Goal: Task Accomplishment & Management: Complete application form

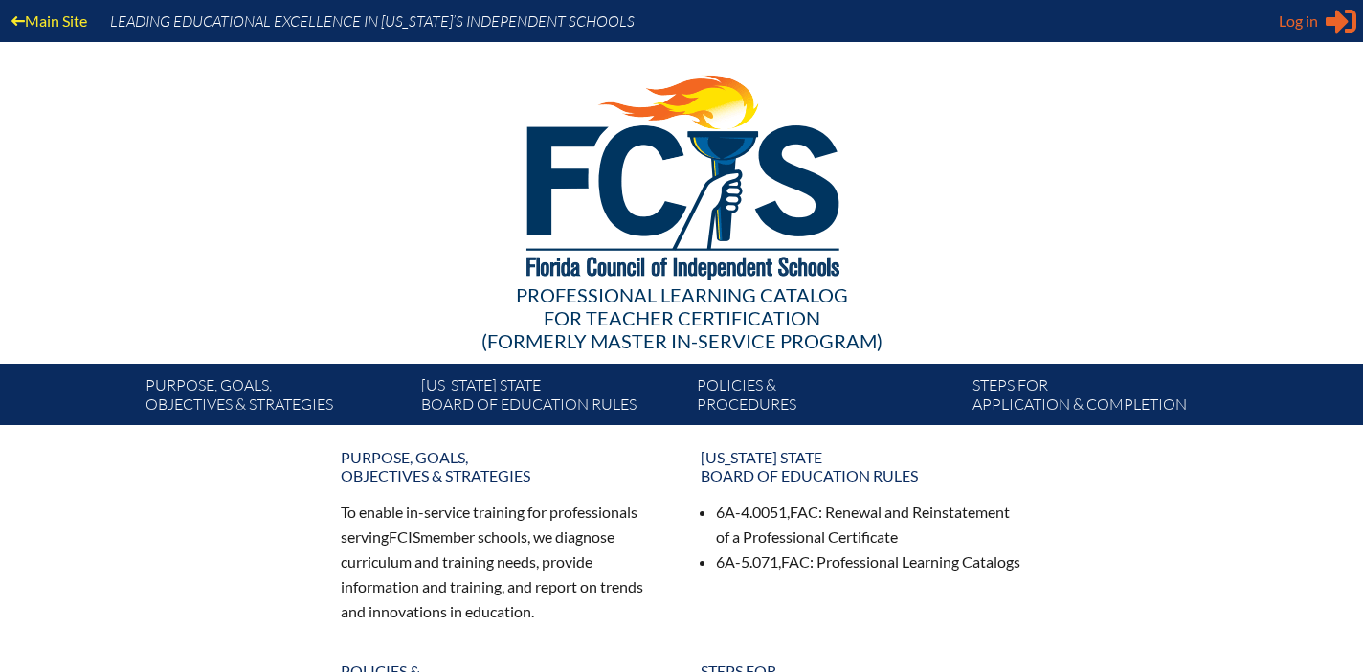
click at [1319, 16] on div "Log in Close Sign in or register" at bounding box center [1317, 21] width 78 height 31
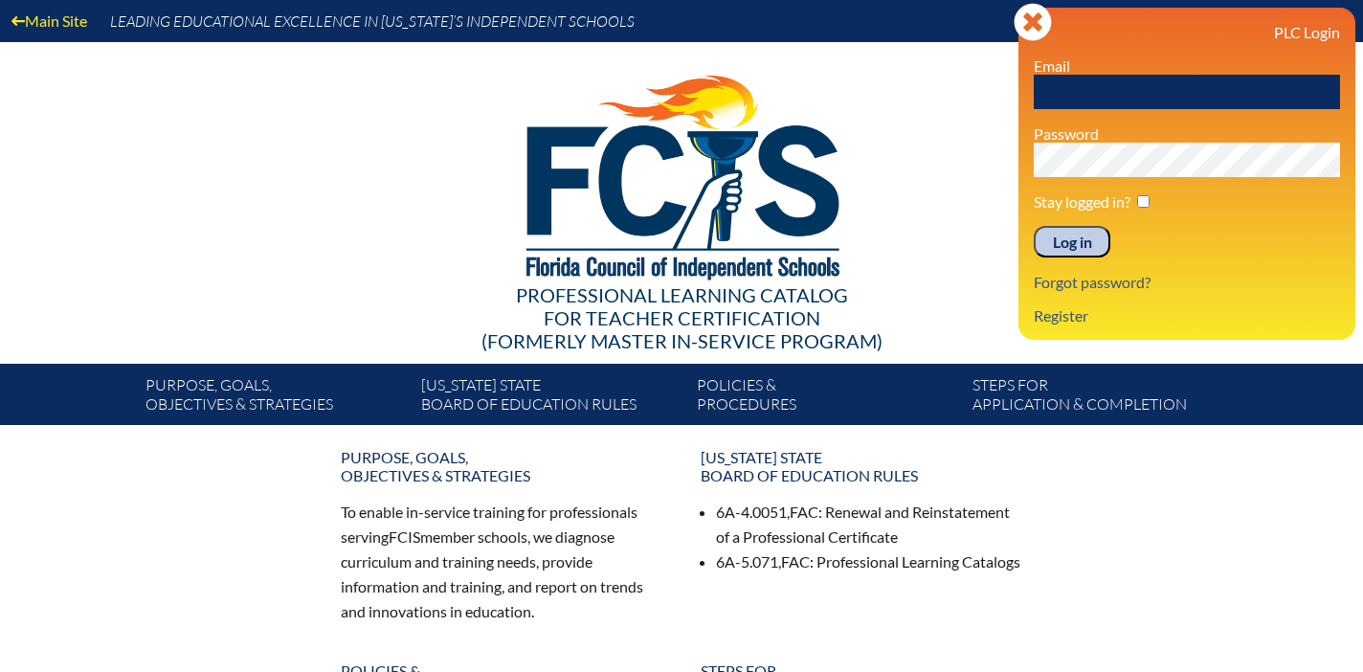
click at [1117, 98] on input "text" at bounding box center [1186, 92] width 306 height 34
type input "[EMAIL_ADDRESS][DOMAIN_NAME]"
click at [1066, 238] on input "Log in" at bounding box center [1071, 242] width 77 height 33
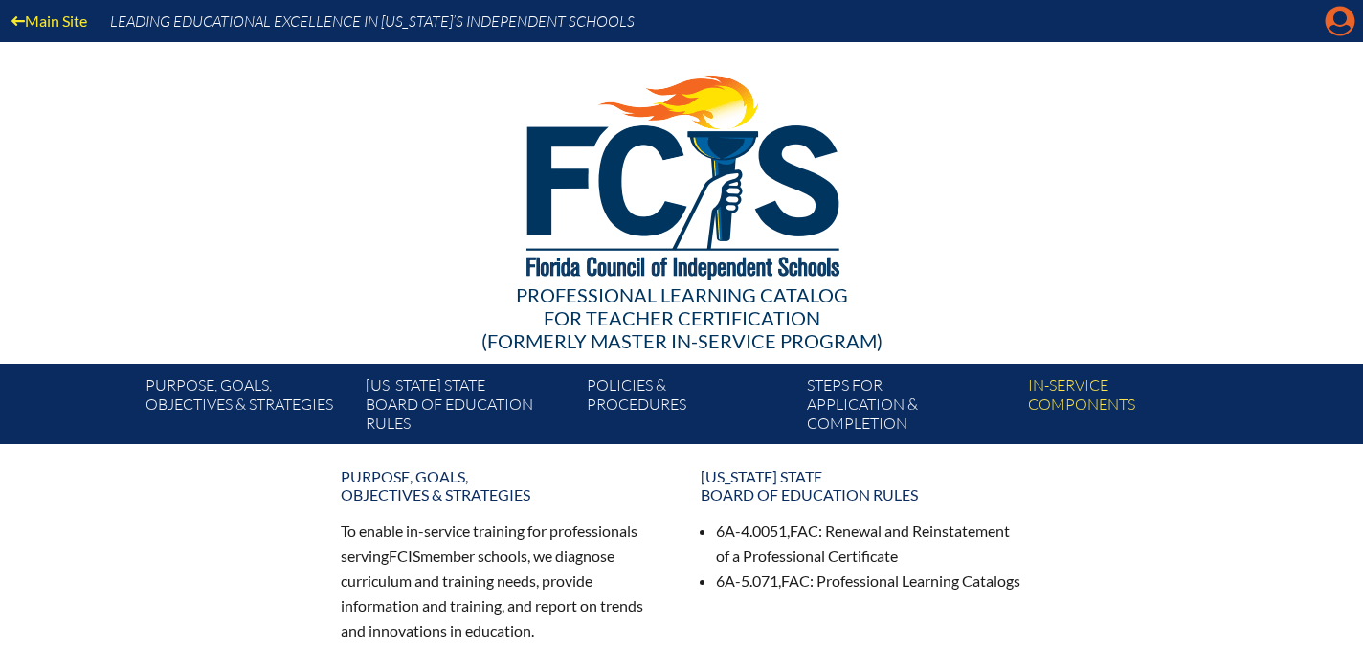
click at [1331, 27] on icon "Manage account" at bounding box center [1339, 21] width 31 height 31
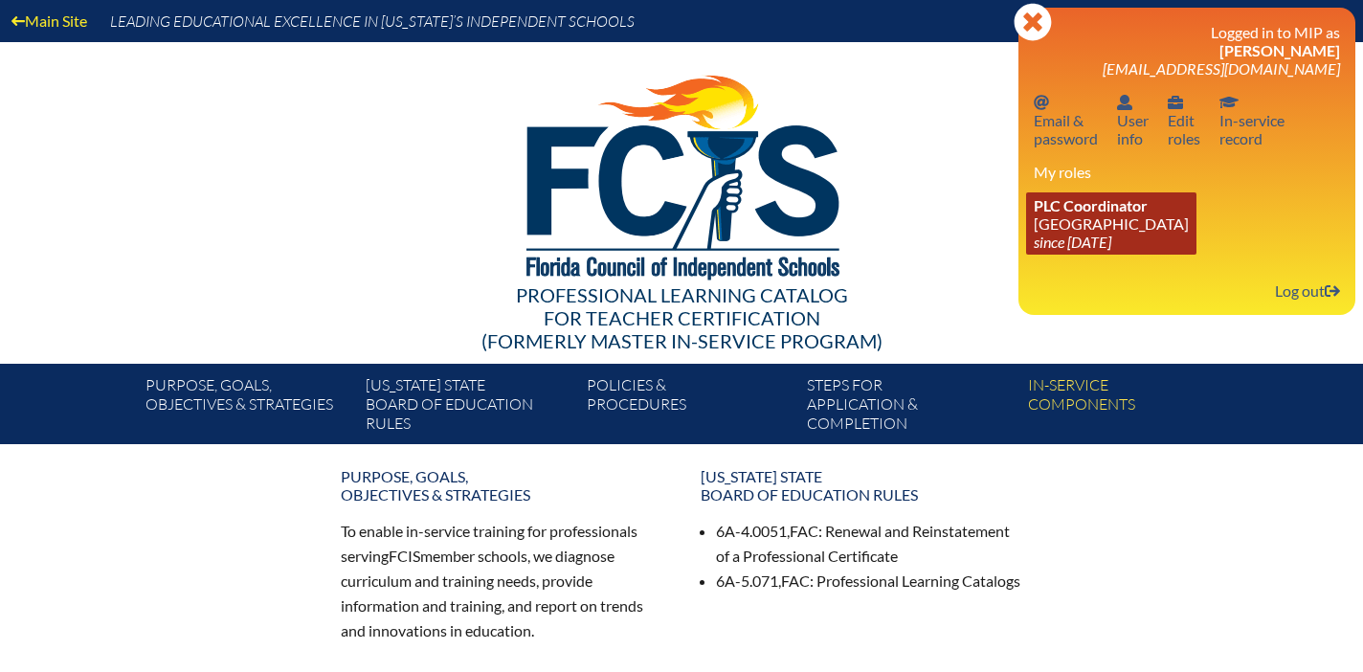
click at [1116, 226] on link "PLC Coordinator Carrollwood Day School since 2012 Jul 11" at bounding box center [1111, 223] width 170 height 62
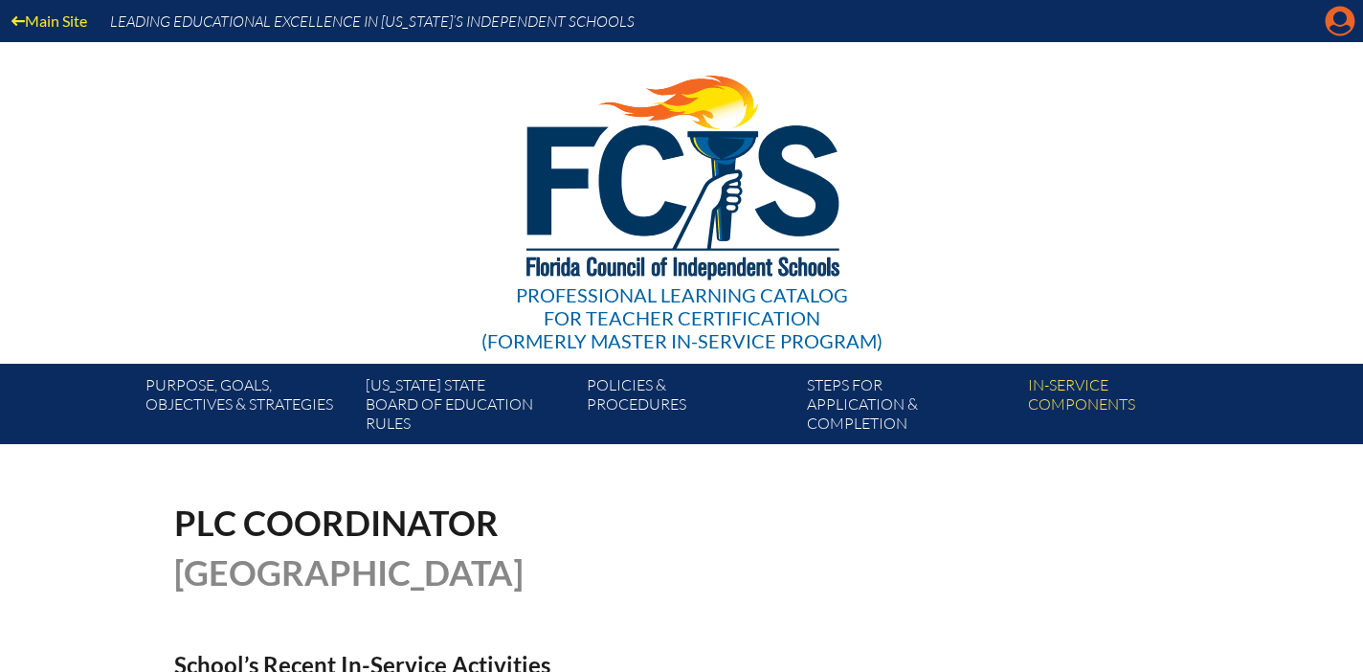
click at [1336, 31] on icon "Manage account" at bounding box center [1339, 21] width 31 height 31
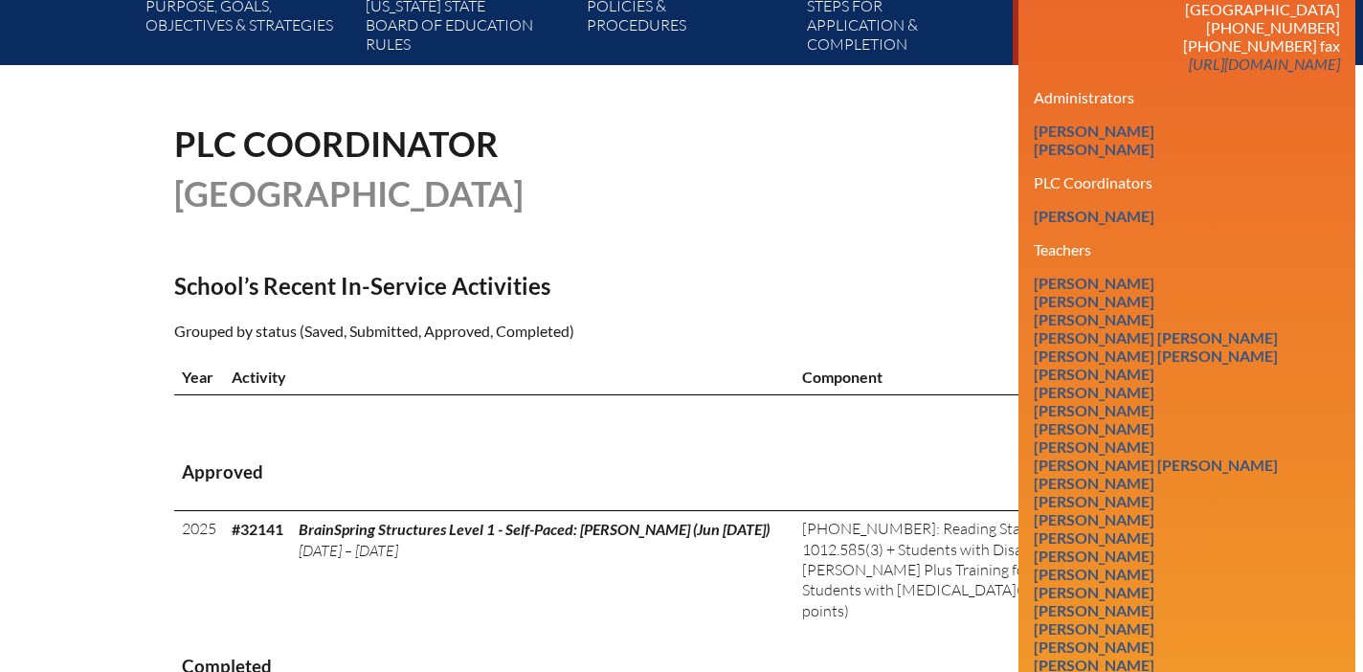
scroll to position [365, 0]
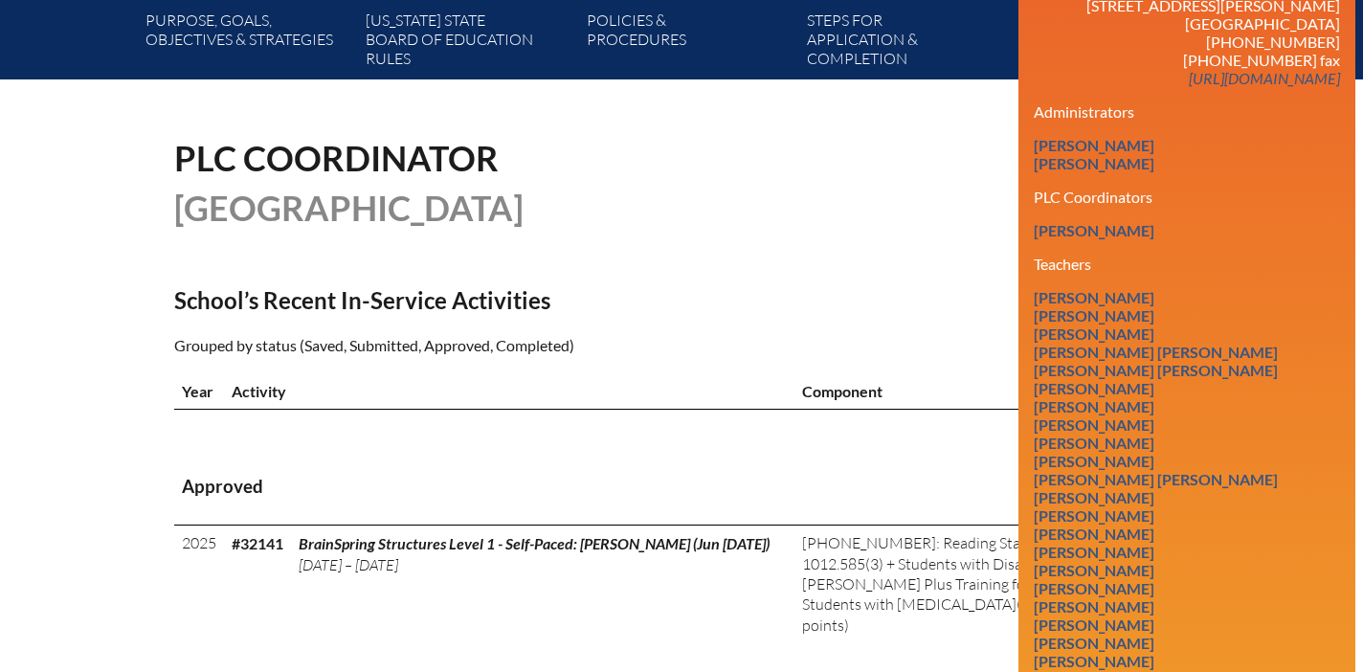
click at [942, 487] on h3 "Approved" at bounding box center [681, 487] width 999 height 24
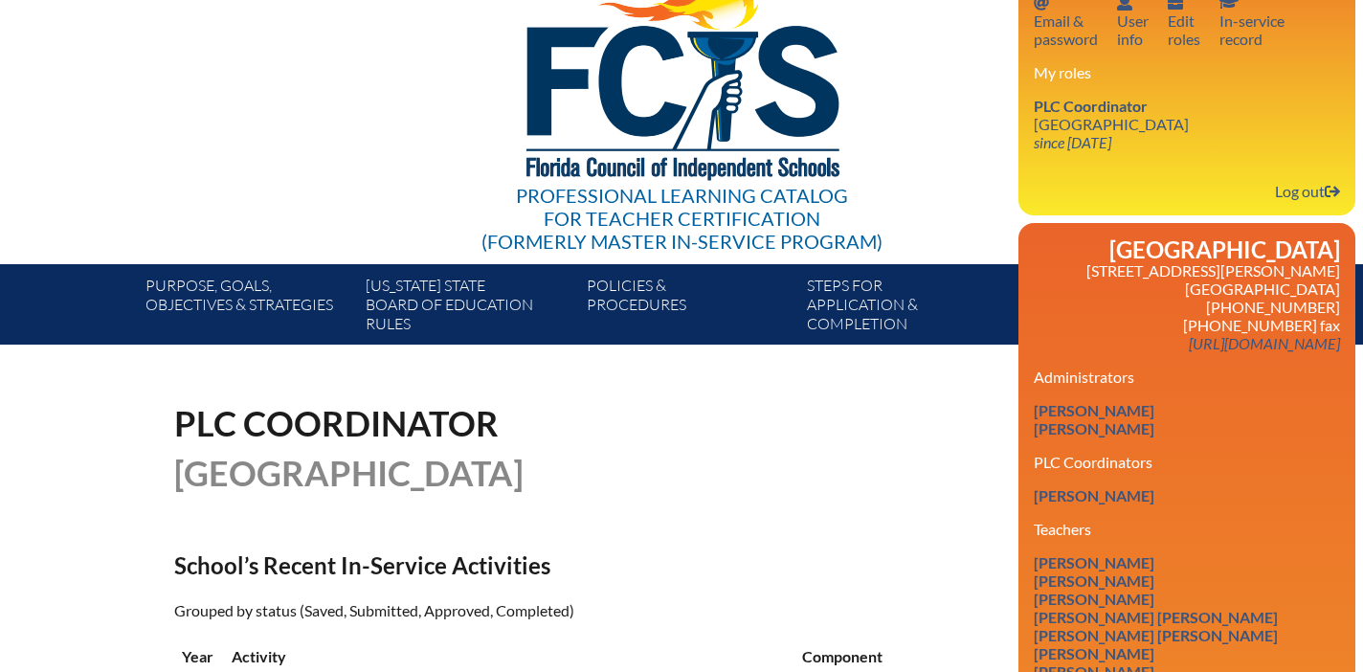
scroll to position [0, 0]
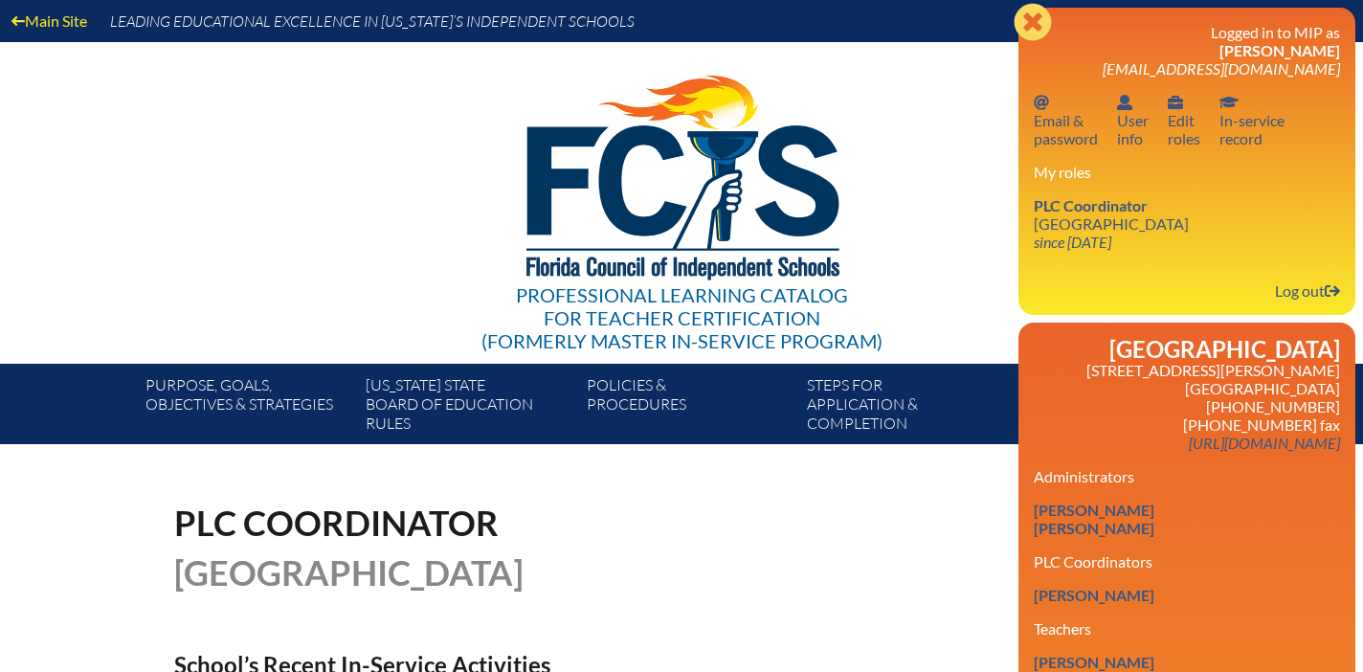
click at [1031, 24] on icon "Close" at bounding box center [1032, 22] width 38 height 38
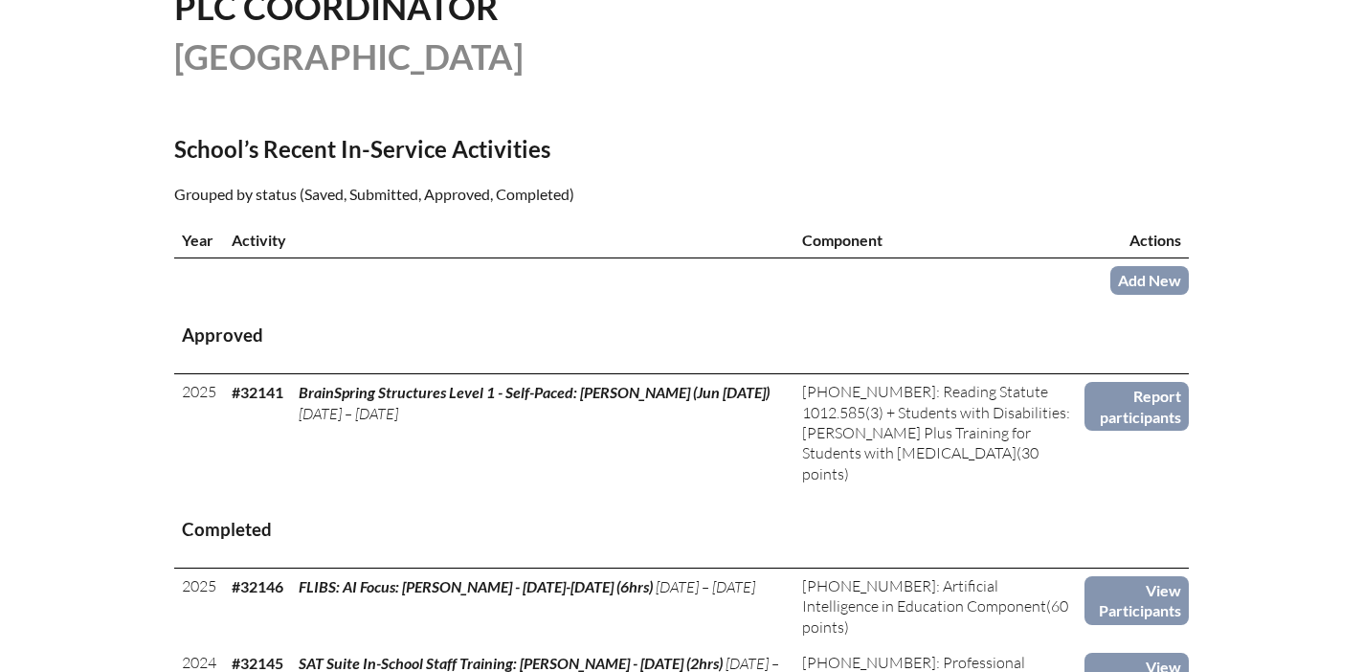
scroll to position [649, 0]
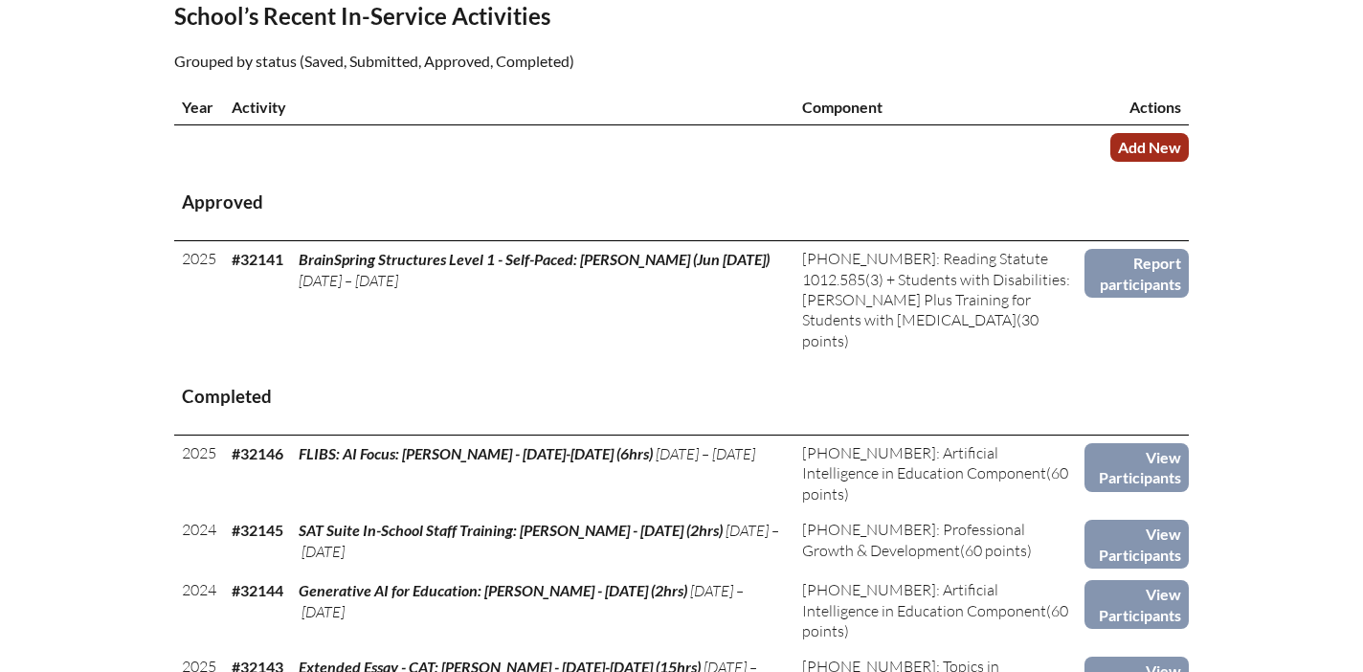
click at [1137, 142] on link "Add New" at bounding box center [1149, 147] width 78 height 28
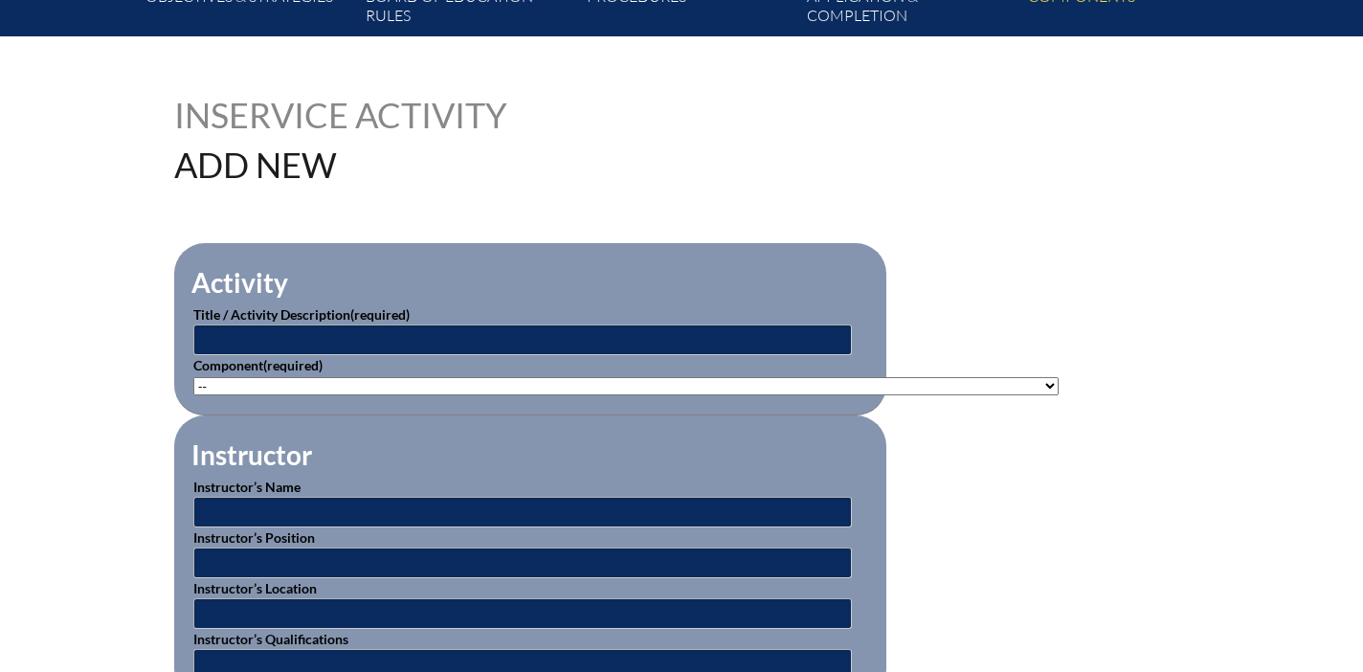
scroll to position [498, 0]
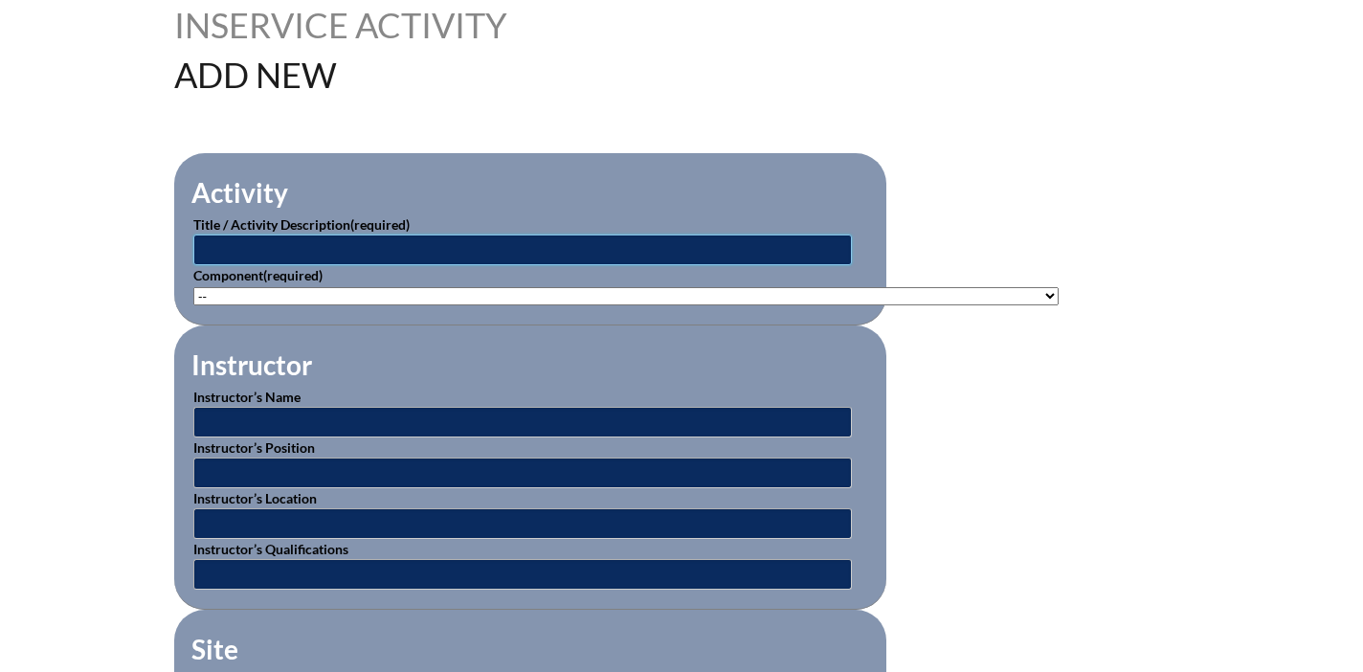
click at [495, 247] on input "text" at bounding box center [522, 249] width 658 height 31
type input "SWD: +Reading Challenges Structured Literacy for All - [PERSON_NAME] ([DATE]) 4…"
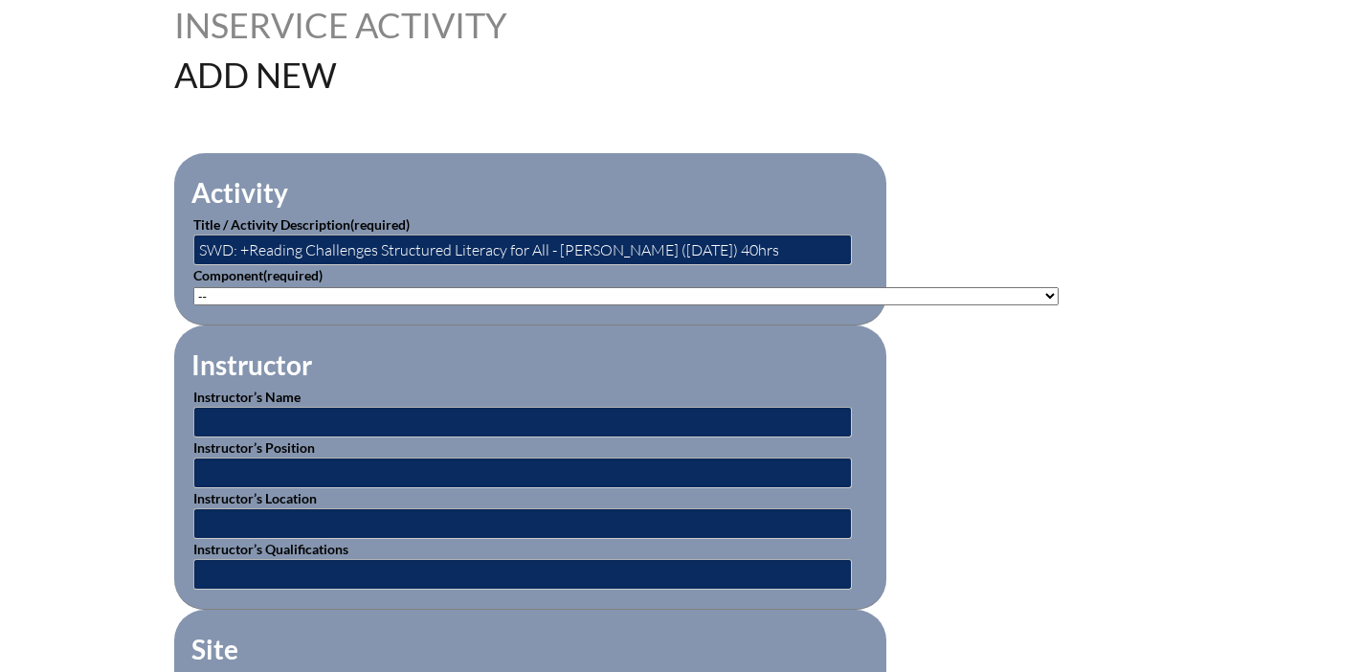
click at [395, 294] on select"]"] "-- 1-000-001: Appropriate Art Activities 1-000-002: Concept and Art Process for…" at bounding box center [625, 296] width 865 height 18
select select"]"] "203426"
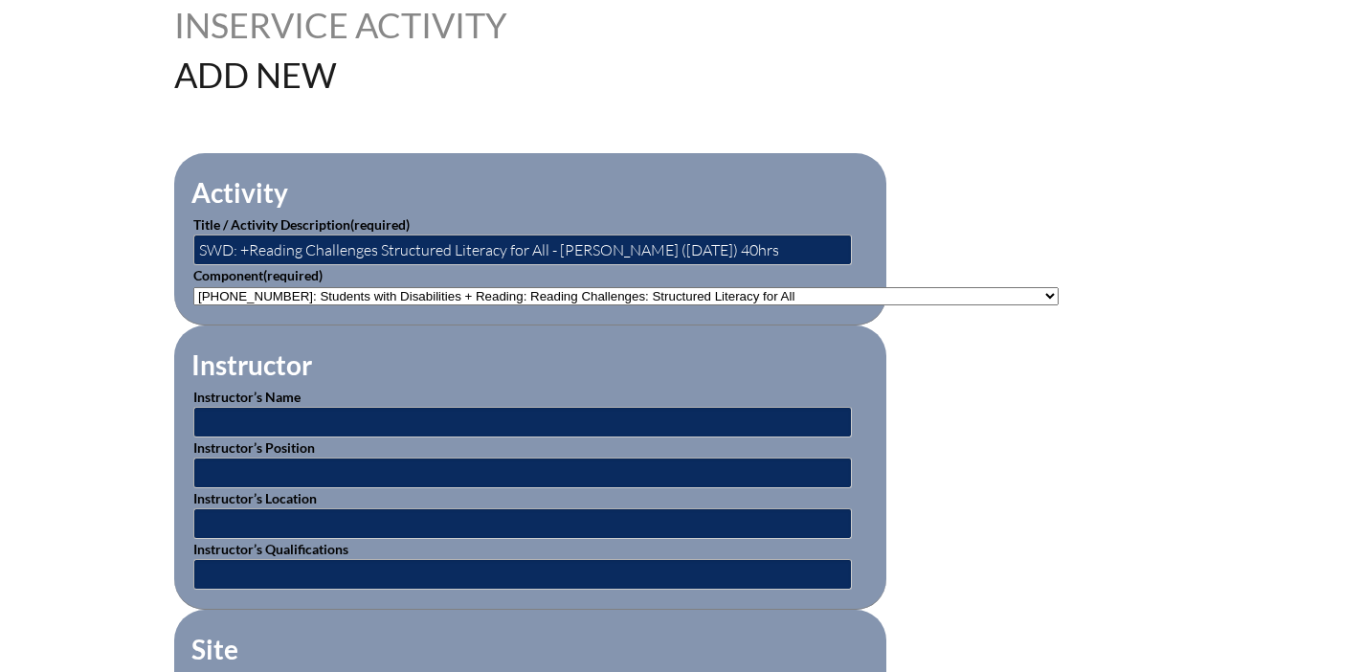
click at [193, 287] on select"]"] "-- 1-000-001: Appropriate Art Activities 1-000-002: Concept and Art Process for…" at bounding box center [625, 296] width 865 height 18
click at [321, 420] on input "text" at bounding box center [522, 422] width 658 height 31
type input "Beacon Online Educator"
click at [309, 477] on input "text" at bounding box center [522, 472] width 658 height 31
type input "Beacon Online Educator"
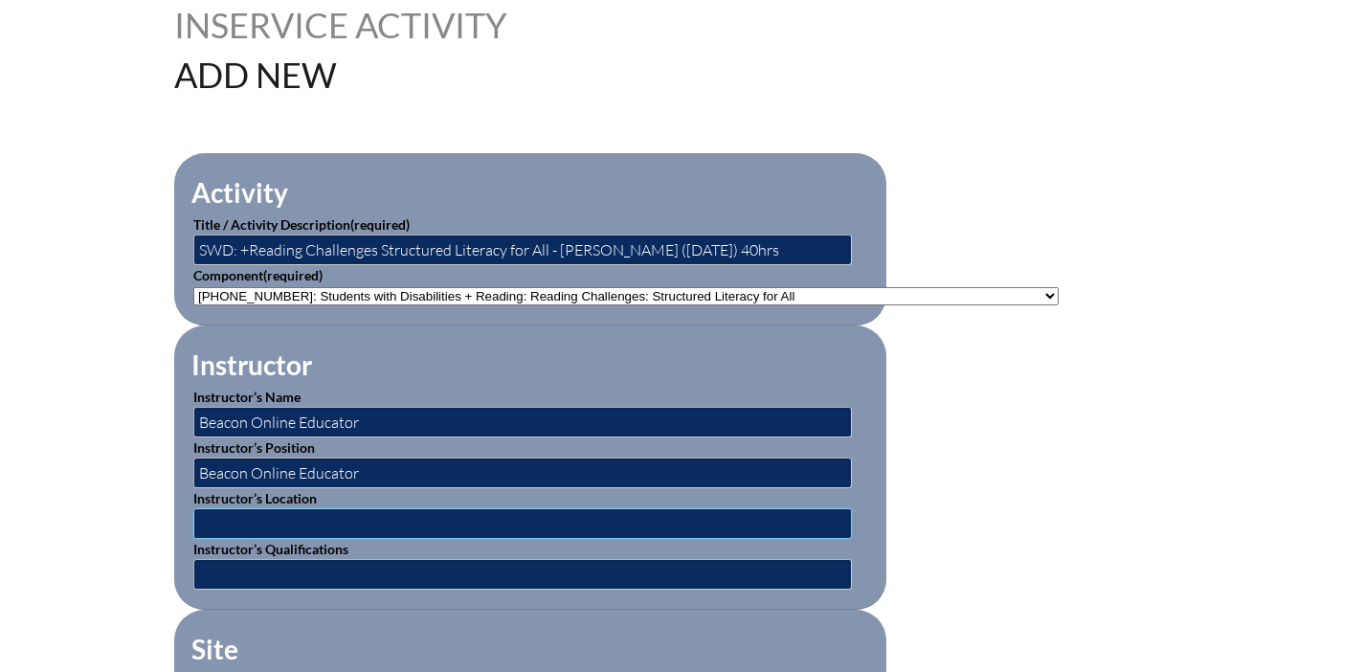
click at [322, 512] on input "text" at bounding box center [522, 523] width 658 height 31
type input "[STREET_ADDRESS] (850) 767-4100"
click at [319, 570] on input "text" at bounding box center [522, 574] width 658 height 31
type input "Beacon Online Educator"
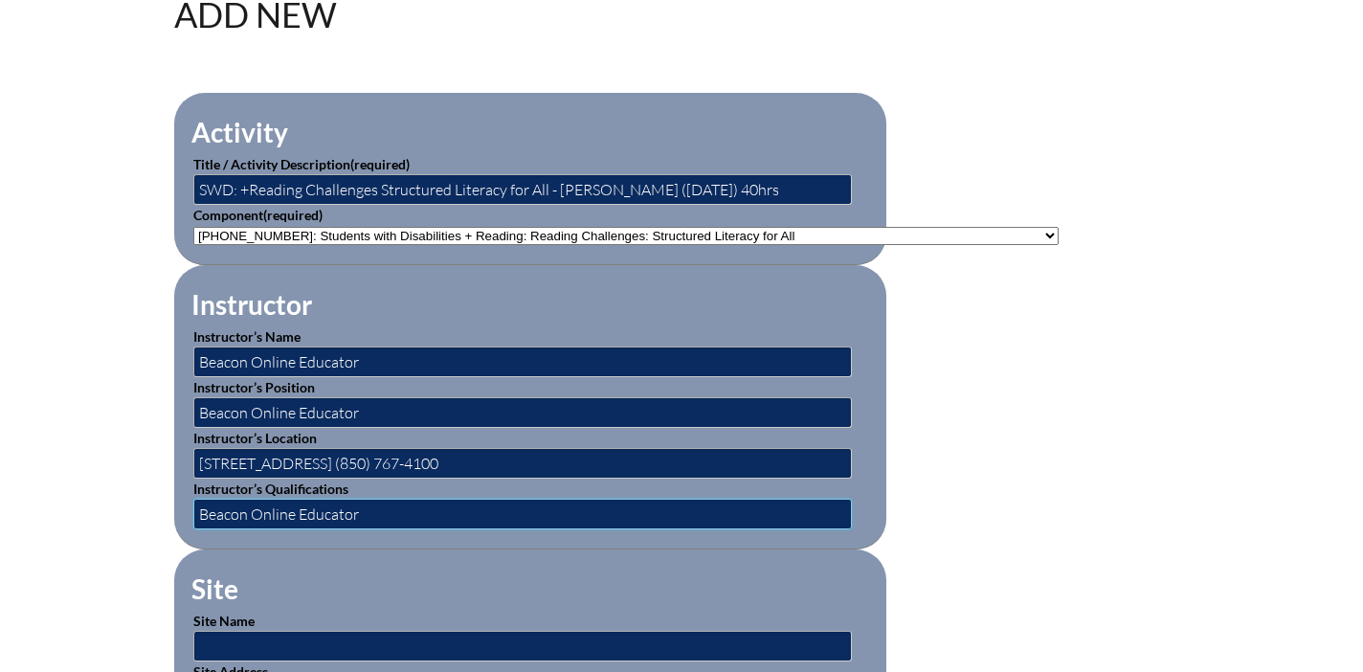
scroll to position [578, 0]
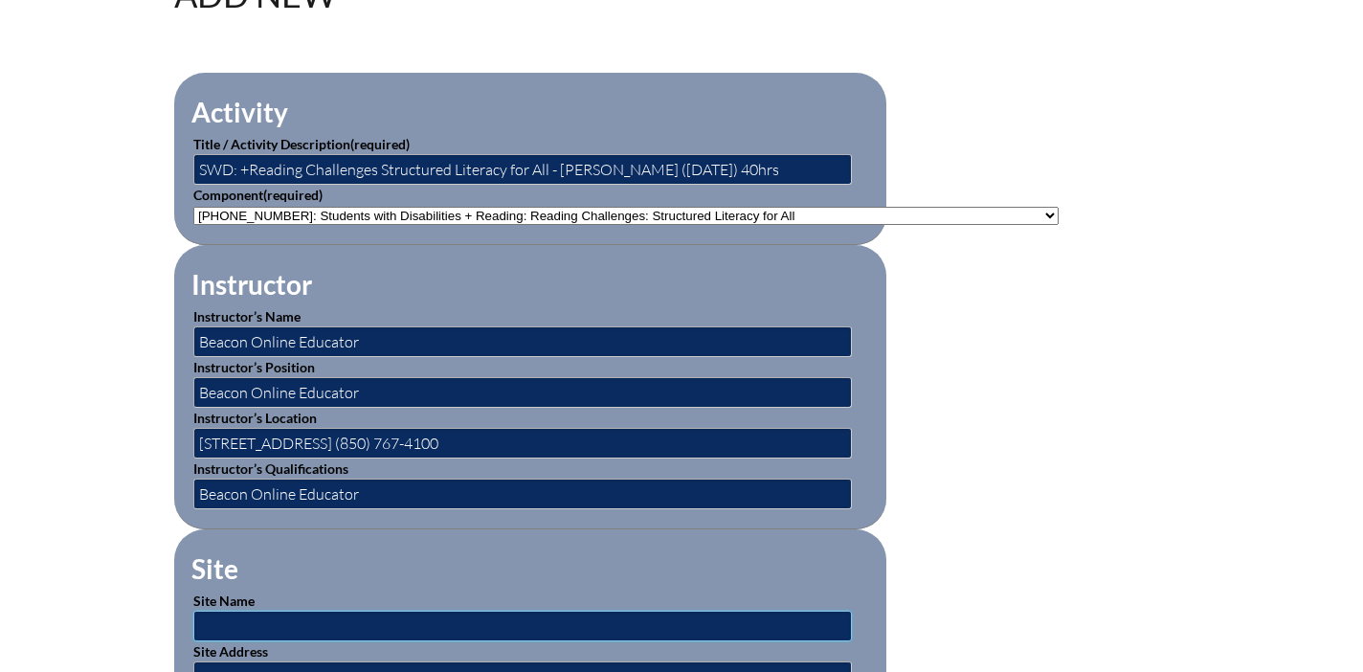
click at [307, 610] on input "text" at bounding box center [522, 625] width 658 height 31
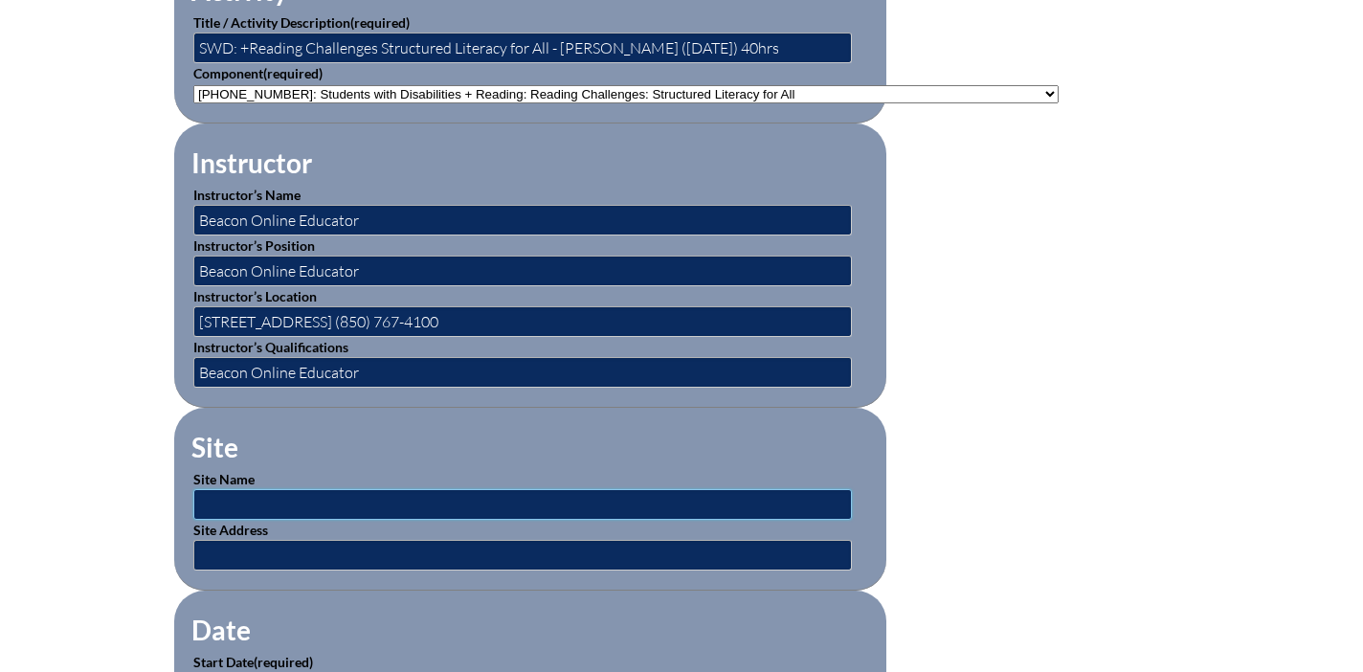
scroll to position [742, 0]
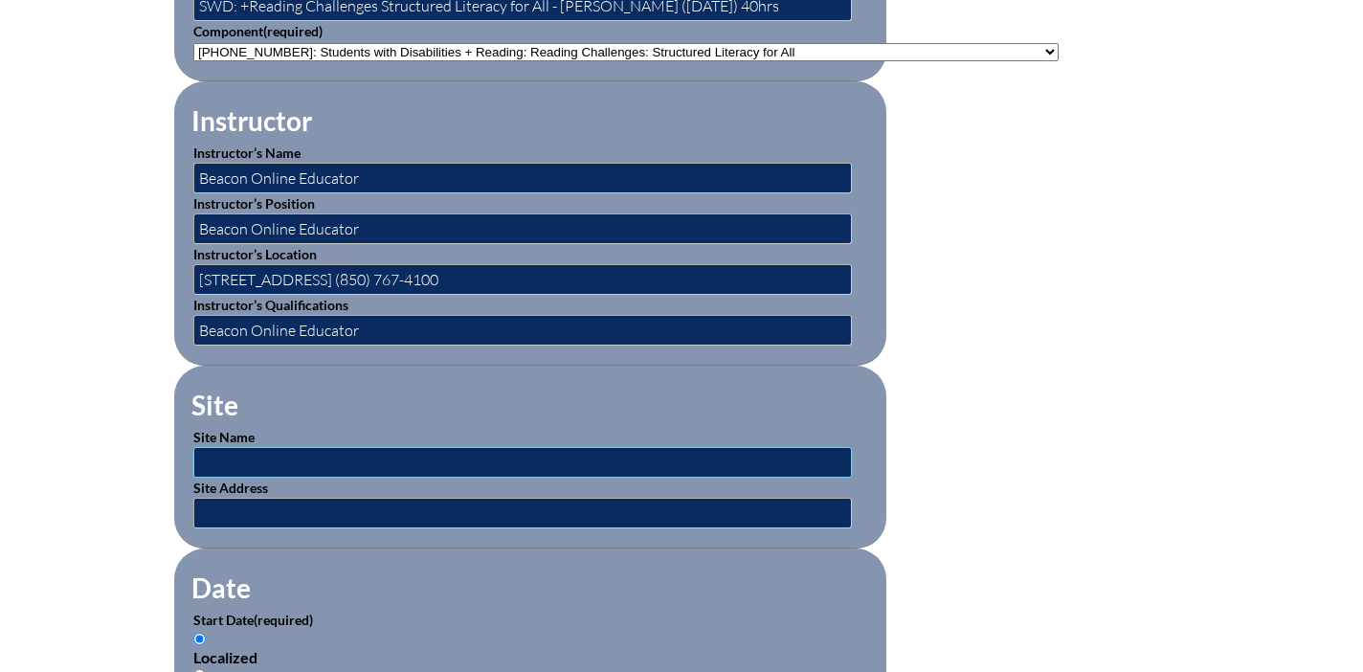
click at [287, 455] on input "text" at bounding box center [522, 462] width 658 height 31
type input "Beacon Educator"
click at [305, 502] on input "text" at bounding box center [522, 513] width 658 height 31
type input "1311 Balboa Avenue Panama City, FL 32401 (850) 767-4100"
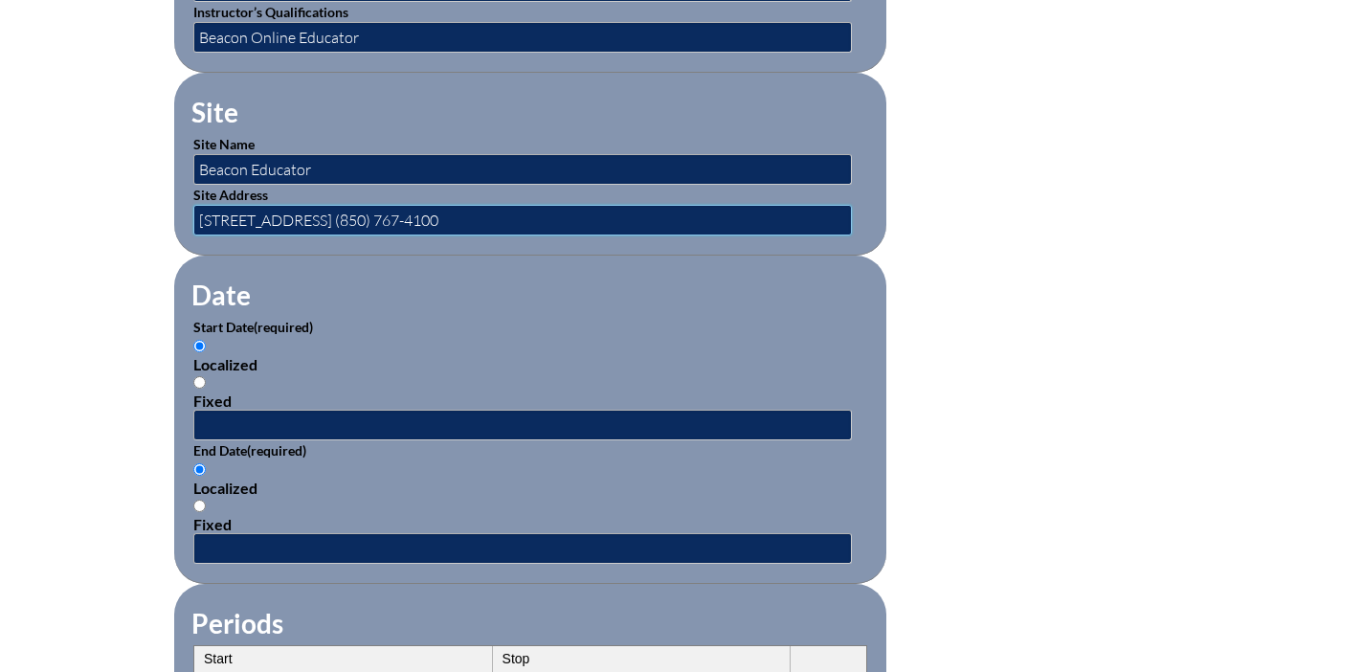
scroll to position [1123, 0]
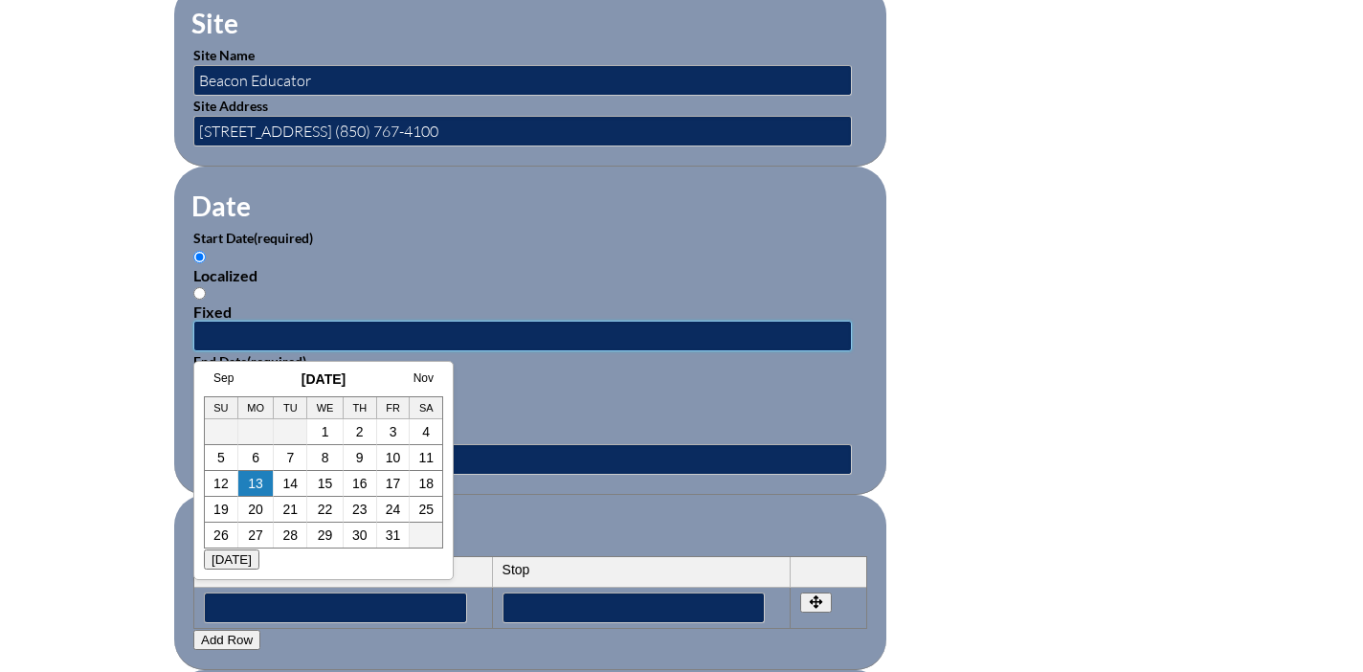
click at [337, 335] on input "text" at bounding box center [522, 336] width 658 height 31
type input "2024-07-01 8:00 AM"
click at [560, 431] on div "Fixed" at bounding box center [530, 435] width 674 height 18
click at [206, 423] on input "Fixed" at bounding box center [199, 416] width 12 height 12
radio input "true"
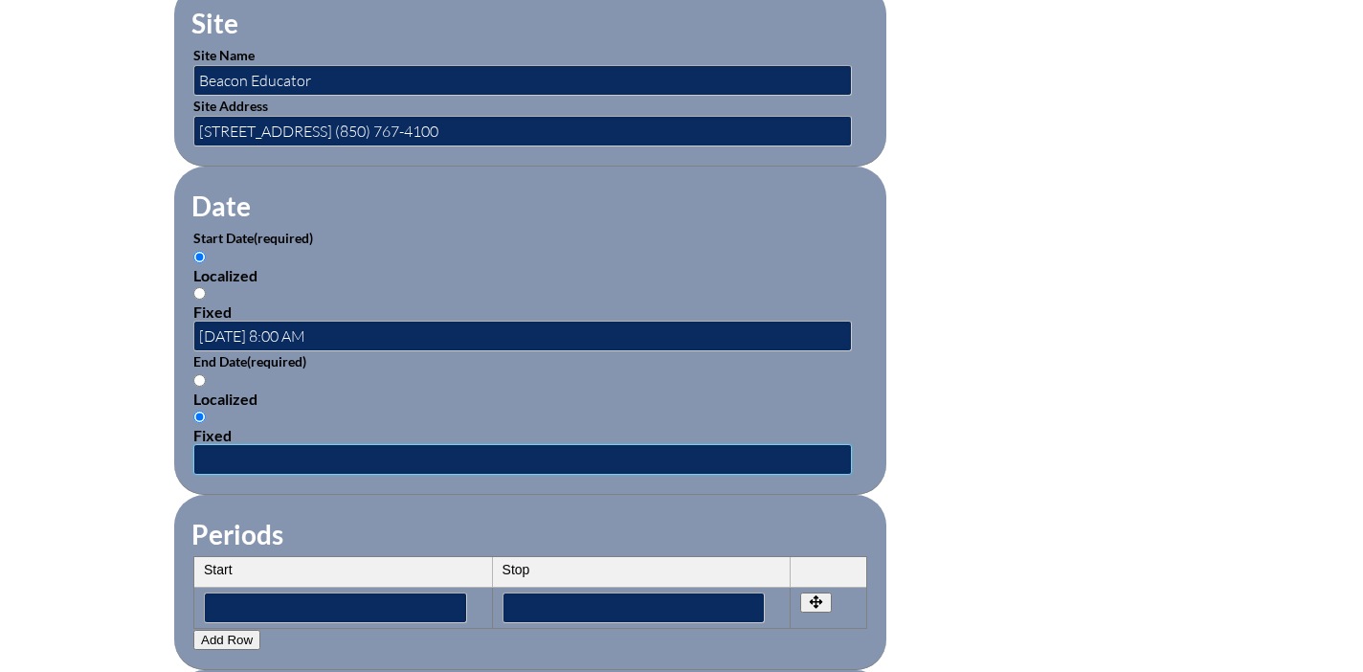
click at [371, 463] on input "text" at bounding box center [522, 459] width 658 height 31
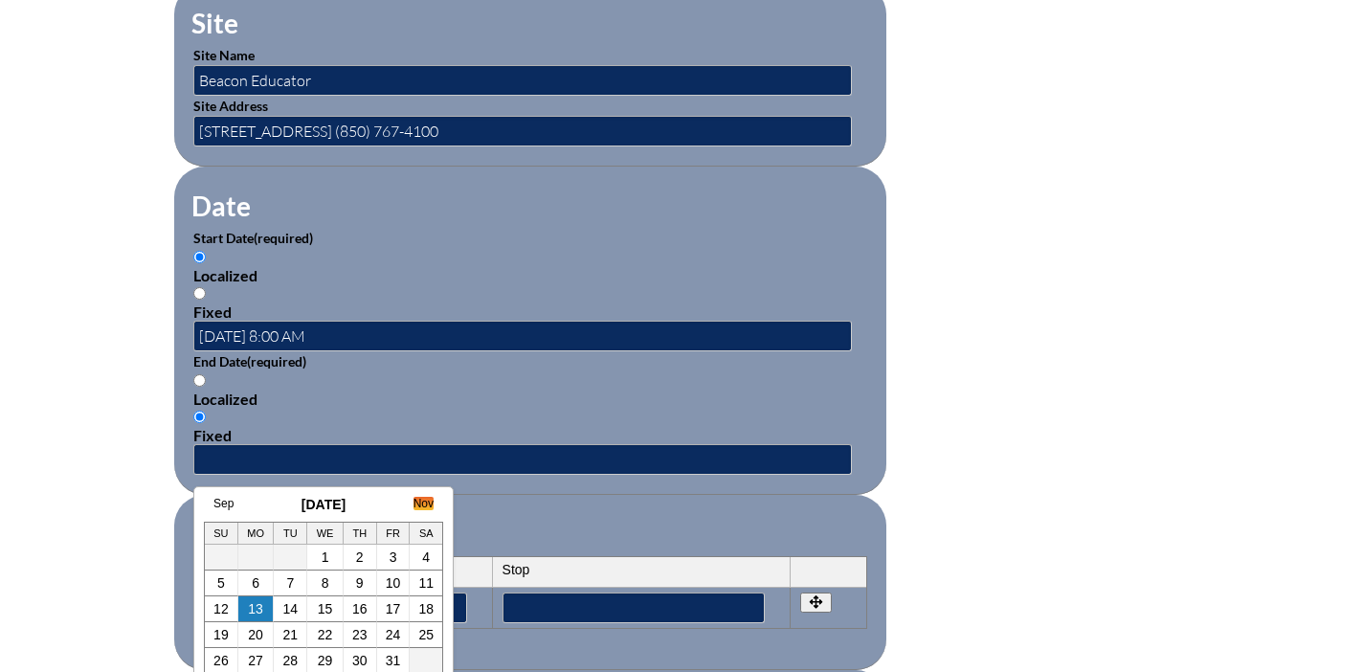
click at [420, 502] on link "Nov" at bounding box center [423, 503] width 20 height 13
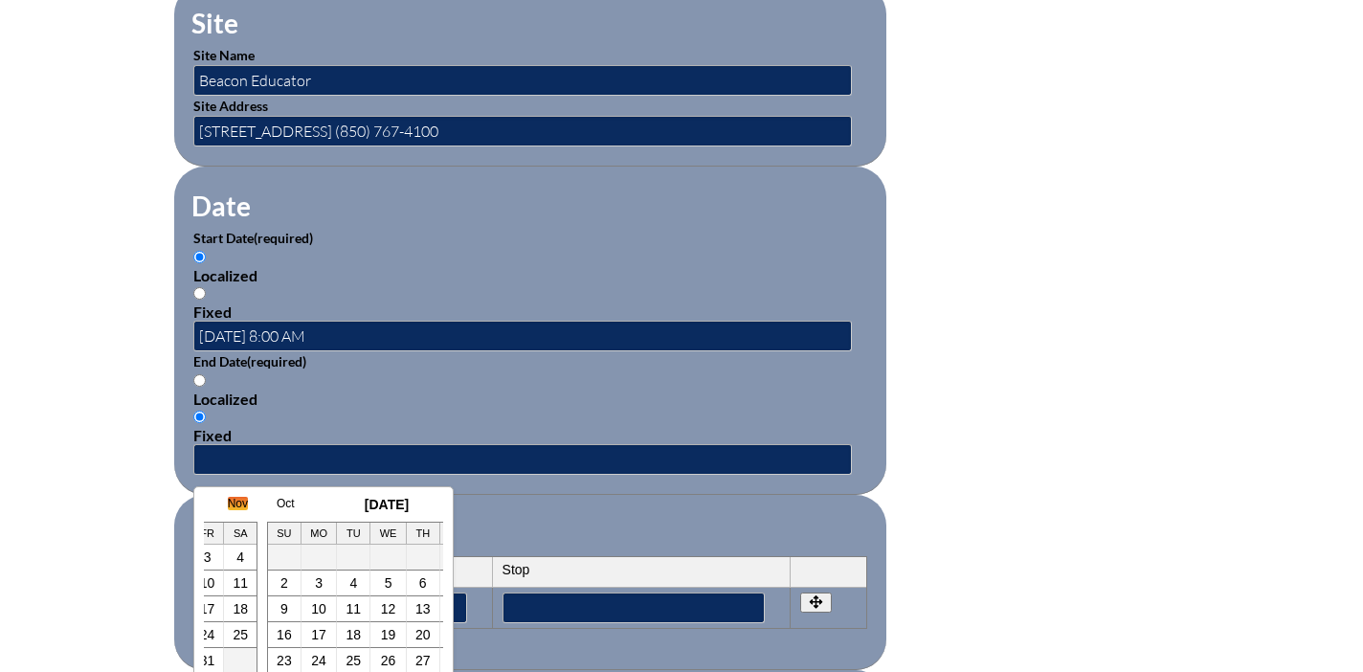
scroll to position [0, 249]
click at [224, 508] on link "Oct" at bounding box center [222, 503] width 18 height 13
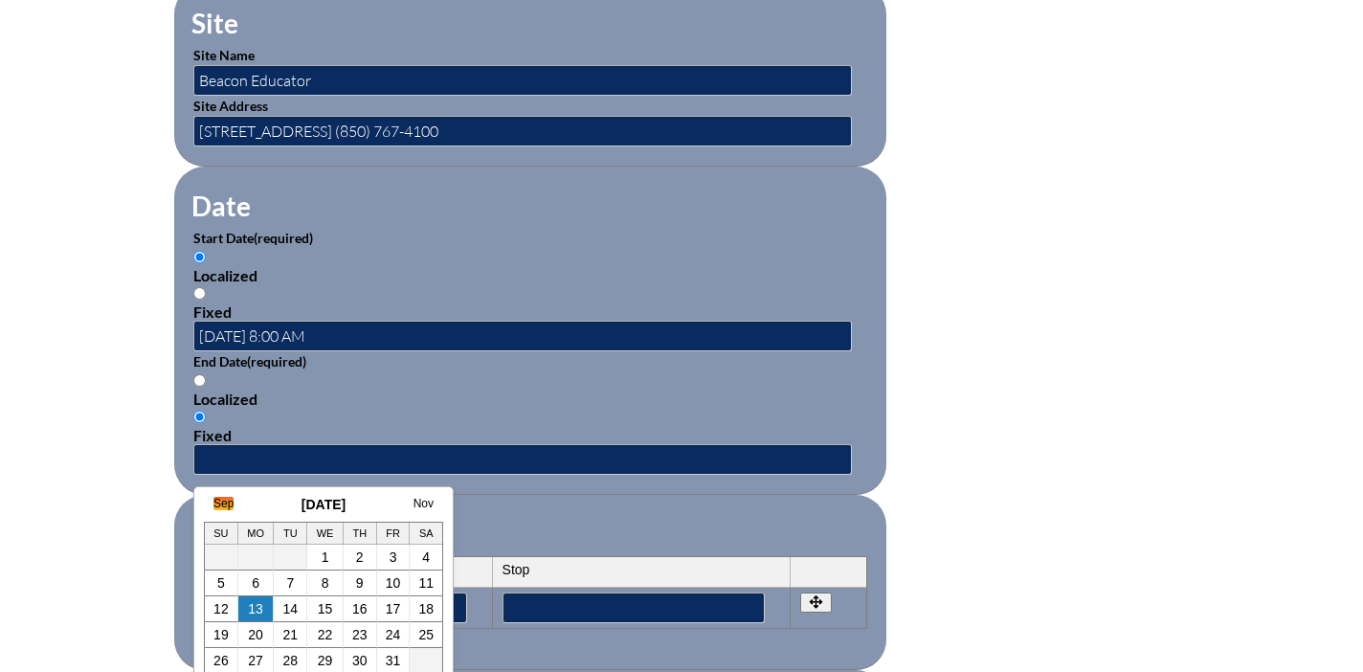
click at [223, 508] on link "Sep" at bounding box center [223, 503] width 20 height 13
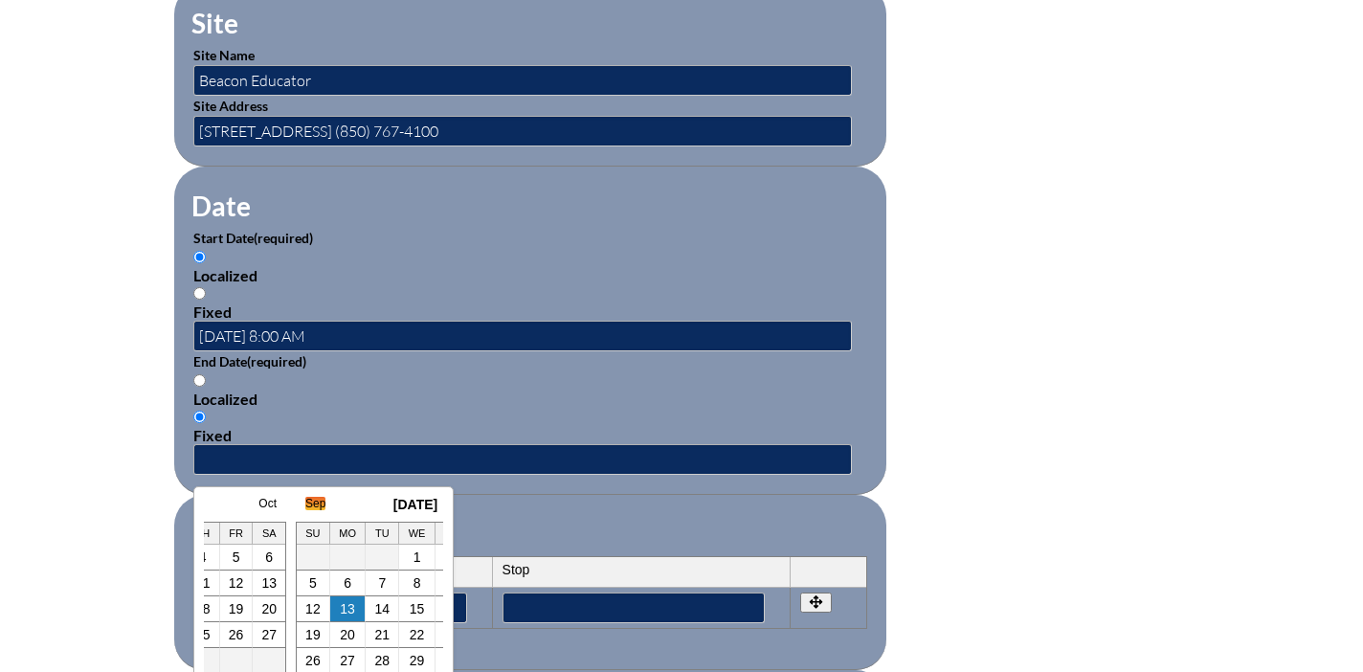
scroll to position [0, 19]
click at [209, 502] on link "Aug" at bounding box center [204, 503] width 20 height 13
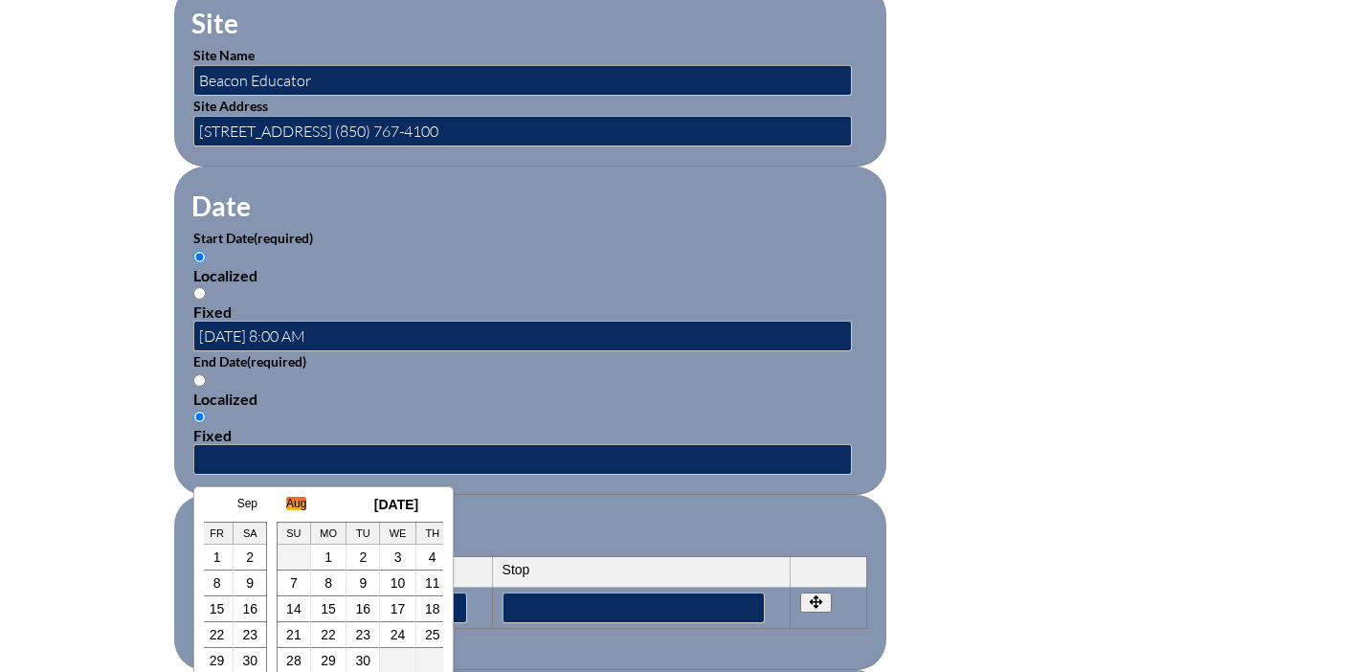
scroll to position [0, 38]
click at [232, 334] on input "2024-07-01 8:00 AM" at bounding box center [522, 336] width 658 height 31
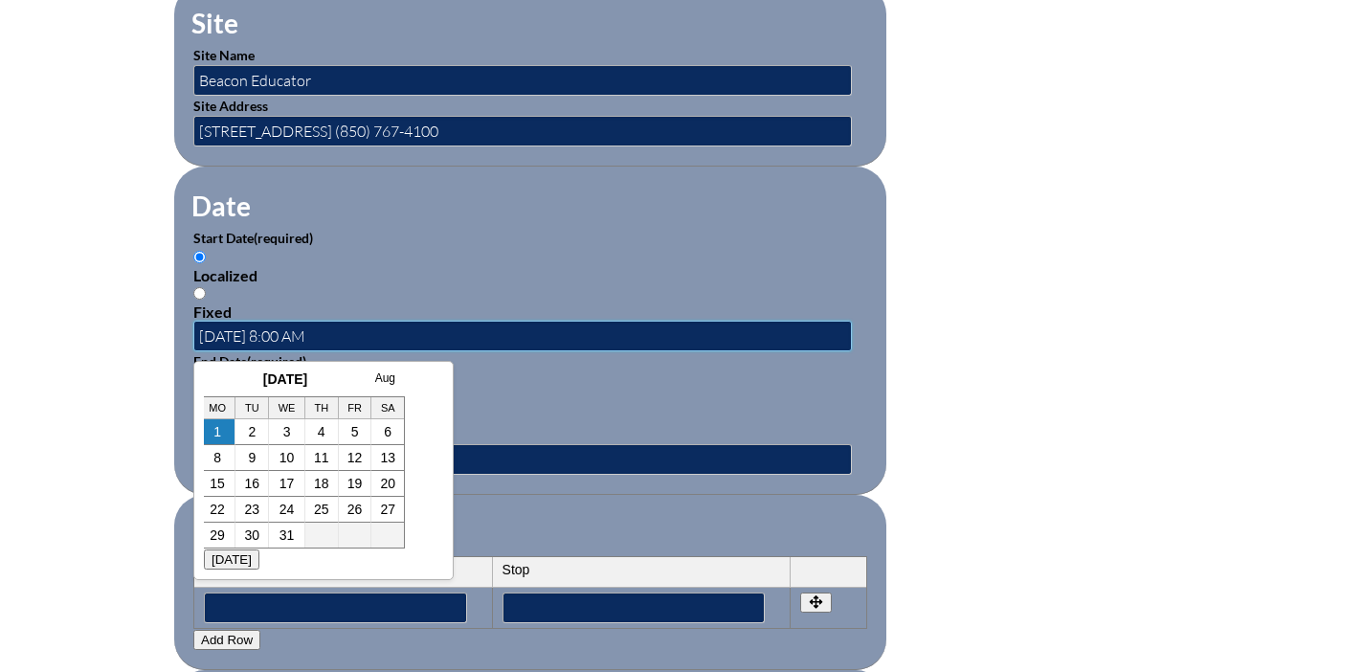
scroll to position [0, 0]
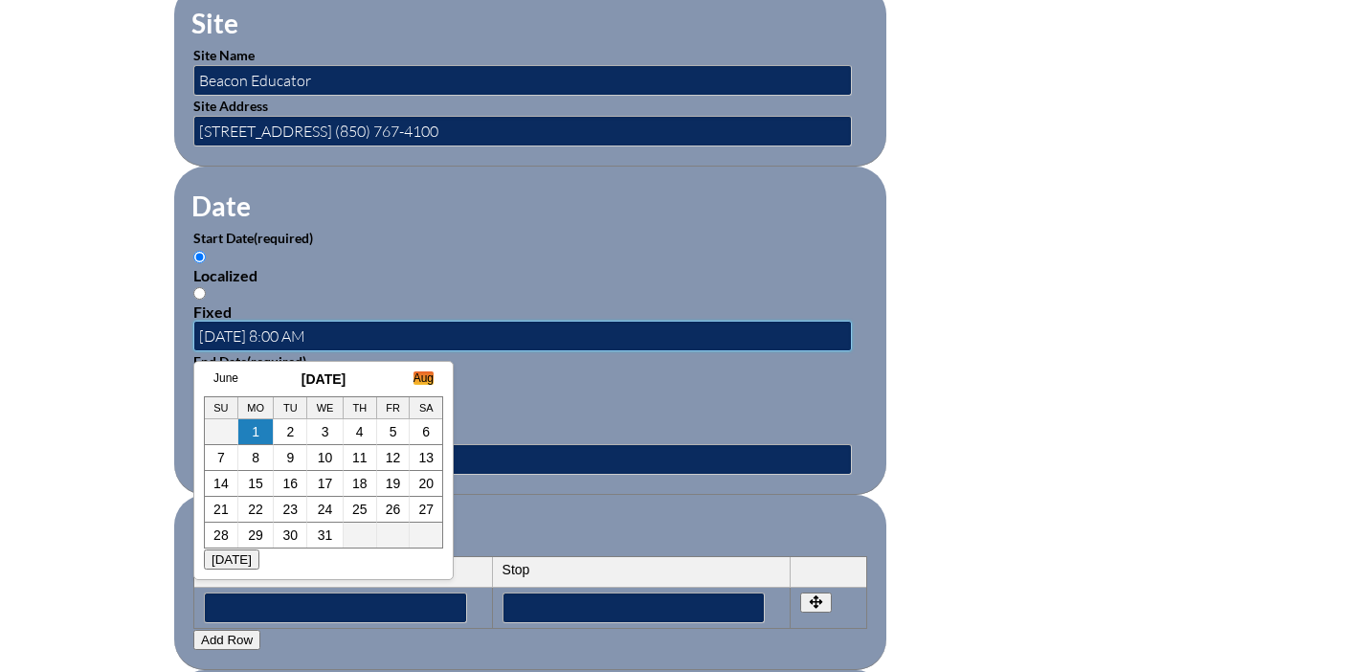
type input "2025-07-01 8:00 AM"
click at [419, 379] on link "Aug" at bounding box center [423, 377] width 20 height 13
click at [419, 379] on link "Sep" at bounding box center [423, 377] width 20 height 13
click at [419, 379] on link "Oct" at bounding box center [424, 377] width 18 height 13
click at [419, 379] on link "Nov" at bounding box center [423, 377] width 20 height 13
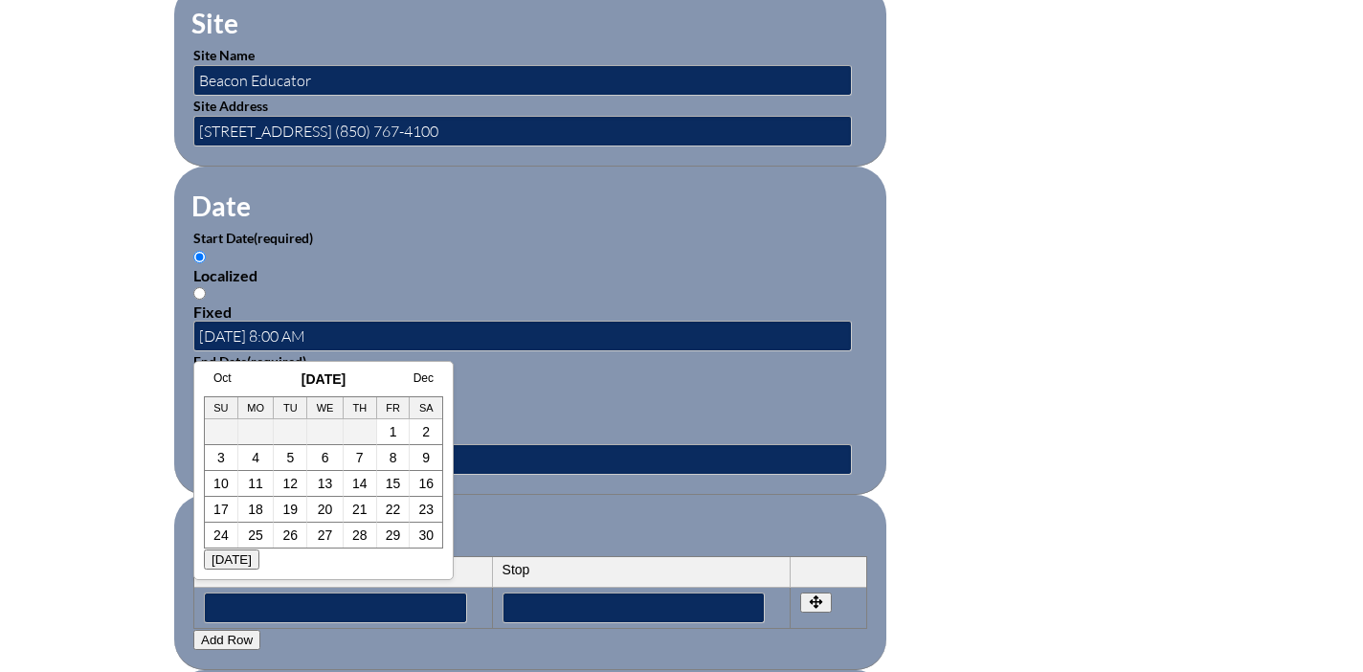
click at [419, 379] on link "Dec" at bounding box center [423, 377] width 20 height 13
click at [419, 379] on link "Jan" at bounding box center [424, 377] width 18 height 13
click at [419, 379] on link "Feb" at bounding box center [423, 377] width 20 height 13
click at [419, 379] on link "Mar" at bounding box center [423, 377] width 20 height 13
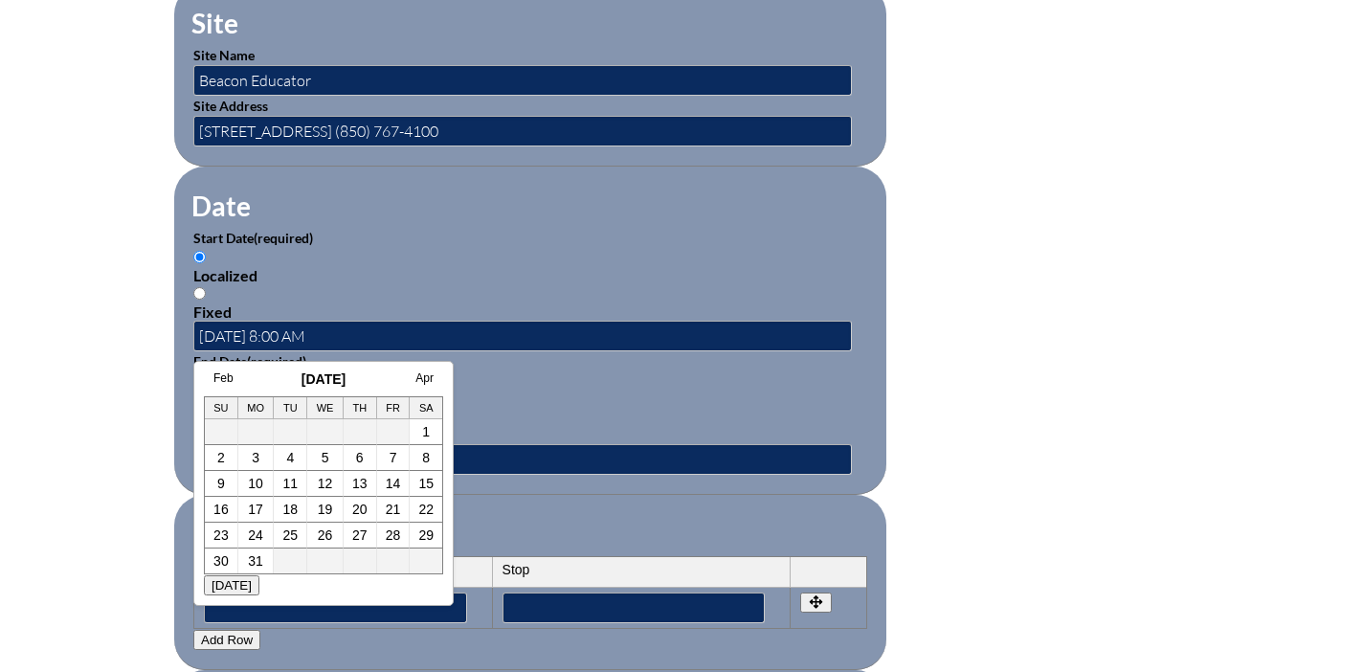
click at [419, 379] on link "Apr" at bounding box center [424, 377] width 18 height 13
click at [419, 379] on div "Mar April 2025 May" at bounding box center [323, 378] width 239 height 15
click at [419, 379] on link "May" at bounding box center [422, 377] width 22 height 13
click at [419, 379] on link "June" at bounding box center [421, 377] width 25 height 13
click at [419, 379] on link "July" at bounding box center [423, 377] width 20 height 13
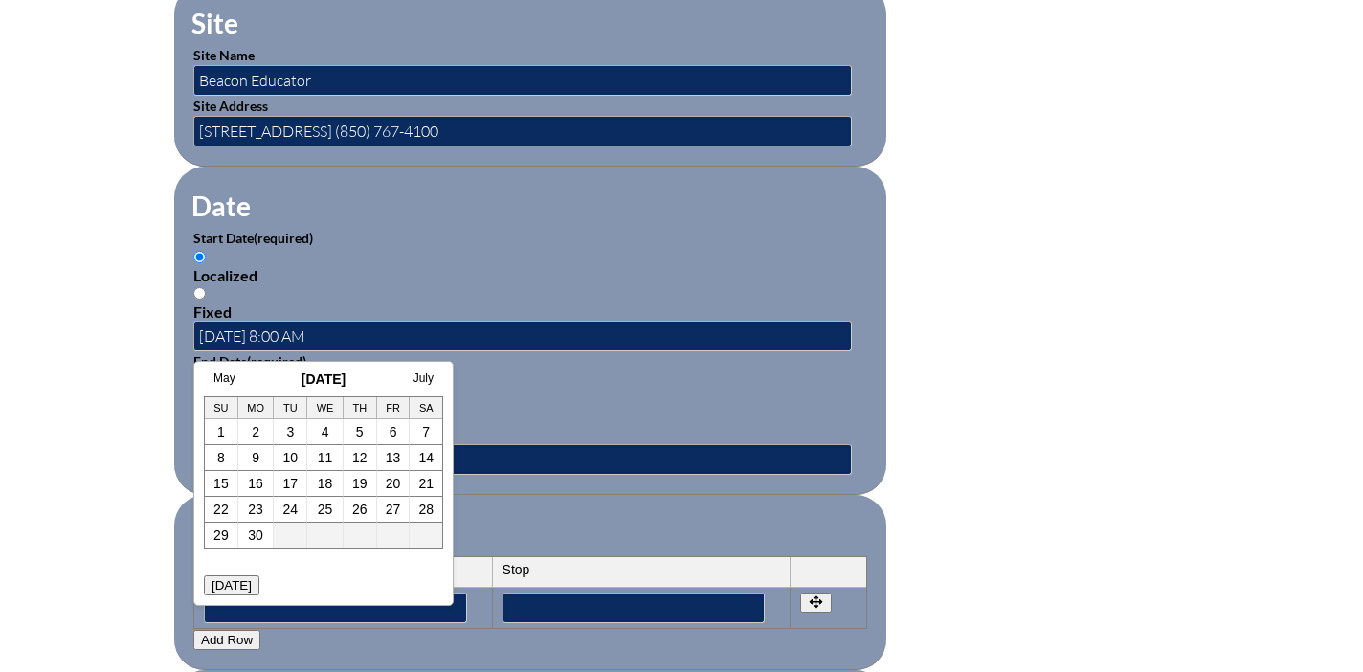
scroll to position [0, 2985]
click at [480, 465] on input "text" at bounding box center [522, 459] width 658 height 31
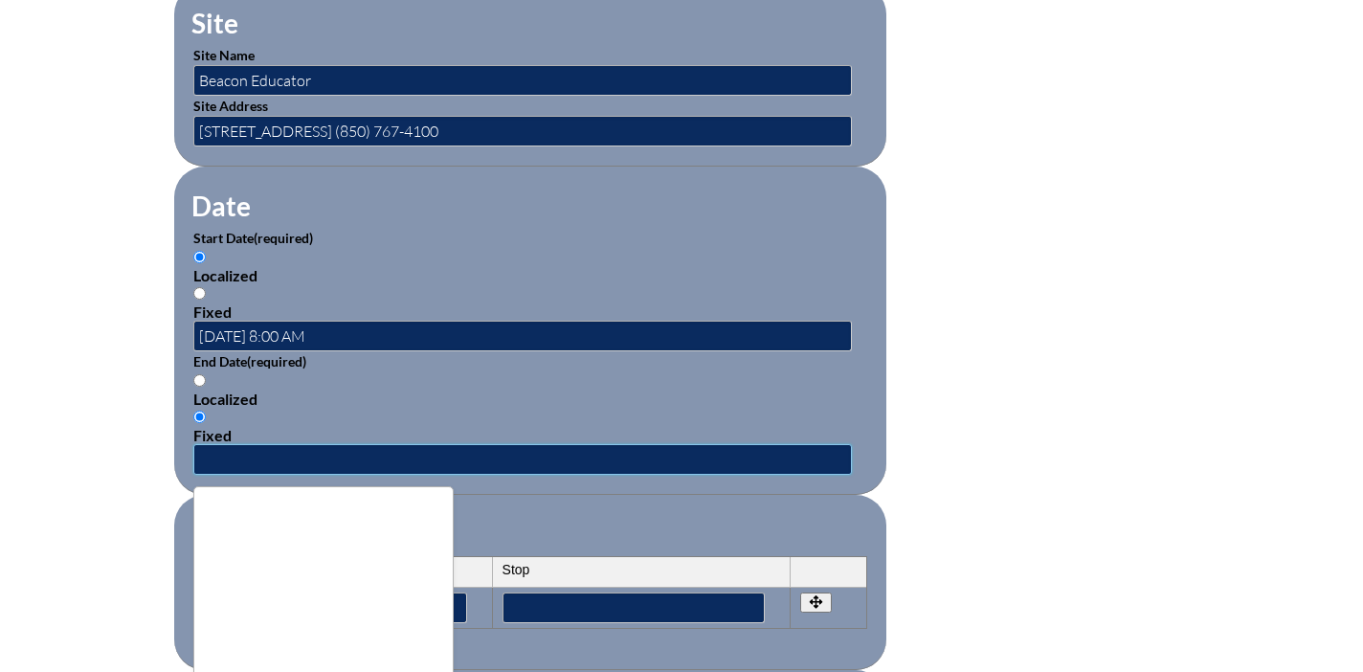
scroll to position [0, 0]
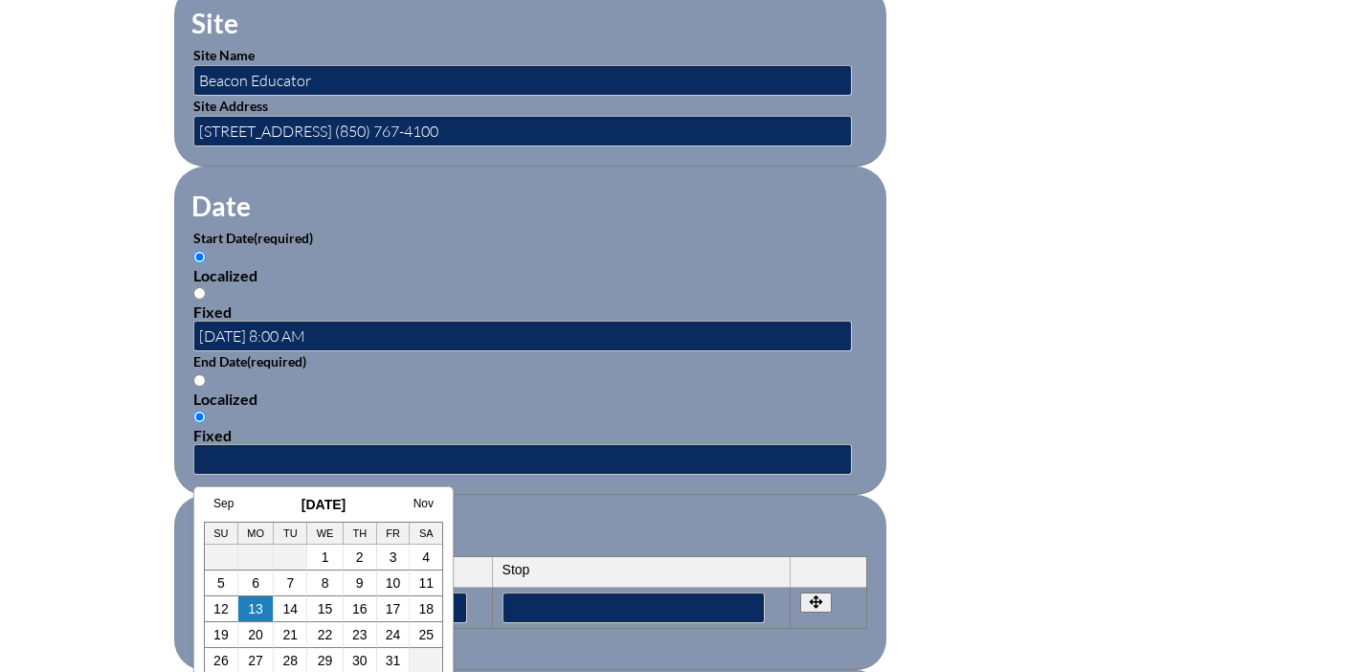
click at [514, 412] on div "Localized Fixed" at bounding box center [530, 407] width 674 height 73
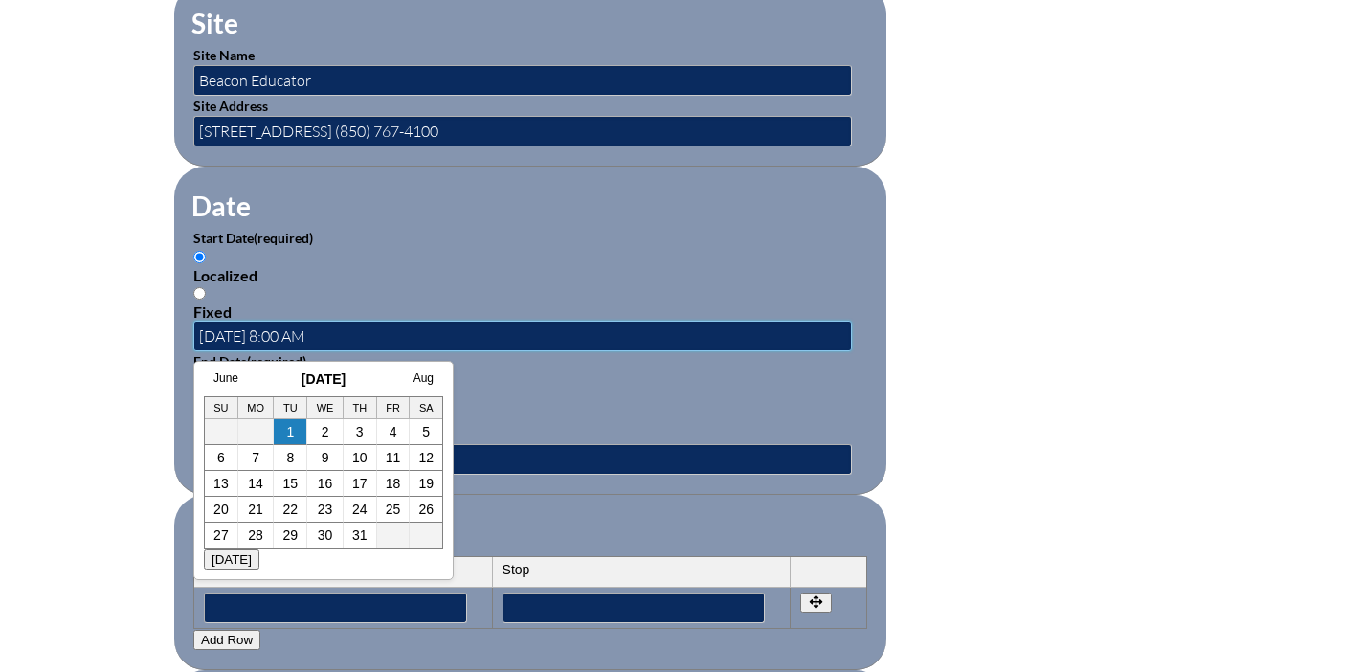
drag, startPoint x: 355, startPoint y: 335, endPoint x: 199, endPoint y: 337, distance: 156.0
click at [199, 337] on input "2025-07-01 8:00 AM" at bounding box center [522, 336] width 658 height 31
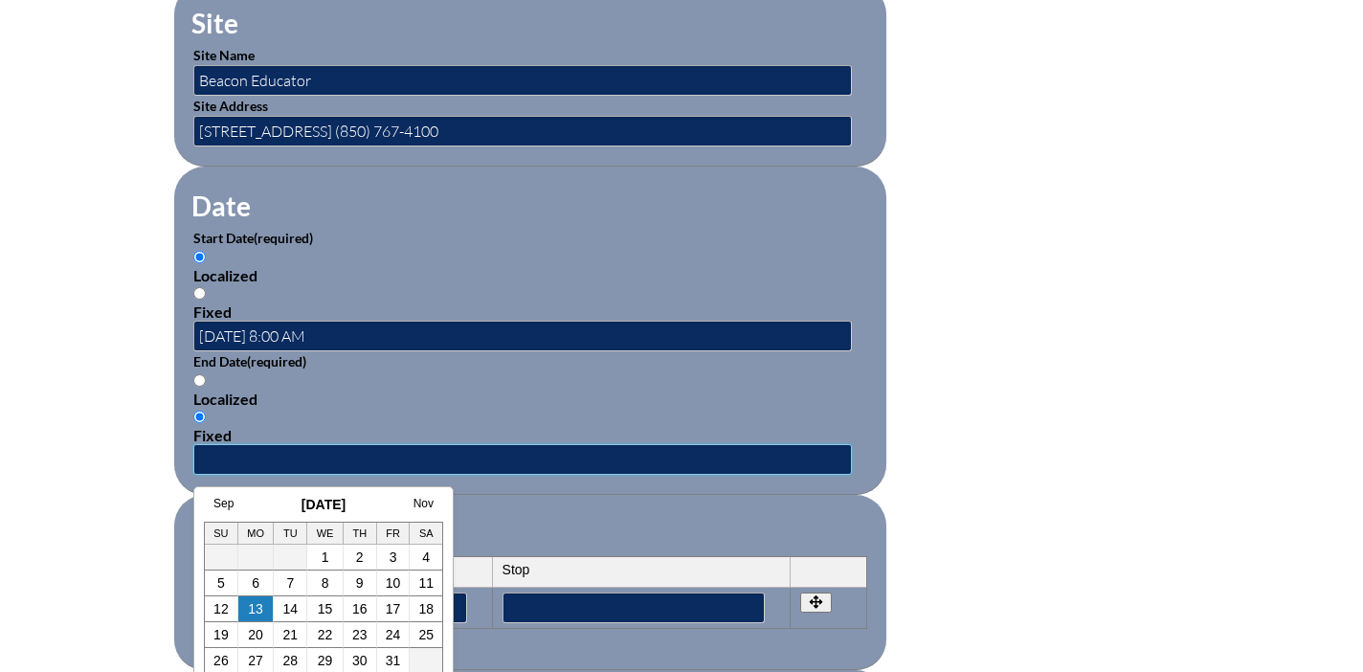
click at [478, 456] on input "text" at bounding box center [522, 459] width 658 height 31
paste input "2025-07-01 8:00 AM"
click at [275, 456] on input "2025-07-01 8:00 AM" at bounding box center [522, 459] width 658 height 31
click at [290, 457] on input "2025-07-31 8:00 AM" at bounding box center [522, 459] width 658 height 31
type input "2025-07-31 11:59 PM"
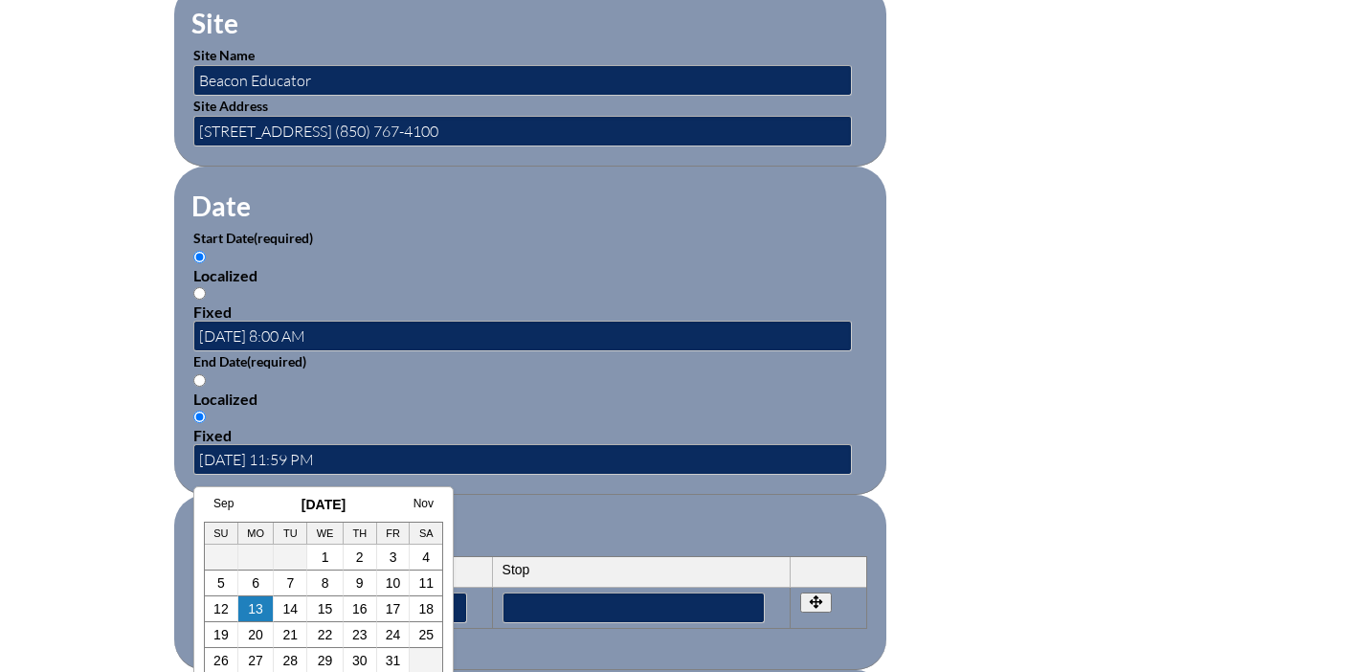
click at [579, 512] on fieldset "Periods Start Stop No rows created Add new row Start Stop Start Stop" at bounding box center [530, 582] width 712 height 175
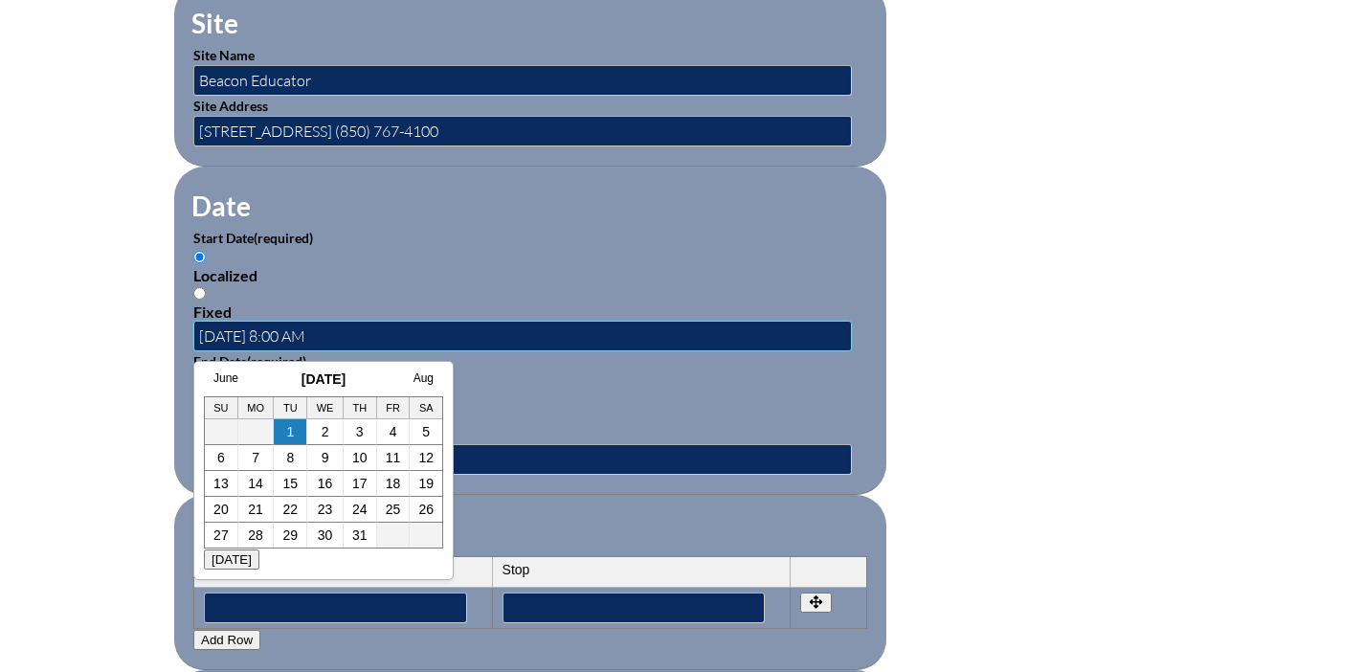
drag, startPoint x: 367, startPoint y: 326, endPoint x: 203, endPoint y: 338, distance: 165.0
click at [203, 338] on input "2025-07-01 8:00 AM" at bounding box center [522, 336] width 658 height 31
click at [383, 596] on input"] "text" at bounding box center [335, 607] width 263 height 31
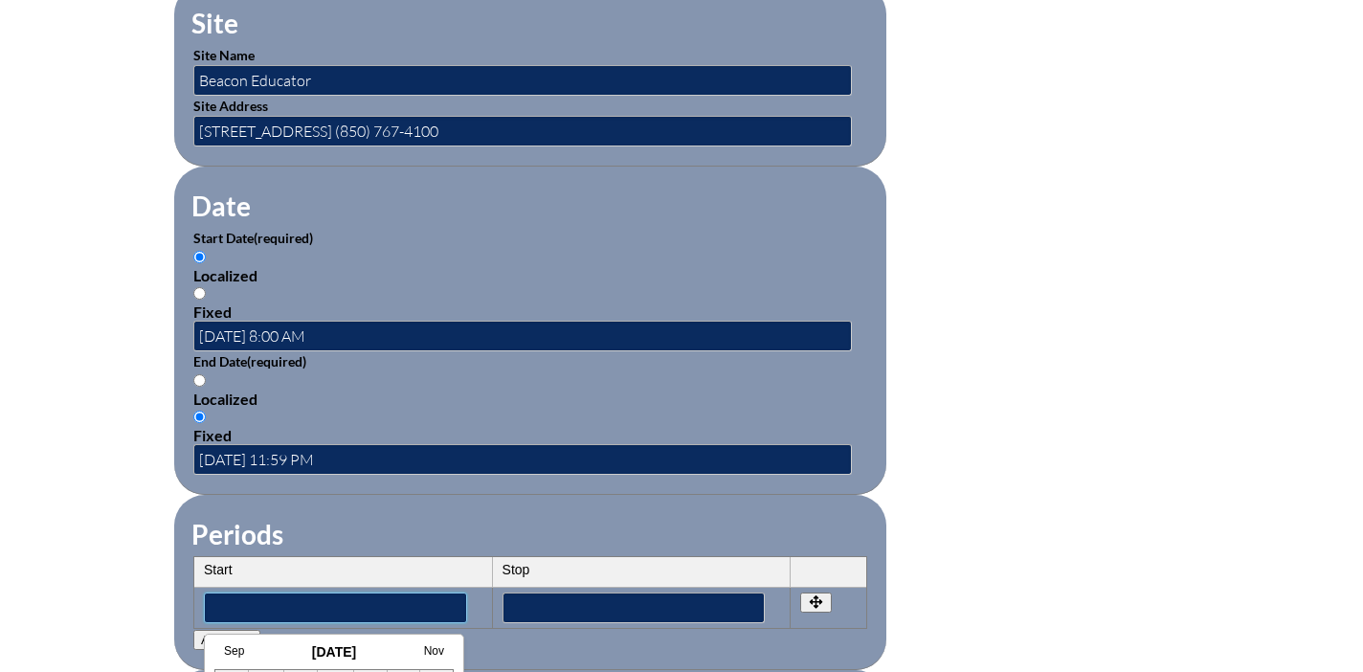
paste input"] "2025-07-01 8:00 AM"
type input"] "2025-07-01 8:00 AM"
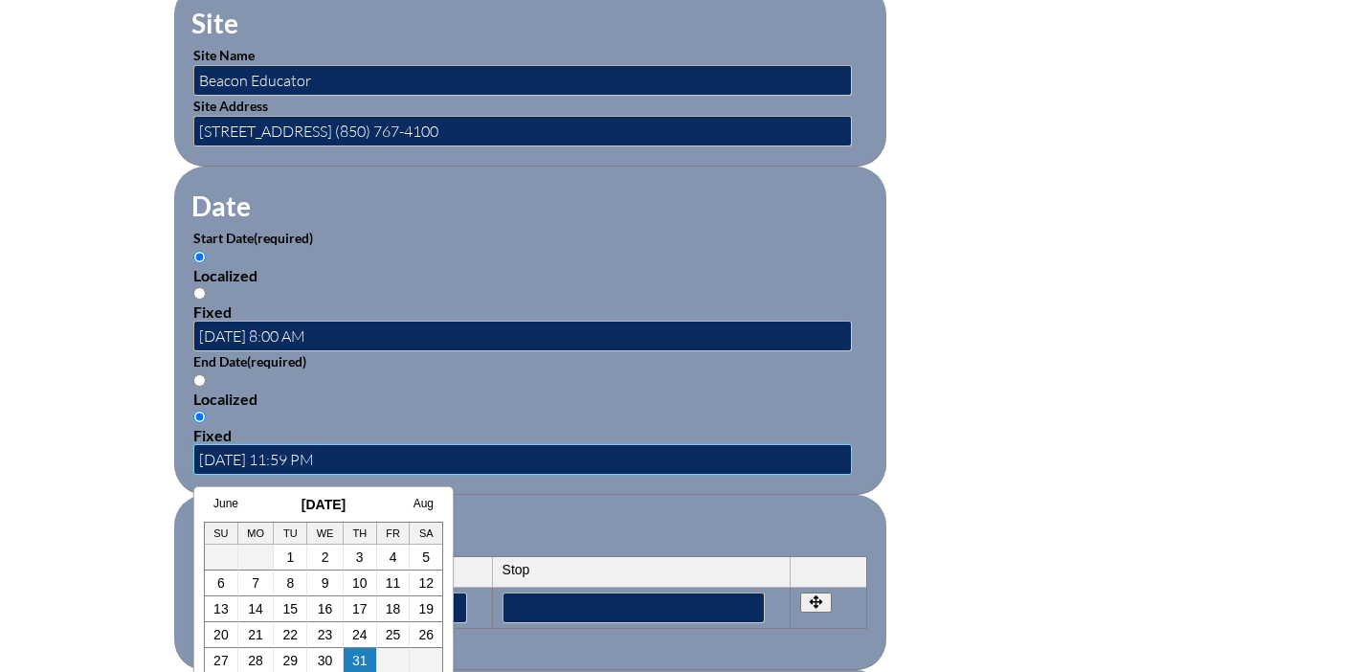
drag, startPoint x: 360, startPoint y: 467, endPoint x: 197, endPoint y: 457, distance: 162.9
click at [197, 457] on input "2025-07-31 11:59 PM" at bounding box center [522, 459] width 658 height 31
click at [583, 607] on input"] "text" at bounding box center [633, 607] width 263 height 31
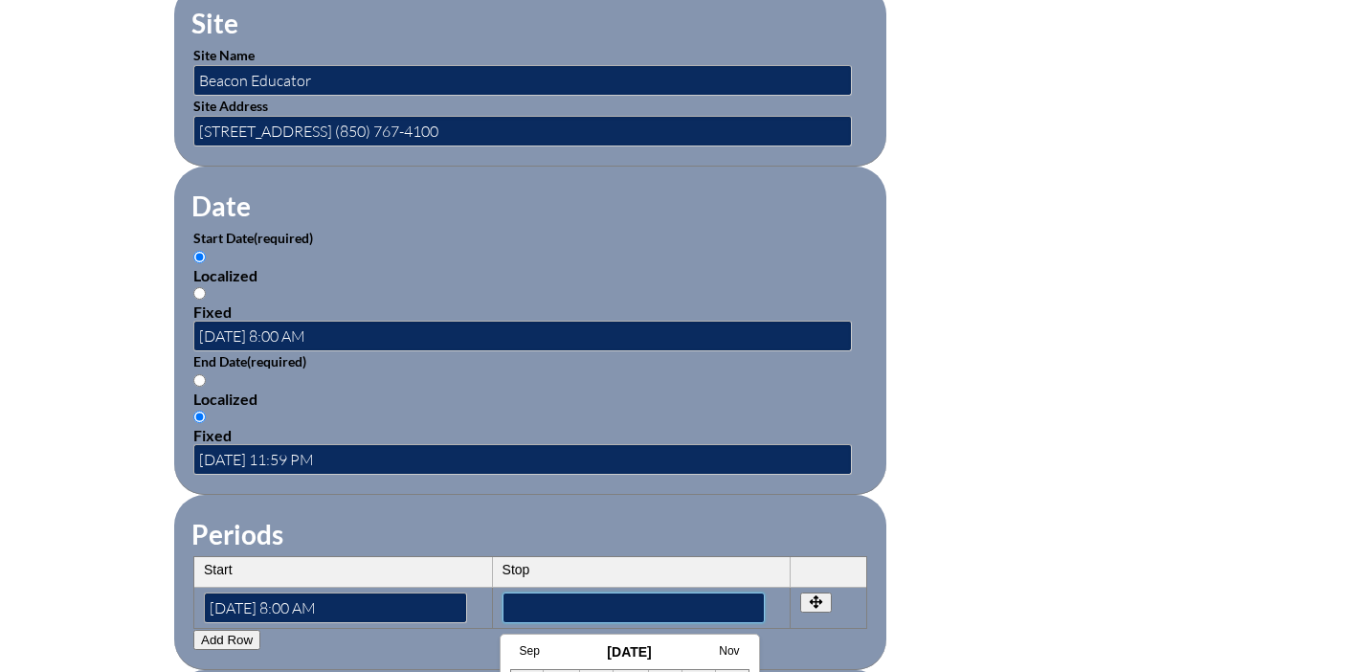
paste input"] "2025-07-31 11:59 PM"
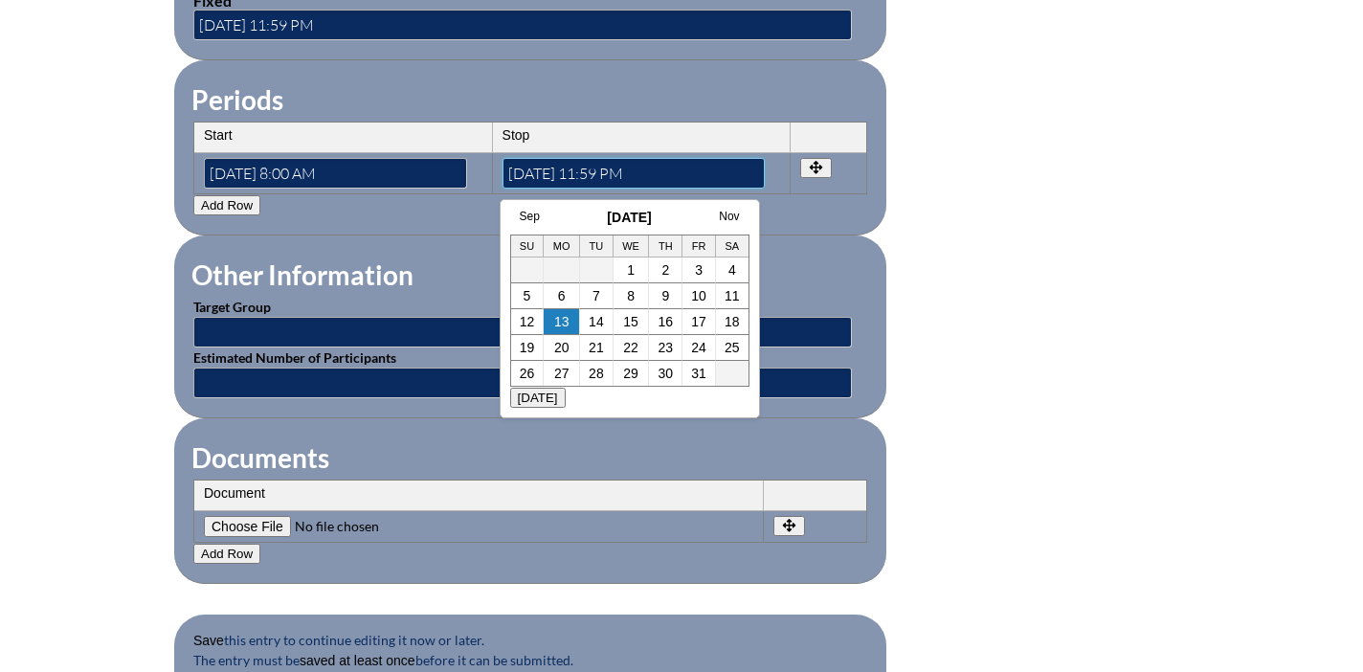
scroll to position [1572, 0]
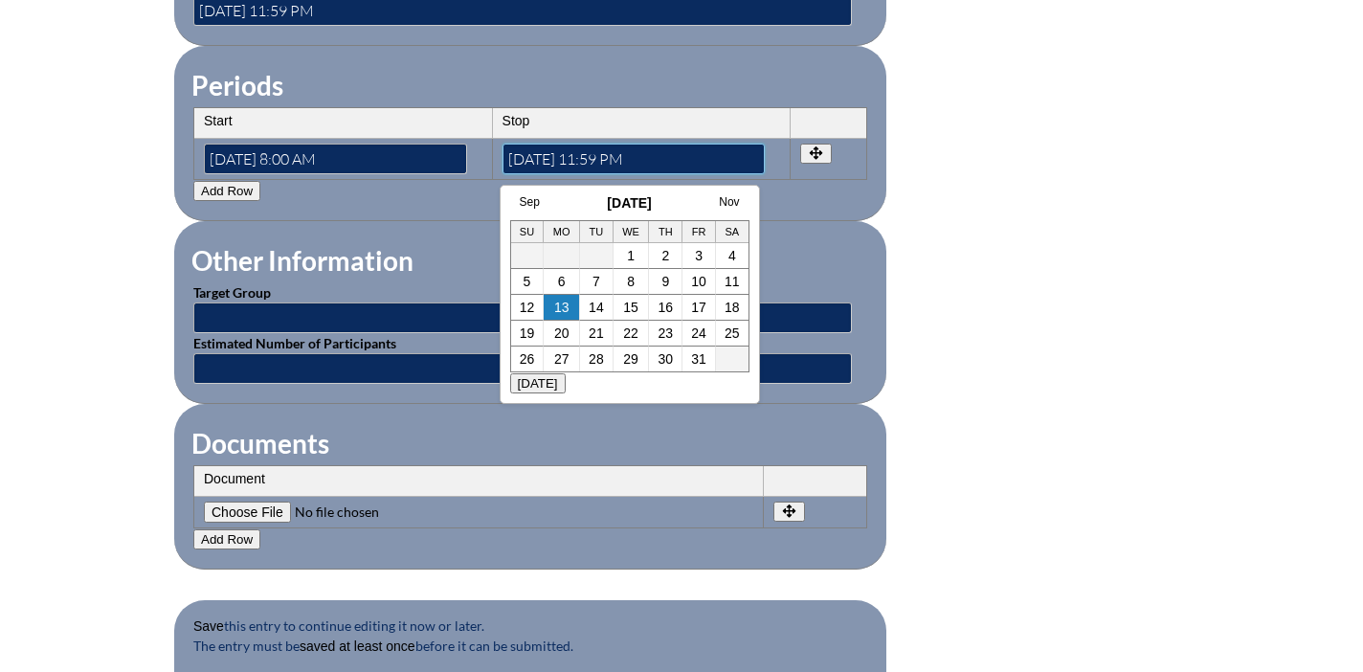
type input"] "2025-07-31 11:59 PM"
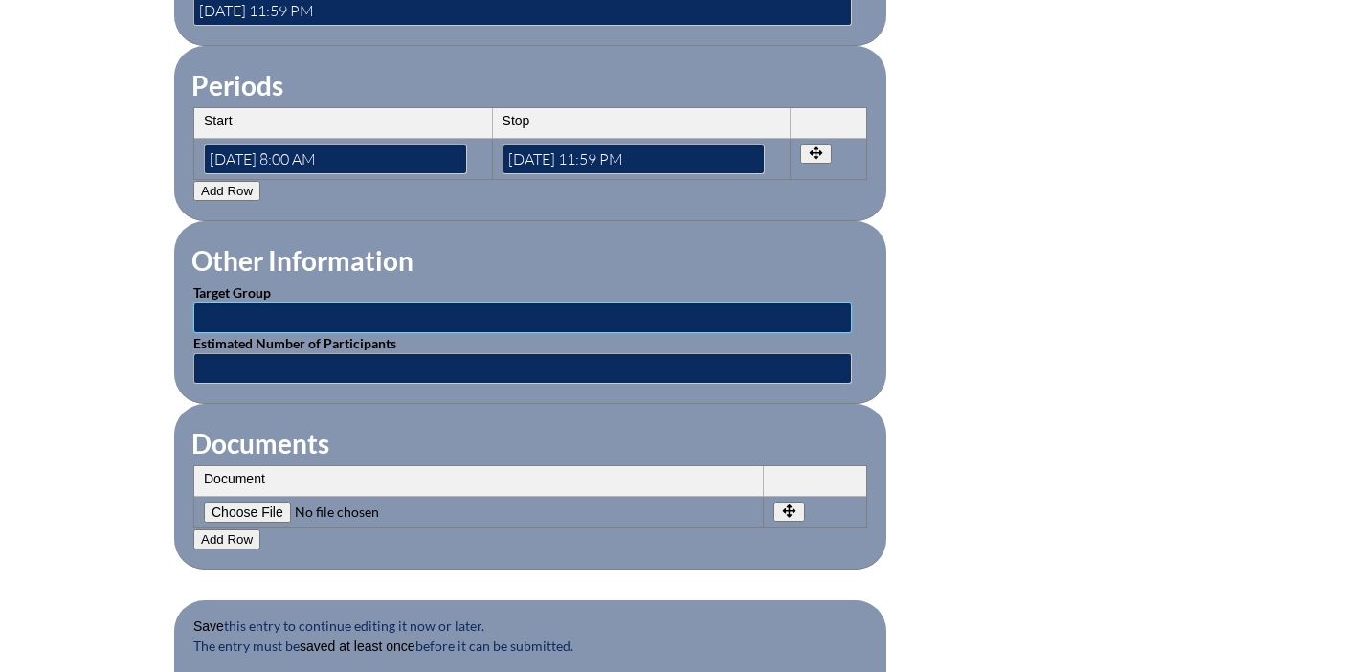
click at [362, 310] on input "text" at bounding box center [522, 317] width 658 height 31
type input "Renewing Staff"
click at [324, 366] on input "text" at bounding box center [522, 368] width 658 height 31
click at [584, 363] on input "1" at bounding box center [522, 368] width 658 height 31
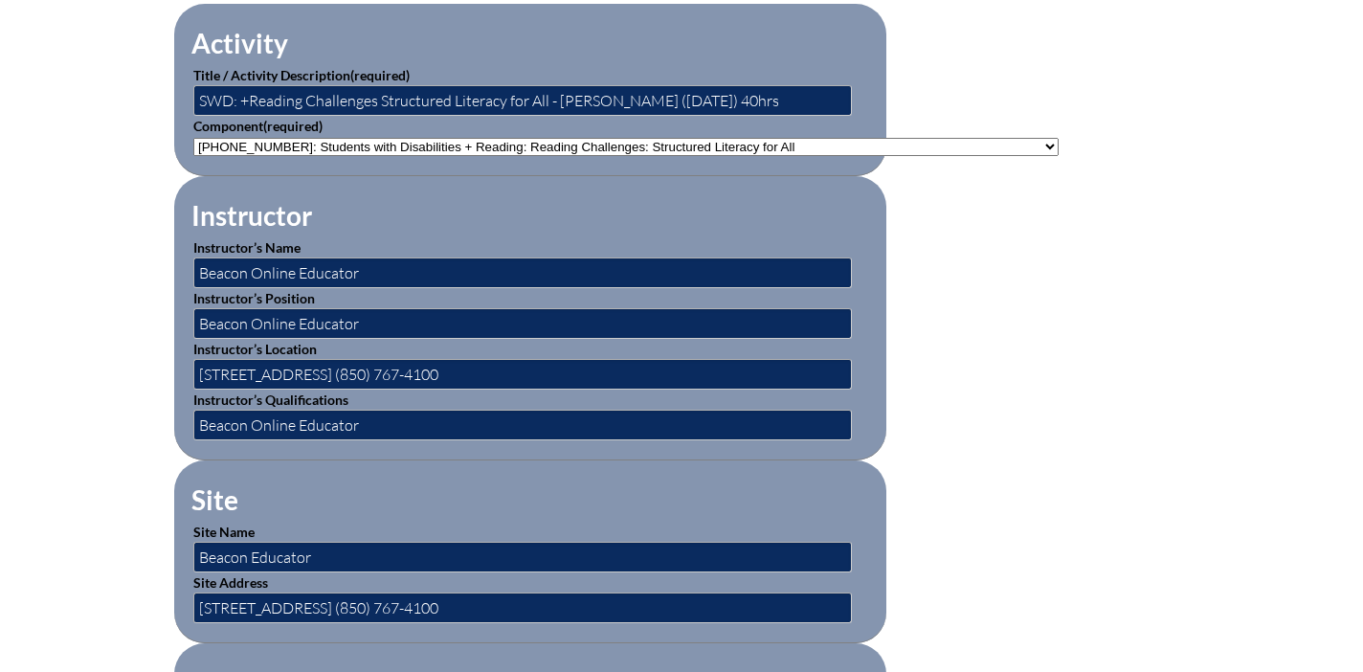
scroll to position [531, 0]
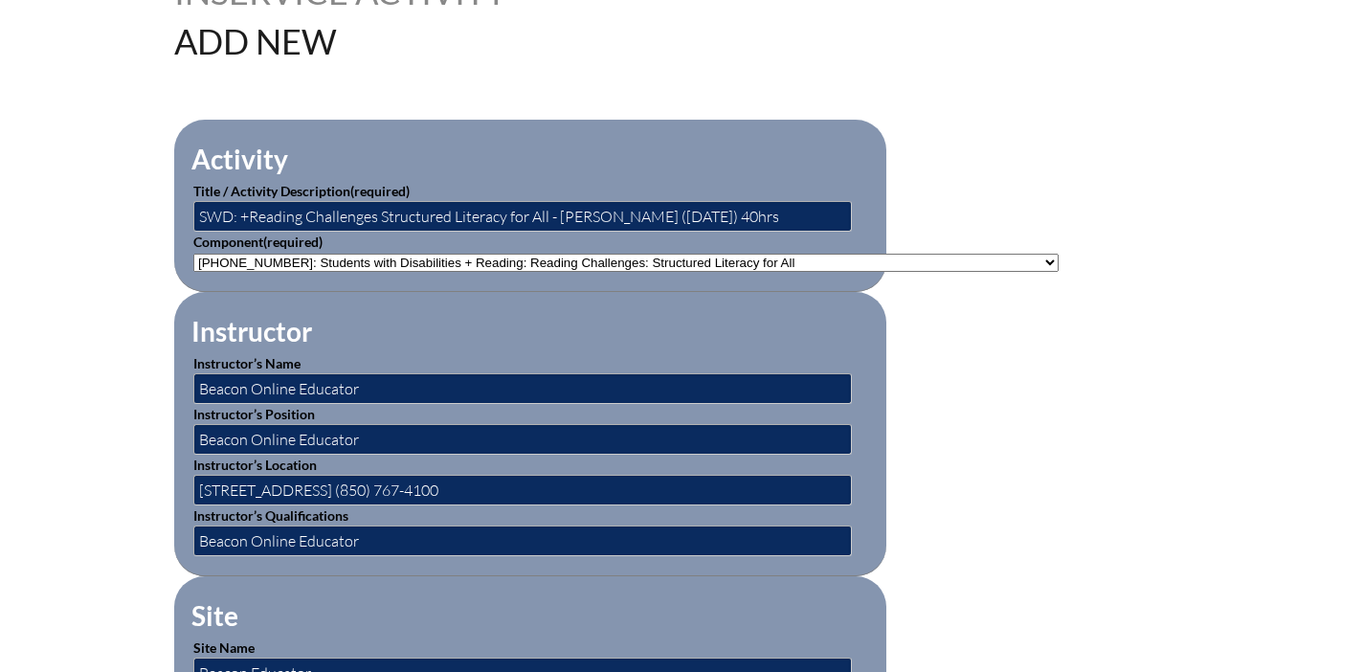
type input "1"
click at [768, 258] on select"]"] "-- 1-000-001: Appropriate Art Activities 1-000-002: Concept and Art Process for…" at bounding box center [625, 263] width 865 height 18
click at [193, 254] on select"]"] "-- 1-000-001: Appropriate Art Activities 1-000-002: Concept and Art Process for…" at bounding box center [625, 263] width 865 height 18
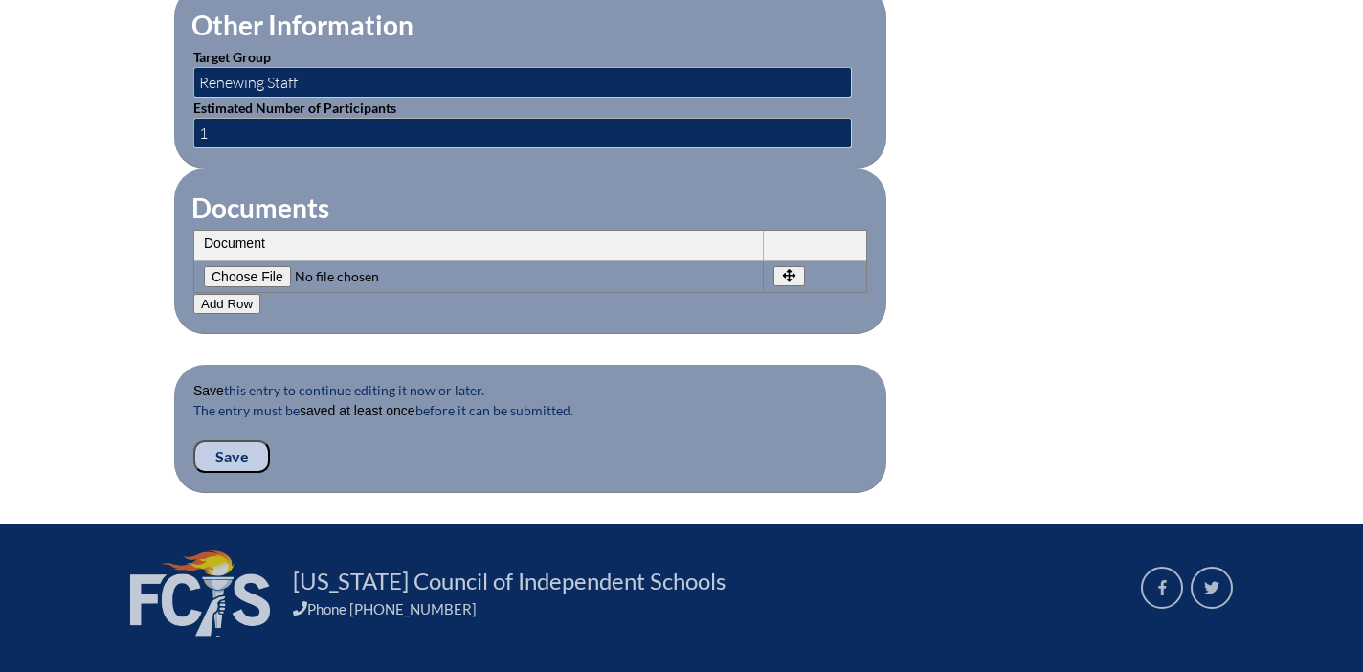
scroll to position [1818, 0]
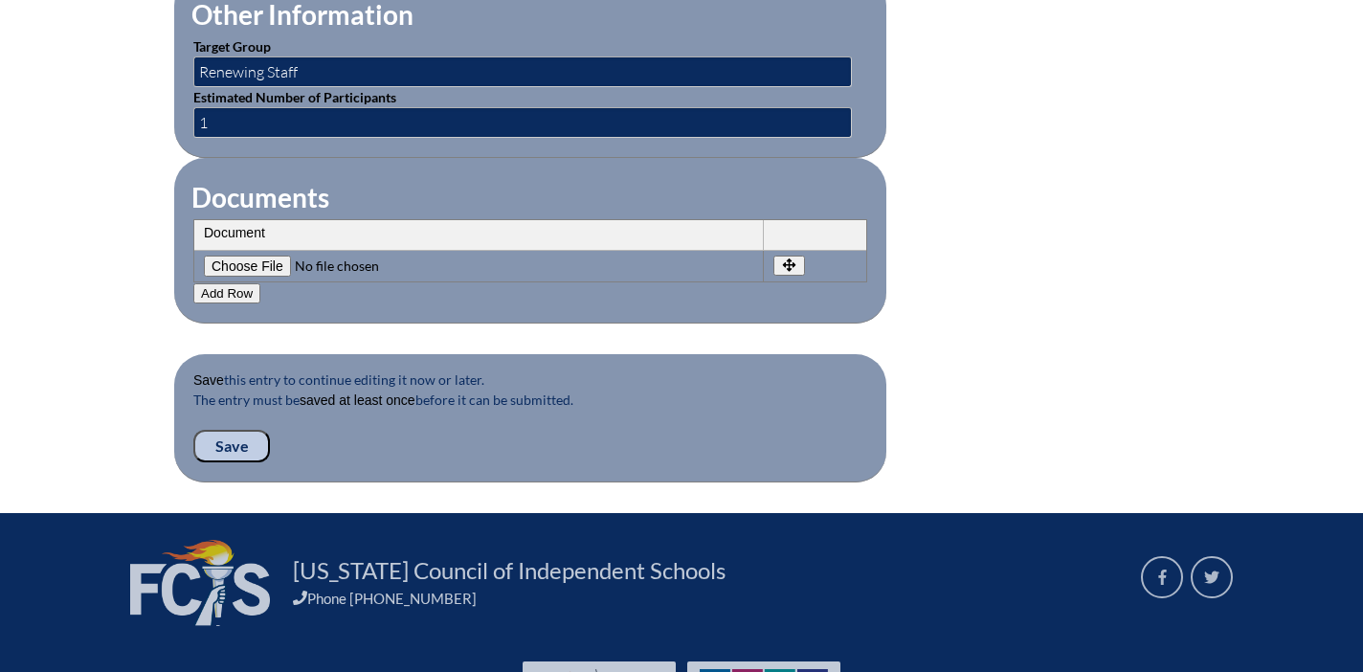
click at [247, 438] on input "Save" at bounding box center [231, 446] width 77 height 33
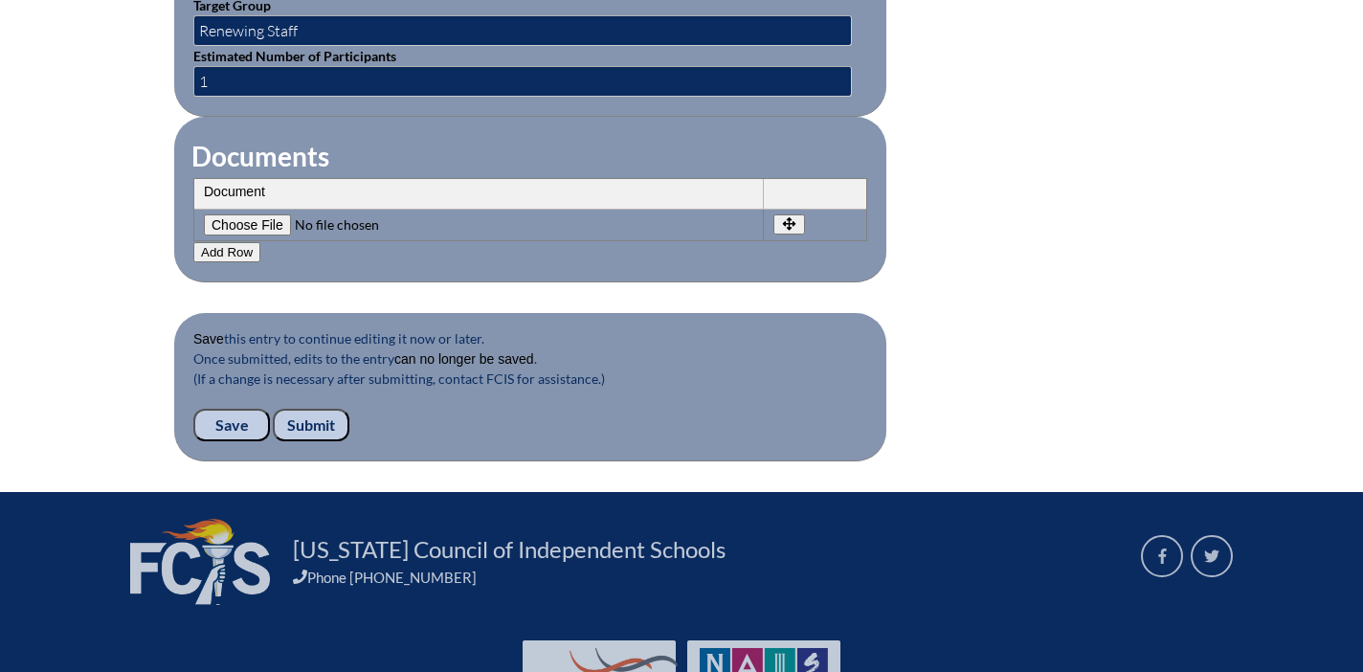
scroll to position [2009, 0]
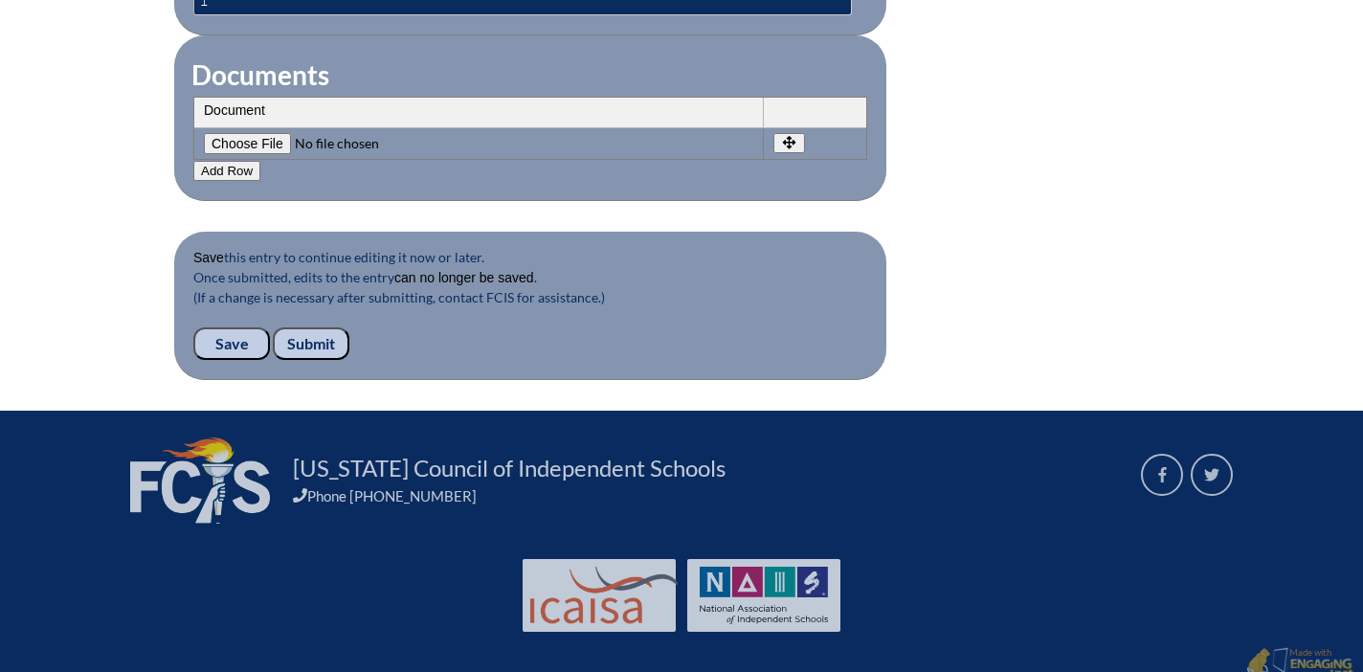
click at [319, 342] on input "Submit" at bounding box center [311, 343] width 77 height 33
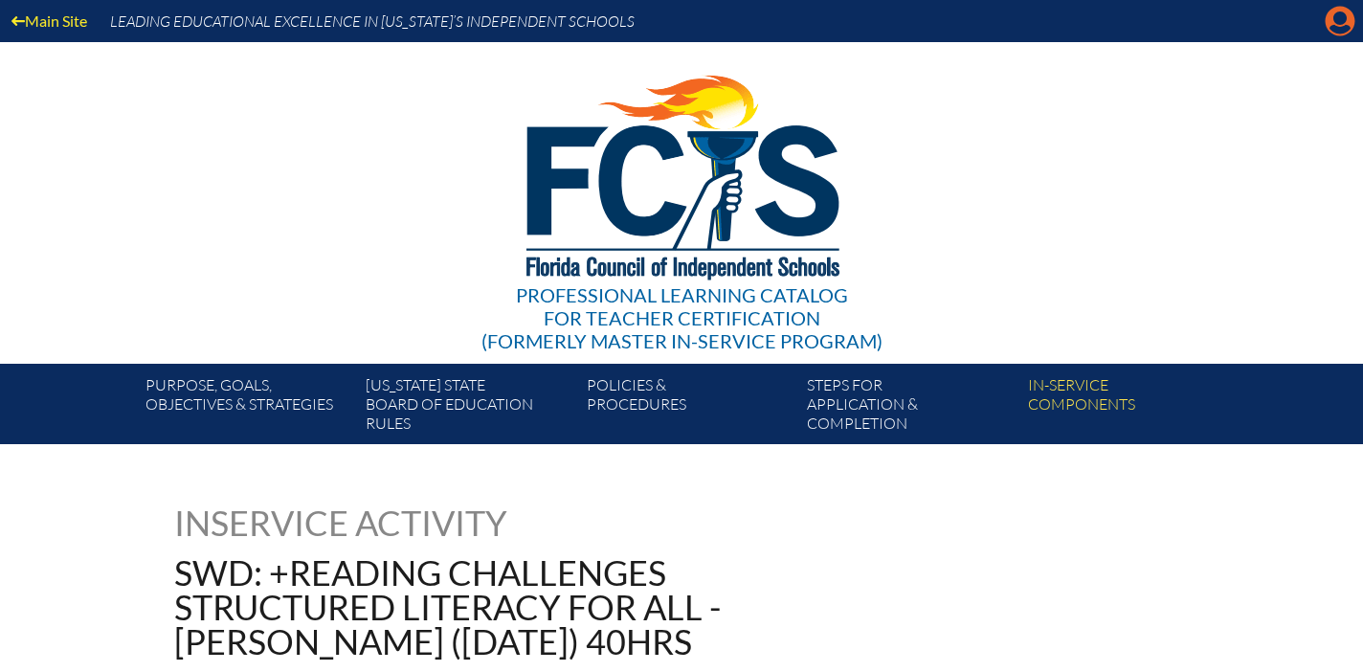
click at [1331, 22] on icon at bounding box center [1340, 22] width 30 height 30
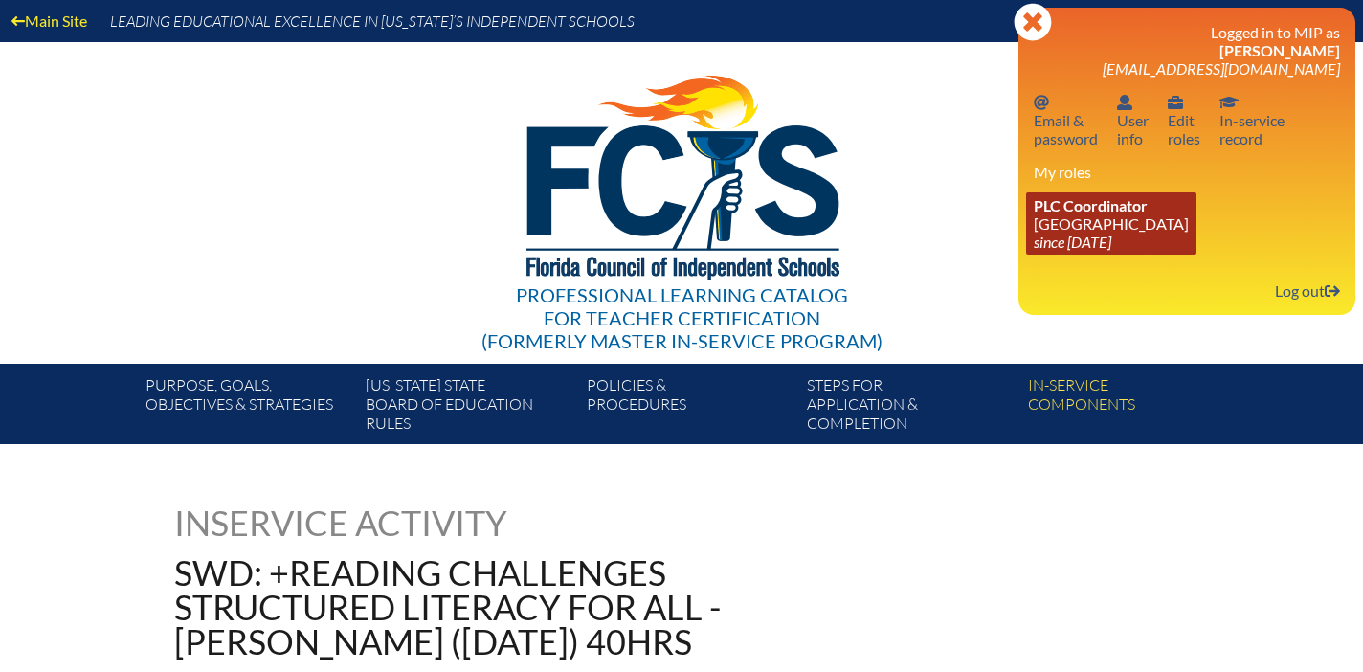
click at [1094, 234] on link "PLC Coordinator [GEOGRAPHIC_DATA] since [DATE]" at bounding box center [1111, 223] width 170 height 62
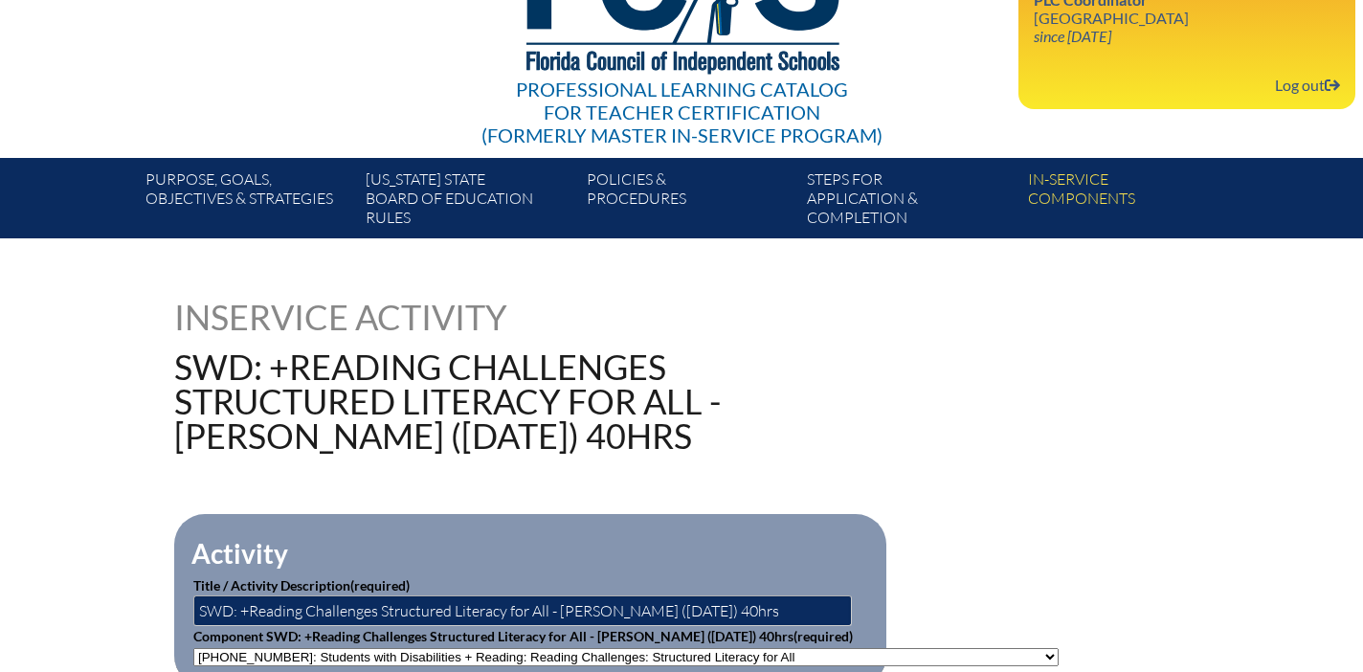
scroll to position [207, 0]
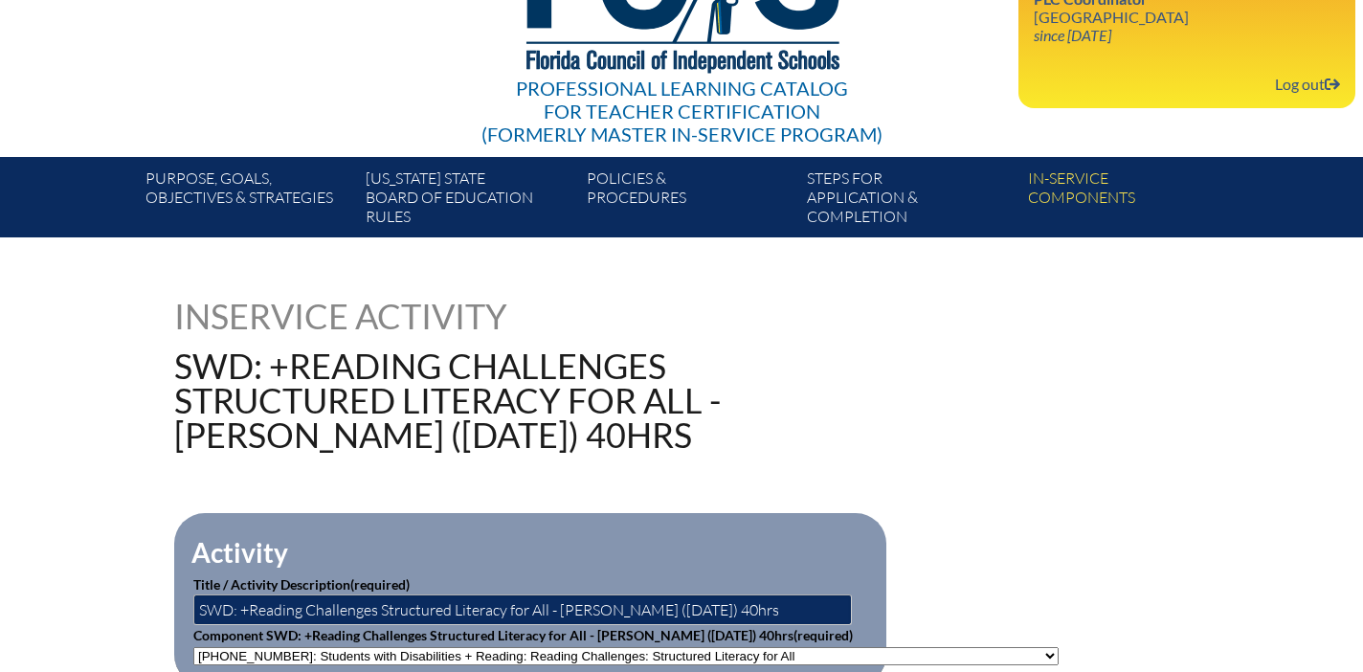
drag, startPoint x: 442, startPoint y: 437, endPoint x: 172, endPoint y: 375, distance: 276.9
copy h1 "SWD: +Reading Challenges Structured Literacy for All - [PERSON_NAME]"
click at [772, 435] on h1 "SWD: +Reading Challenges Structured Literacy for All - [PERSON_NAME] ([DATE]) 4…" at bounding box center [488, 399] width 629 height 103
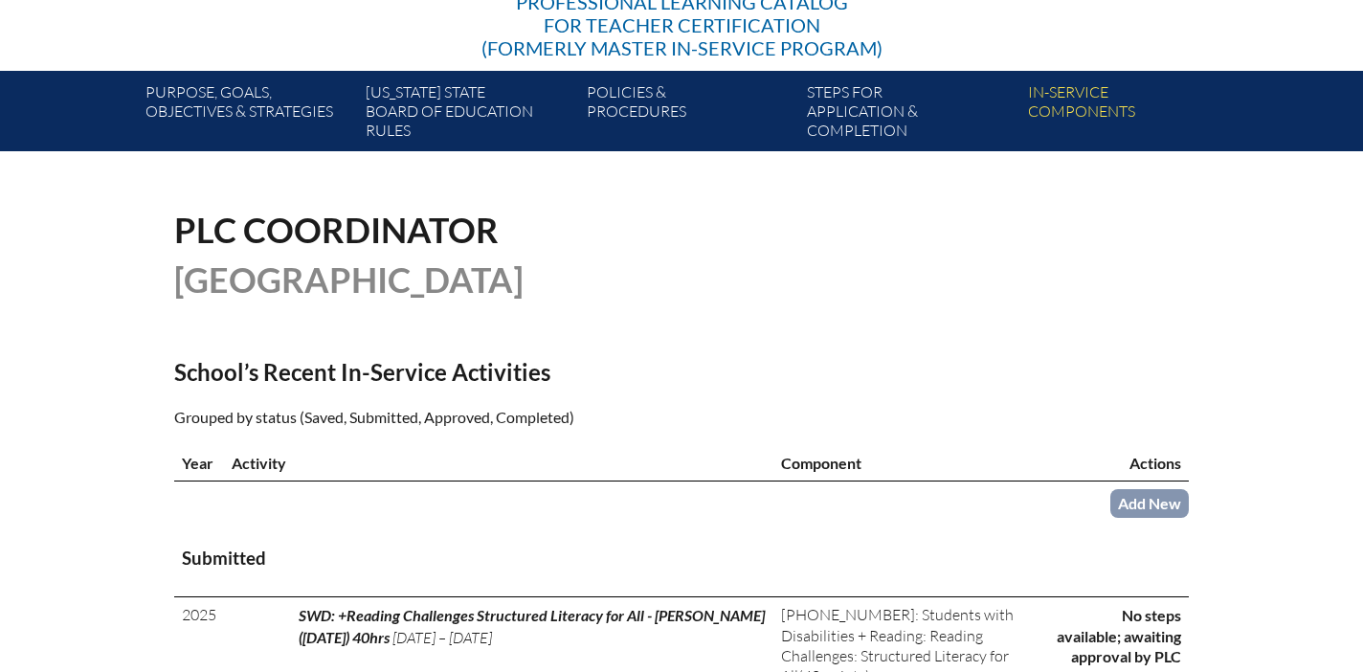
scroll to position [538, 0]
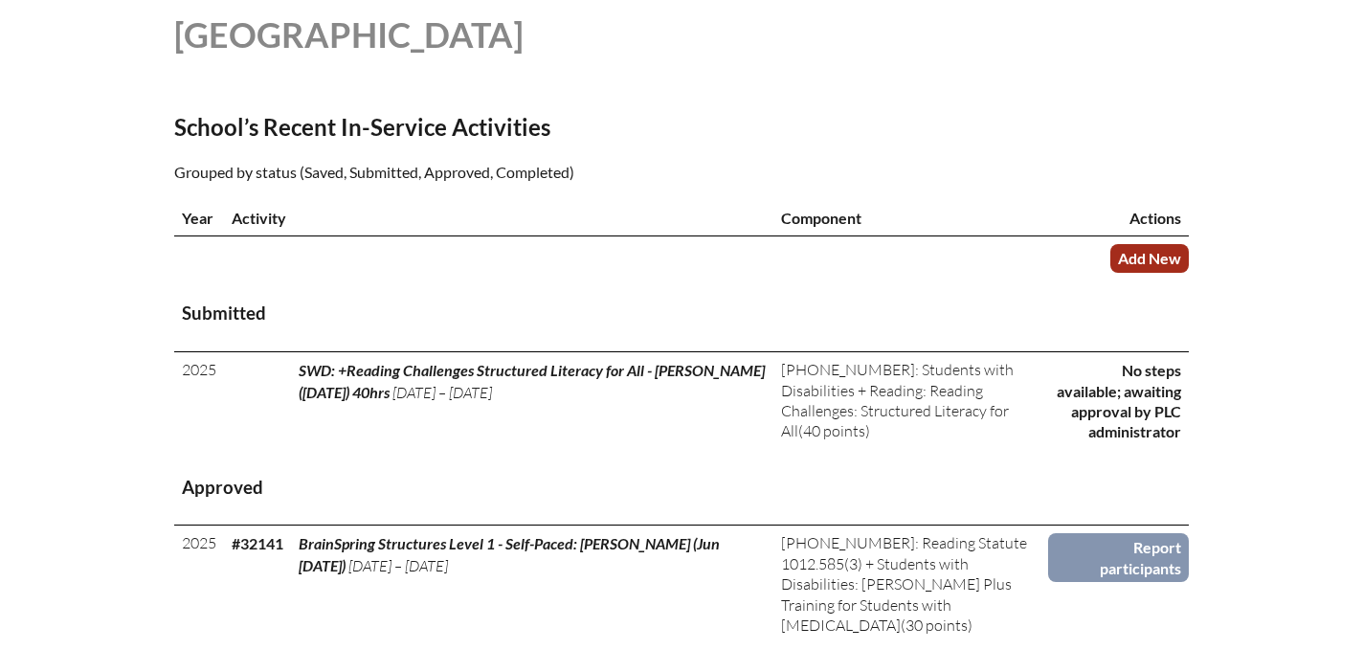
click at [1144, 255] on link "Add New" at bounding box center [1149, 258] width 78 height 28
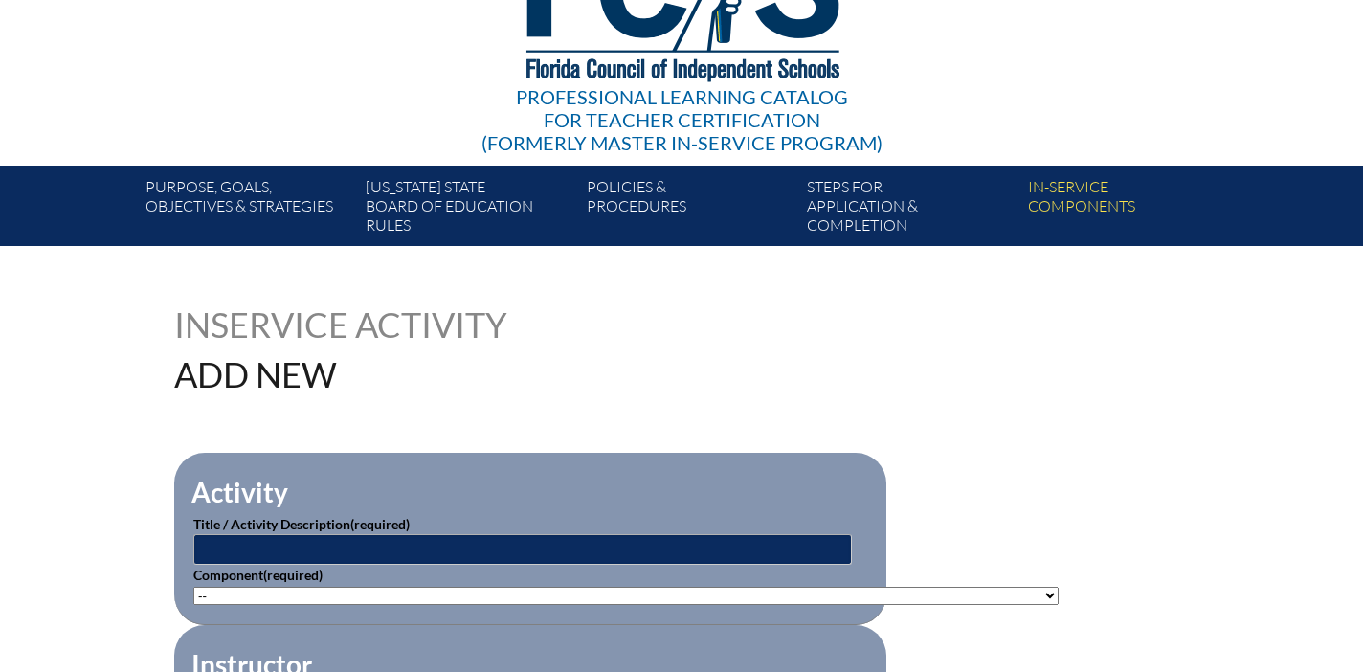
scroll to position [366, 0]
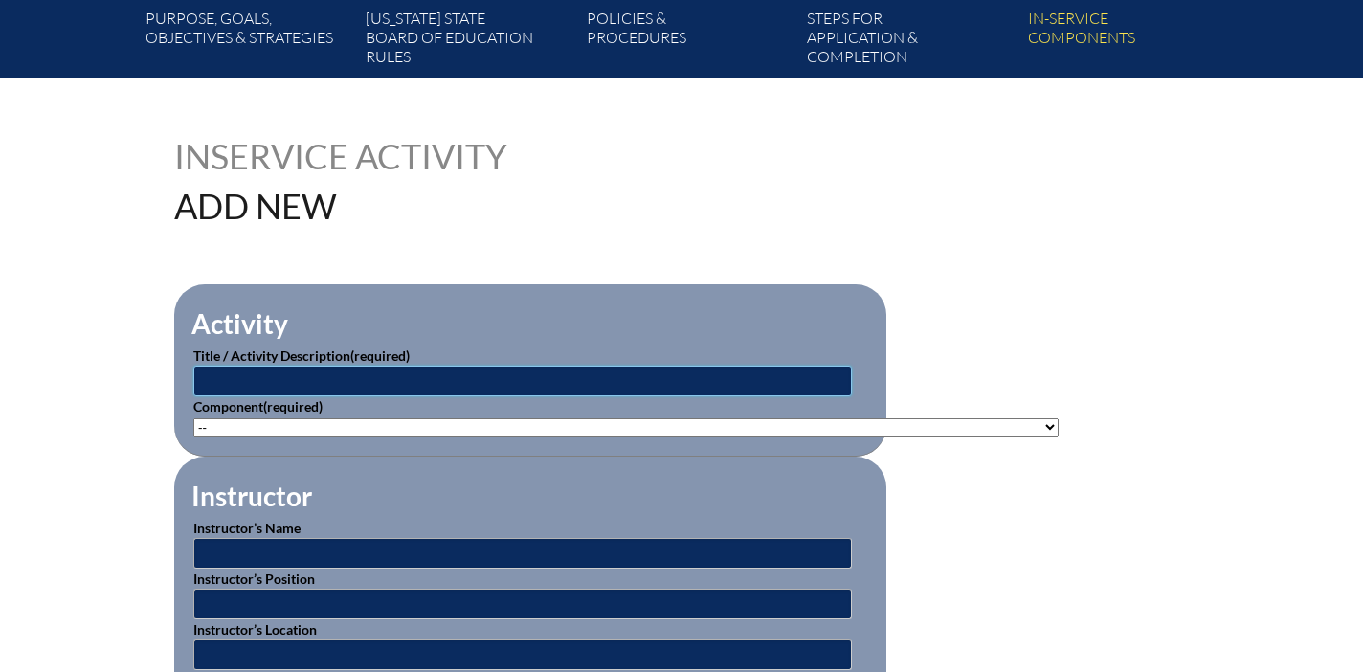
click at [463, 368] on input "text" at bounding box center [522, 381] width 658 height 31
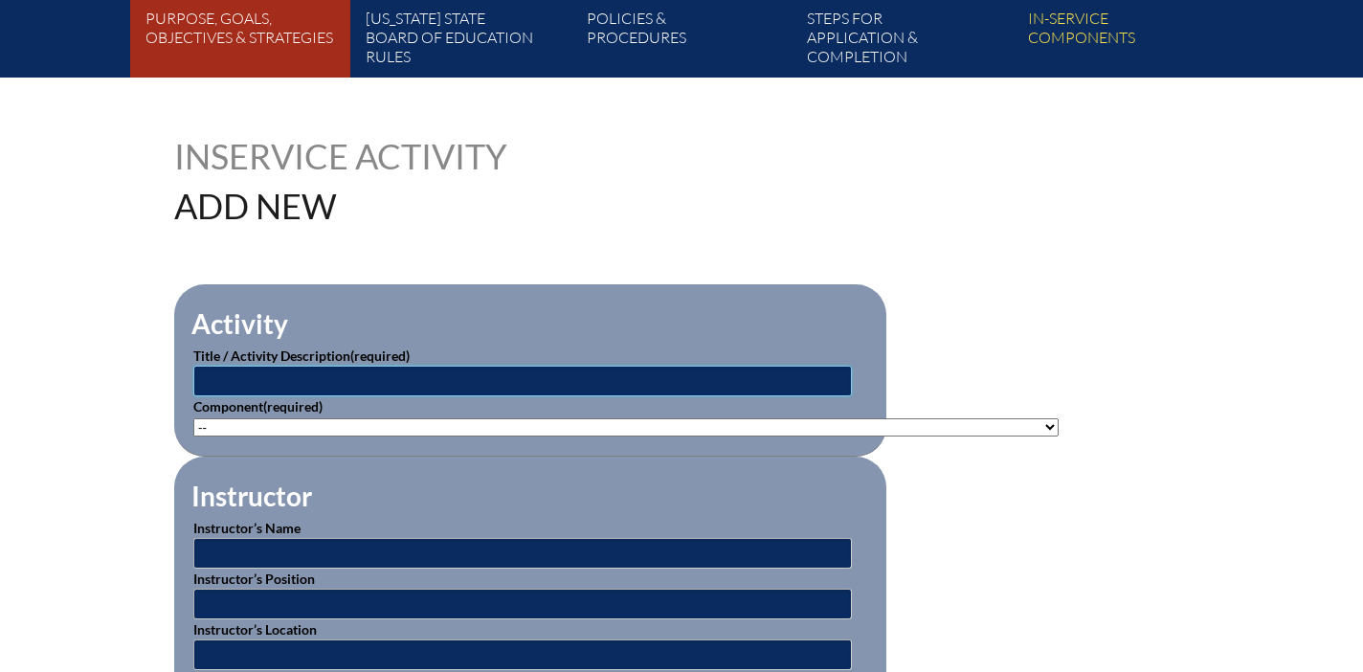
paste input "SWD: +Reading Challenges Structured Literacy for All - [PERSON_NAME]"
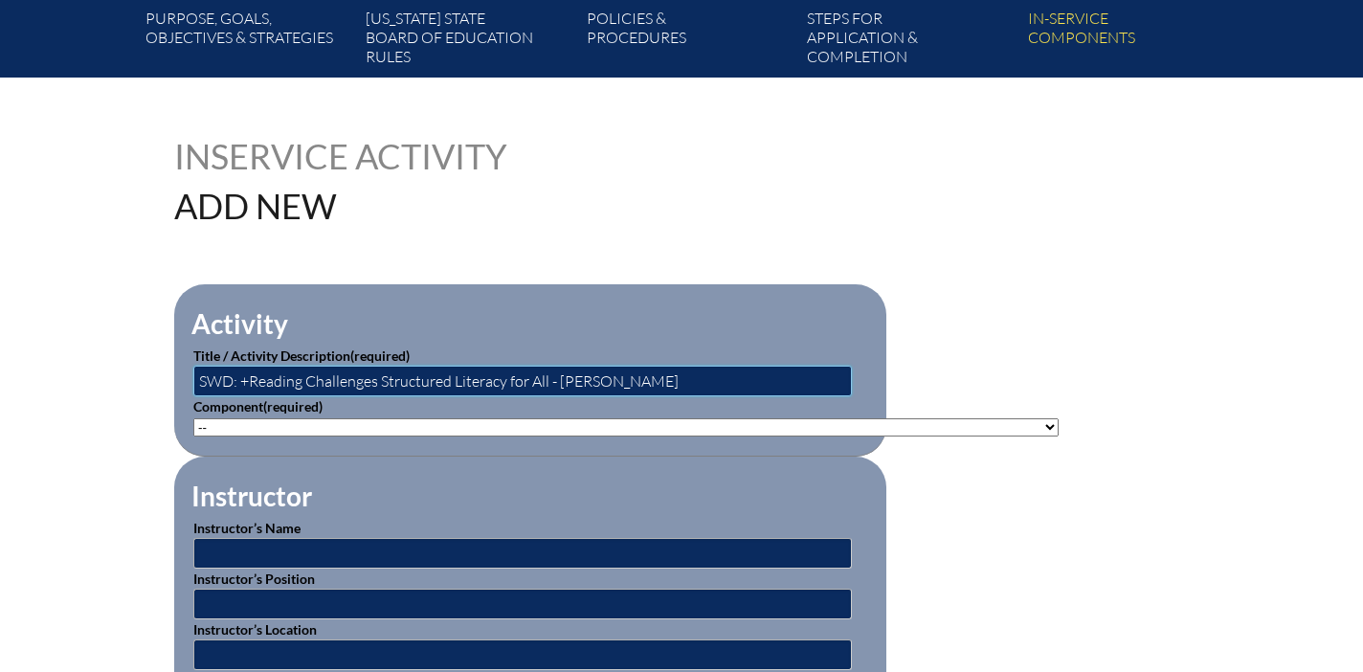
drag, startPoint x: 652, startPoint y: 386, endPoint x: 562, endPoint y: 380, distance: 90.1
click at [562, 380] on input "SWD: +Reading Challenges Structured Literacy for All - [PERSON_NAME]" at bounding box center [522, 381] width 658 height 31
type input "SWD: +Reading Challenges Structured Literacy for All - [PERSON_NAME] ([DATE] - …"
click at [484, 419] on select"]"] "-- 1-000-001: Appropriate Art Activities 1-000-002: Concept and Art Process for…" at bounding box center [625, 427] width 865 height 18
select select"]"] "140419"
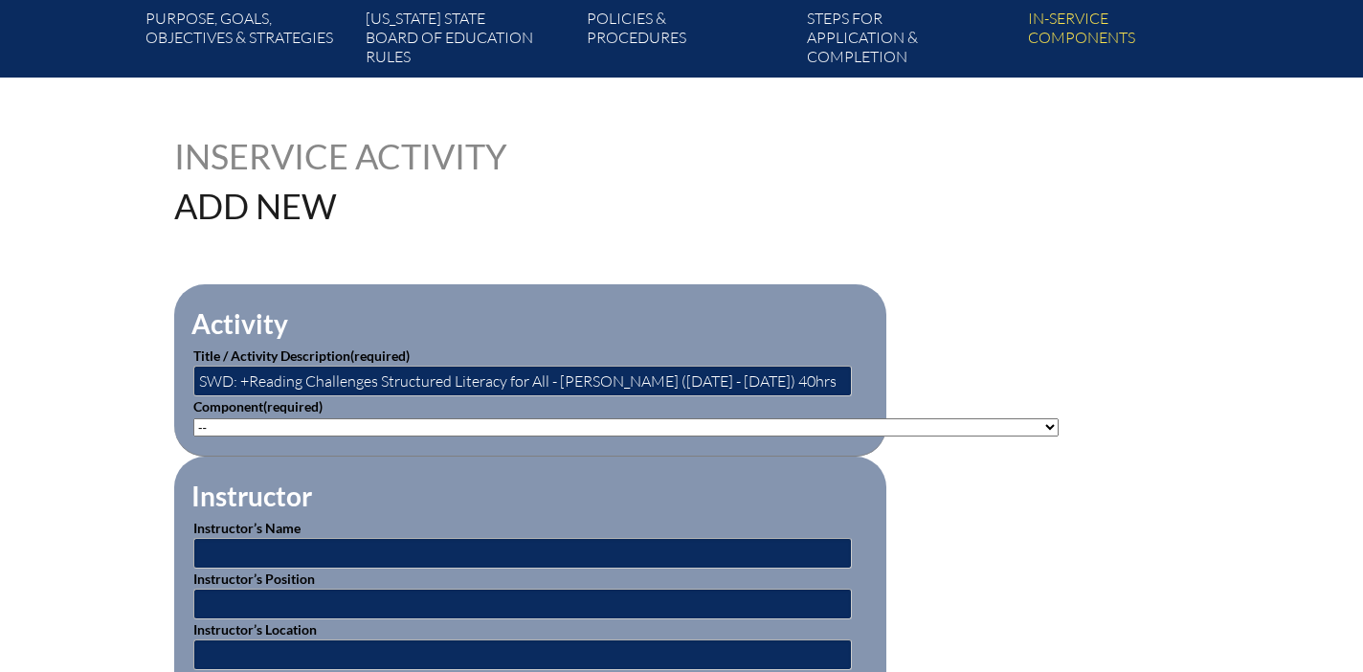
click at [193, 418] on select"]"] "-- 1-000-001: Appropriate Art Activities 1-000-002: Concept and Art Process for…" at bounding box center [625, 427] width 865 height 18
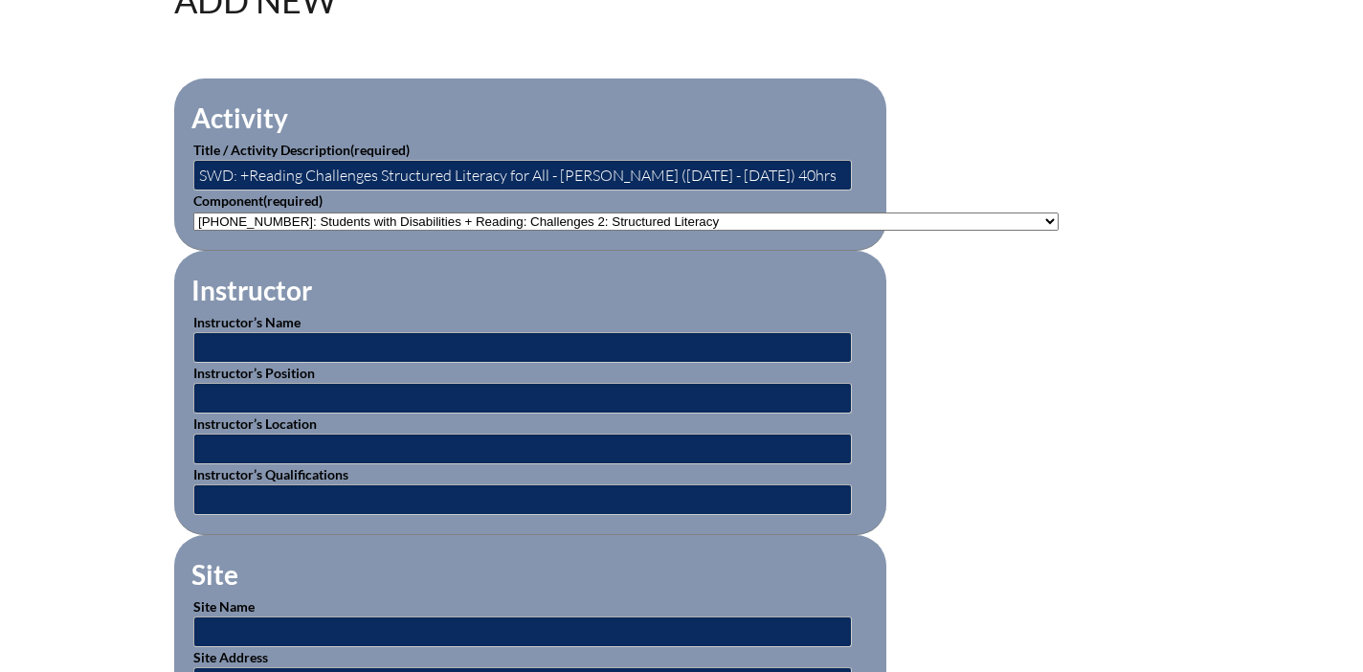
scroll to position [638, 0]
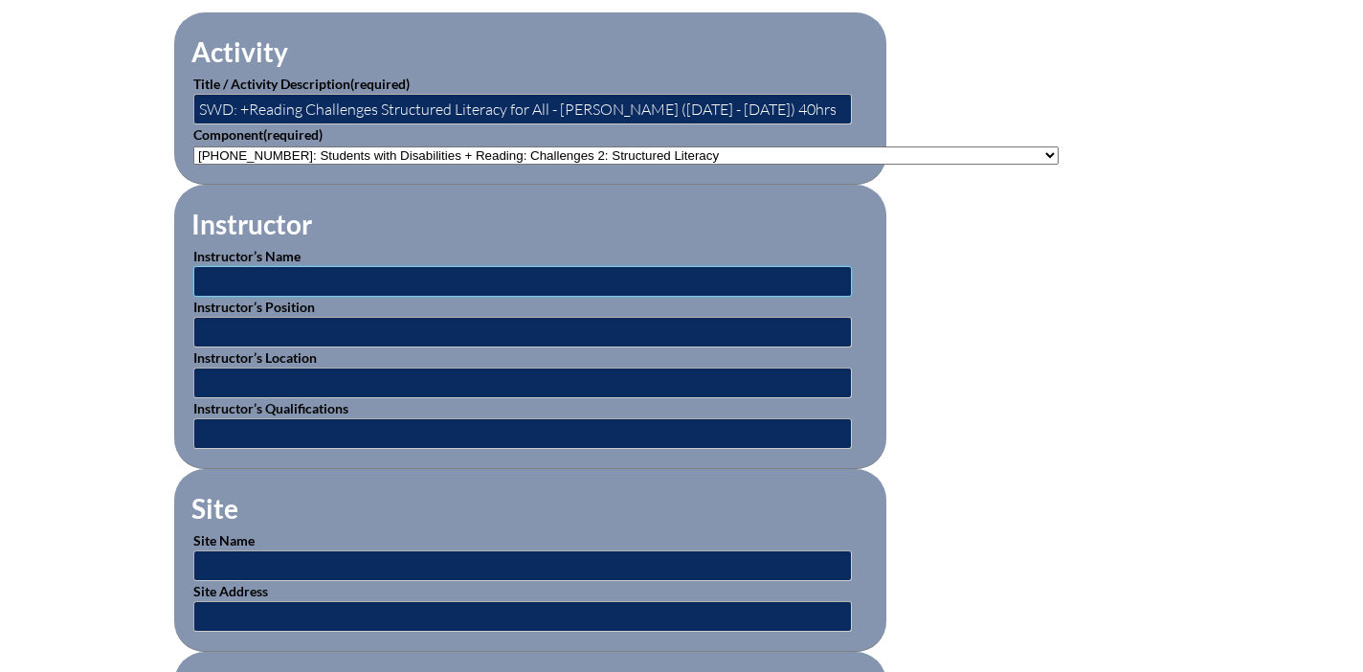
click at [366, 281] on input "text" at bounding box center [522, 281] width 658 height 31
type input "Beacon Online Educator"
click at [318, 336] on input "text" at bounding box center [522, 332] width 658 height 31
type input "Beacon Online Educator"
click at [311, 378] on input "text" at bounding box center [522, 382] width 658 height 31
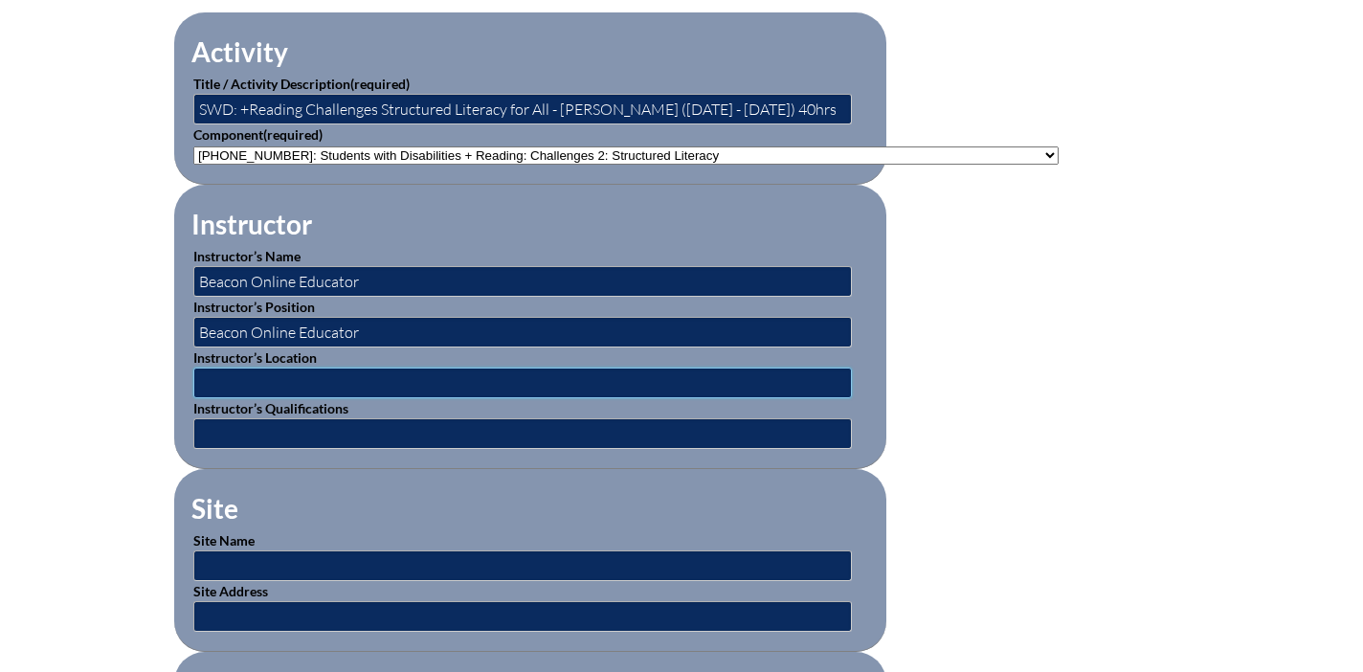
type input "1311 Balboa Avenue Panama City, FL 32401 (850) 767-4100"
click at [299, 422] on input "text" at bounding box center [522, 433] width 658 height 31
type input "Beacon Online Educator"
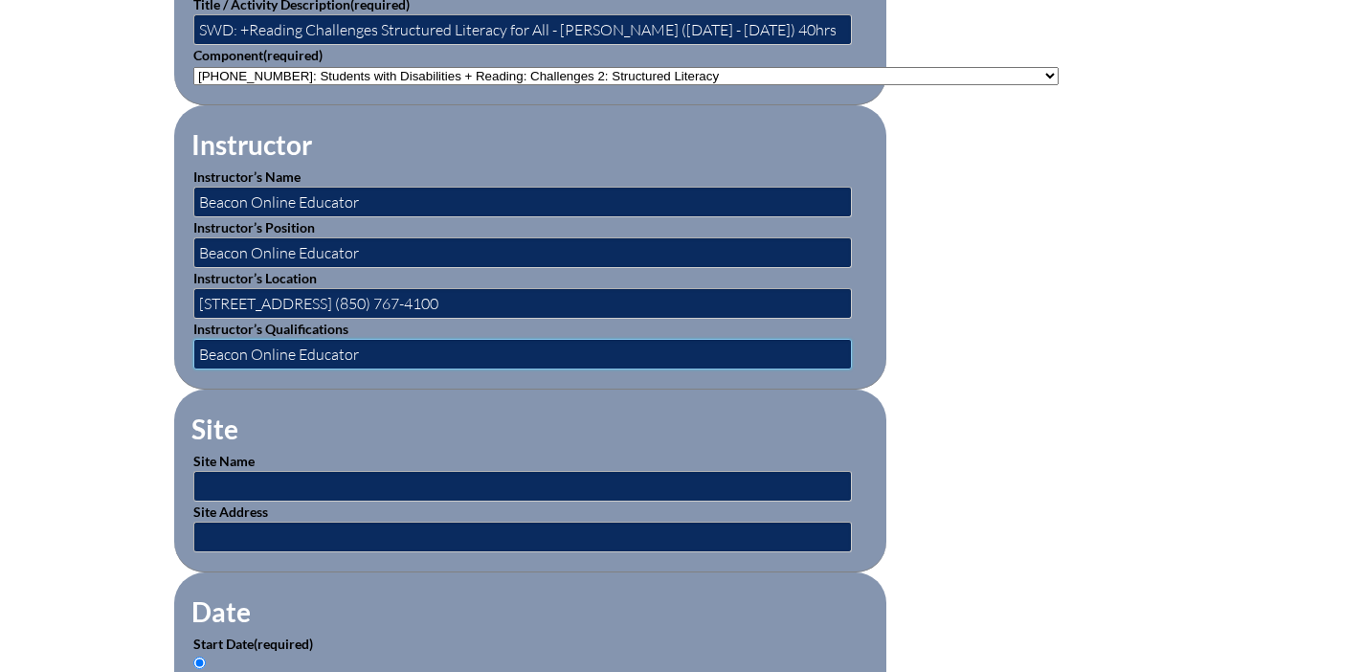
scroll to position [781, 0]
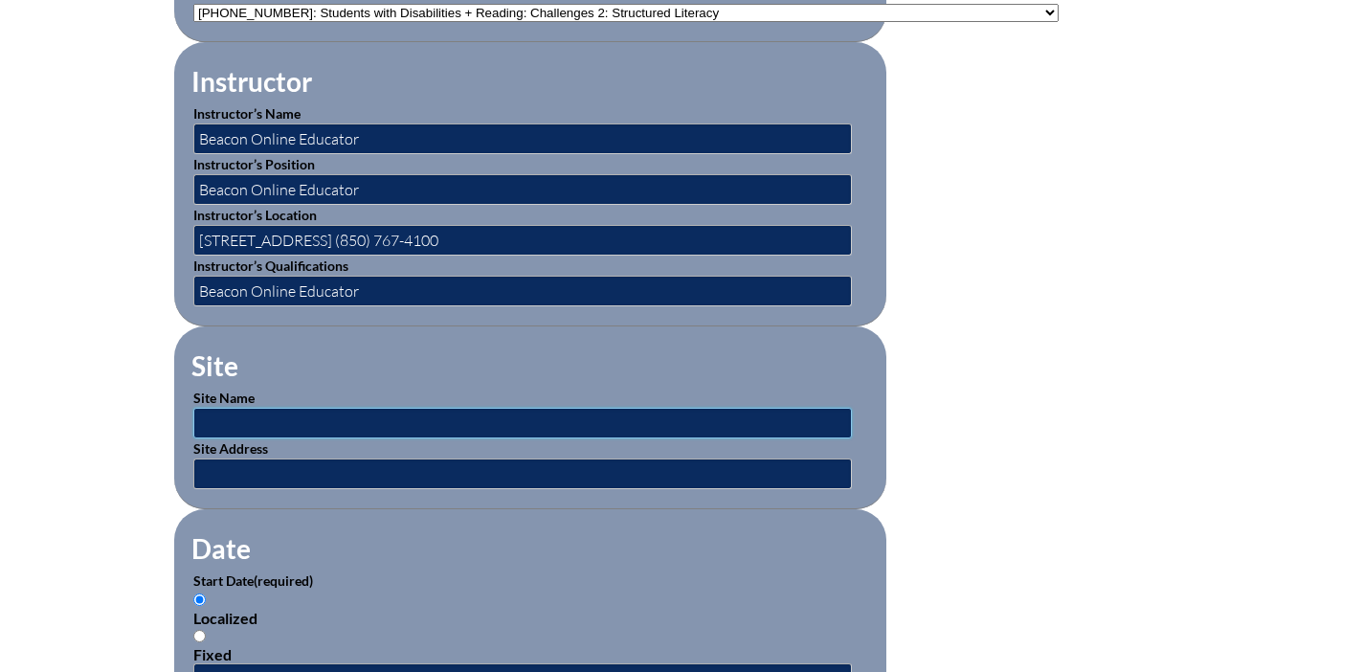
click at [293, 429] on input "text" at bounding box center [522, 423] width 658 height 31
click at [317, 415] on input "Beacon Educator" at bounding box center [522, 423] width 658 height 31
click at [306, 418] on input "Beacon Educator" at bounding box center [522, 423] width 658 height 31
type input "B"
click at [315, 427] on input "text" at bounding box center [522, 423] width 658 height 31
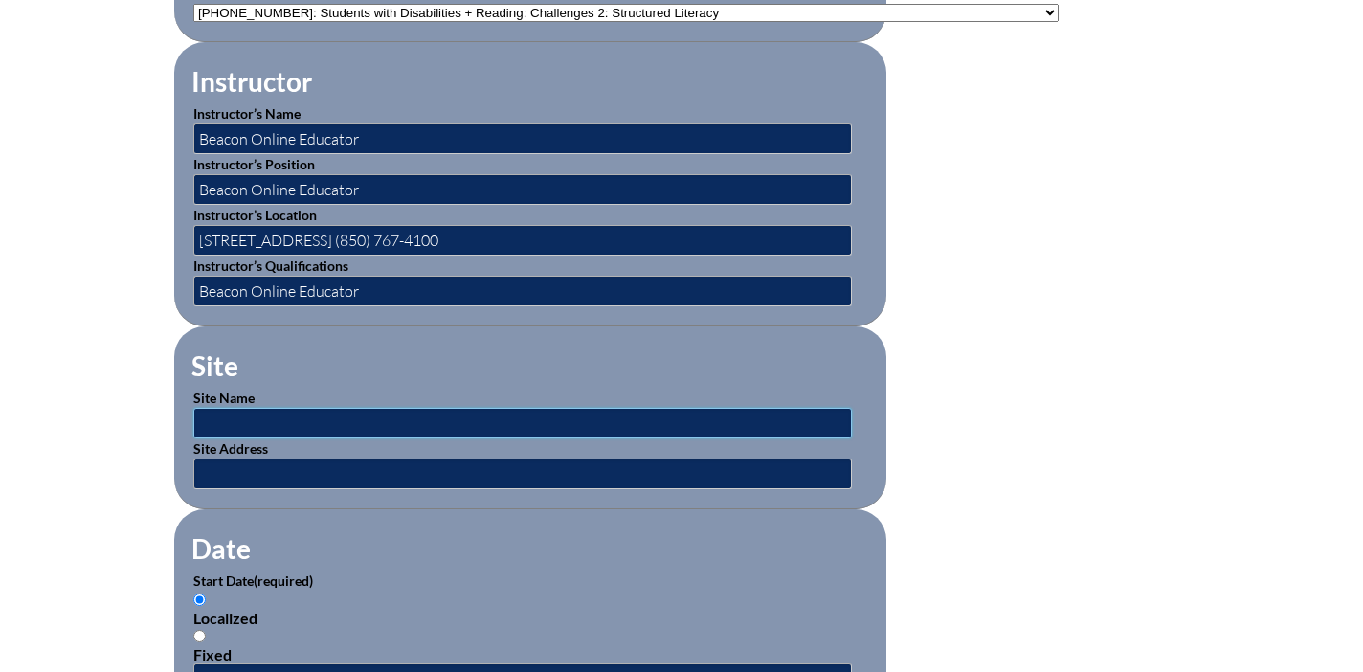
type input "Beacon Educator"
click at [283, 470] on input "text" at bounding box center [522, 473] width 658 height 31
type input "1311 Balboa Avenue Panama City, FL 32401 (850) 767-4100"
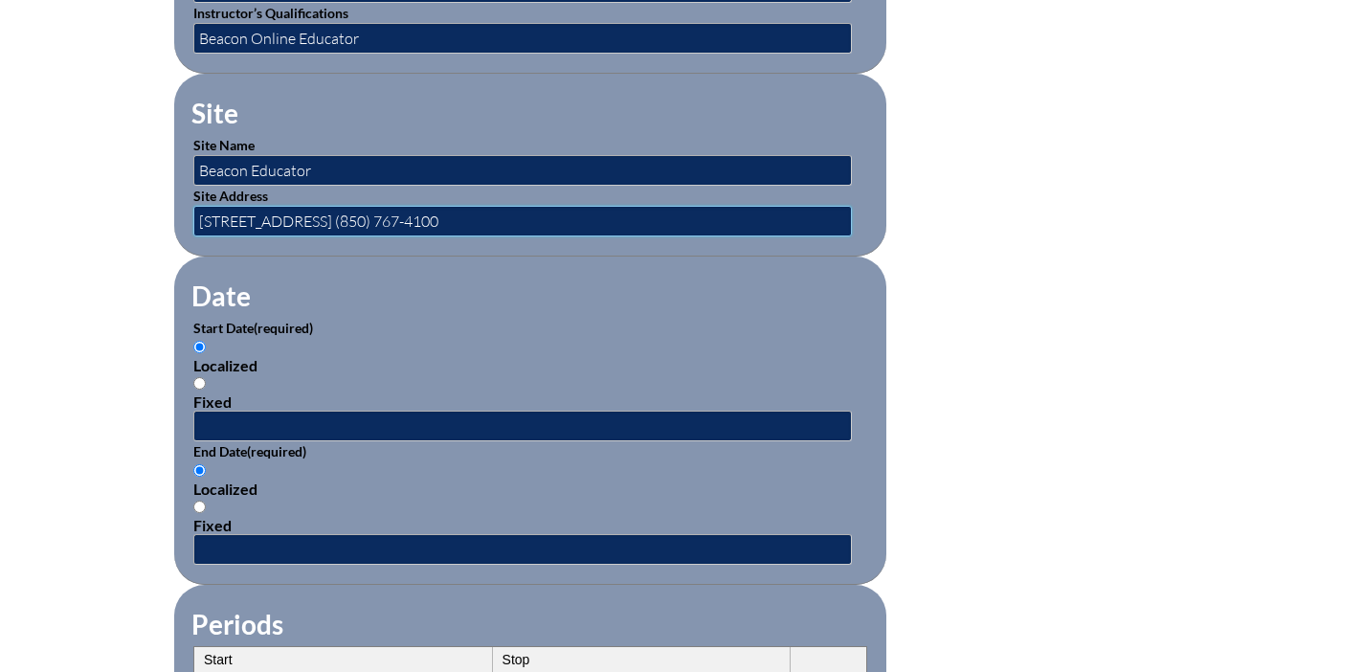
scroll to position [1102, 0]
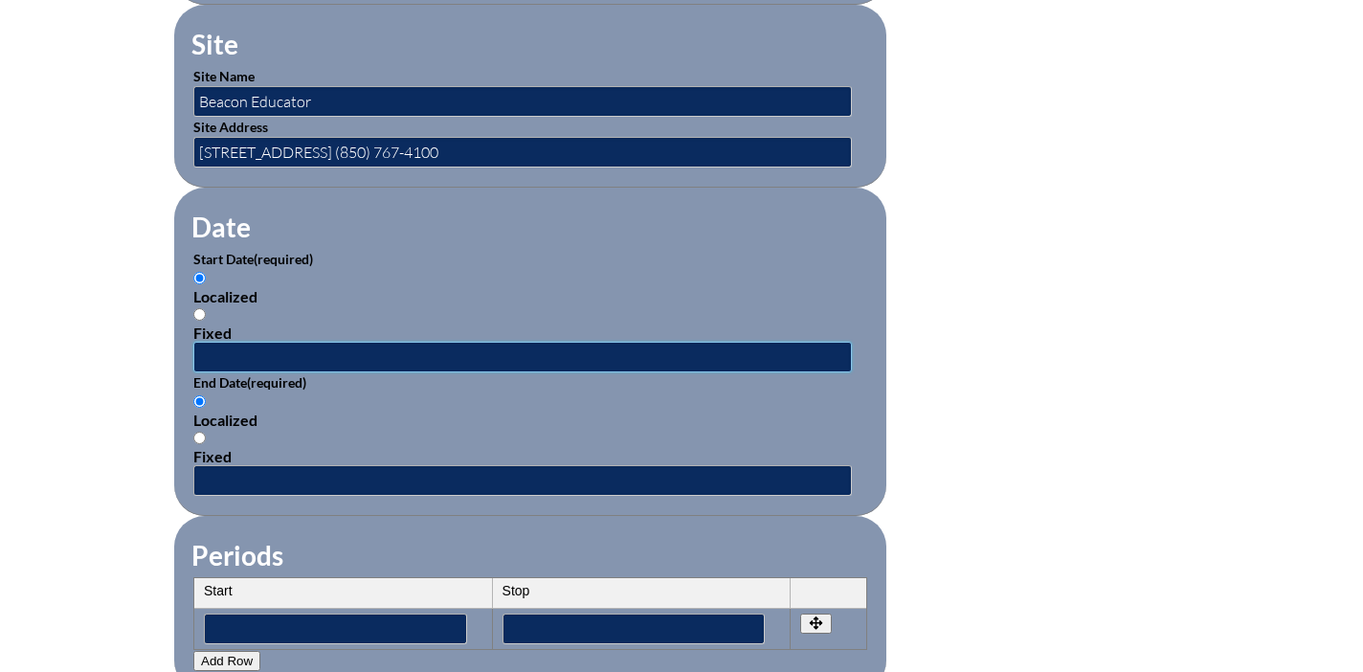
click at [306, 355] on input "text" at bounding box center [522, 357] width 658 height 31
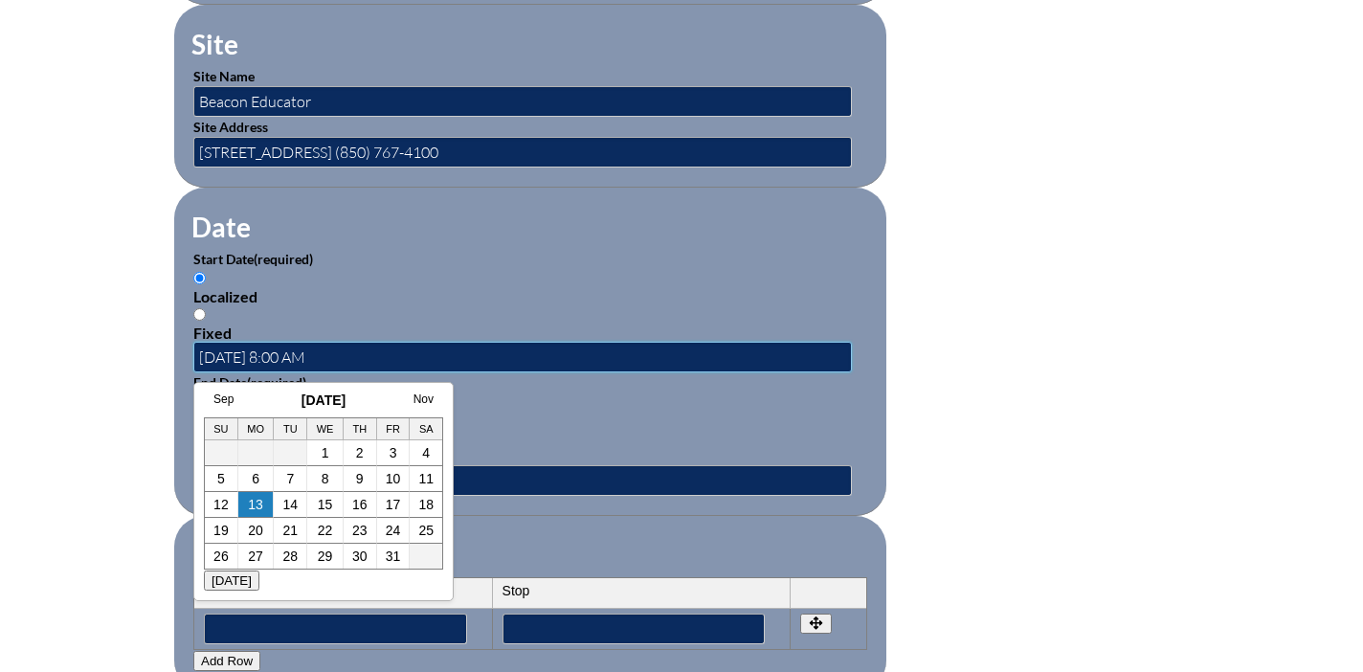
click at [233, 354] on input "2024-07-01 8:00 AM" at bounding box center [522, 357] width 658 height 31
type input "2025-07-01 8:00 AM"
click at [488, 479] on input "text" at bounding box center [522, 480] width 658 height 31
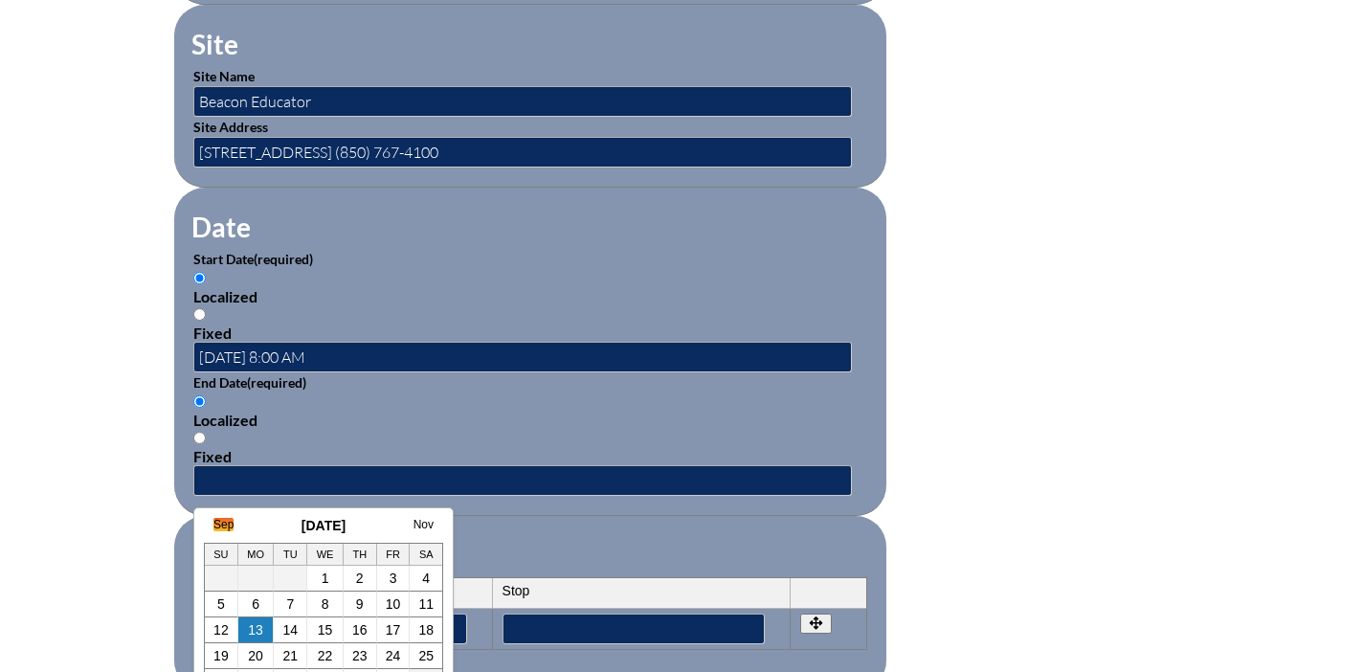
click at [226, 520] on link "Sep" at bounding box center [223, 524] width 20 height 13
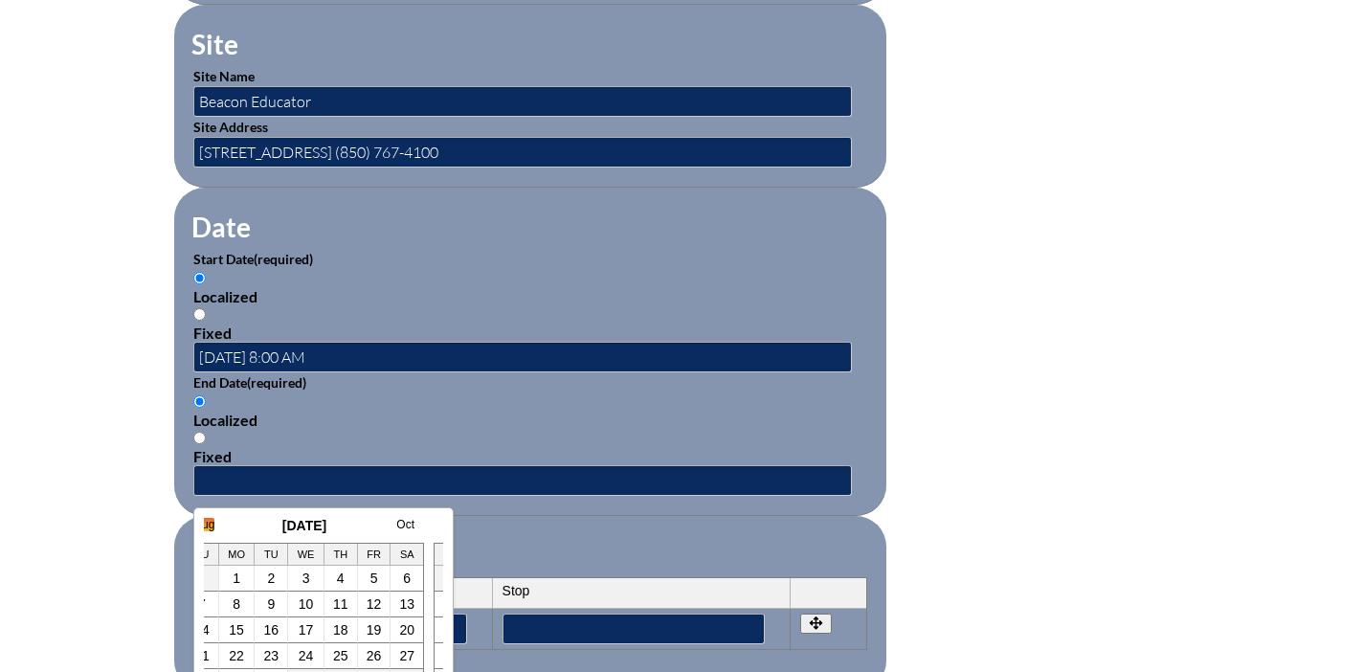
click at [206, 521] on link "Aug" at bounding box center [204, 524] width 20 height 13
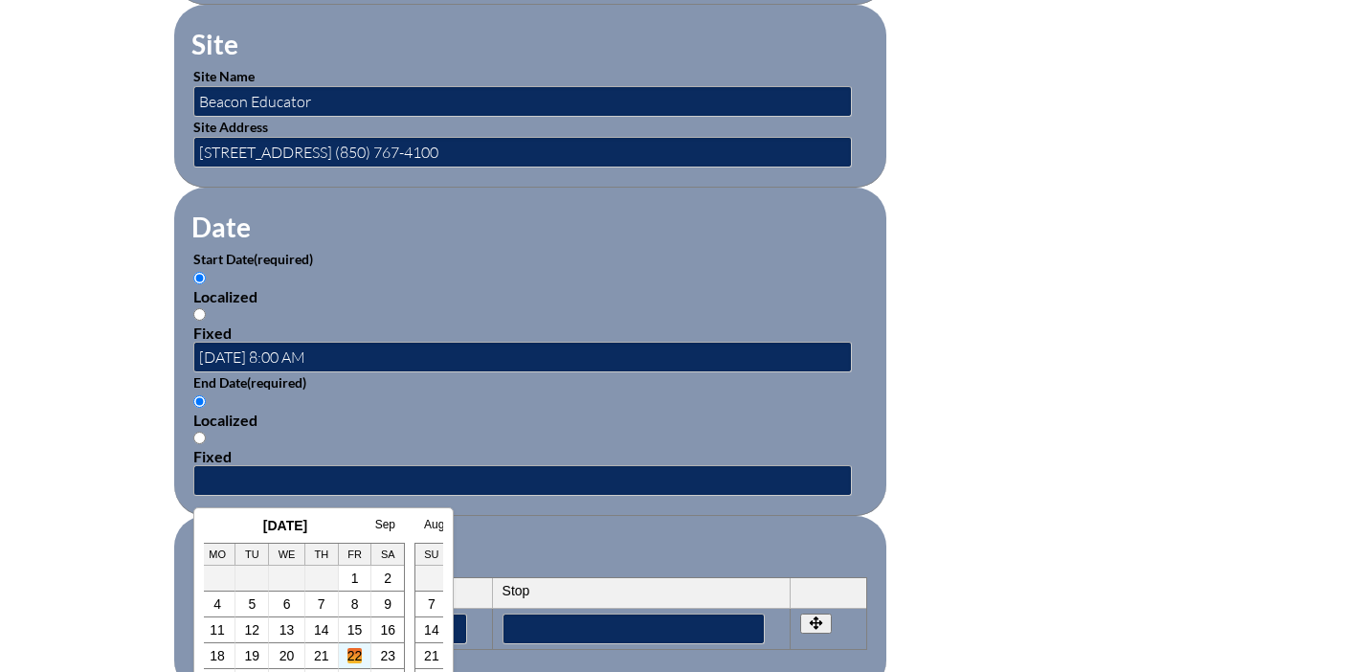
click at [353, 652] on link "22" at bounding box center [354, 655] width 15 height 15
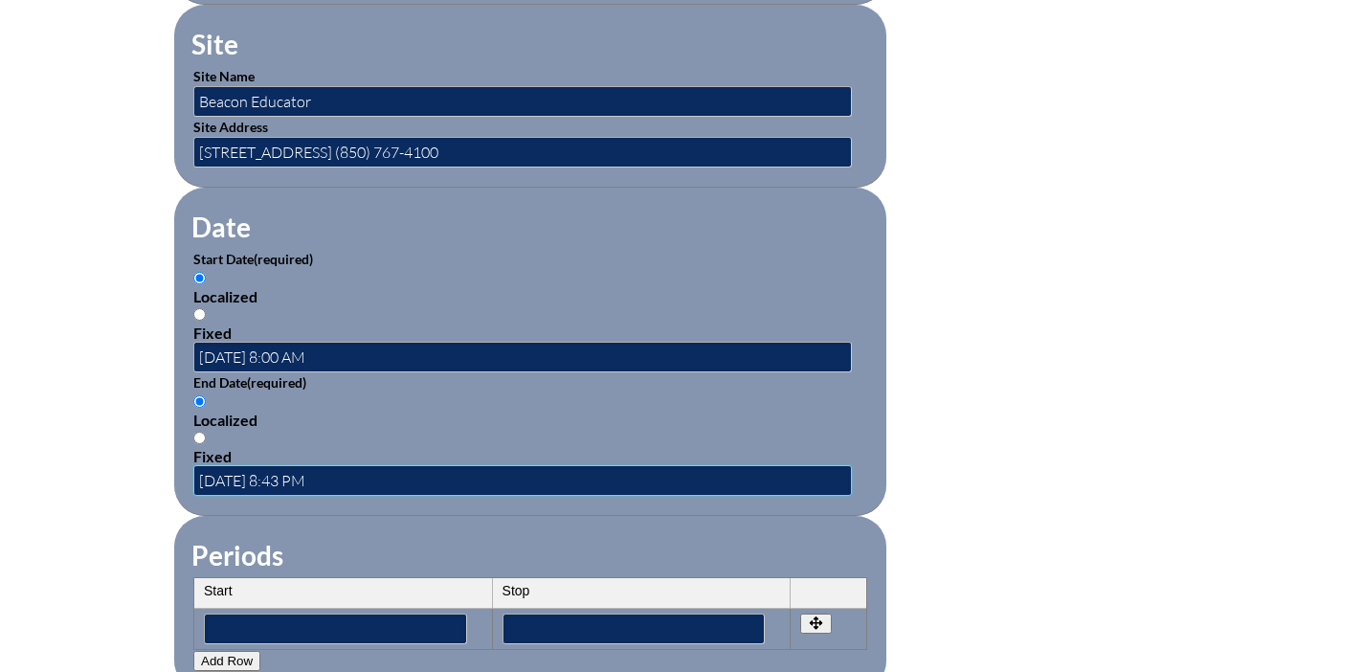
click at [278, 485] on input "2025-08-22 8:43 PM" at bounding box center [522, 480] width 658 height 31
click at [310, 478] on input "2025-08-31 8:43 PM" at bounding box center [522, 480] width 658 height 31
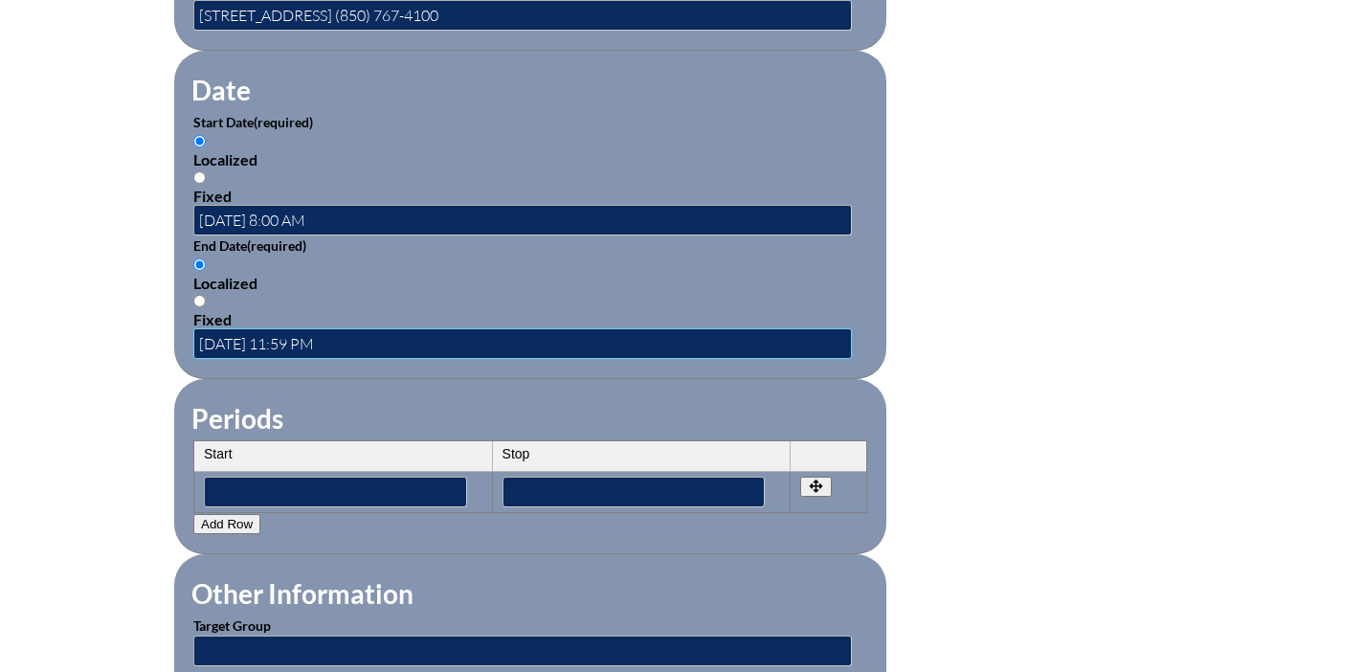
scroll to position [1254, 0]
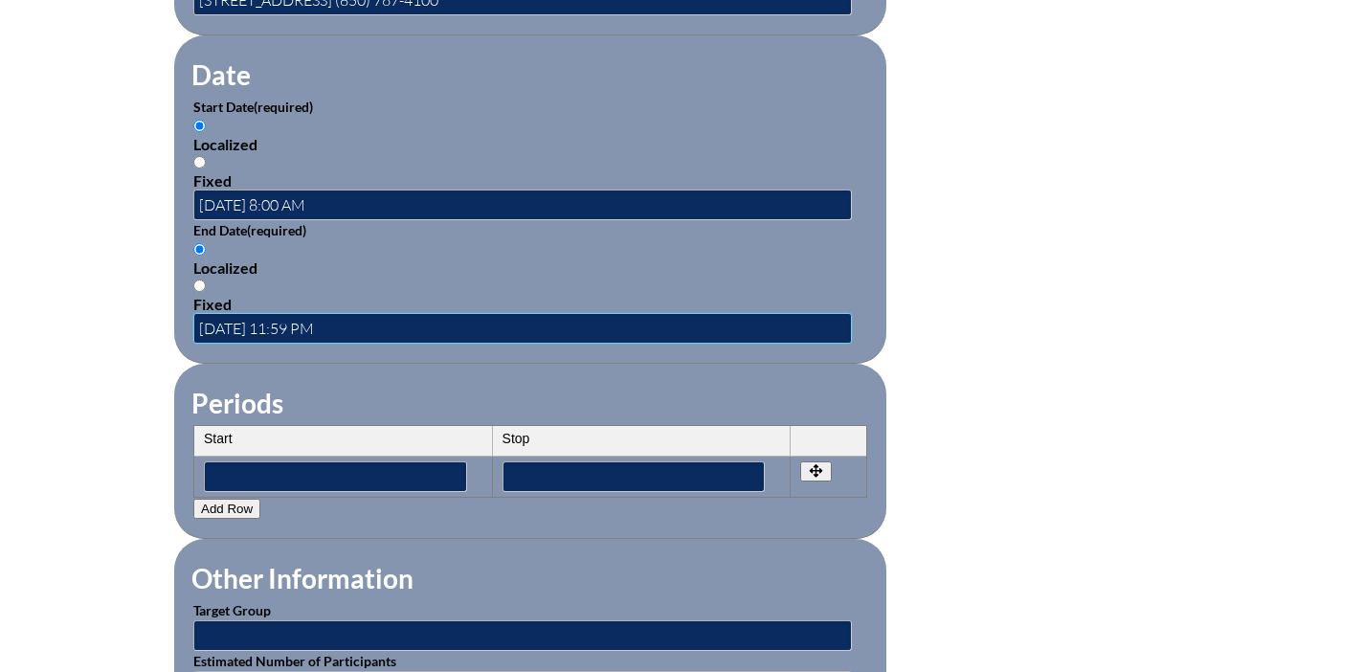
type input "2025-08-31 11:59 PM"
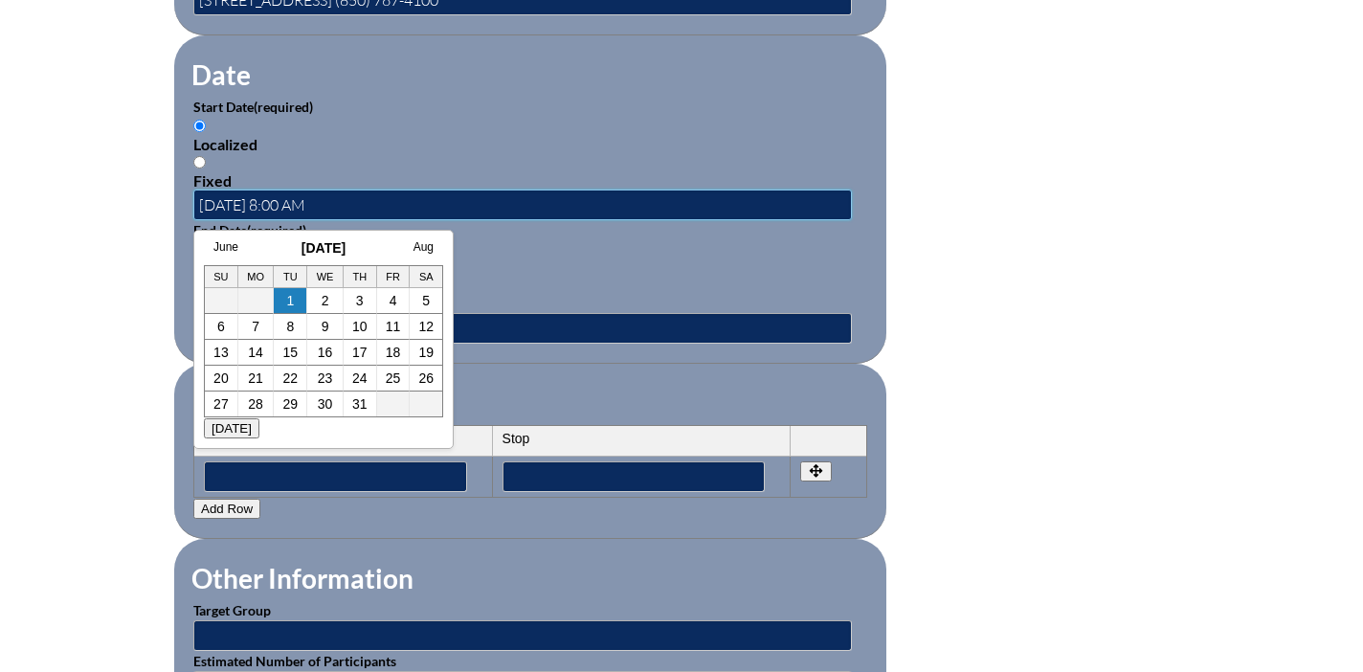
drag, startPoint x: 354, startPoint y: 208, endPoint x: 199, endPoint y: 206, distance: 155.0
click at [199, 206] on input "2025-07-01 8:00 AM" at bounding box center [522, 204] width 658 height 31
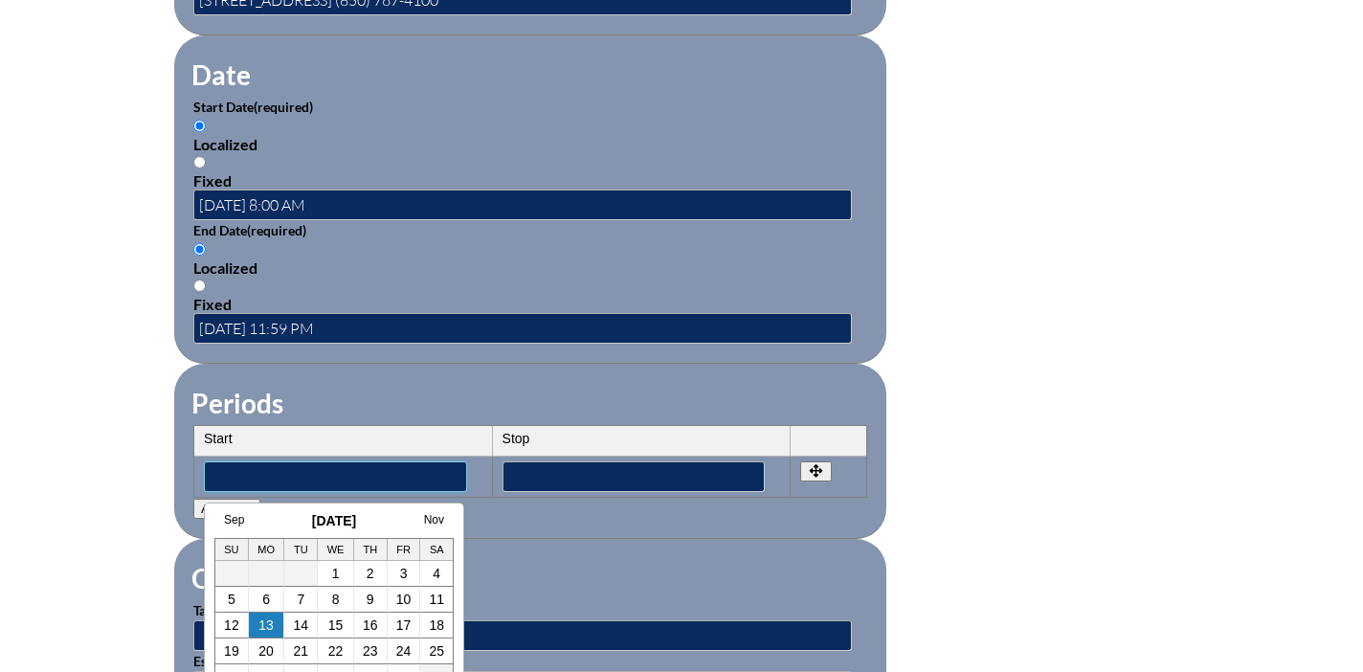
click at [308, 478] on input"] "text" at bounding box center [335, 476] width 263 height 31
paste input"] "2025-07-01 8:00 AM"
type input"] "2025-07-01 8:00 AM"
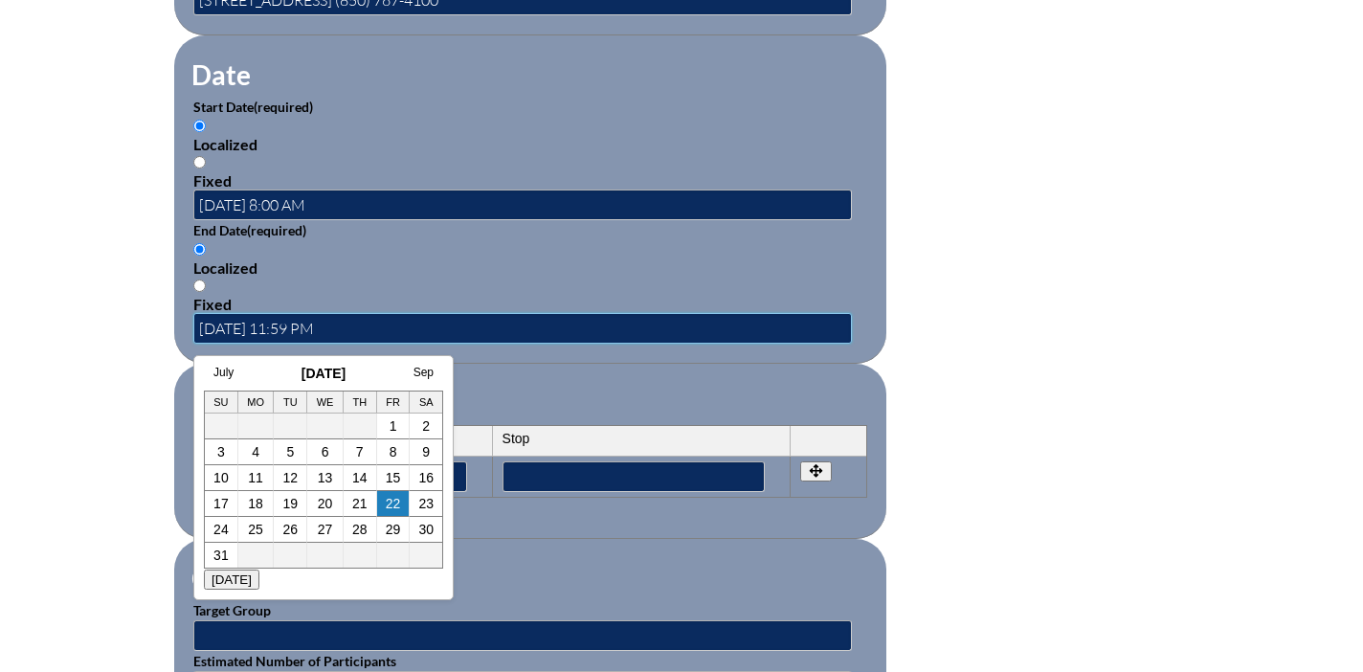
drag, startPoint x: 356, startPoint y: 323, endPoint x: 198, endPoint y: 323, distance: 157.9
click at [198, 323] on input "2025-08-31 11:59 PM" at bounding box center [522, 328] width 658 height 31
click at [592, 480] on input"] "text" at bounding box center [633, 476] width 263 height 31
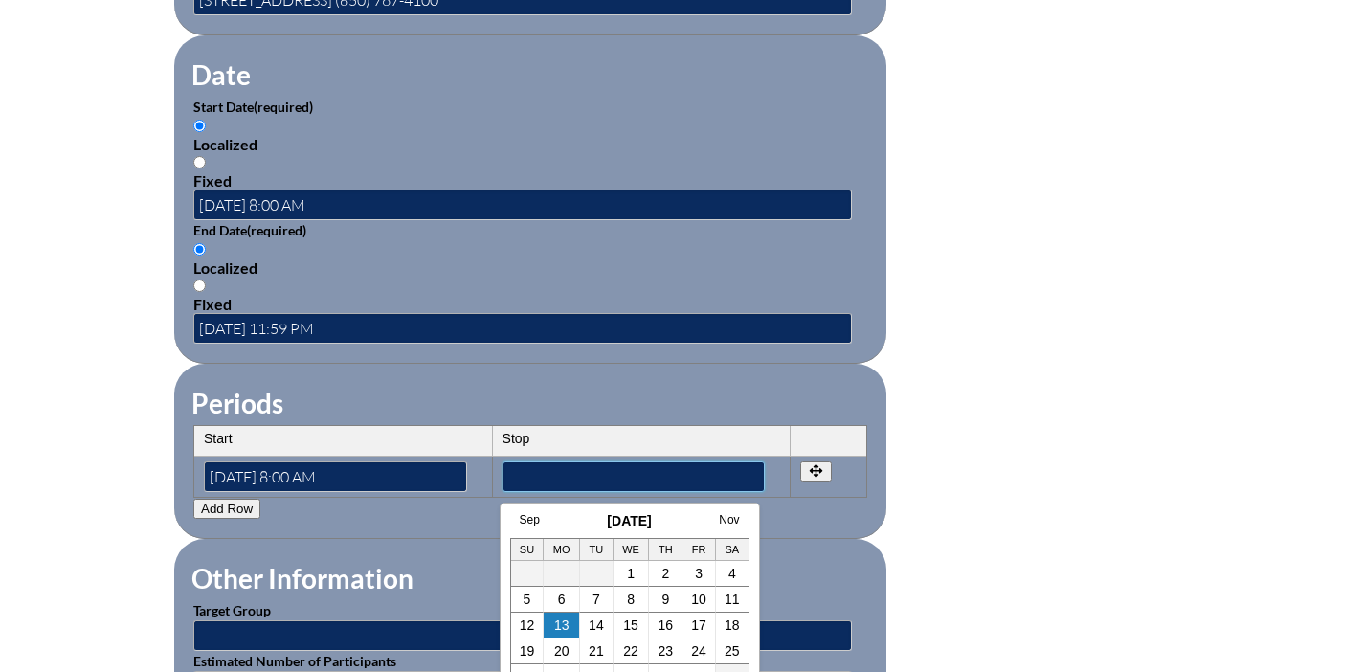
paste input"] "2025-08-31 11:59 PM"
type input"] "2025-08-31 11:59 PM"
click at [388, 588] on legend "Other Information" at bounding box center [302, 578] width 226 height 33
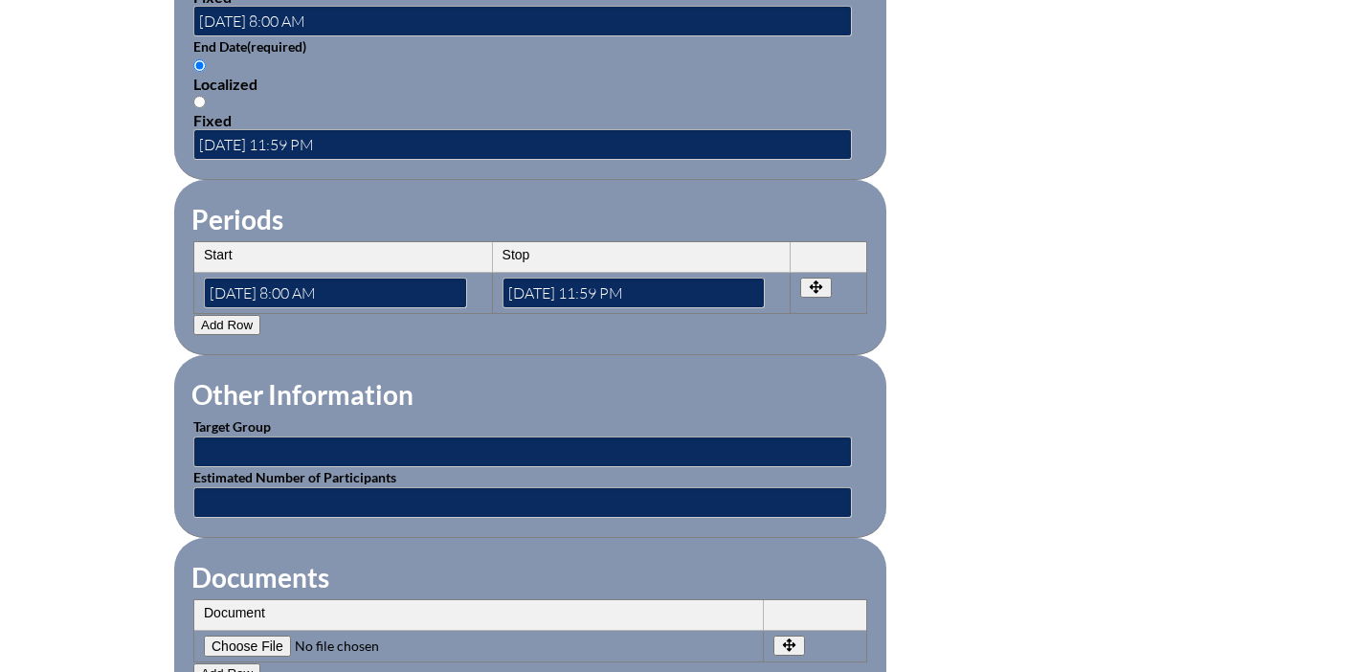
scroll to position [1482, 0]
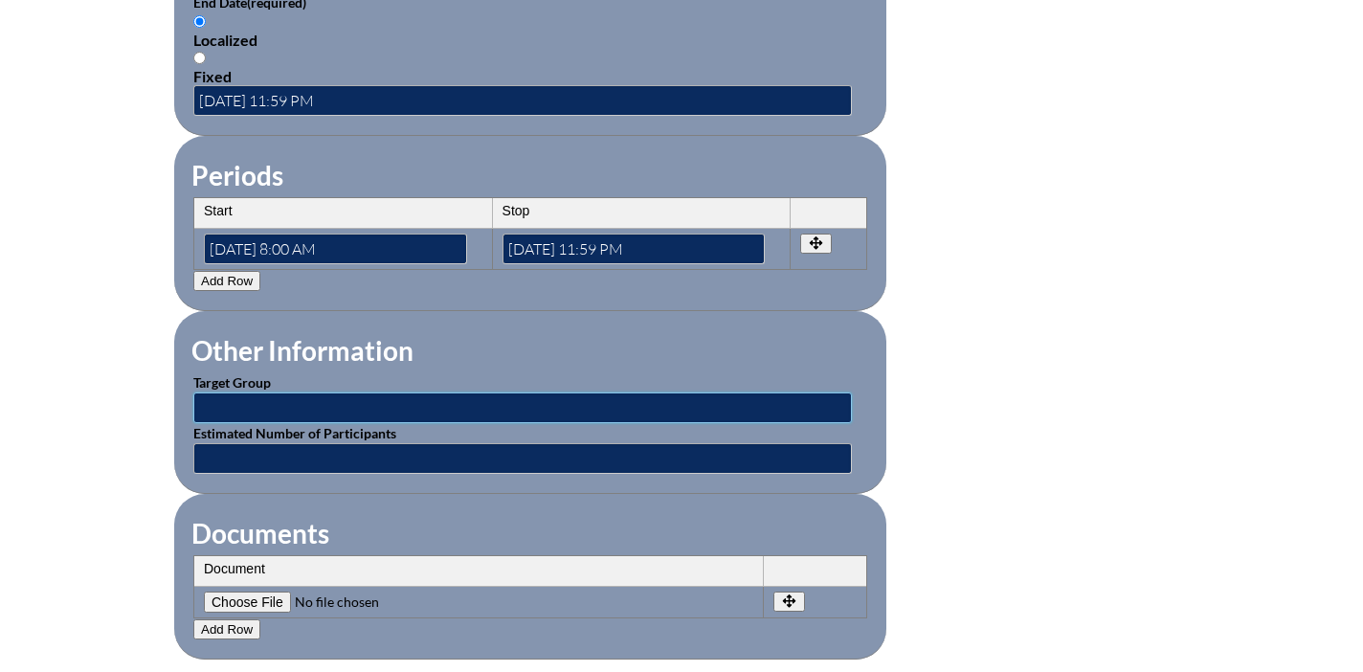
click at [295, 405] on input "text" at bounding box center [522, 407] width 658 height 31
type input "Renewing Staff"
click at [271, 451] on input "text" at bounding box center [522, 458] width 658 height 31
type input "1"
click at [500, 481] on fieldset "Other Information Target Group Renewing Staff Estimated Number of Participants 1" at bounding box center [530, 402] width 712 height 183
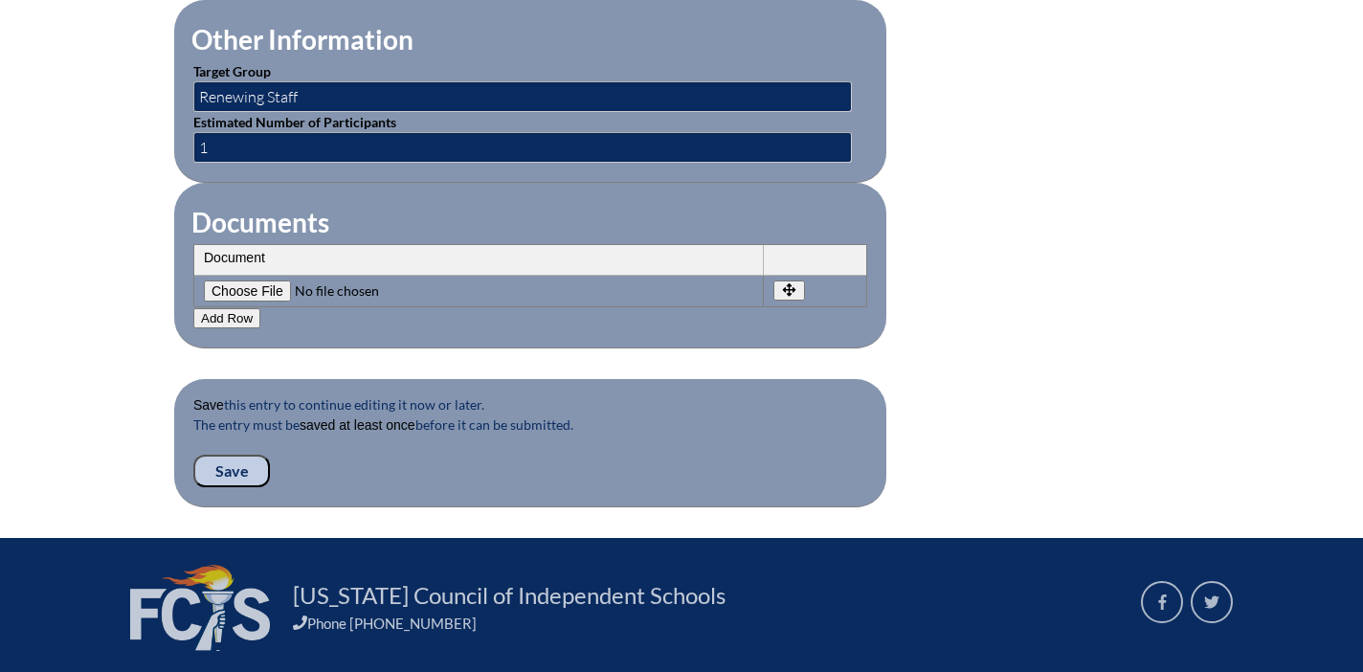
scroll to position [1826, 0]
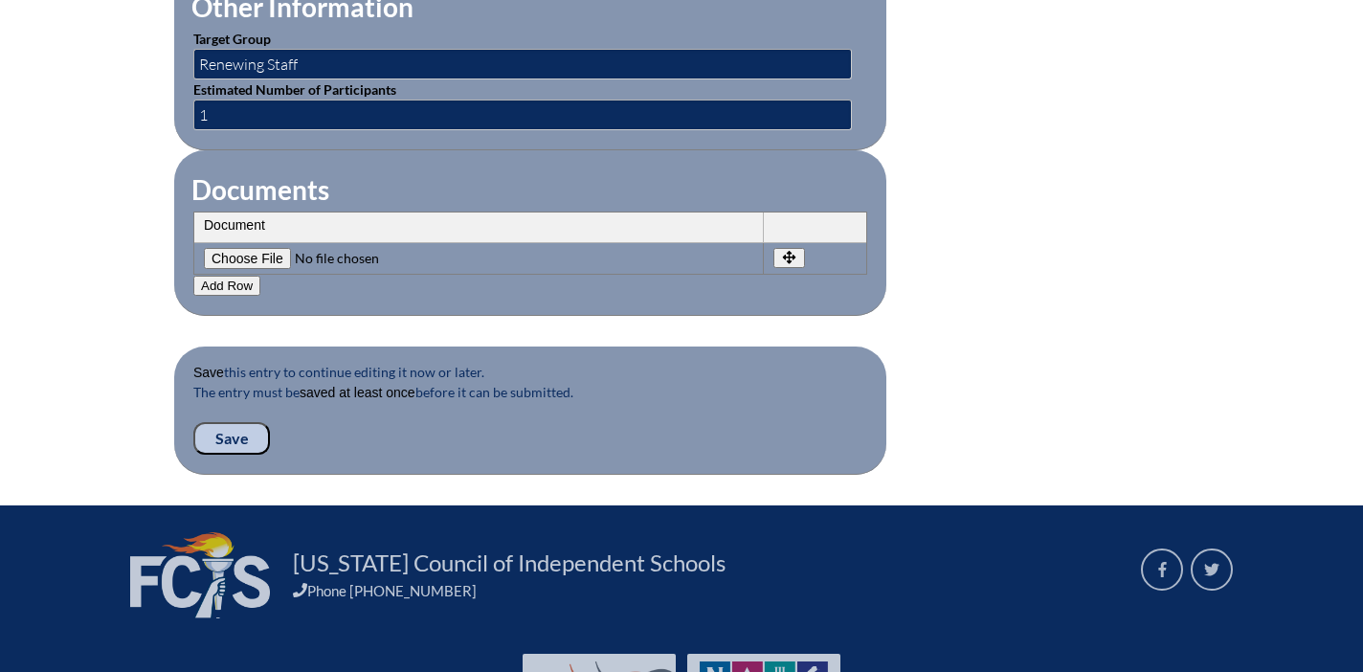
click at [248, 436] on input "Save" at bounding box center [231, 438] width 77 height 33
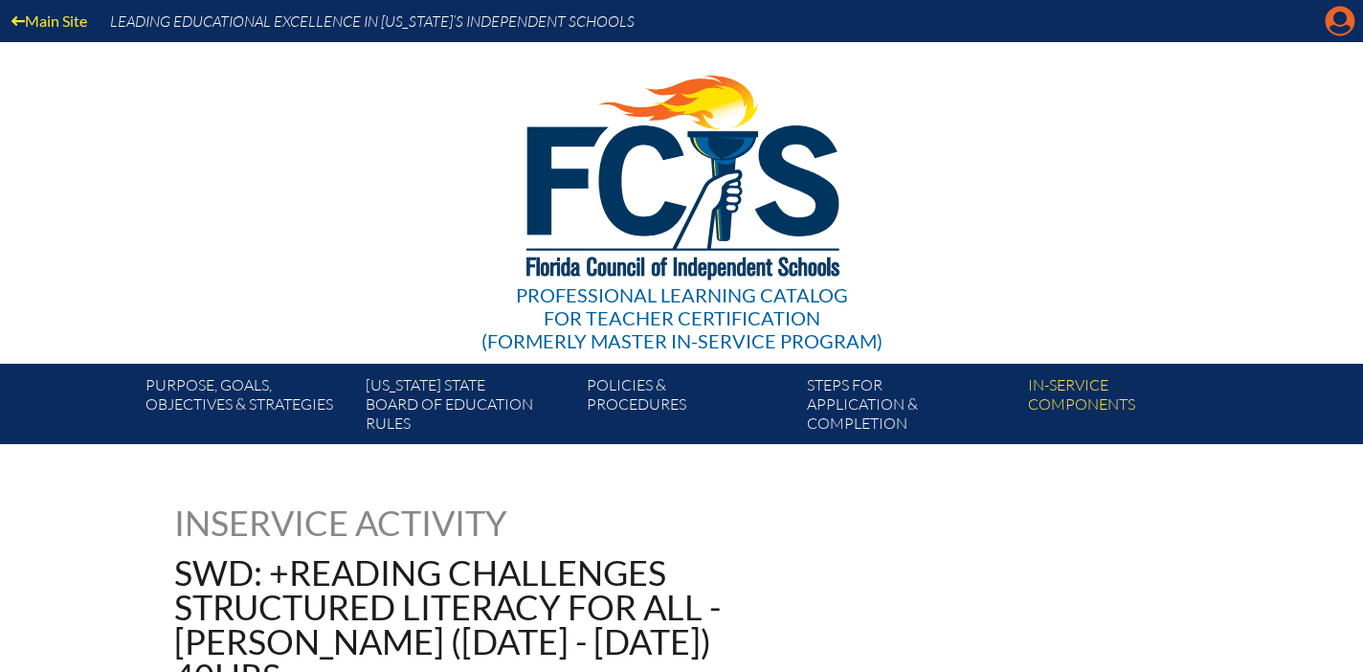
click at [1341, 26] on icon "Manage account" at bounding box center [1339, 21] width 31 height 31
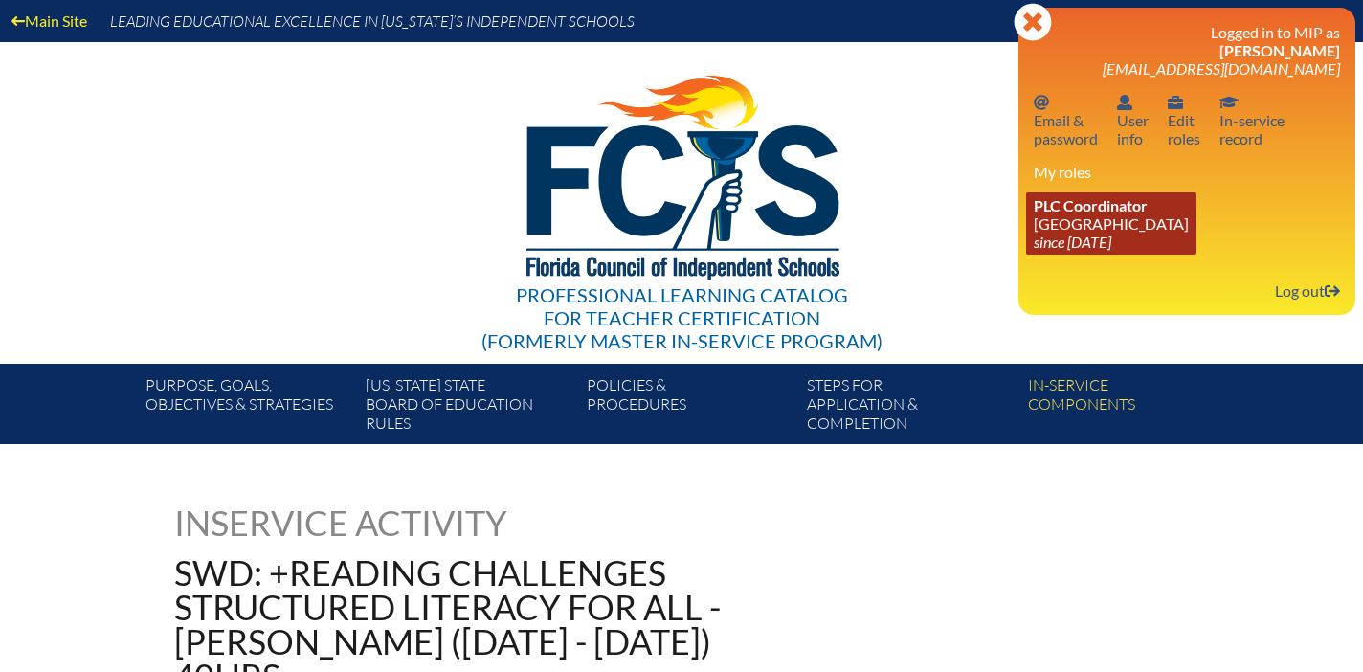
click at [1087, 228] on link "PLC Coordinator [GEOGRAPHIC_DATA] since [DATE]" at bounding box center [1111, 223] width 170 height 62
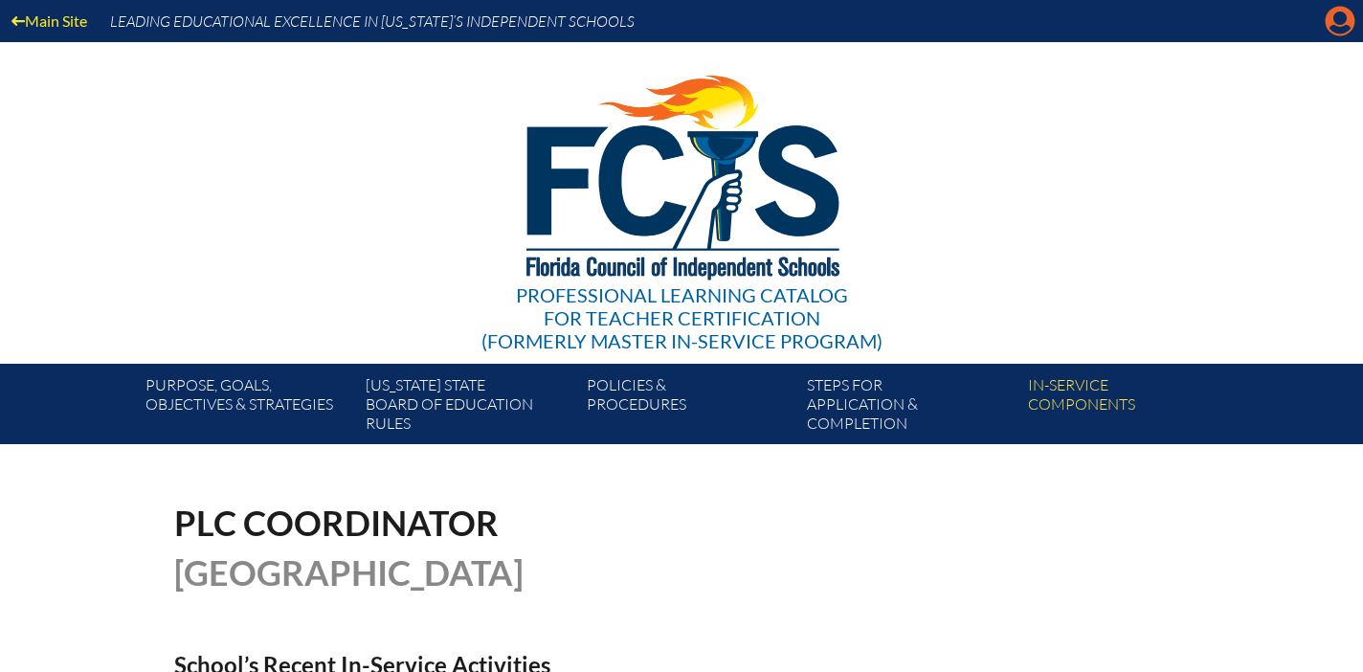
click at [1331, 27] on icon "Manage account" at bounding box center [1339, 21] width 31 height 31
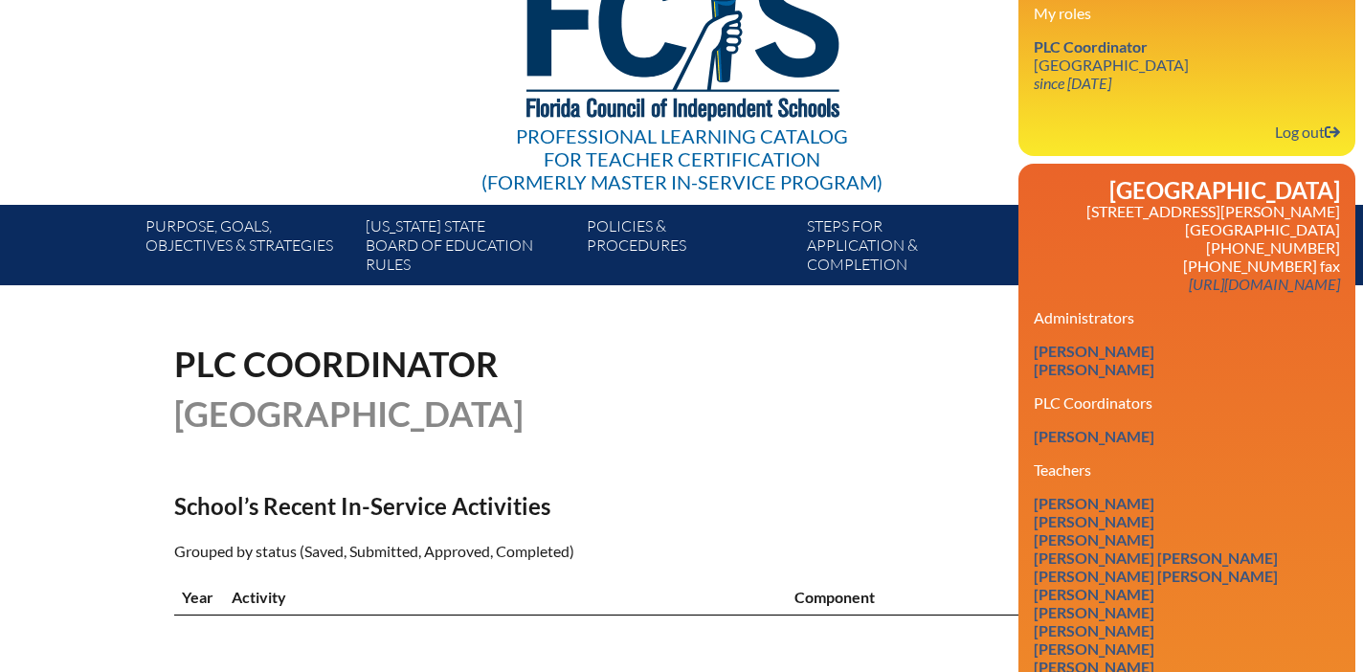
scroll to position [257, 0]
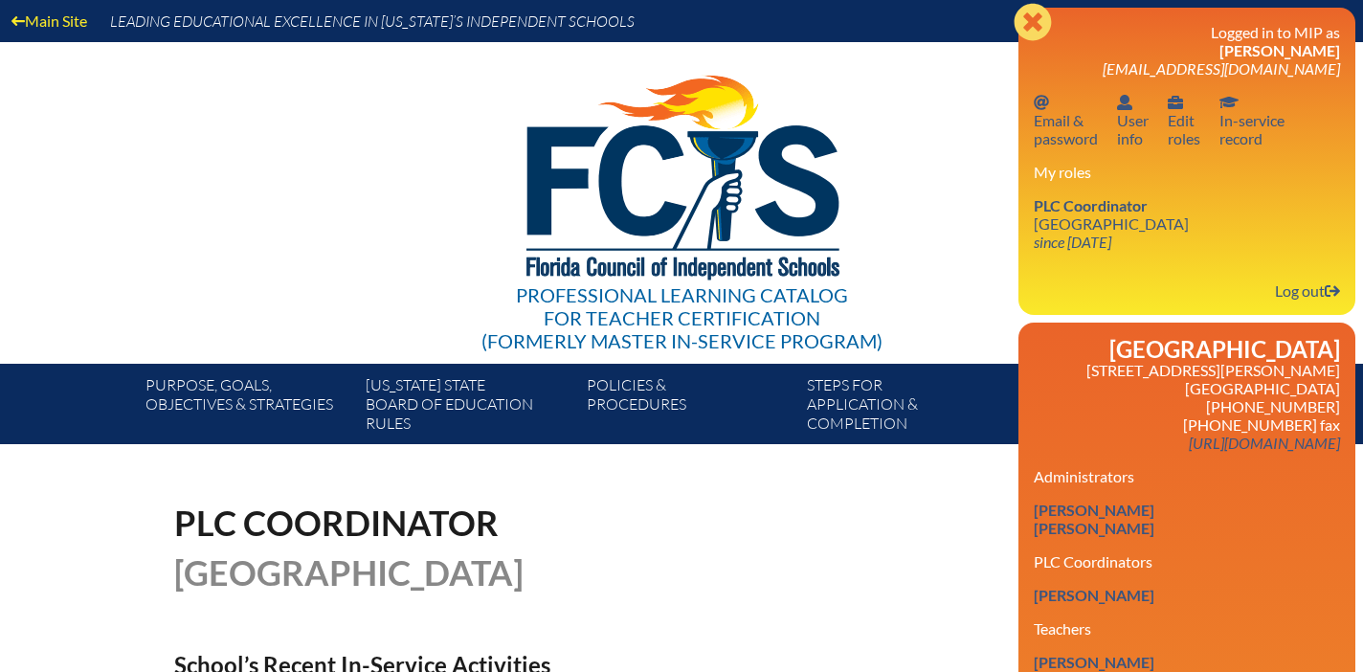
click at [1029, 33] on icon at bounding box center [1031, 21] width 37 height 37
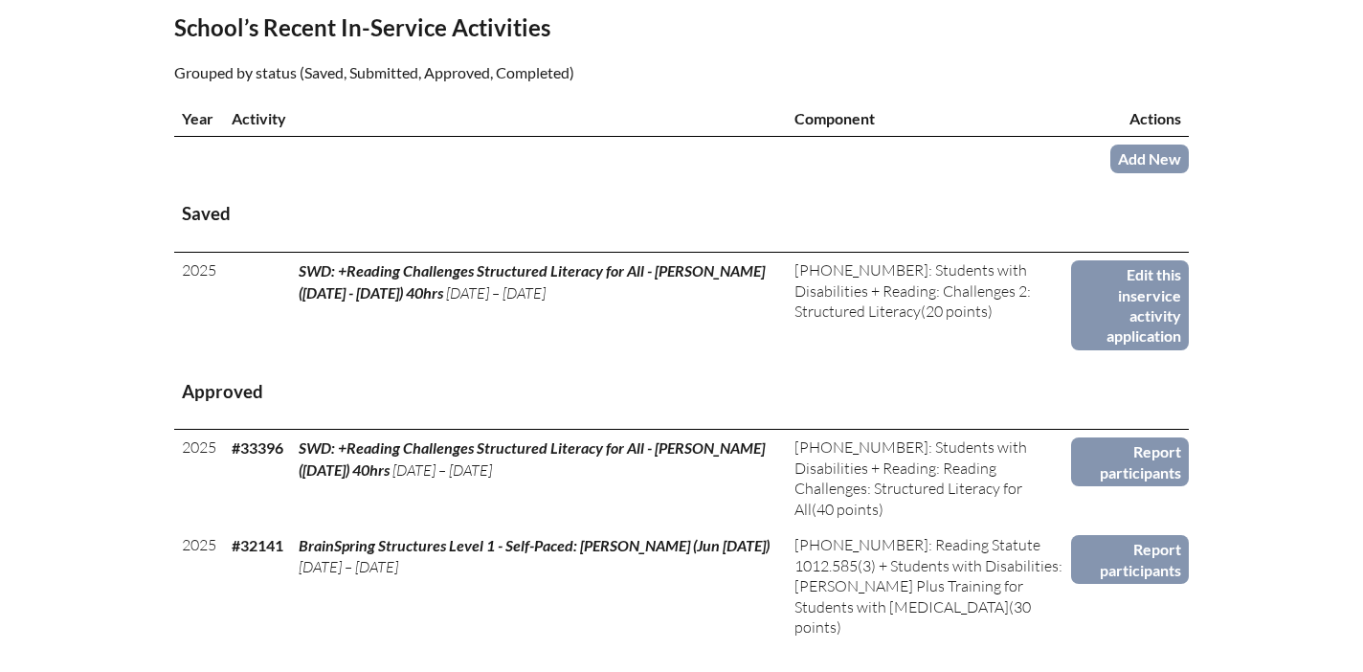
scroll to position [632, 0]
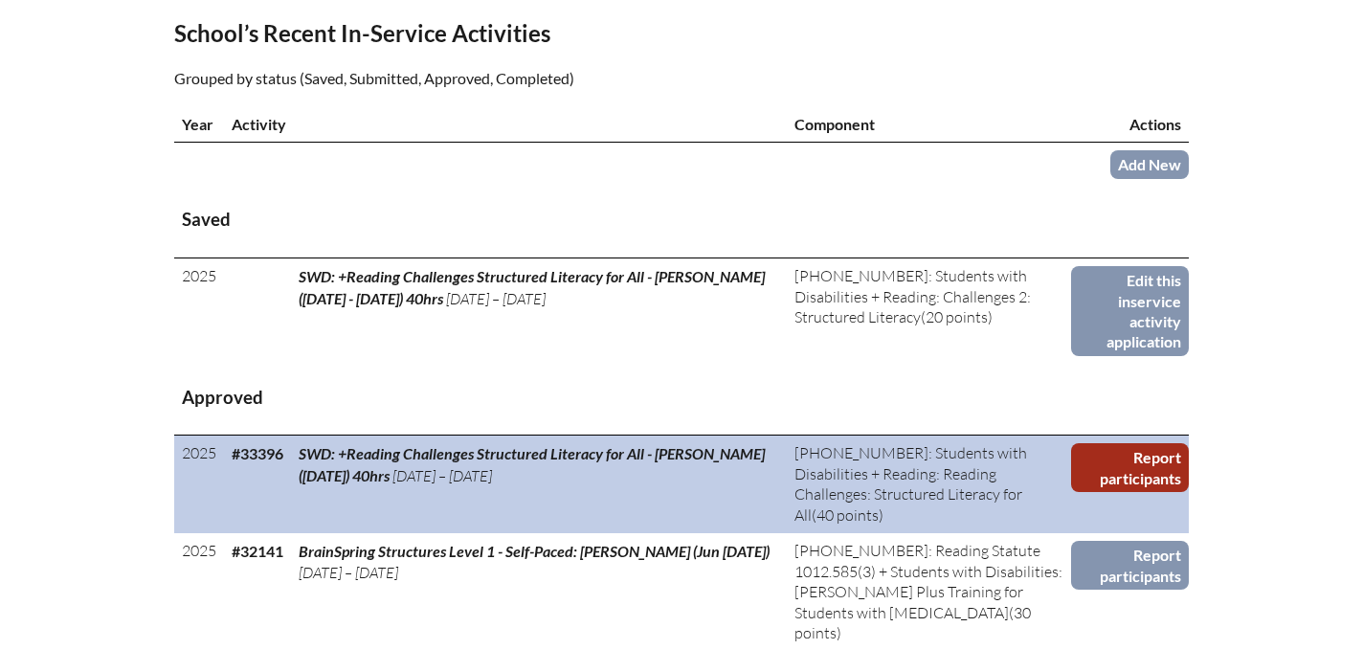
click at [1084, 443] on link "Report participants" at bounding box center [1130, 467] width 118 height 49
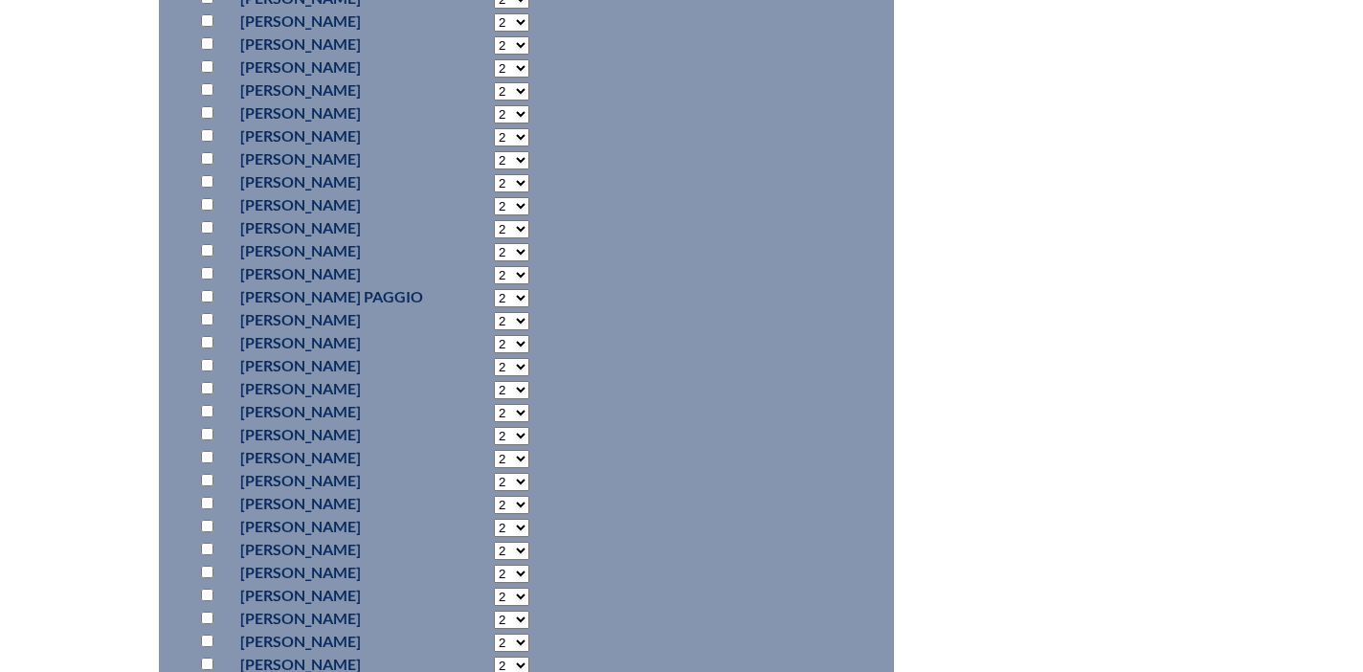
scroll to position [1626, 0]
click at [205, 299] on input "checkbox" at bounding box center [207, 300] width 12 height 12
checkbox input "true"
click at [505, 299] on select "2 3 4 5 6 7 8 9 10 11 12 13 14 15 16 17 18 19 20 21 22 23" at bounding box center [511, 302] width 35 height 18
select select "40"
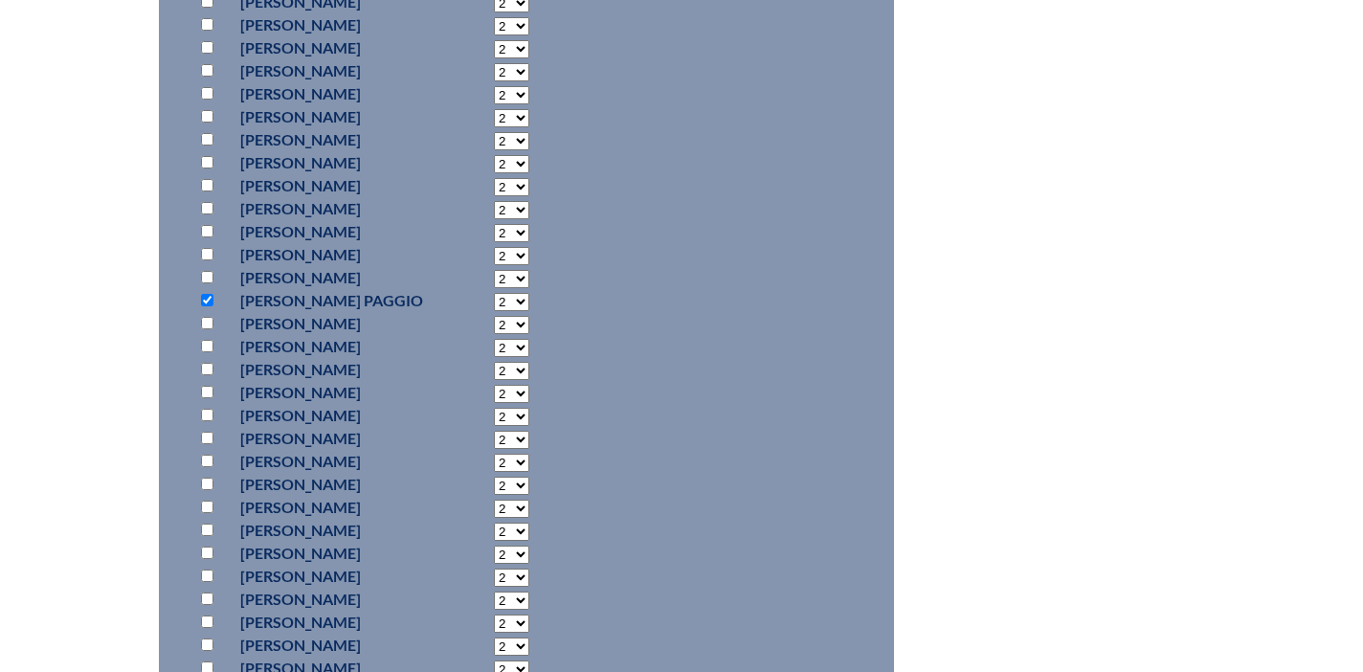
click at [501, 293] on select "2 3 4 5 6 7 8 9 10 11 12 13 14 15 16 17 18 19 20 21 22 23" at bounding box center [511, 302] width 35 height 18
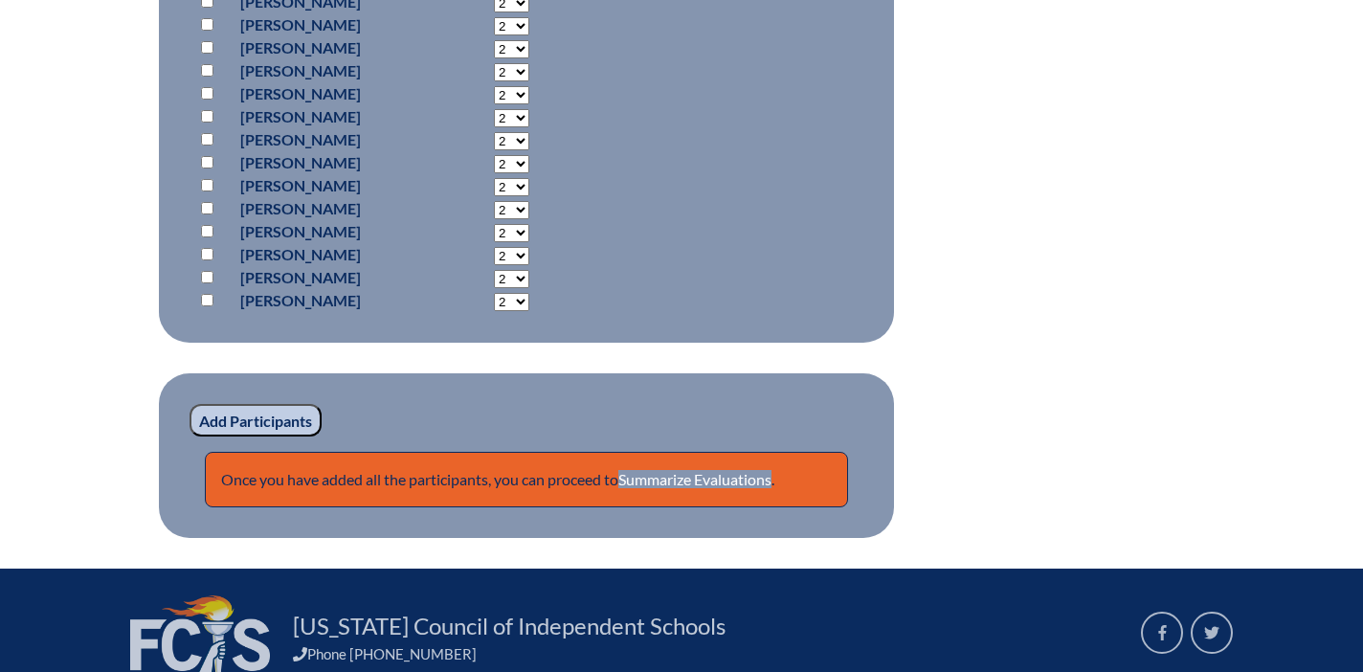
scroll to position [2959, 0]
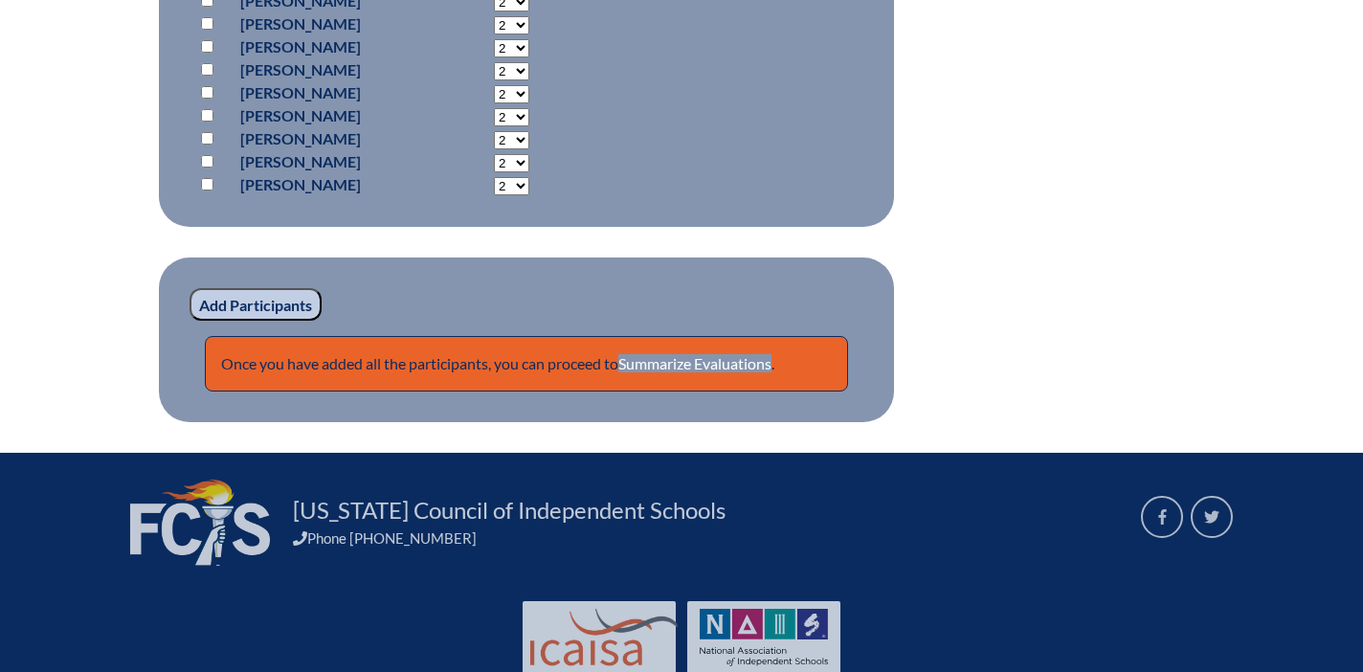
click at [256, 299] on input "Add Participants" at bounding box center [255, 304] width 132 height 33
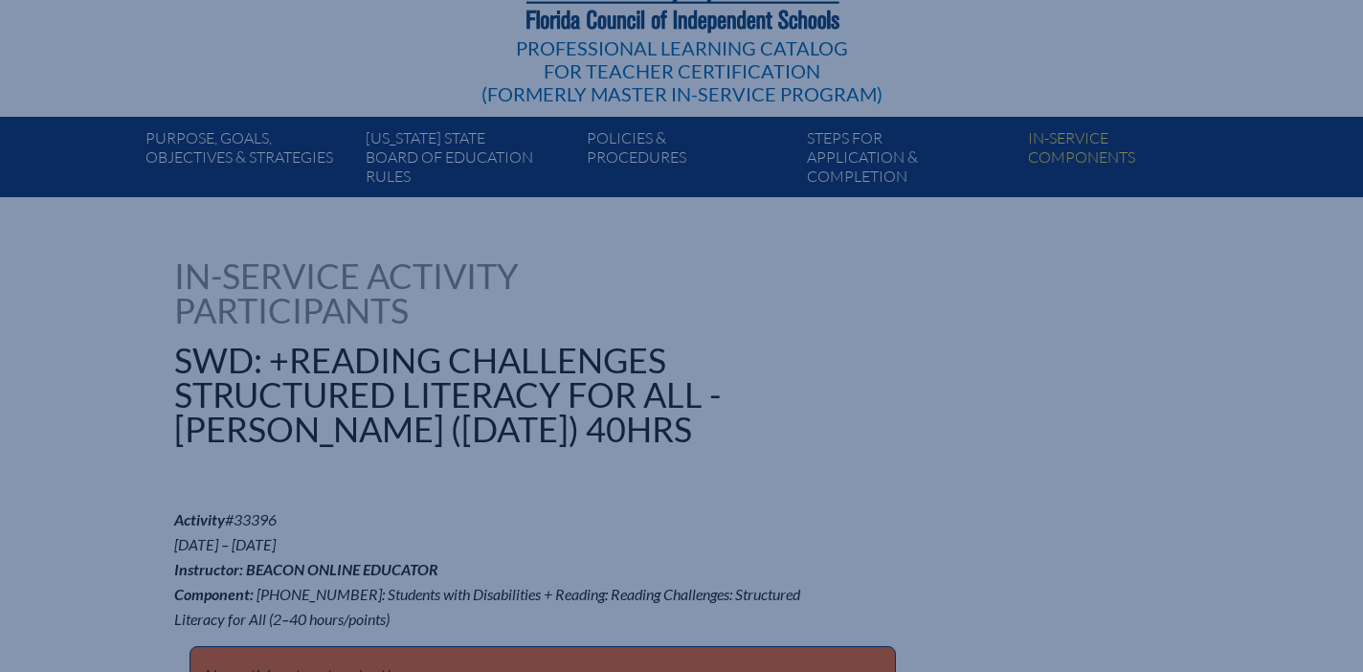
scroll to position [173, 0]
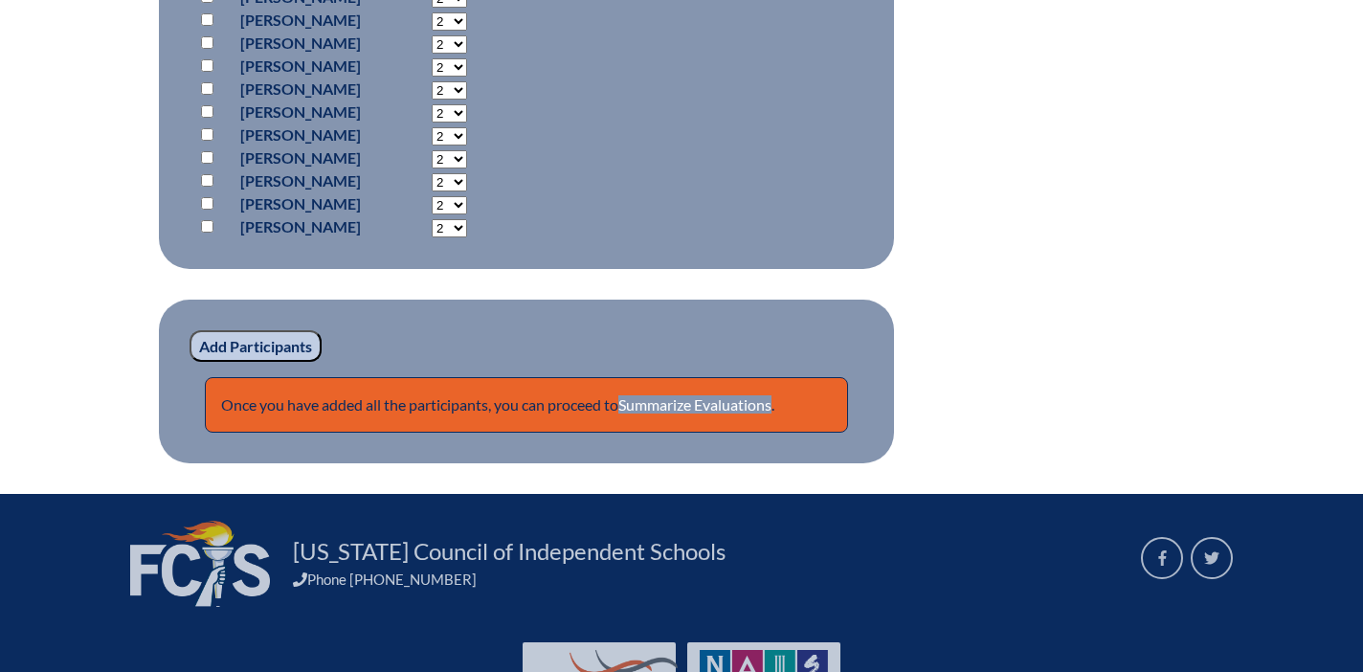
scroll to position [3098, 0]
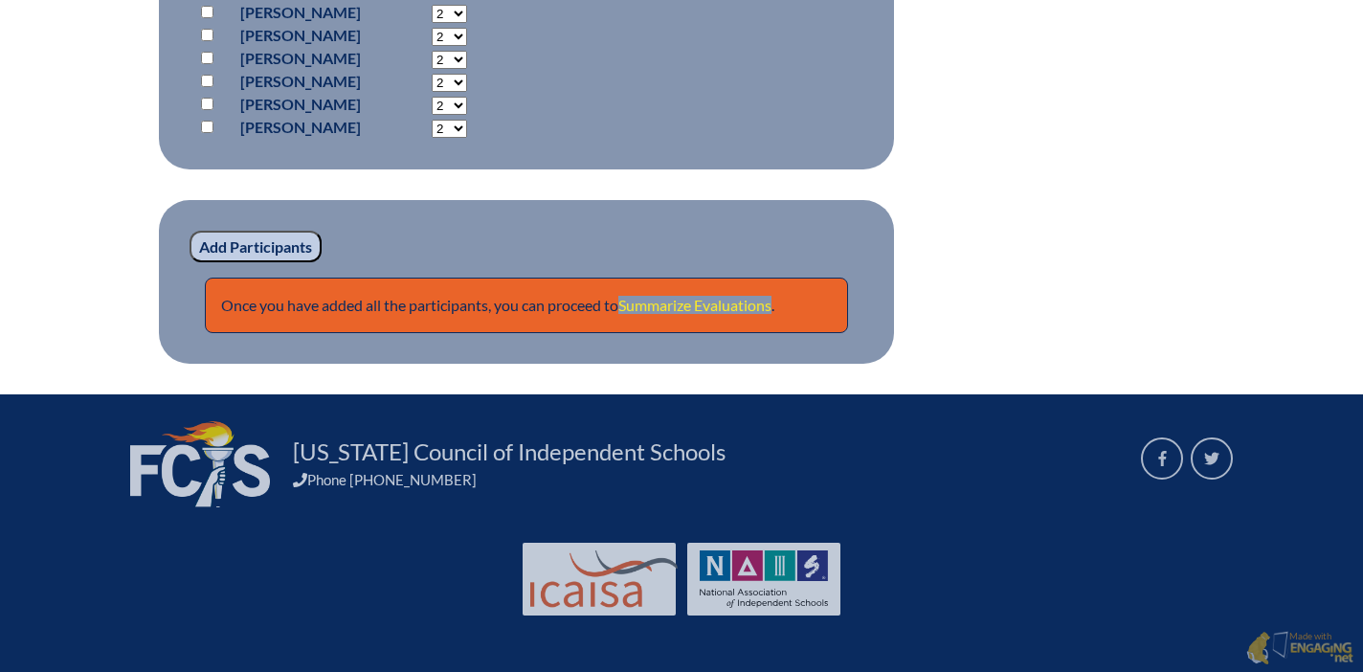
click at [684, 300] on link "Summarize Evaluations" at bounding box center [694, 305] width 153 height 18
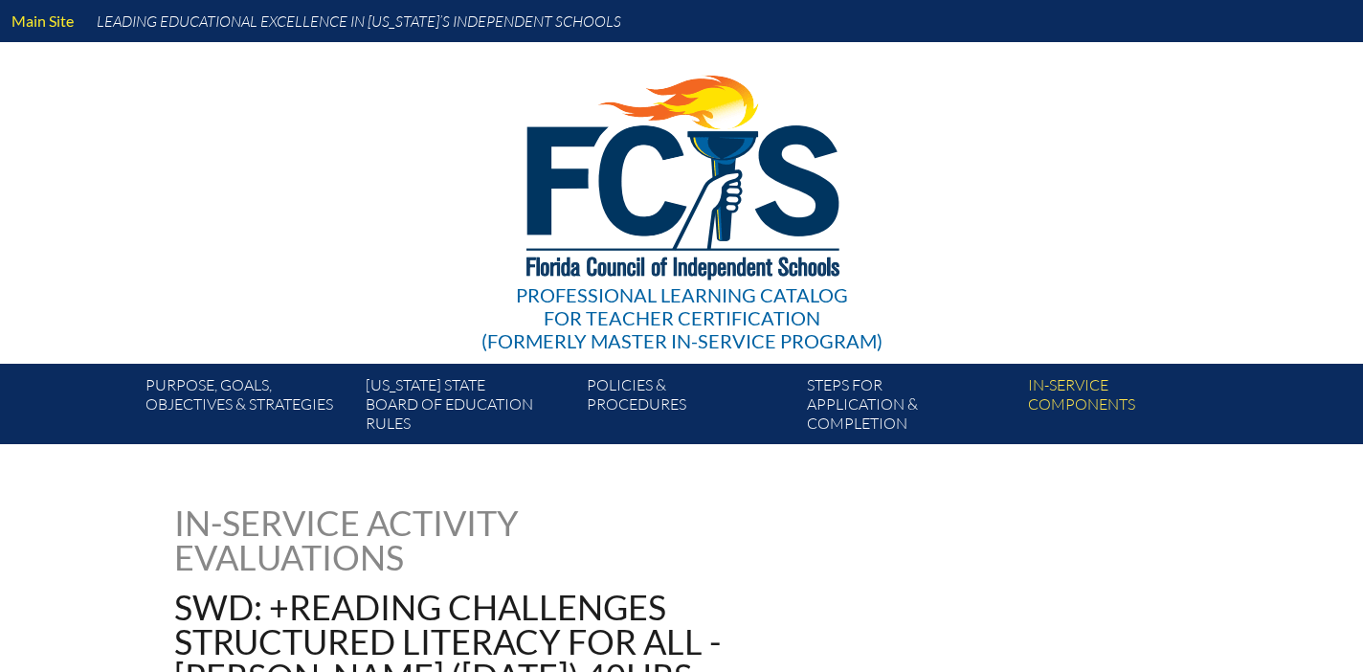
type input "0"
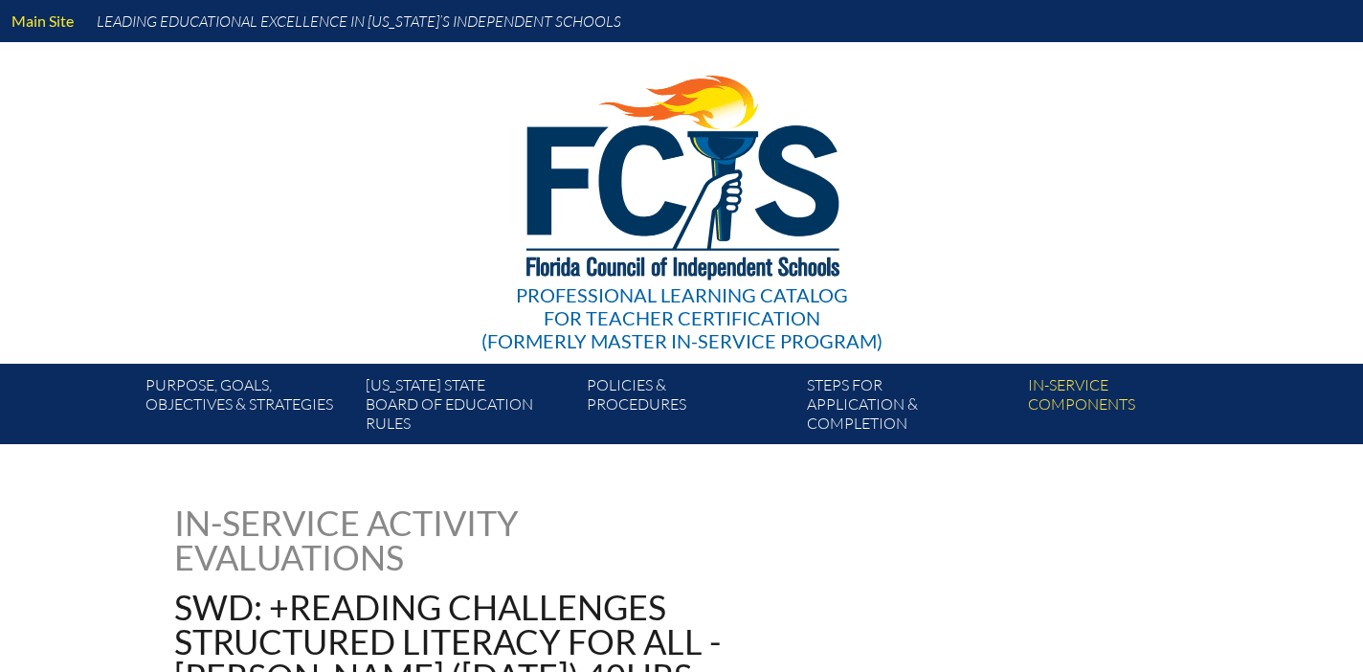
type input "0"
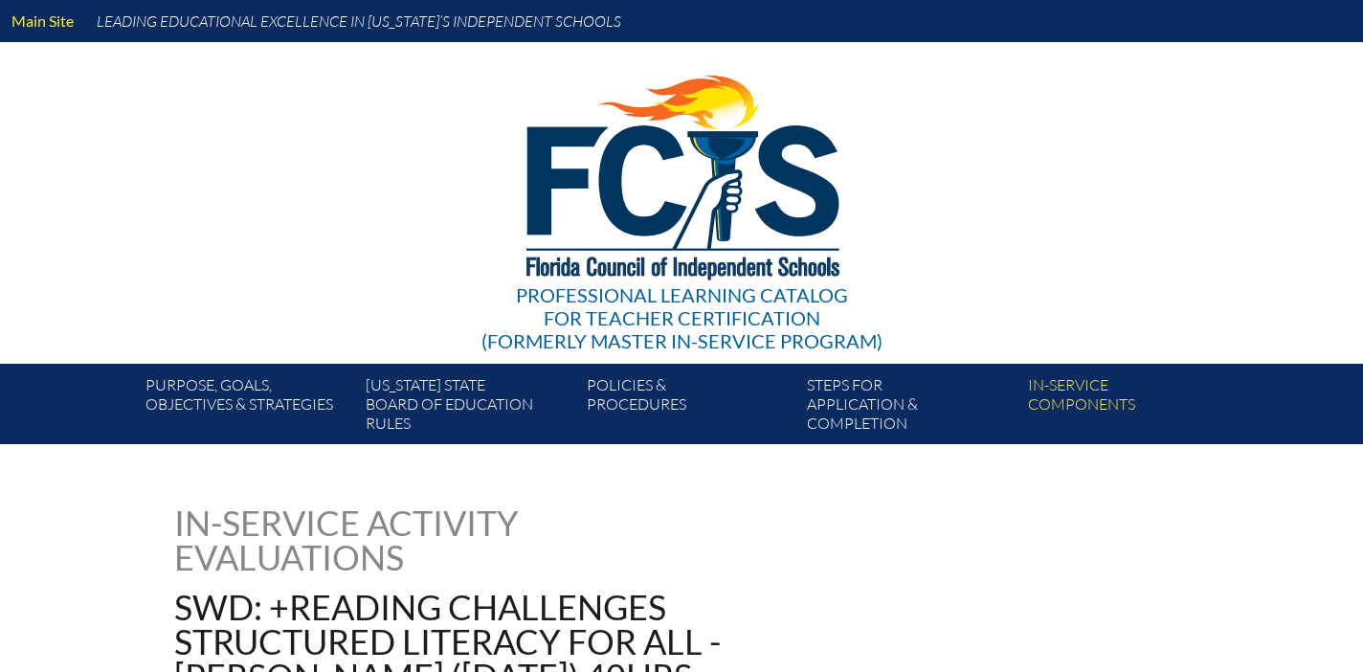
type input "0"
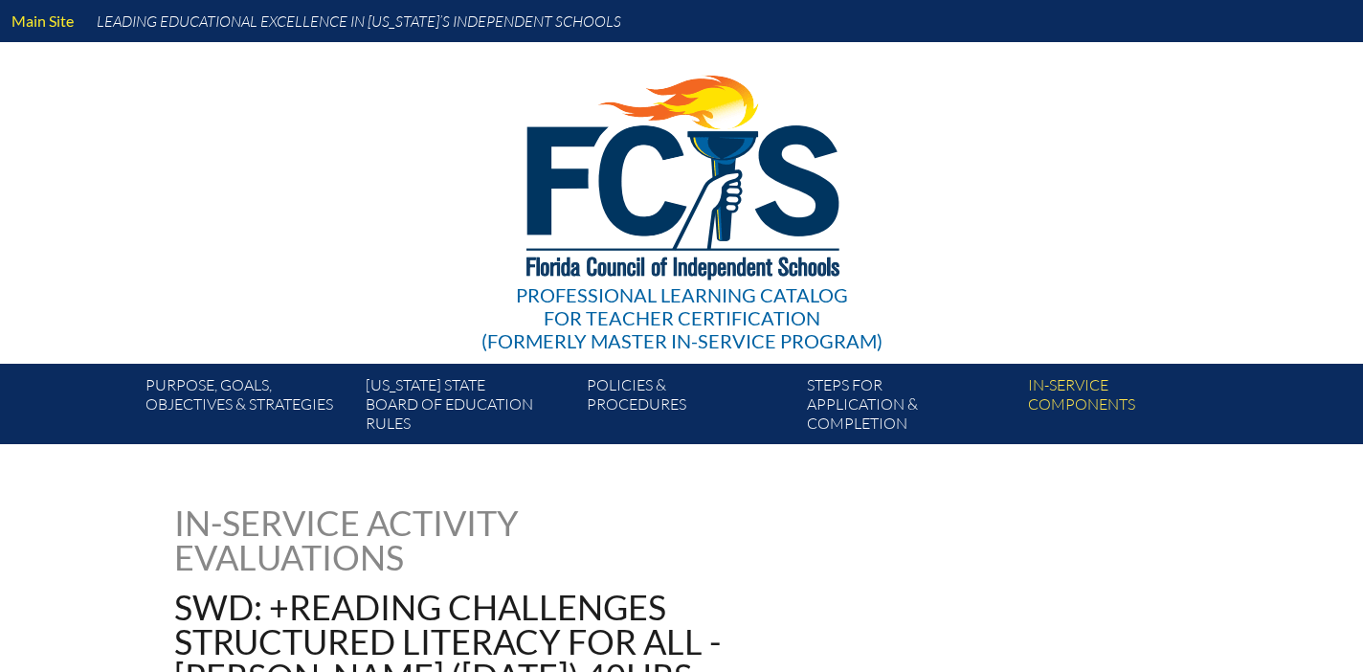
type input "0"
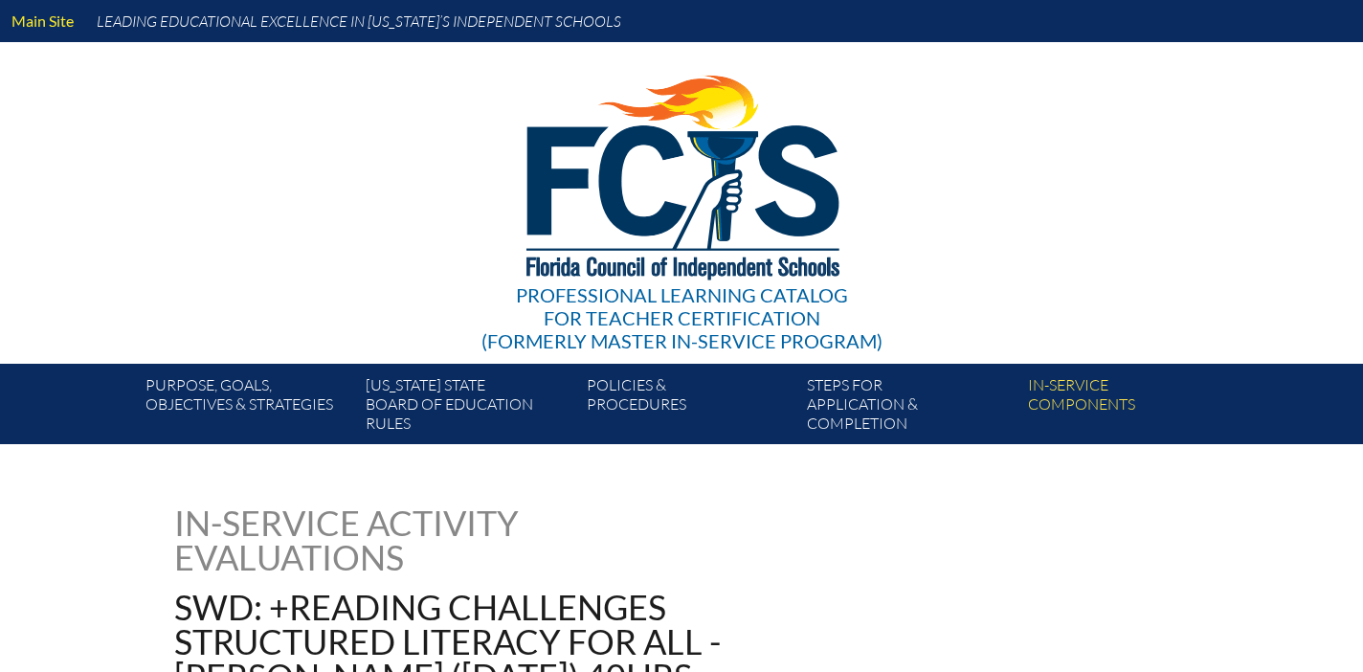
type input "0"
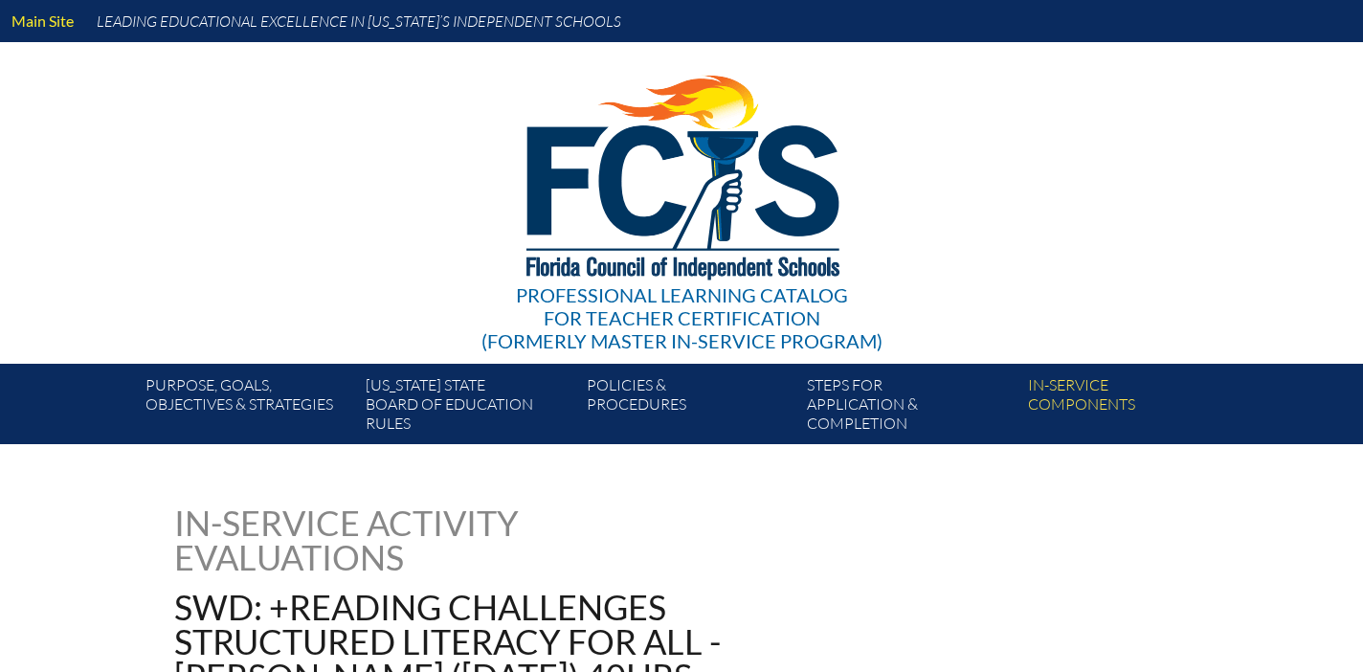
type input "0"
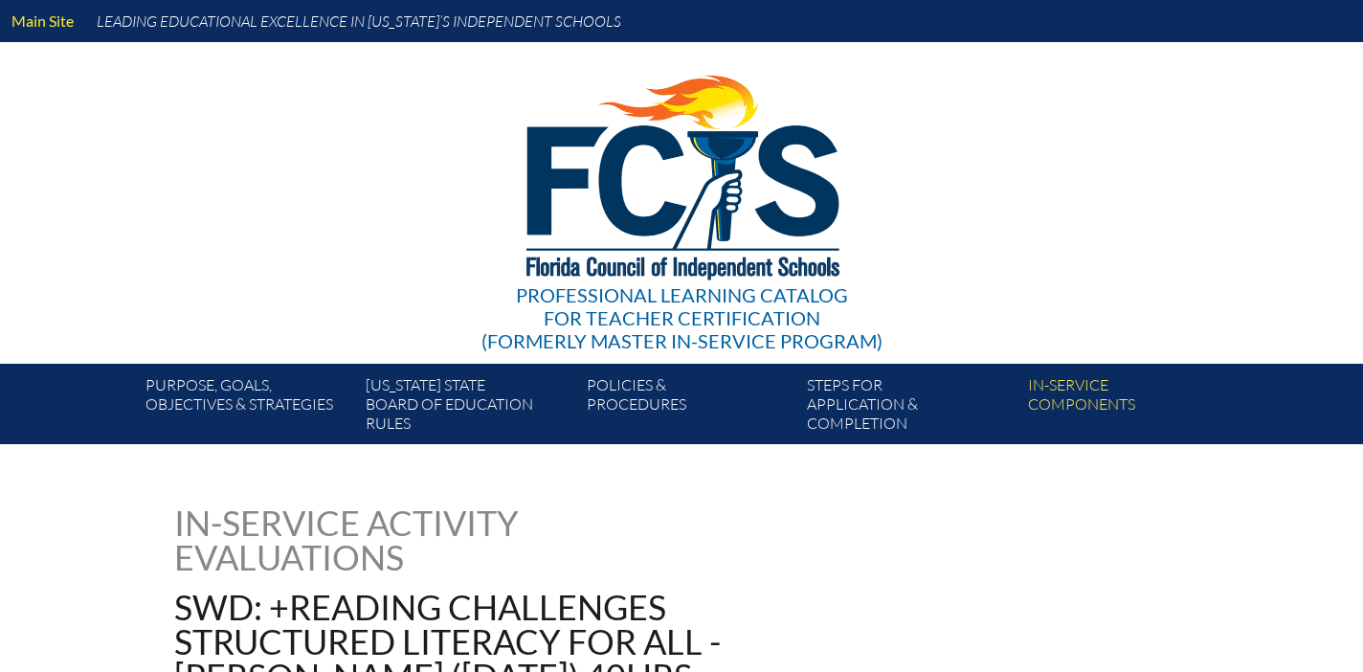
type input "0"
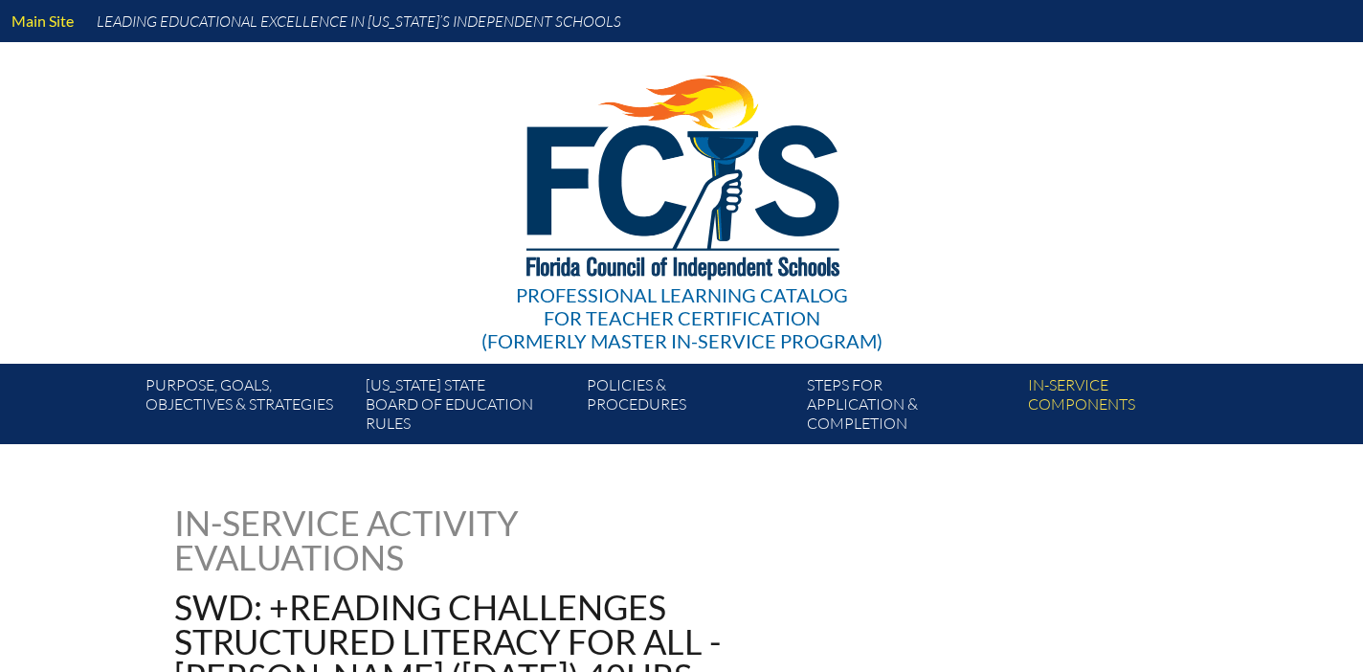
type input "0"
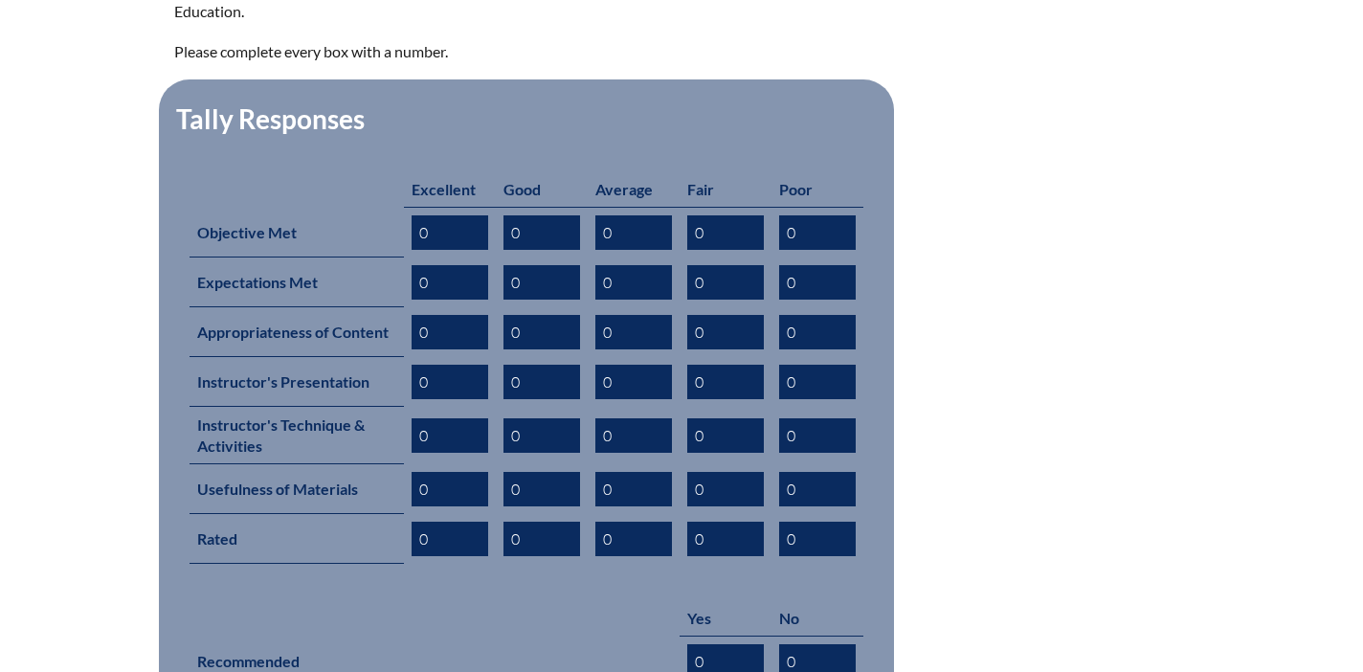
scroll to position [817, 0]
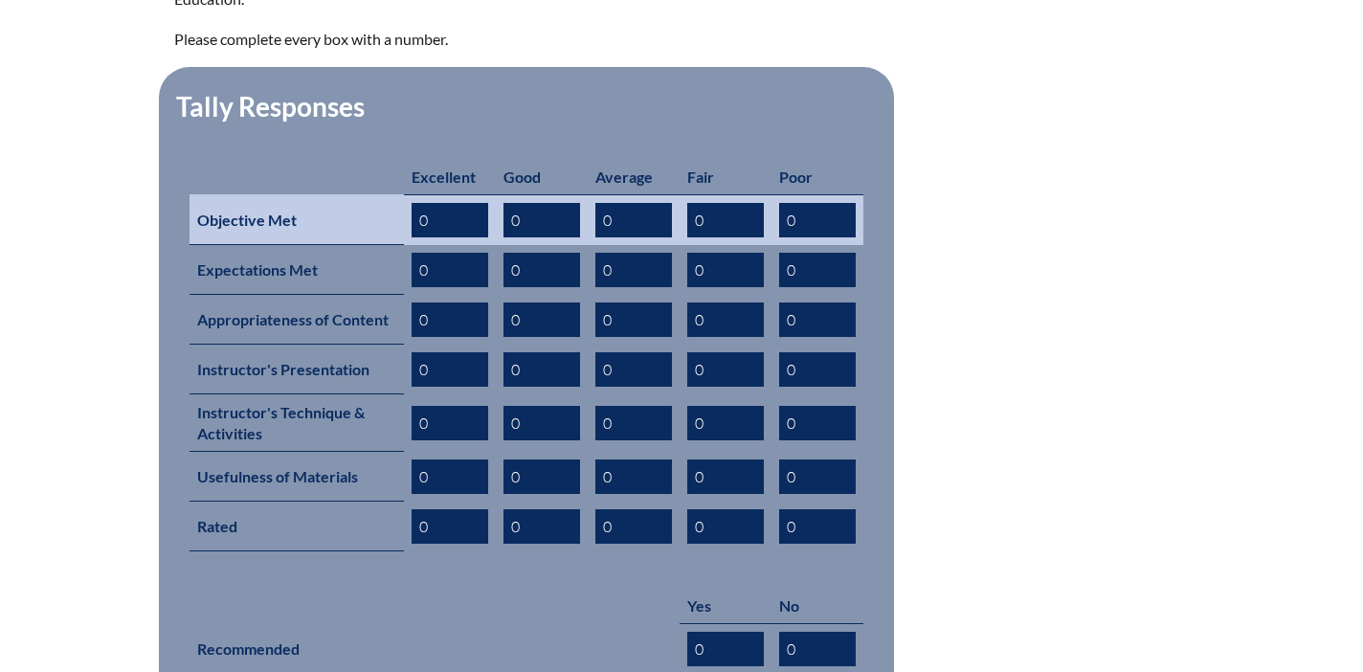
click at [577, 203] on input "0" at bounding box center [541, 220] width 77 height 34
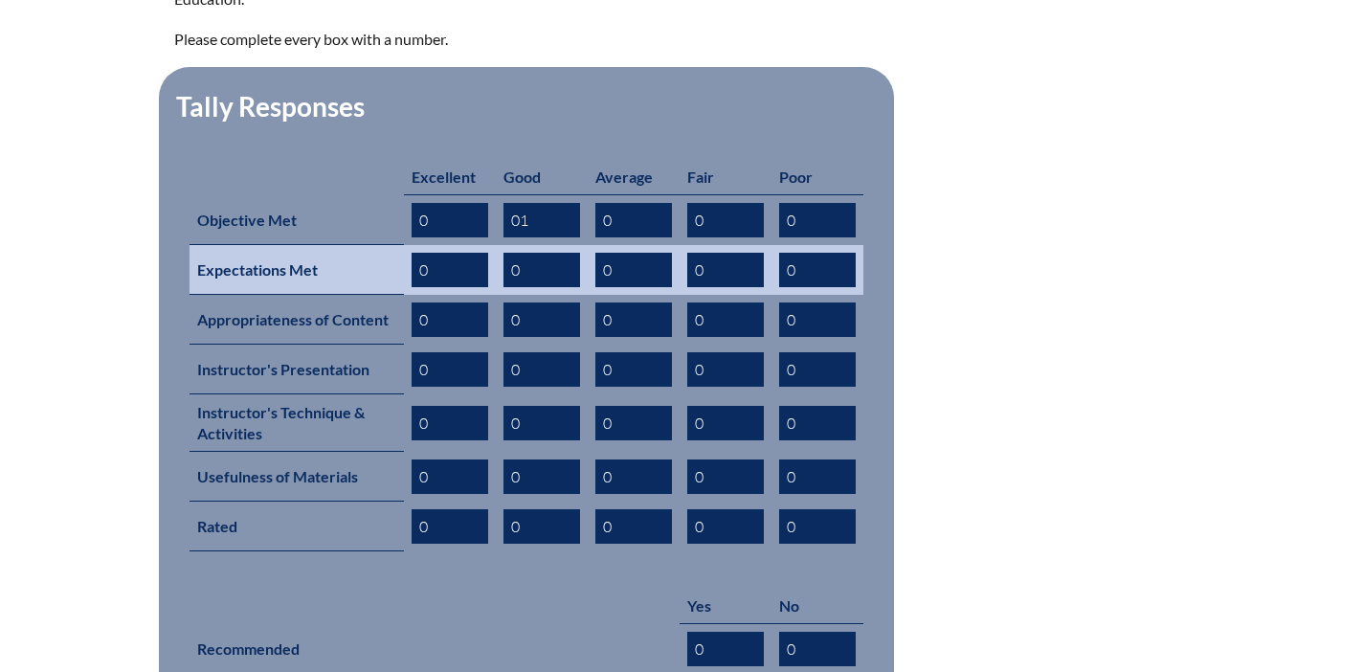
type input "01"
click at [552, 253] on input "0" at bounding box center [541, 270] width 77 height 34
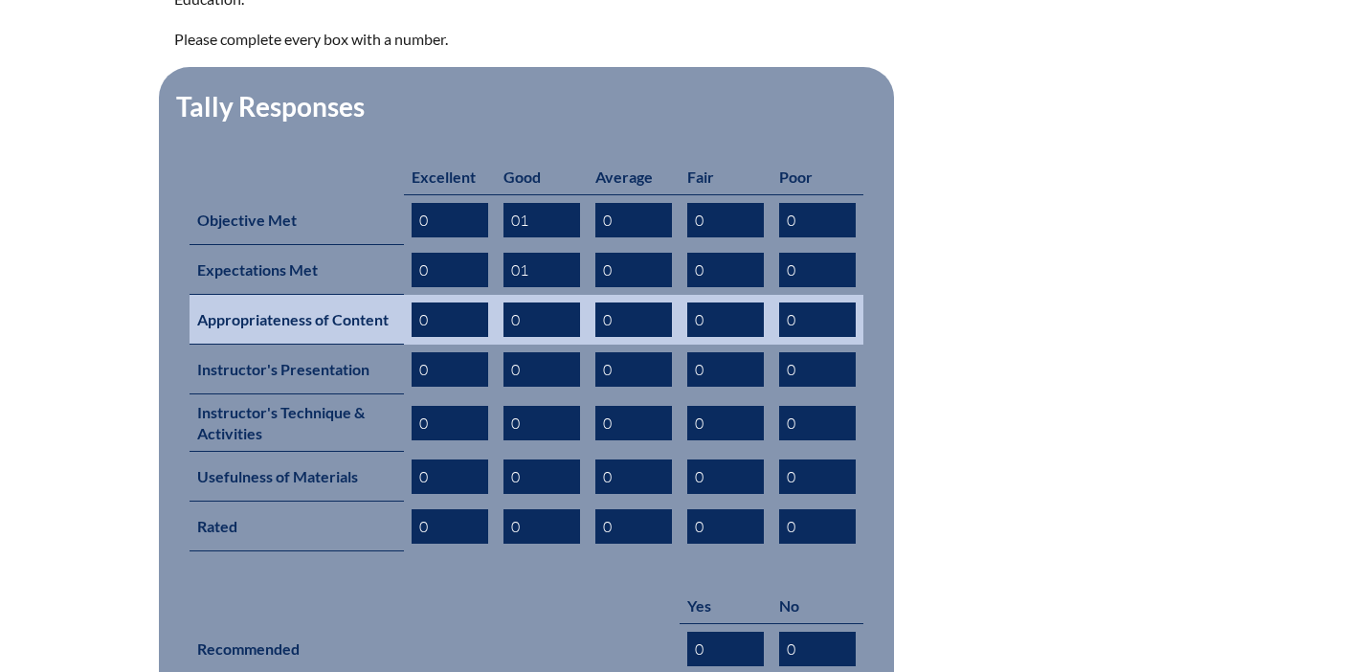
type input "01"
click at [450, 302] on input "01" at bounding box center [449, 319] width 77 height 34
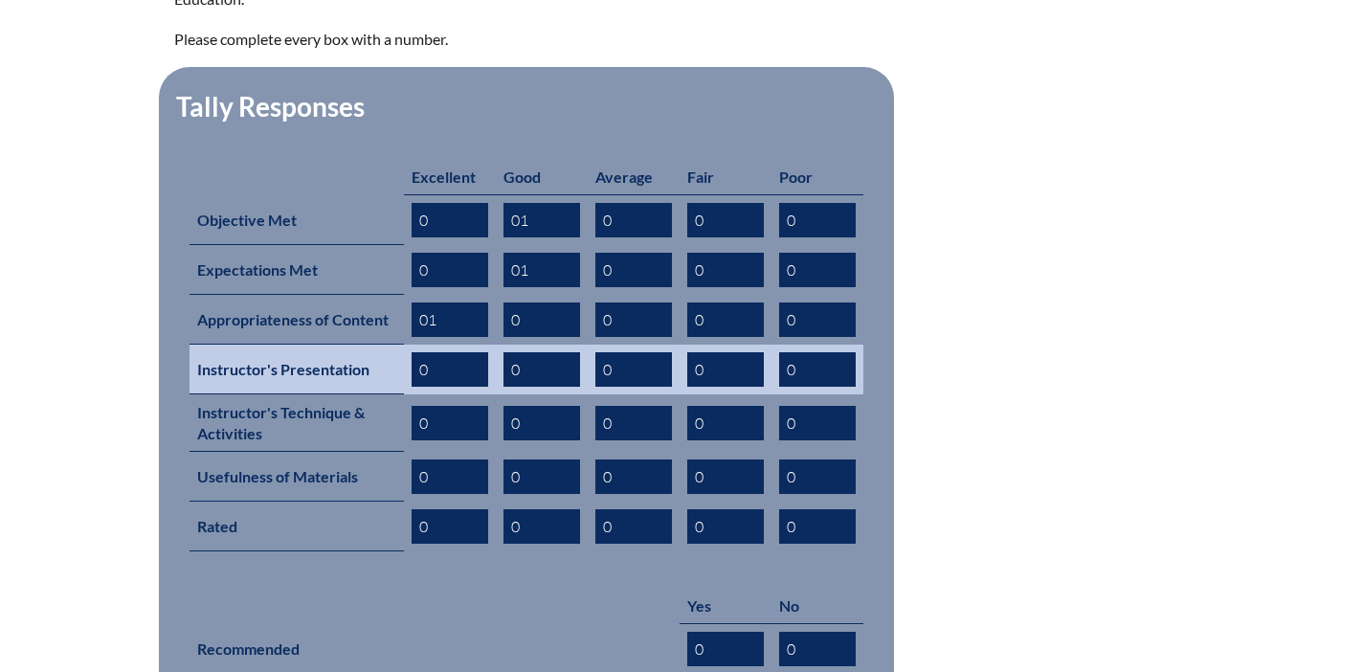
type input "01"
click at [588, 344] on td "0" at bounding box center [634, 369] width 92 height 50
click at [536, 352] on input "0" at bounding box center [541, 369] width 77 height 34
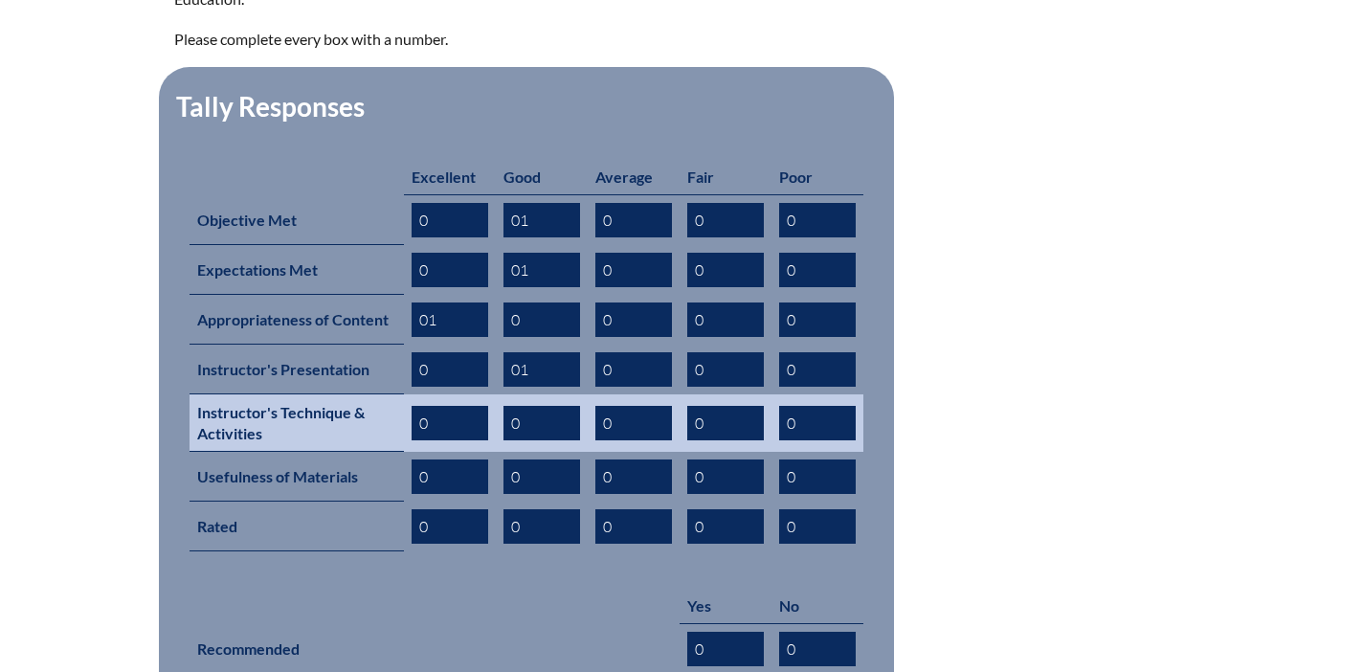
type input "01"
click at [538, 406] on input "0" at bounding box center [541, 423] width 77 height 34
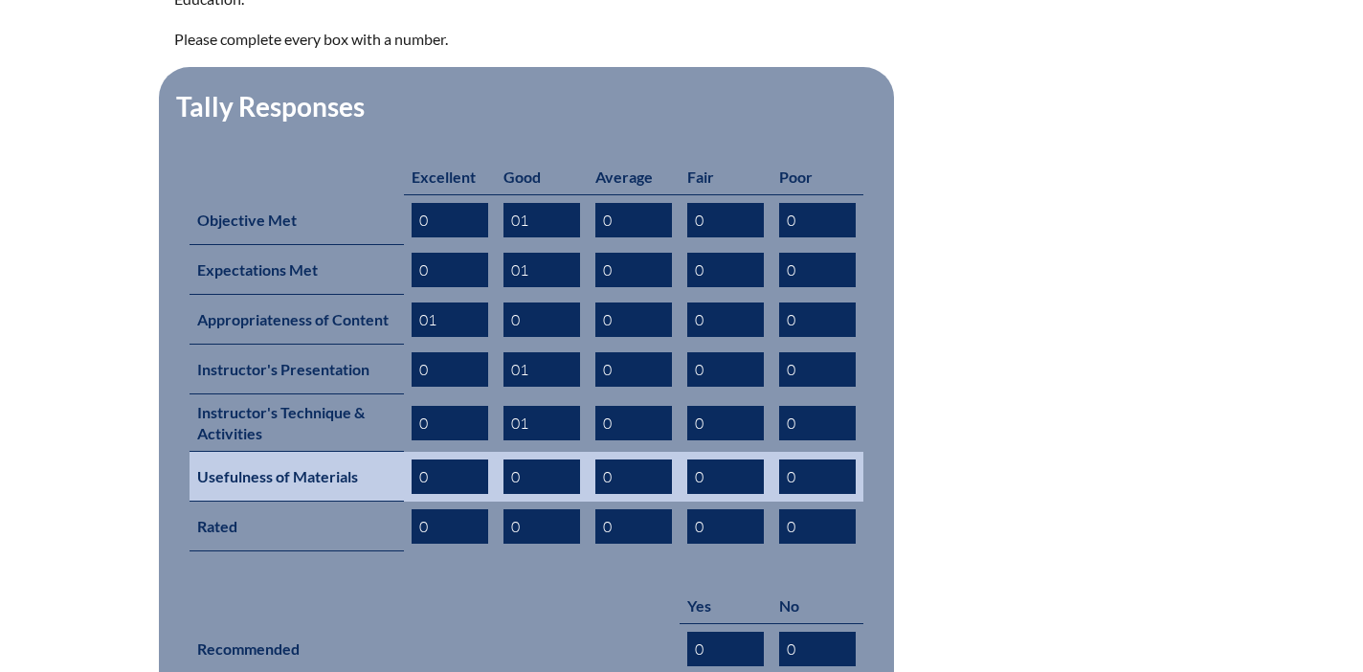
type input "01"
click at [453, 459] on input "0" at bounding box center [449, 476] width 77 height 34
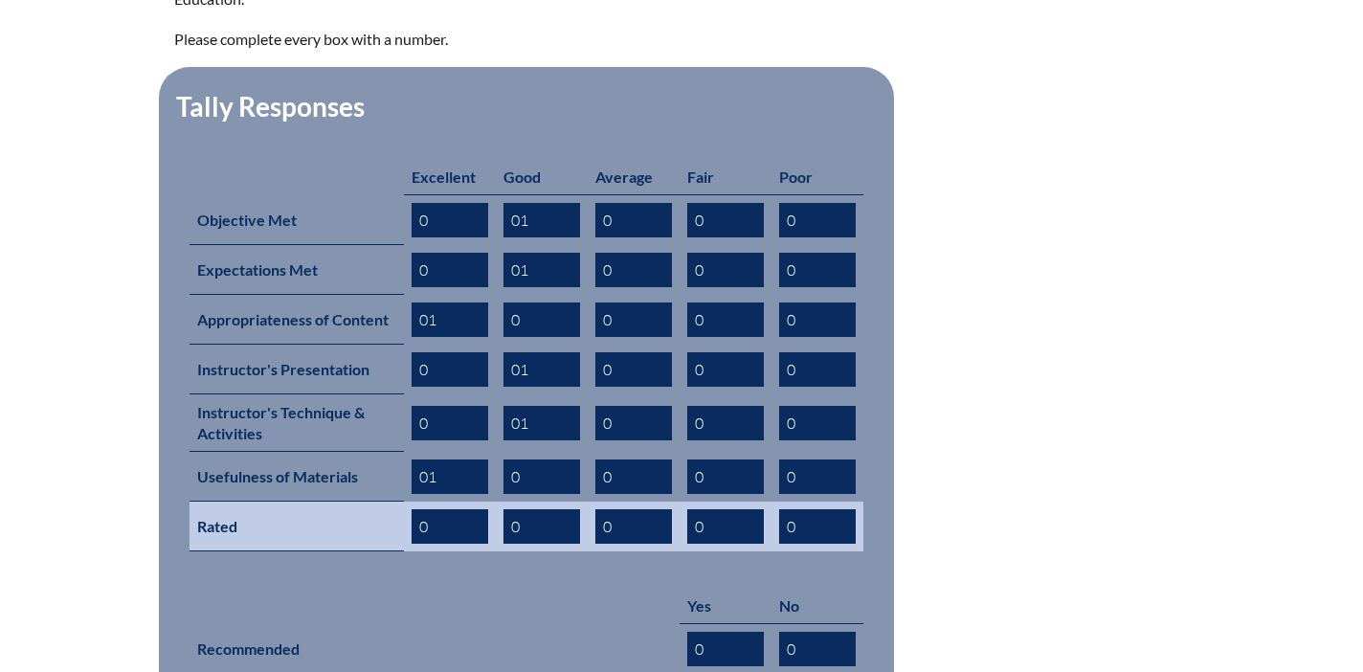
type input "01"
click at [536, 509] on input "0" at bounding box center [541, 526] width 77 height 34
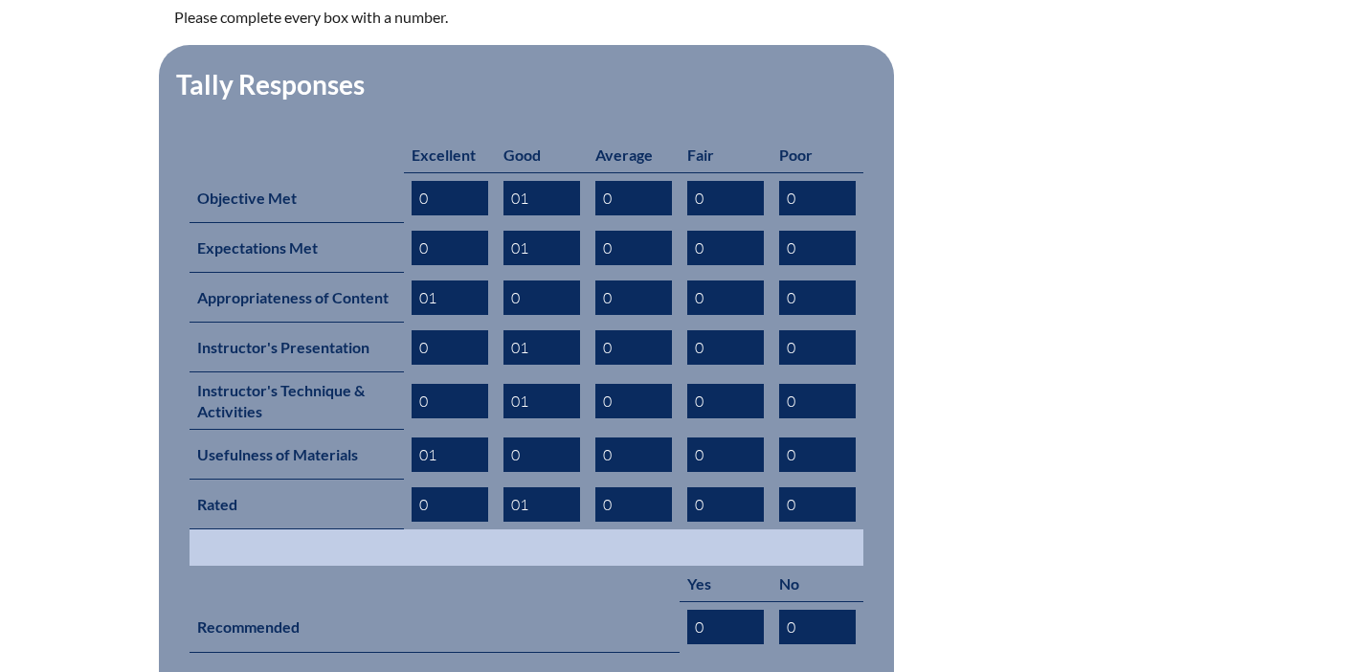
scroll to position [878, 0]
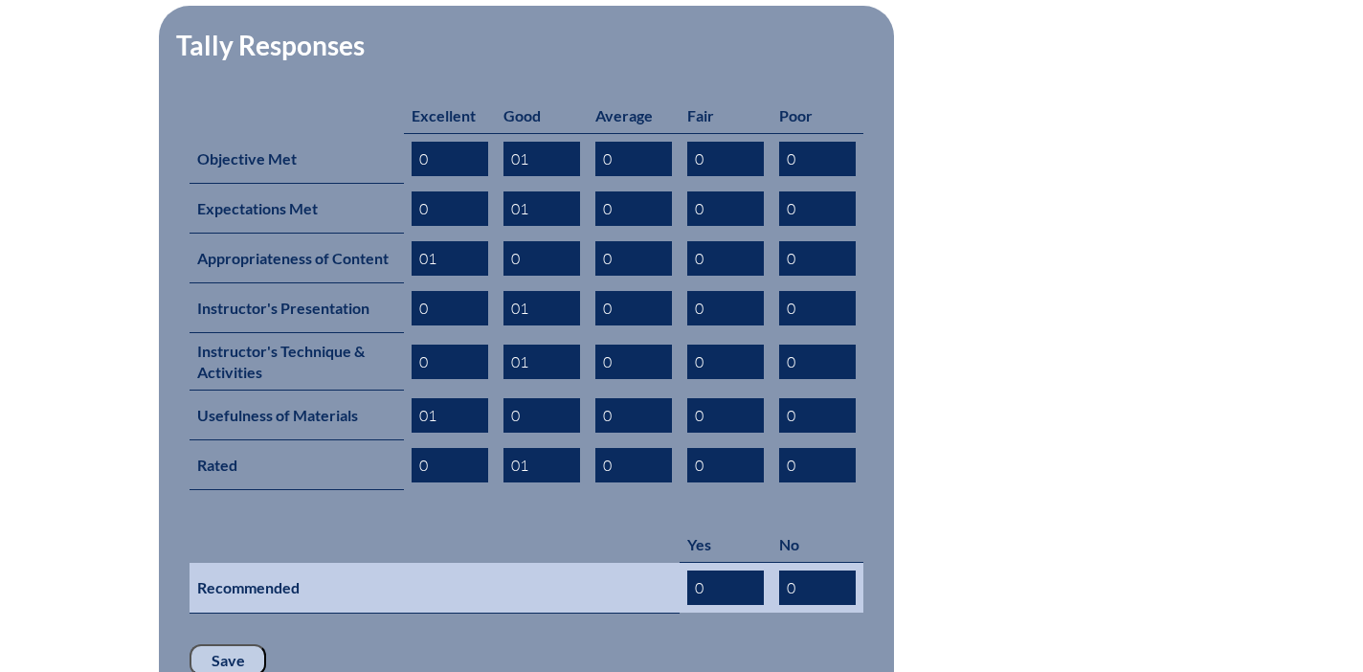
type input "01"
click at [712, 570] on input "0" at bounding box center [725, 587] width 77 height 34
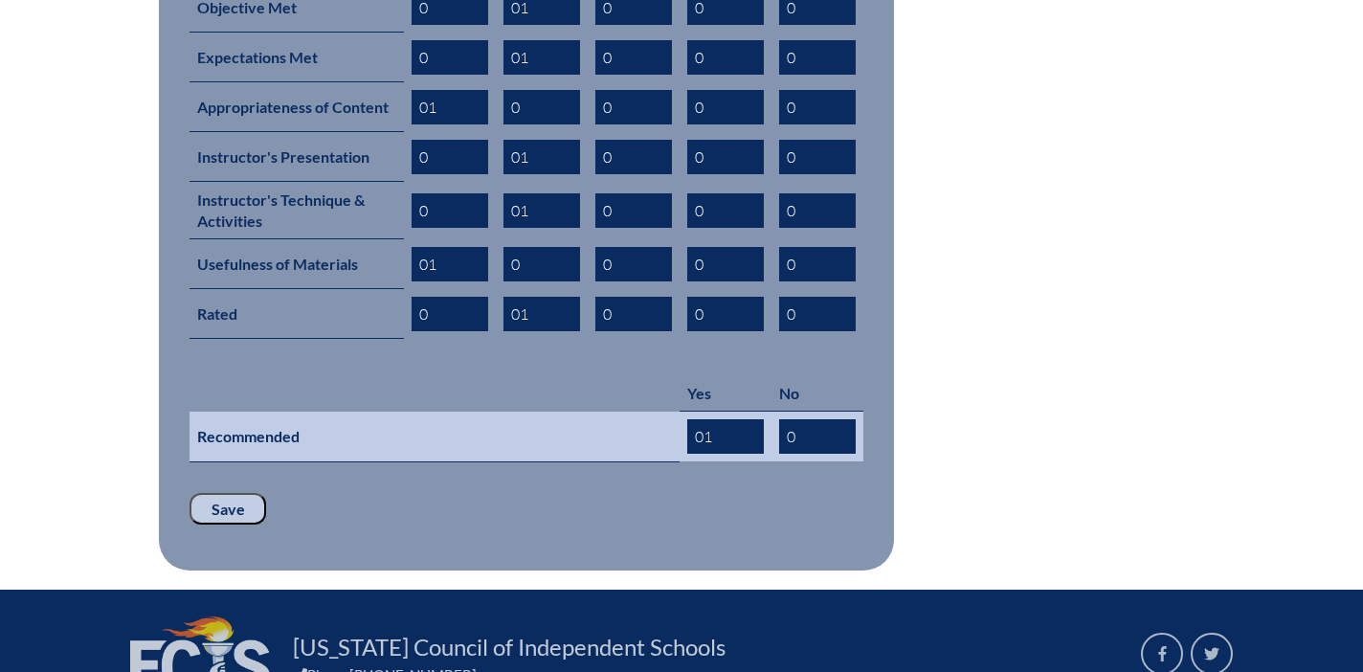
scroll to position [1102, 0]
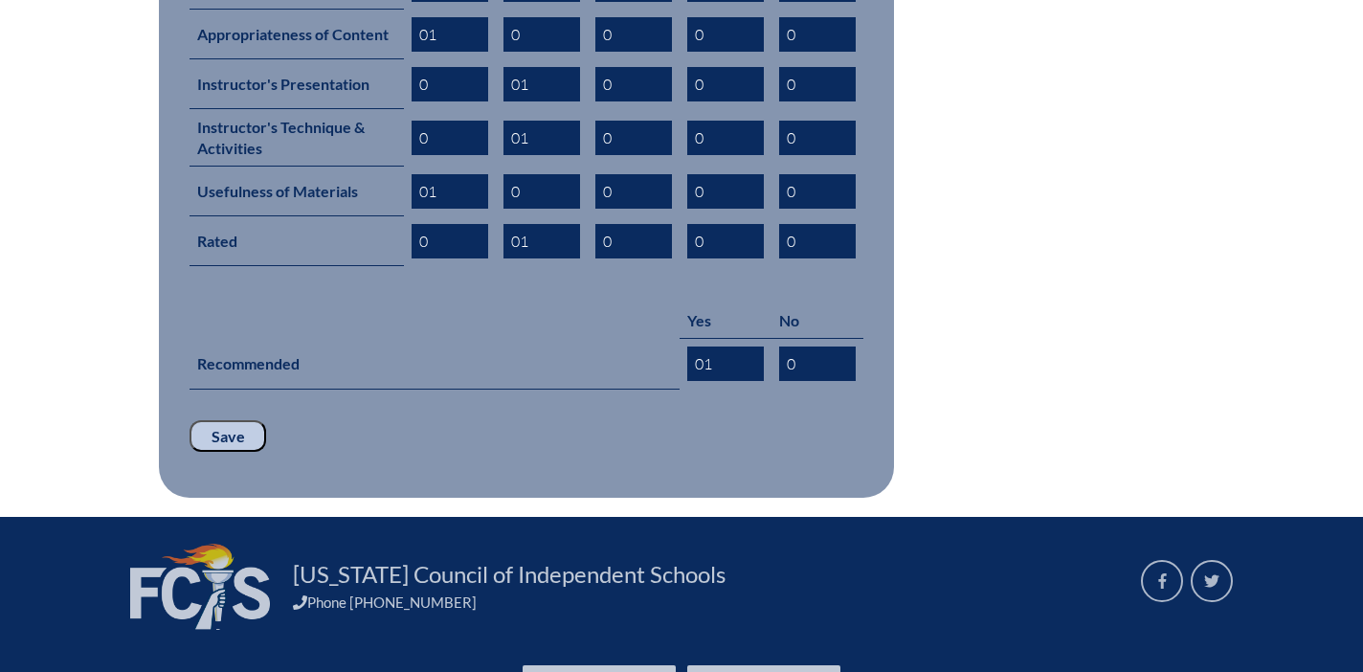
type input "01"
click at [251, 420] on input "Save" at bounding box center [227, 436] width 77 height 33
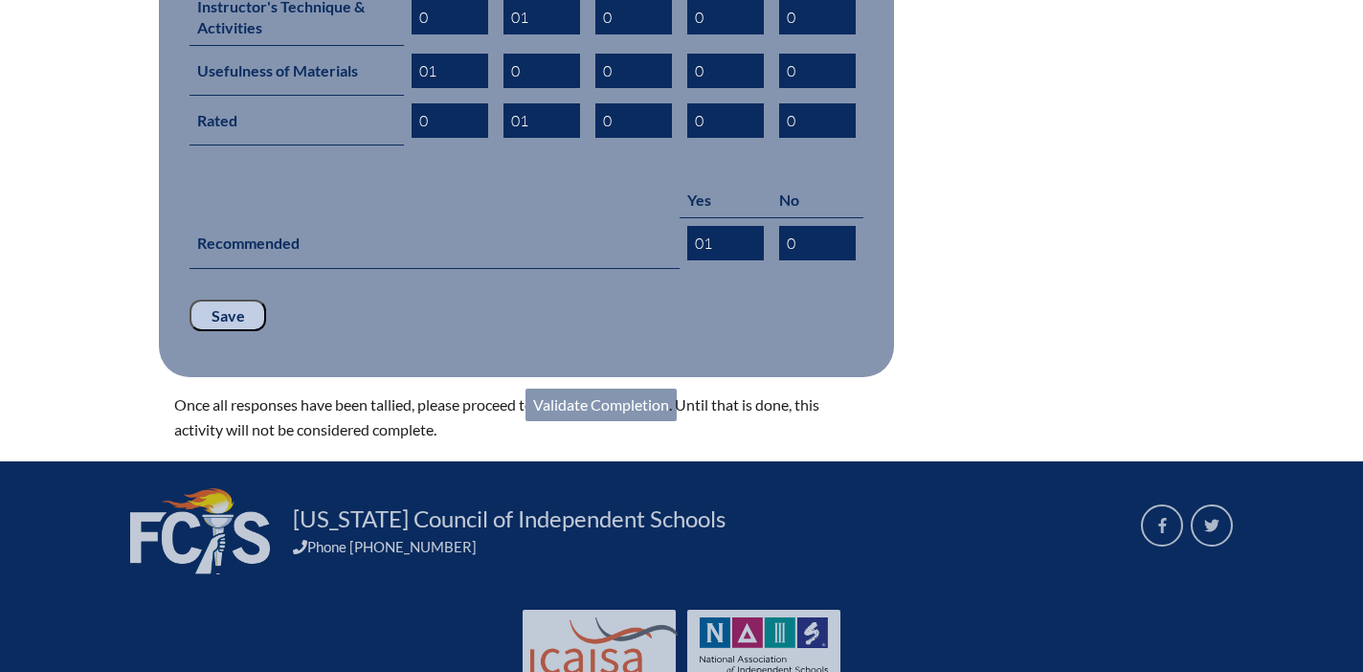
scroll to position [1251, 0]
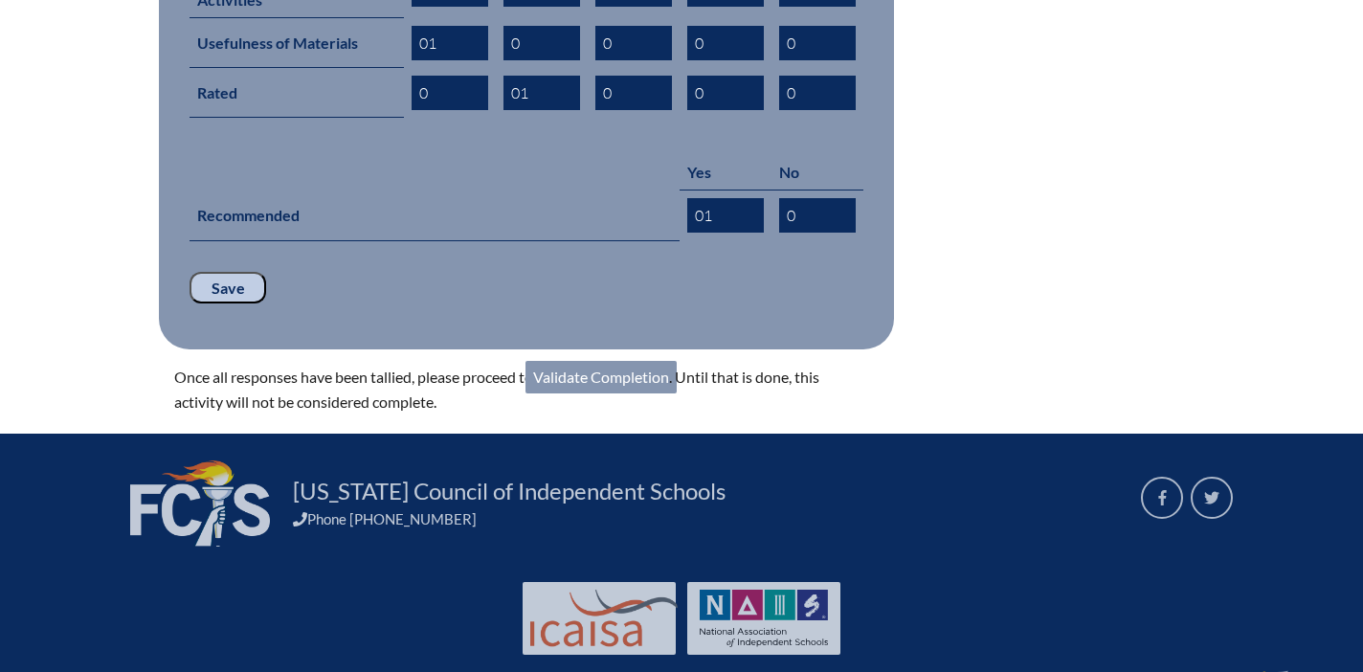
click at [564, 361] on link "Validate Completion" at bounding box center [600, 377] width 151 height 33
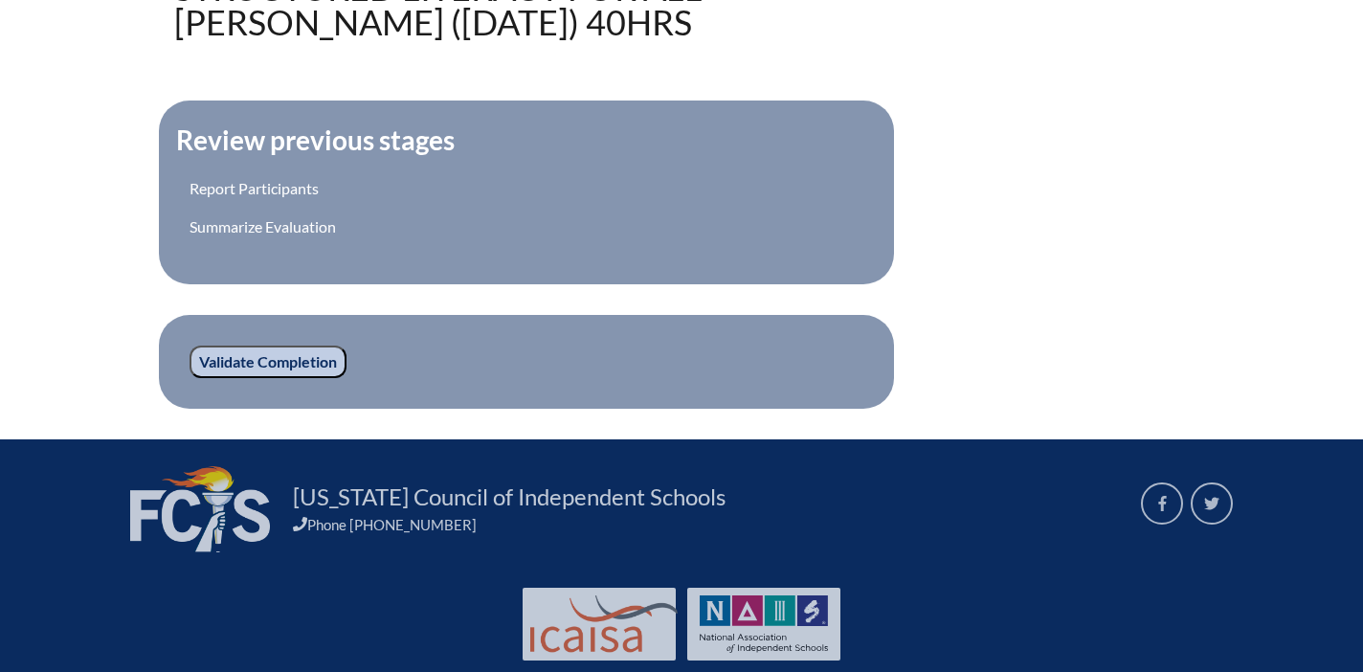
scroll to position [691, 0]
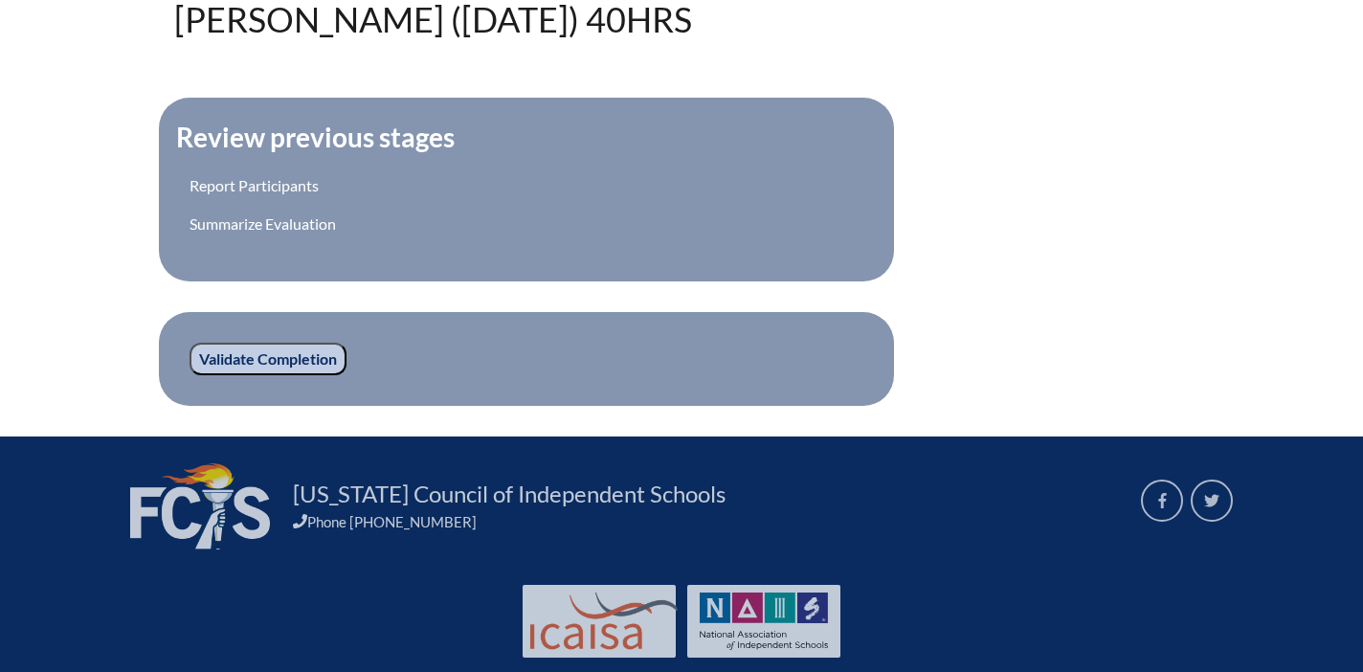
click at [255, 361] on input "Validate Completion" at bounding box center [267, 359] width 157 height 33
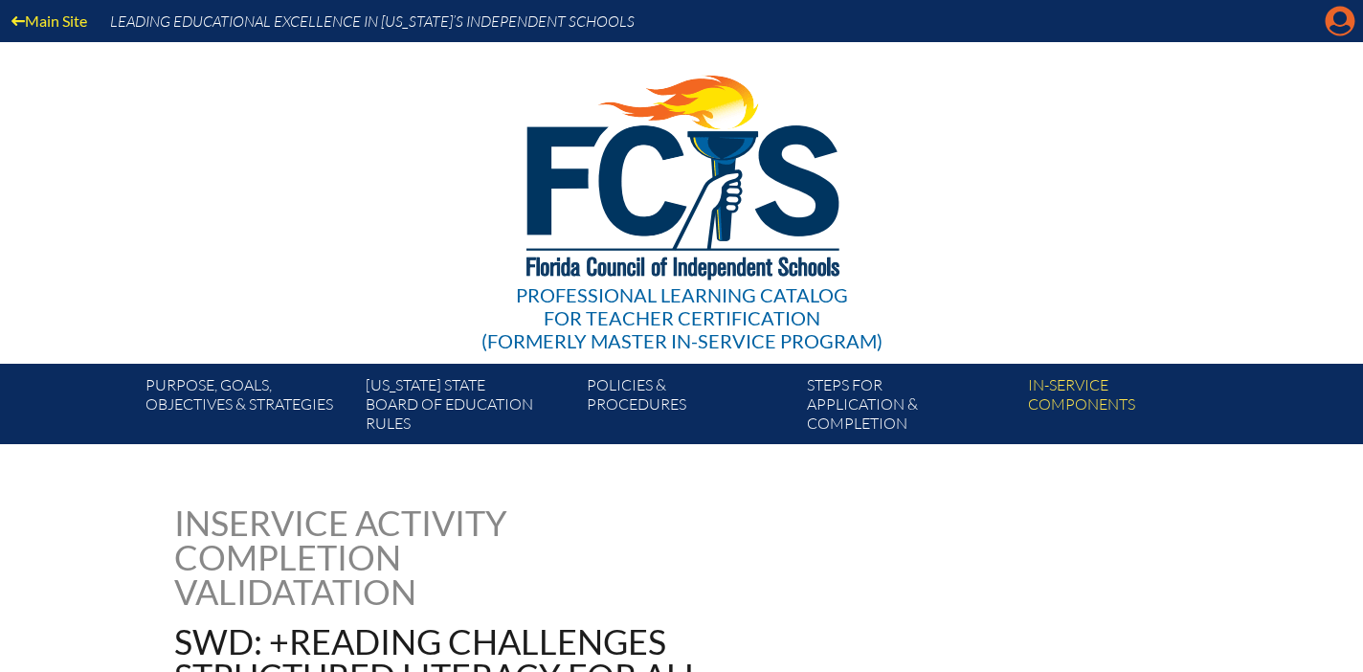
click at [1340, 20] on icon "Manage account" at bounding box center [1339, 21] width 31 height 31
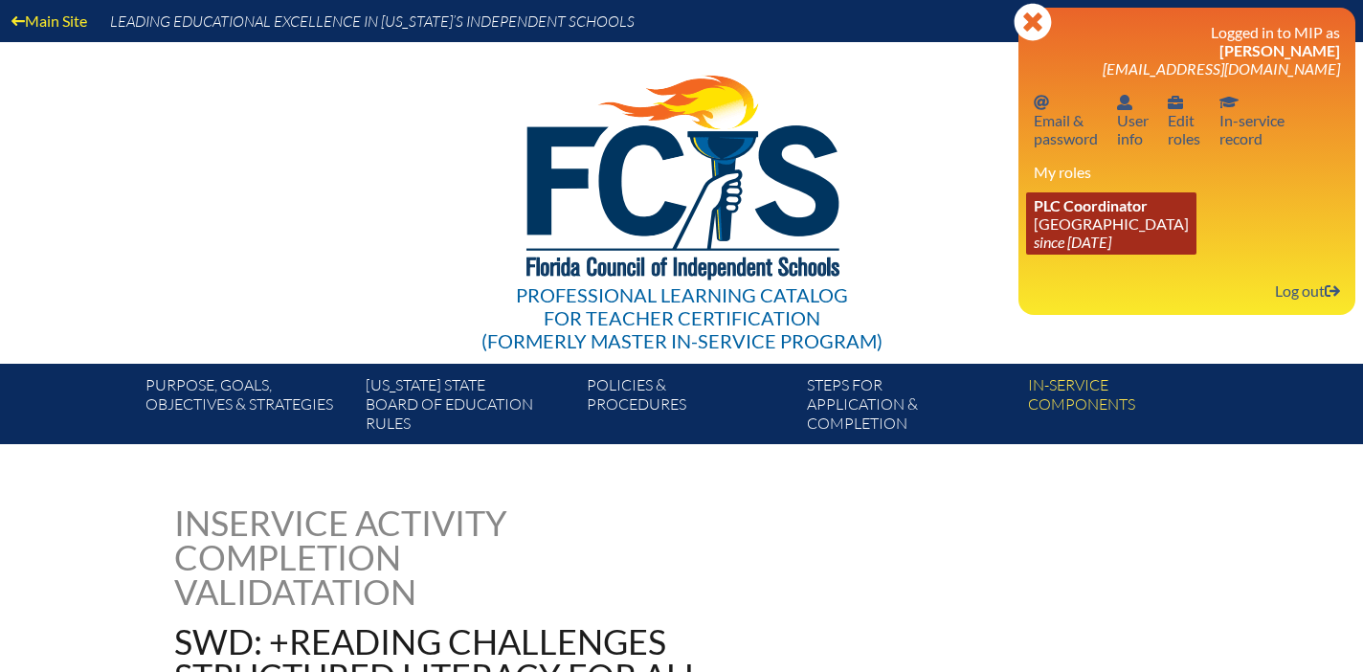
click at [1066, 240] on icon "since [DATE]" at bounding box center [1072, 242] width 78 height 18
click at [1065, 240] on icon "since [DATE]" at bounding box center [1072, 242] width 78 height 18
click at [1065, 238] on icon "since [DATE]" at bounding box center [1072, 242] width 78 height 18
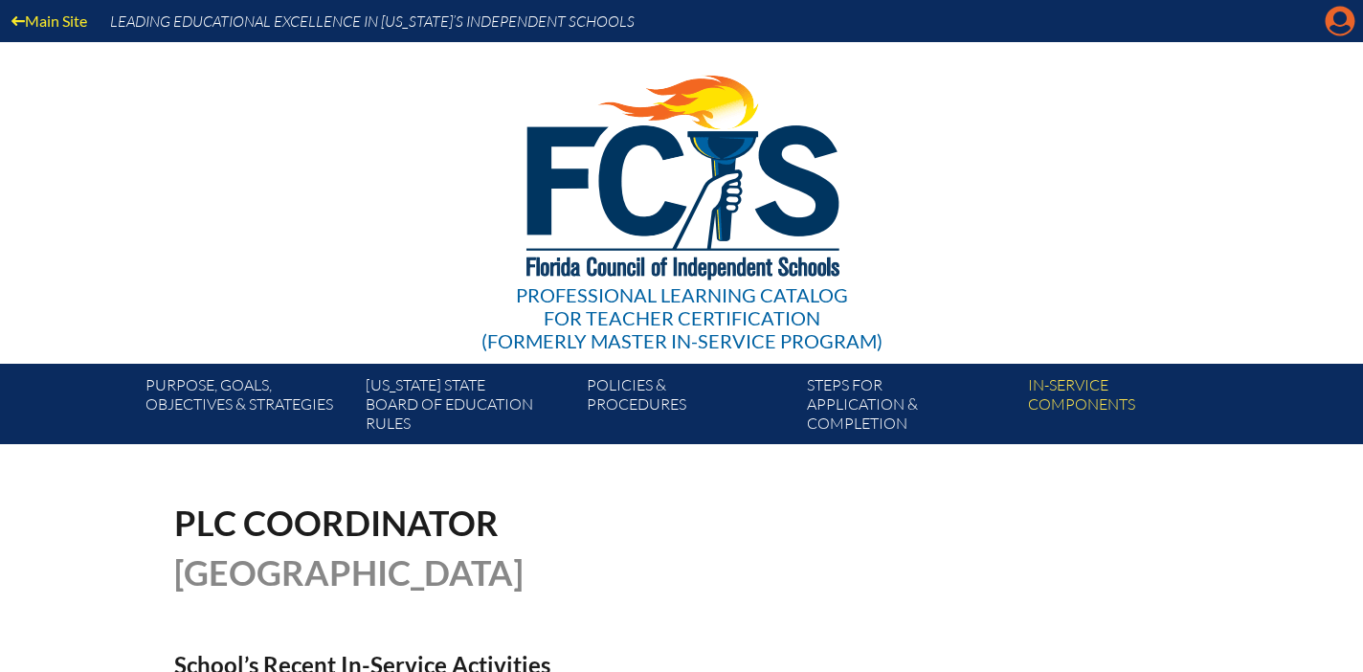
click at [1328, 29] on icon at bounding box center [1340, 22] width 30 height 30
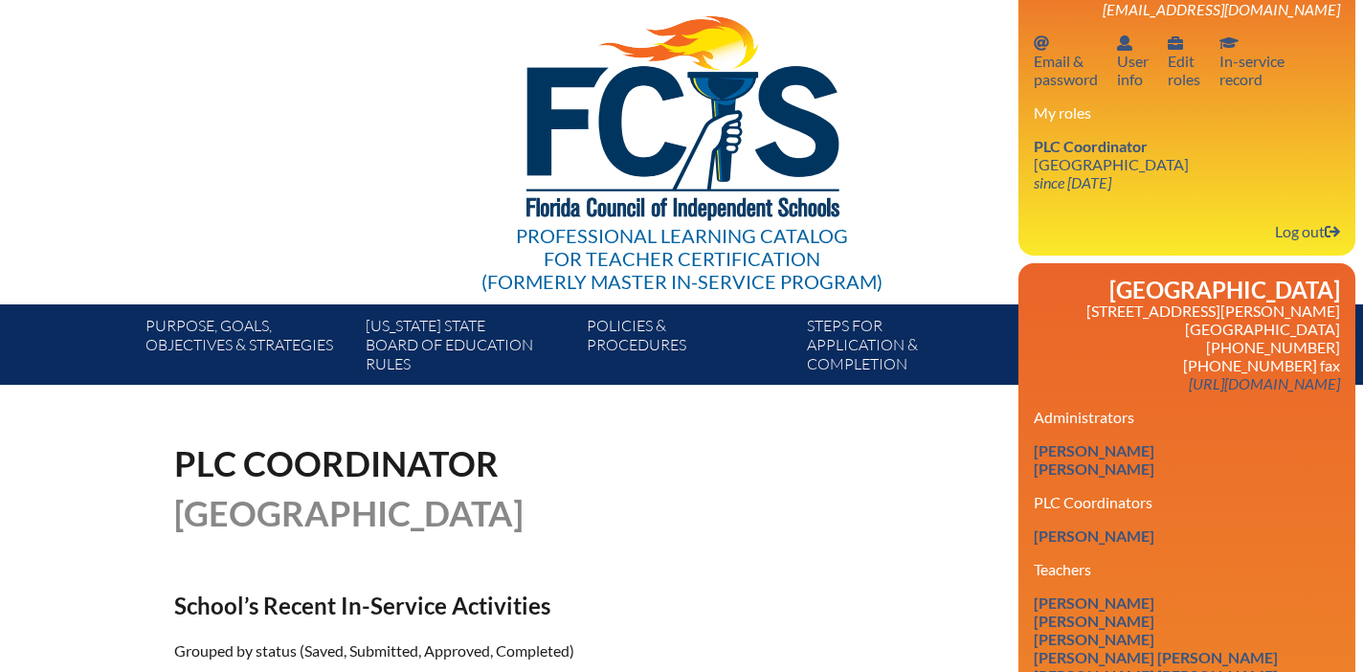
scroll to position [8, 0]
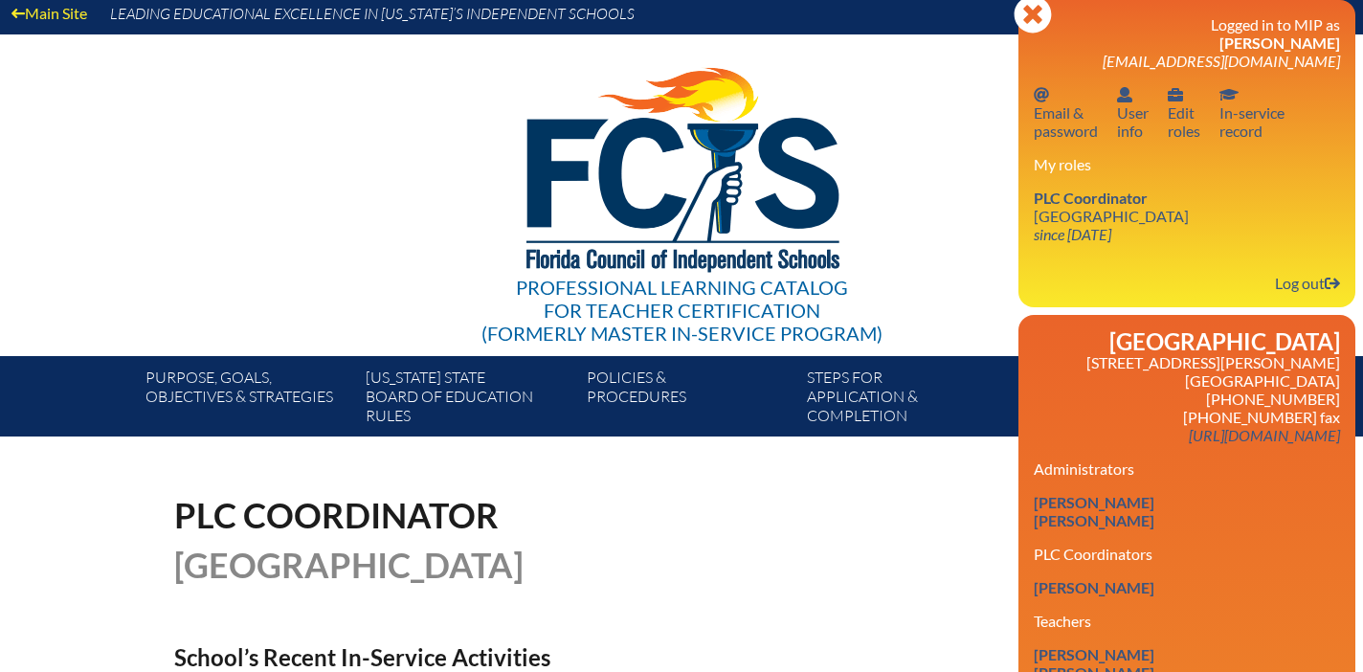
click at [948, 138] on div "Professional Learning Catalog for Teacher Certification (formerly Master In-ser…" at bounding box center [682, 195] width 1164 height 322
click at [1028, 25] on icon at bounding box center [1031, 13] width 37 height 37
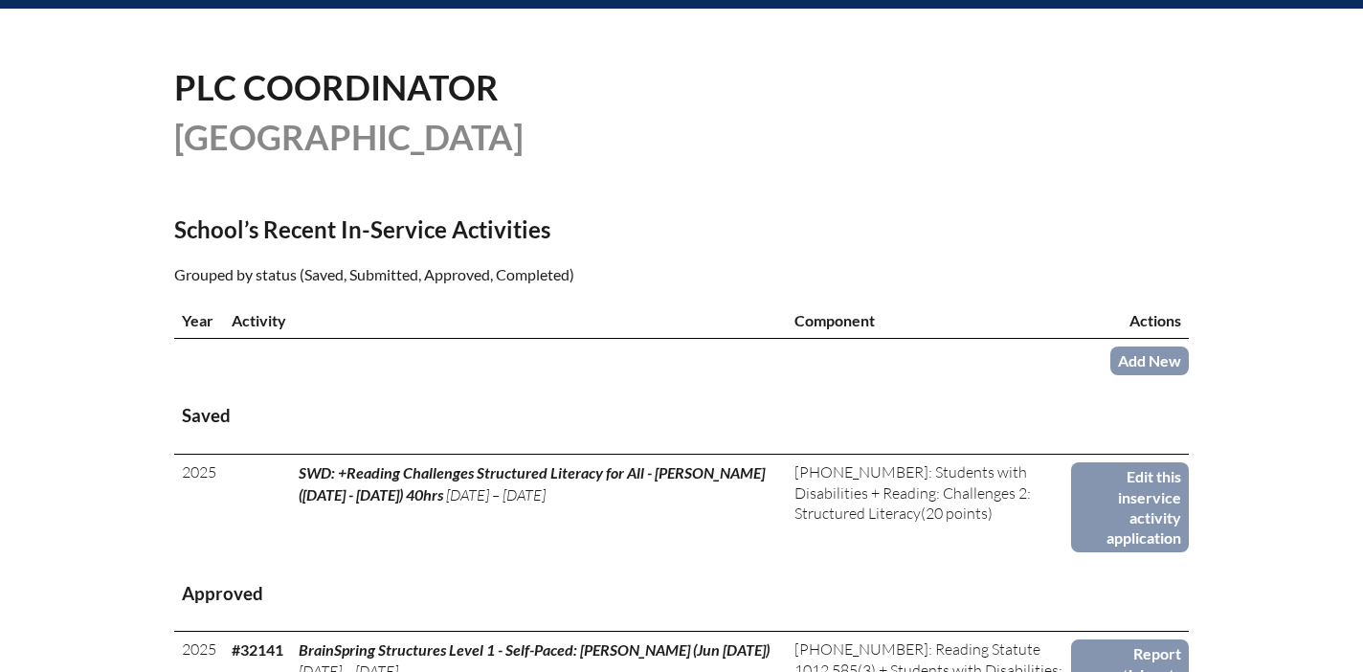
scroll to position [599, 0]
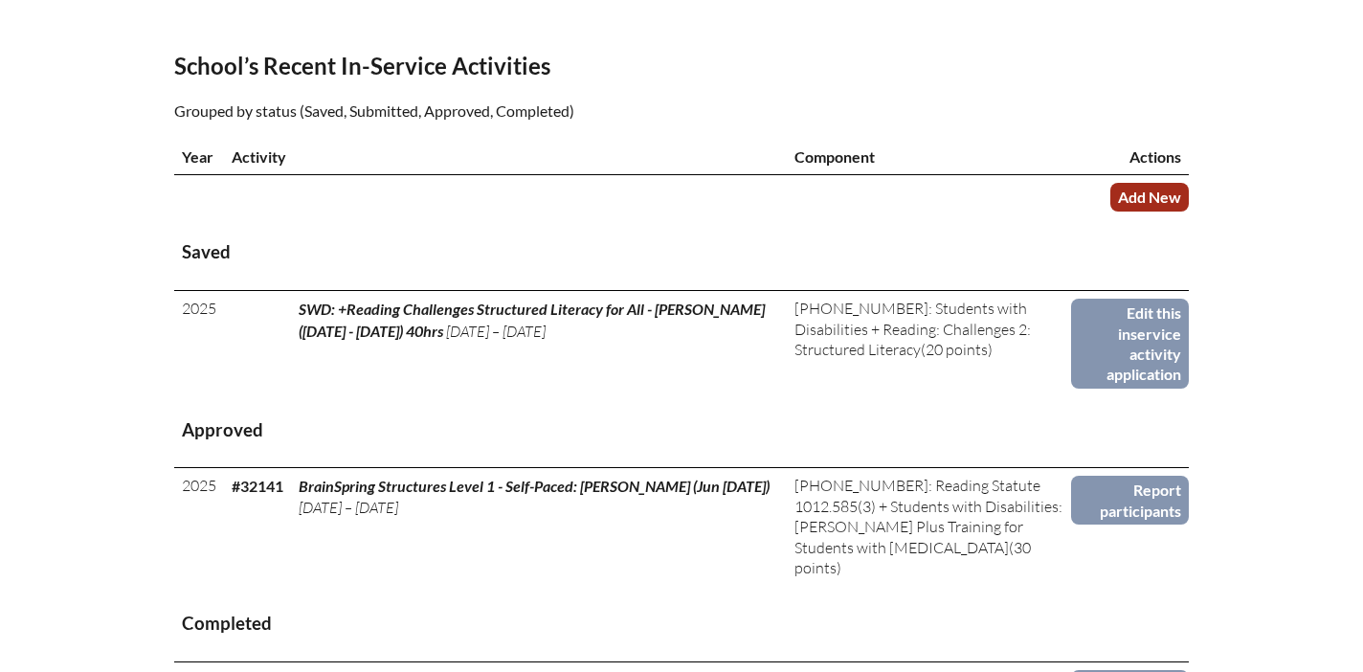
click at [1128, 193] on link "Add New" at bounding box center [1149, 197] width 78 height 28
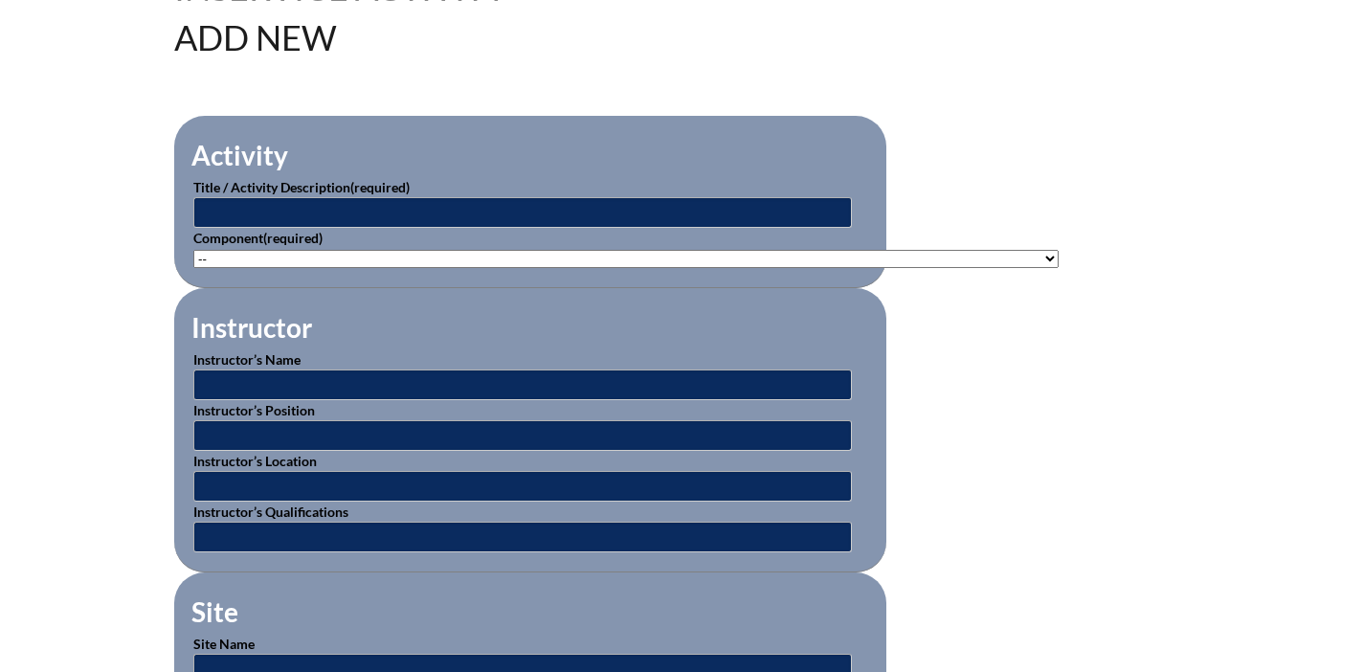
scroll to position [557, 0]
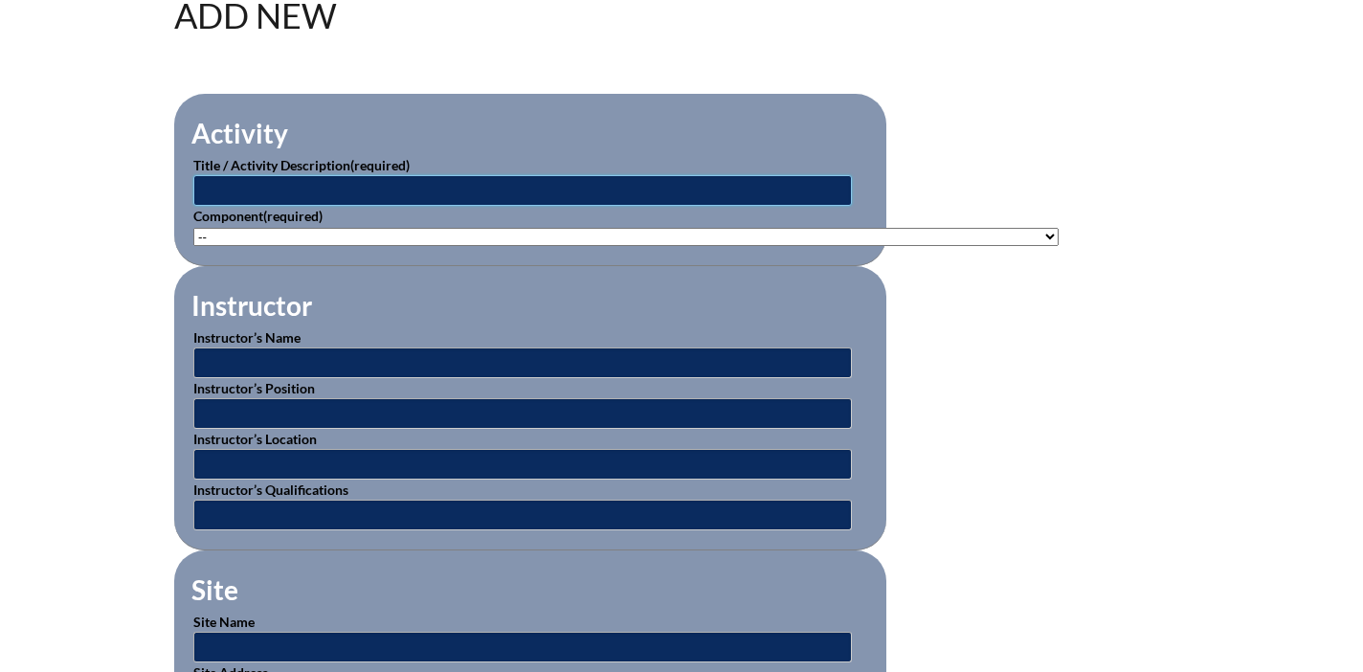
click at [520, 188] on input "text" at bounding box center [522, 190] width 658 height 31
type input "SWD: ESE for All Educators - Pedro Miller (Sept 1 - Sept 30, 2025) 20 Hrs"
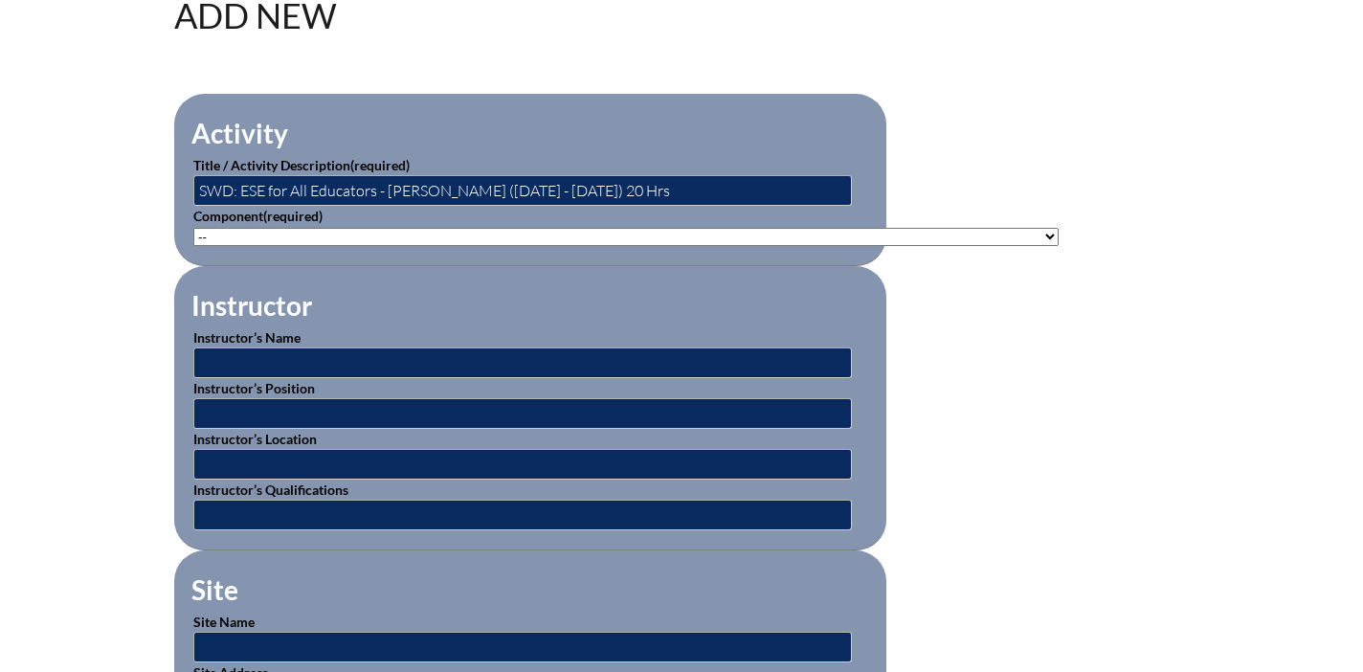
click at [551, 242] on select"]"] "-- 1-000-001: Appropriate Art Activities 1-000-002: Concept and Art Process for…" at bounding box center [625, 237] width 865 height 18
select select"]"] "20590"
click at [193, 228] on select"]"] "-- 1-000-001: Appropriate Art Activities 1-000-002: Concept and Art Process for…" at bounding box center [625, 237] width 865 height 18
click at [322, 355] on input "text" at bounding box center [522, 362] width 658 height 31
type input "Beacon Online Educator"
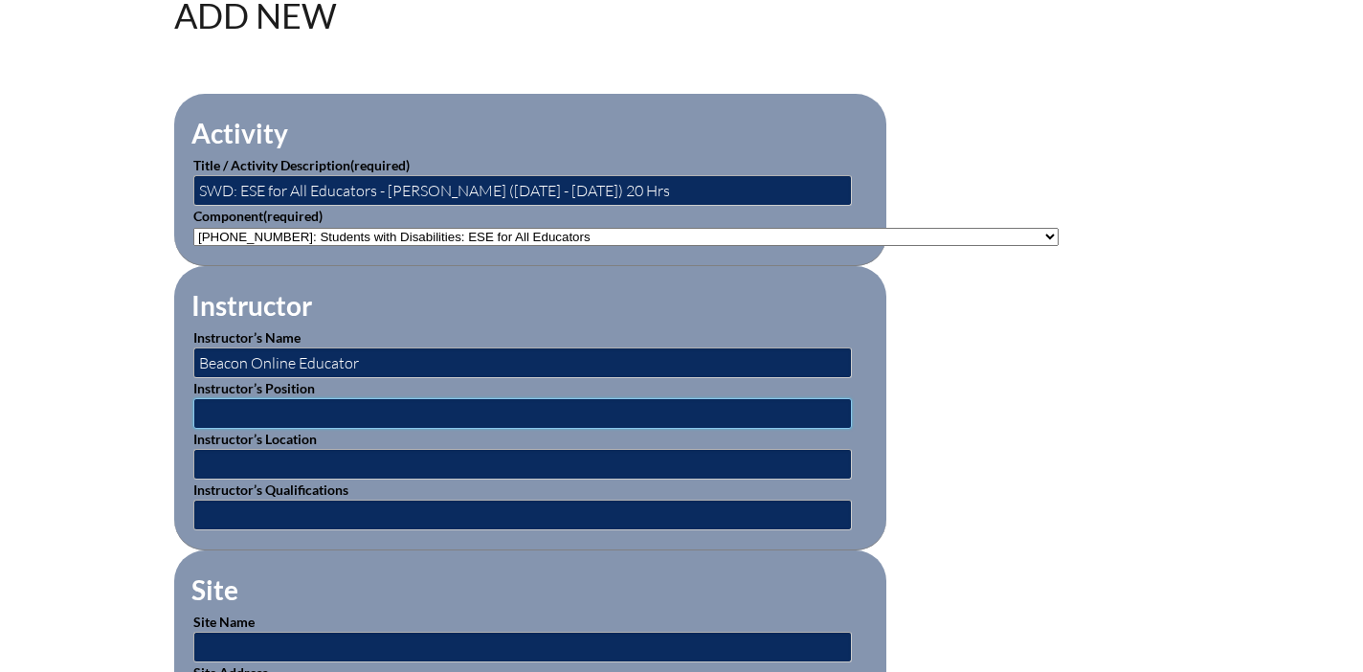
click at [321, 415] on input "text" at bounding box center [522, 413] width 658 height 31
type input "Beacon Online Educator"
click at [306, 468] on input "text" at bounding box center [522, 464] width 658 height 31
type input "1311 Balboa Avenue Panama City, FL 32401 (850) 767-4100"
click at [326, 513] on input "text" at bounding box center [522, 514] width 658 height 31
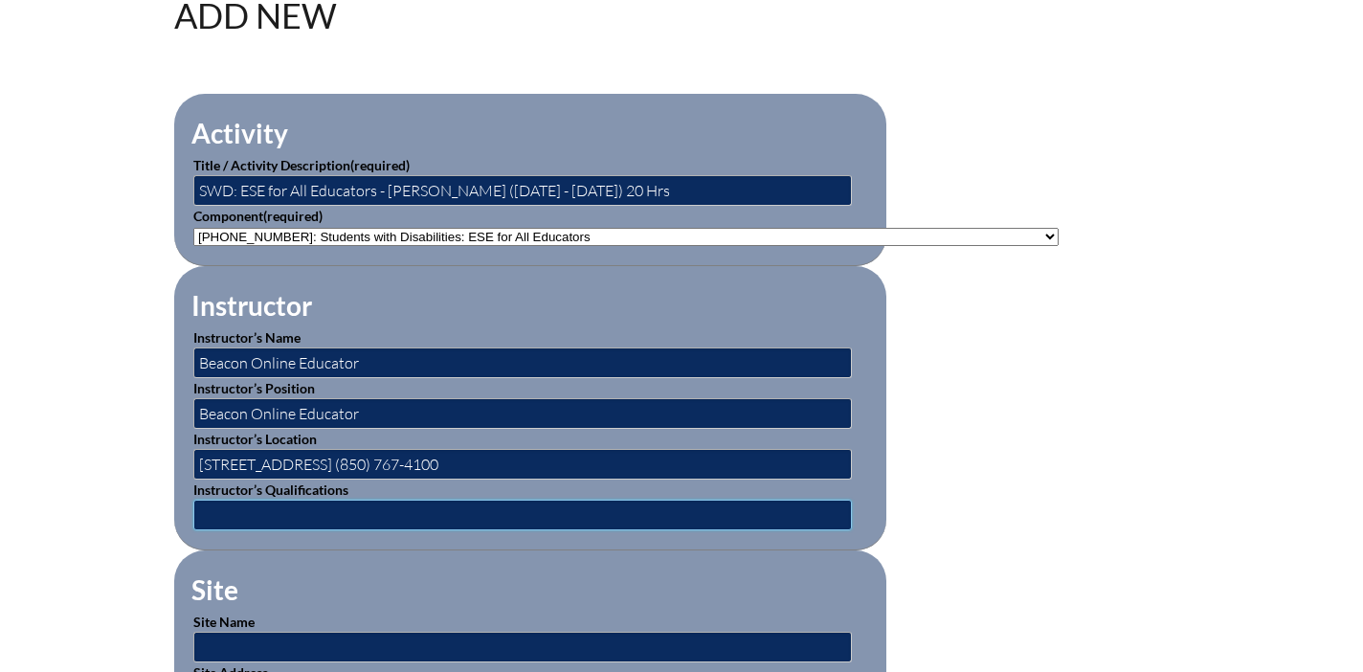
type input "Beacon Online Educator"
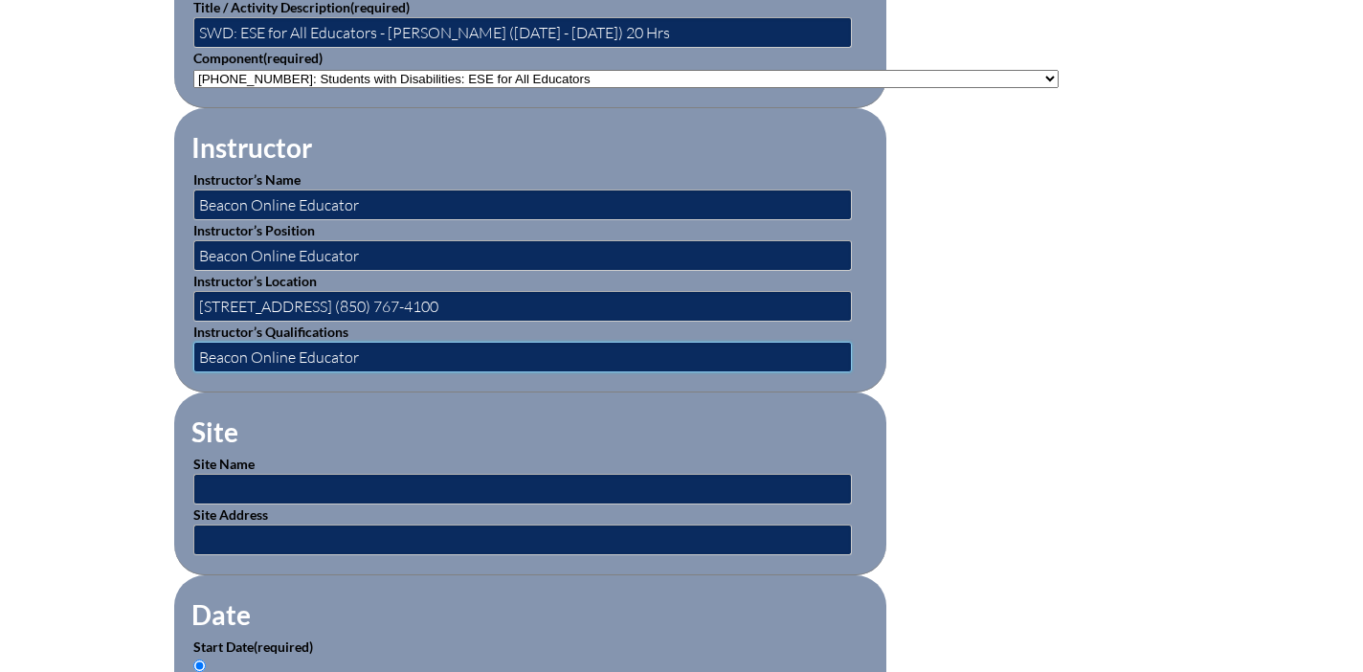
scroll to position [793, 0]
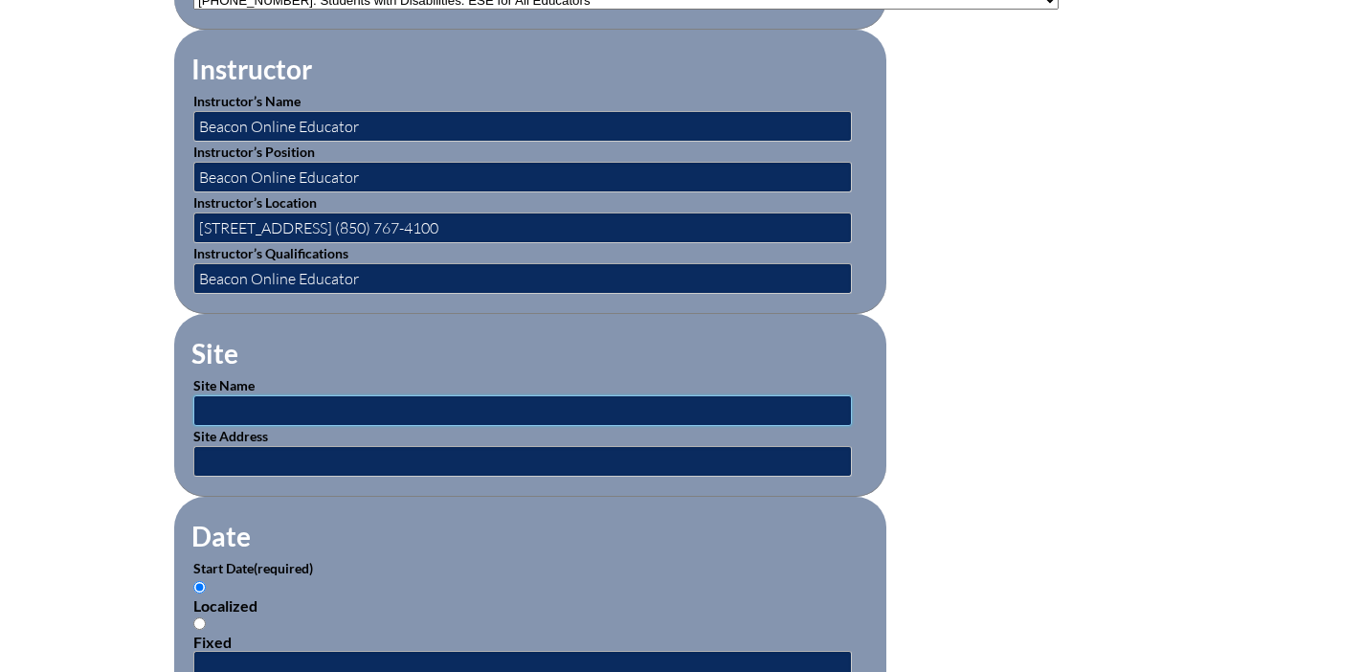
click at [287, 402] on input "text" at bounding box center [522, 410] width 658 height 31
type input "Beacon Educator"
click at [291, 455] on input "text" at bounding box center [522, 461] width 658 height 31
type input "1311 Balboa Avenue Panama City, FL 32401 (850) 767-4100"
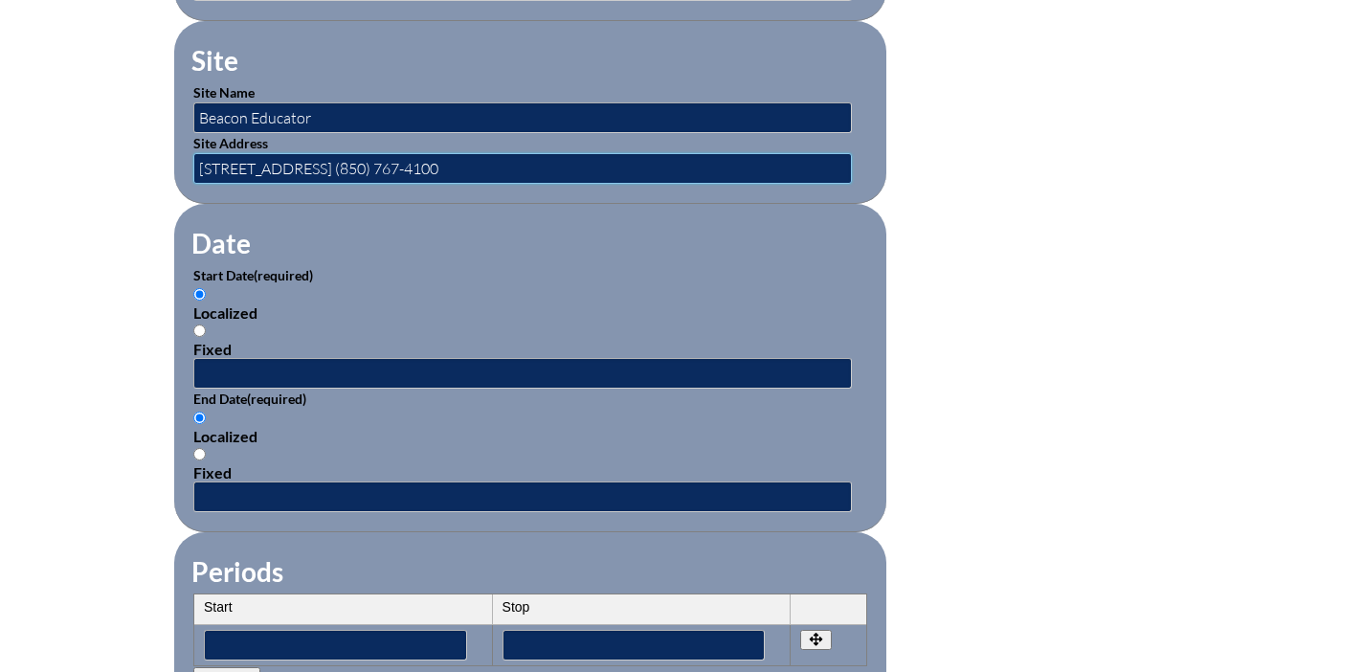
scroll to position [1135, 0]
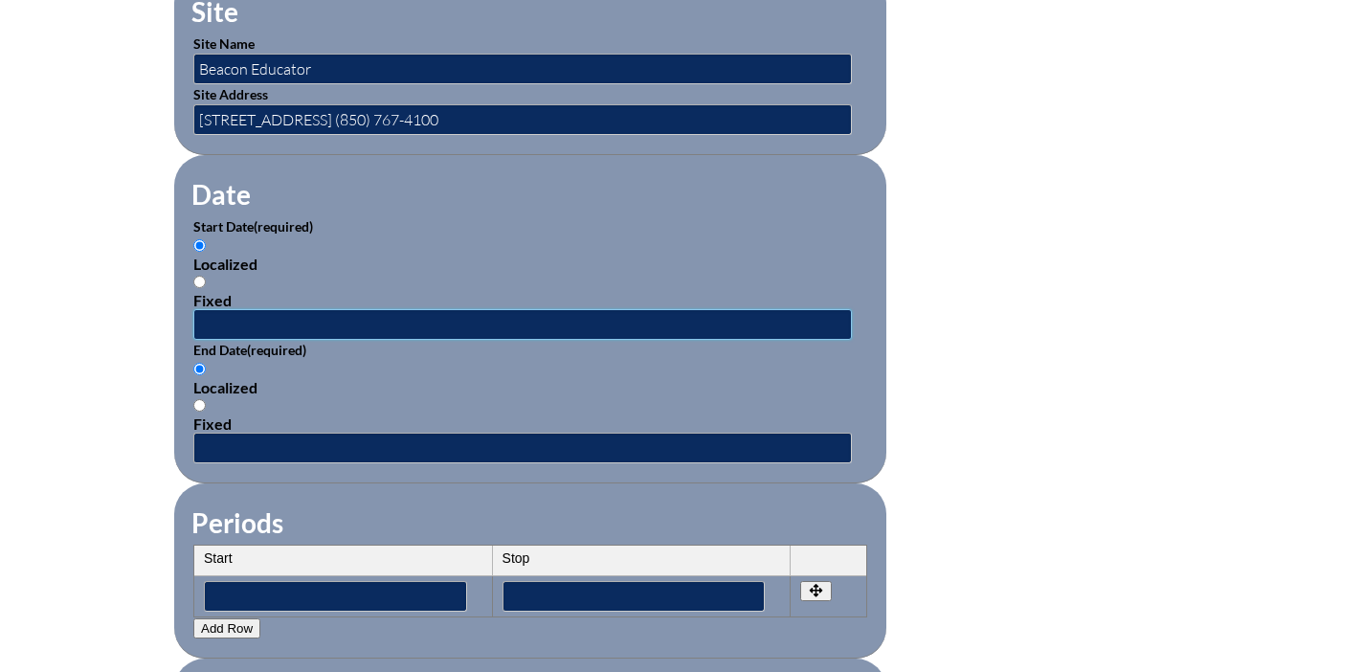
click at [282, 319] on input "text" at bounding box center [522, 324] width 658 height 31
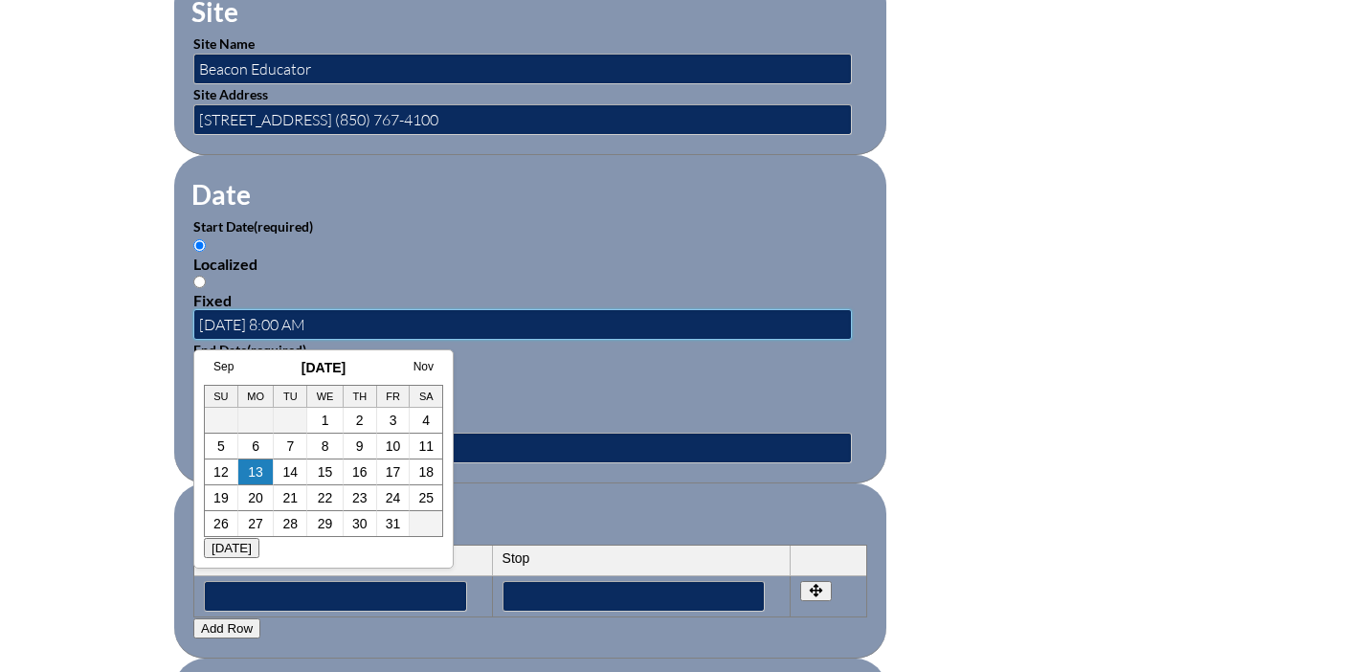
click at [258, 325] on input "2025-05-01 8:00 AM" at bounding box center [522, 324] width 658 height 31
type input "2025-09-01 8:00 AM"
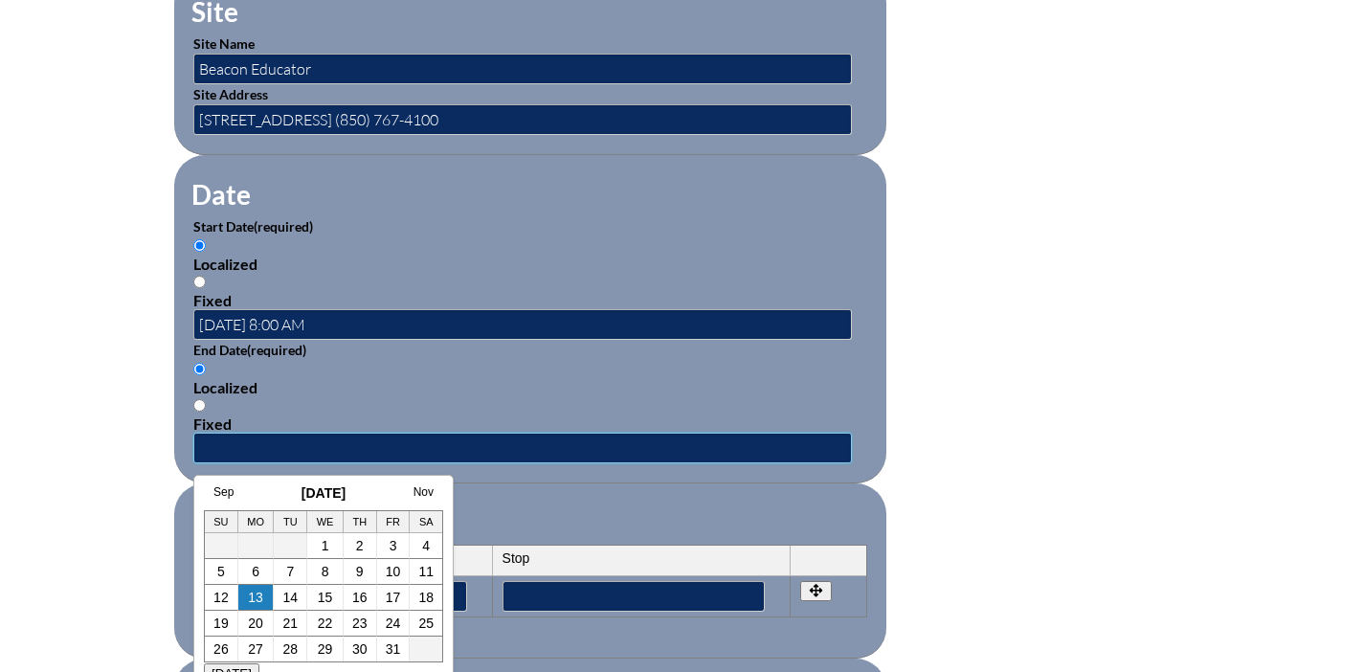
click at [476, 440] on input "text" at bounding box center [522, 447] width 658 height 31
click at [223, 495] on link "Sep" at bounding box center [223, 491] width 20 height 13
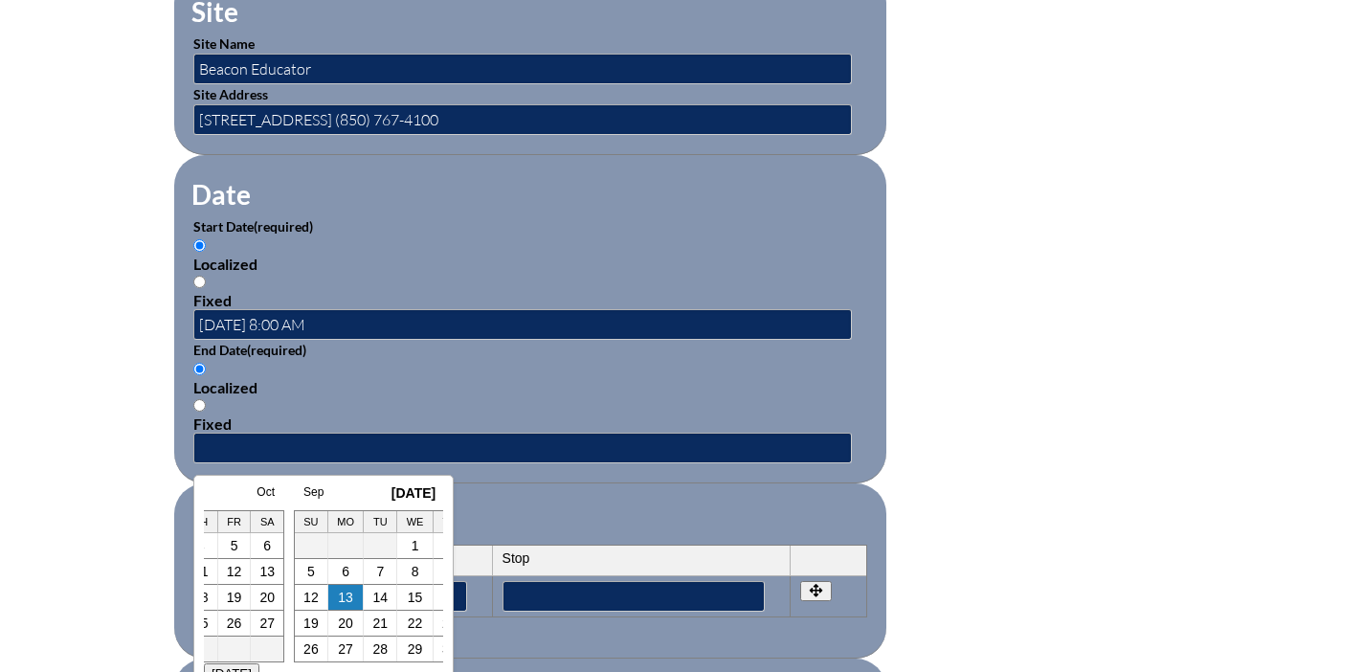
scroll to position [0, 19]
click at [269, 650] on link "30" at bounding box center [271, 648] width 15 height 15
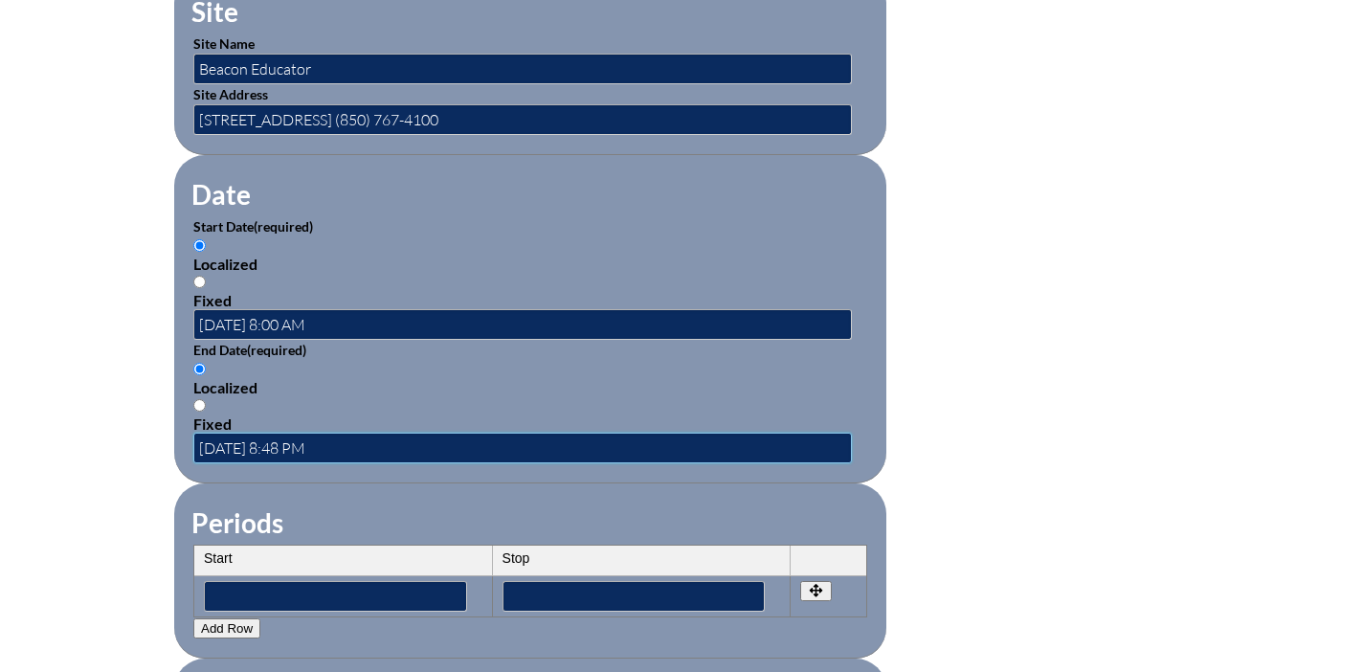
scroll to position [0, 0]
click at [314, 448] on input "2025-09-30 8:48 PM" at bounding box center [522, 447] width 658 height 31
type input "2025-09-30 11:59 PM"
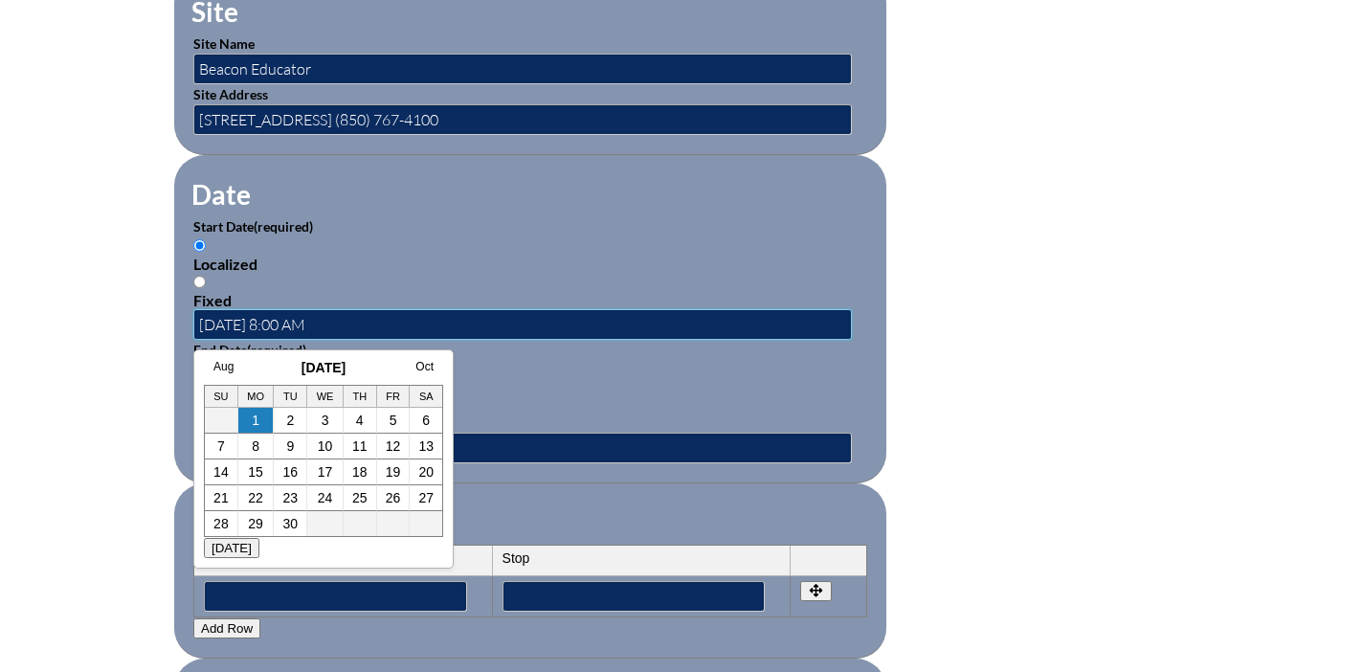
drag, startPoint x: 364, startPoint y: 314, endPoint x: 201, endPoint y: 320, distance: 162.8
click at [201, 320] on input "2025-09-01 8:00 AM" at bounding box center [522, 324] width 658 height 31
click at [292, 586] on input"] "text" at bounding box center [335, 596] width 263 height 31
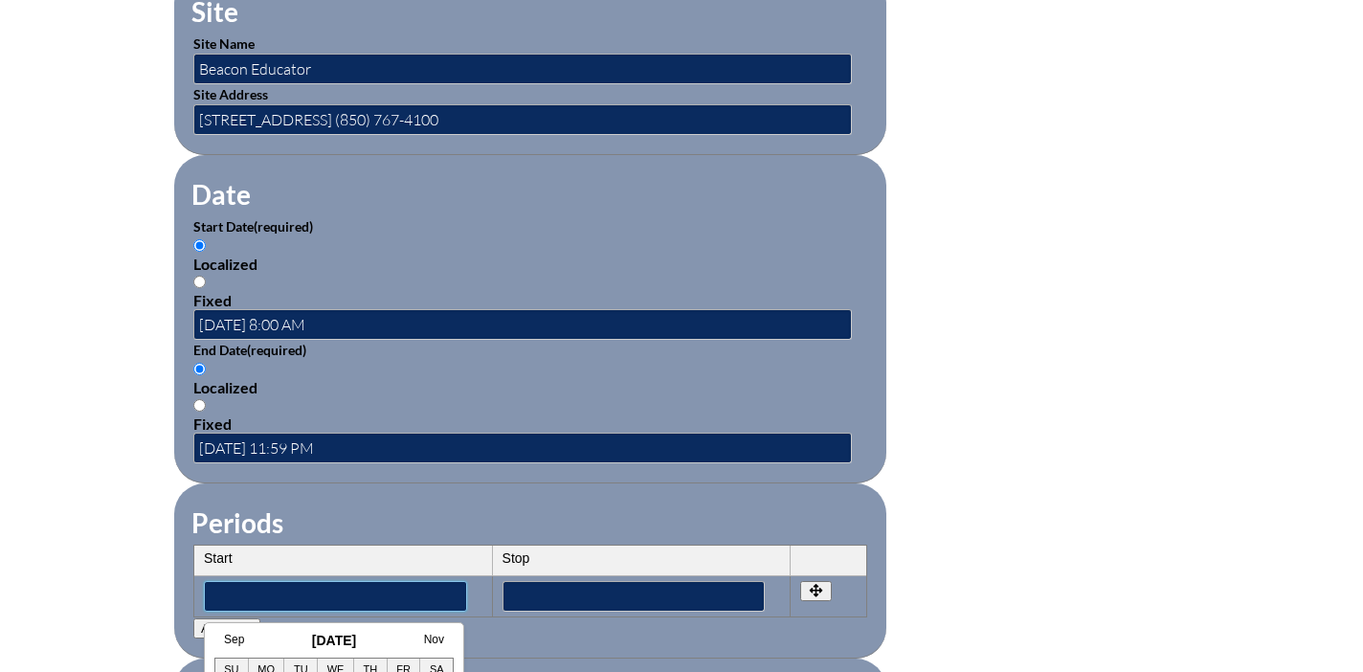
paste input"] "2025-09-01 8:00 AM"
type input"] "2025-09-01 8:00 AM"
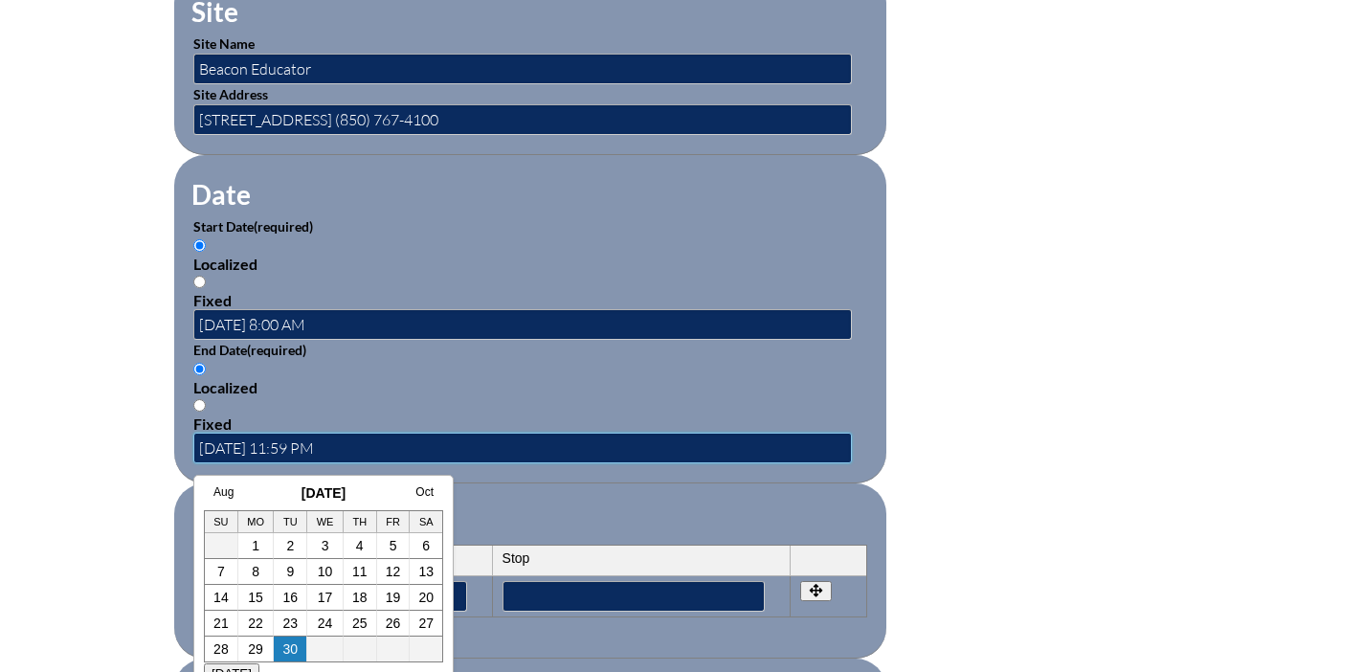
drag, startPoint x: 432, startPoint y: 457, endPoint x: 200, endPoint y: 452, distance: 232.6
click at [200, 452] on input "2025-09-30 11:59 PM" at bounding box center [522, 447] width 658 height 31
click at [596, 599] on input"] "text" at bounding box center [633, 596] width 263 height 31
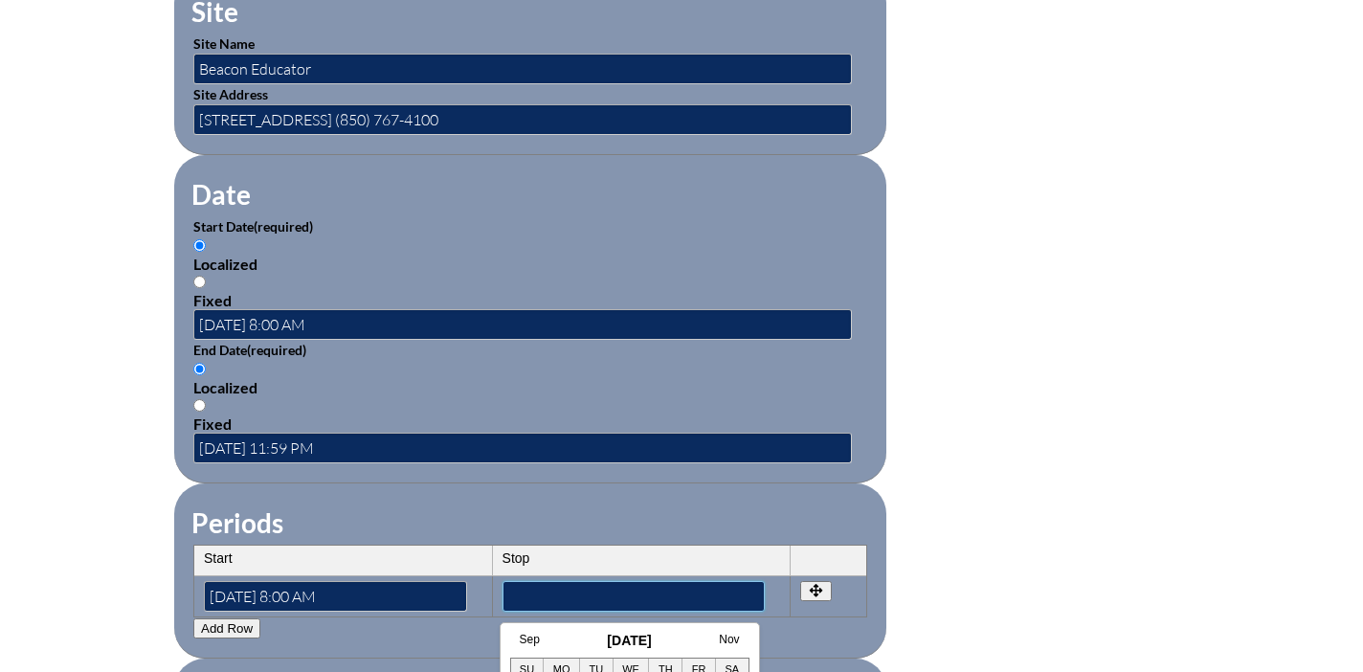
paste input"] "2025-09-30 11:59 PM"
type input"] "2025-09-30 11:59 PM"
click at [1004, 361] on form "Activity Title / Activity Description (required) SWD: ESE for All Educators - P…" at bounding box center [681, 341] width 1014 height 1650
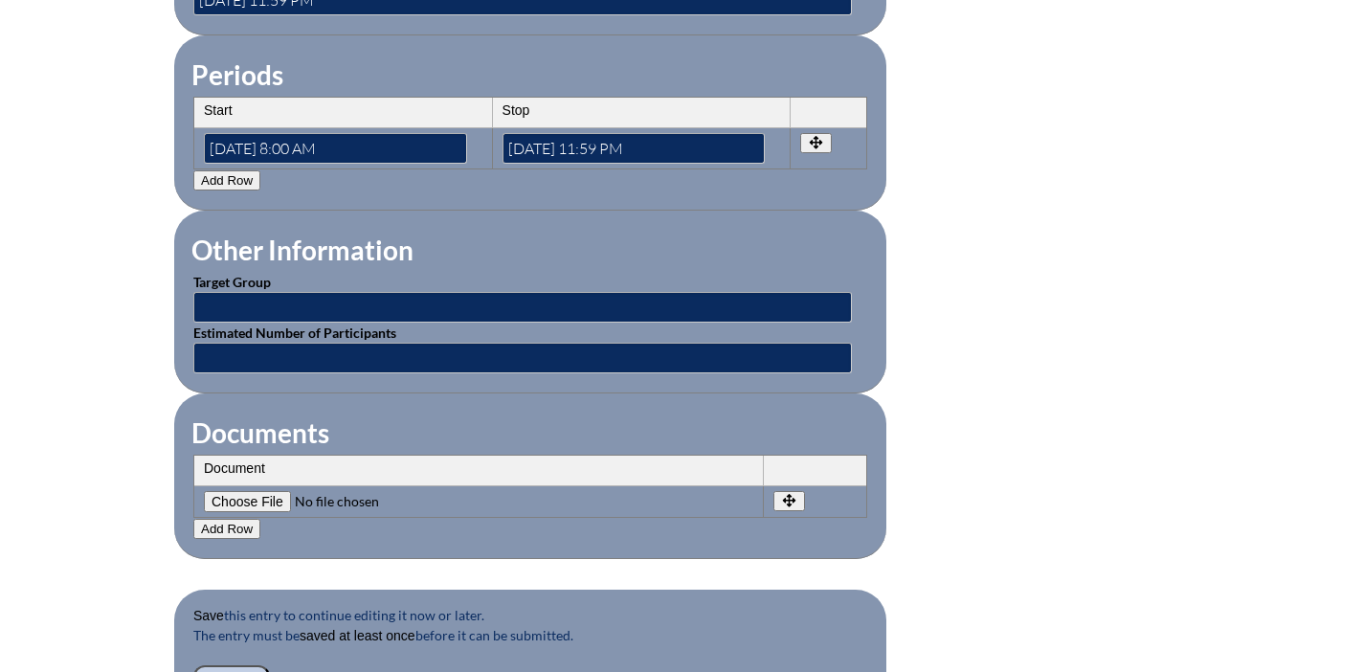
scroll to position [1603, 0]
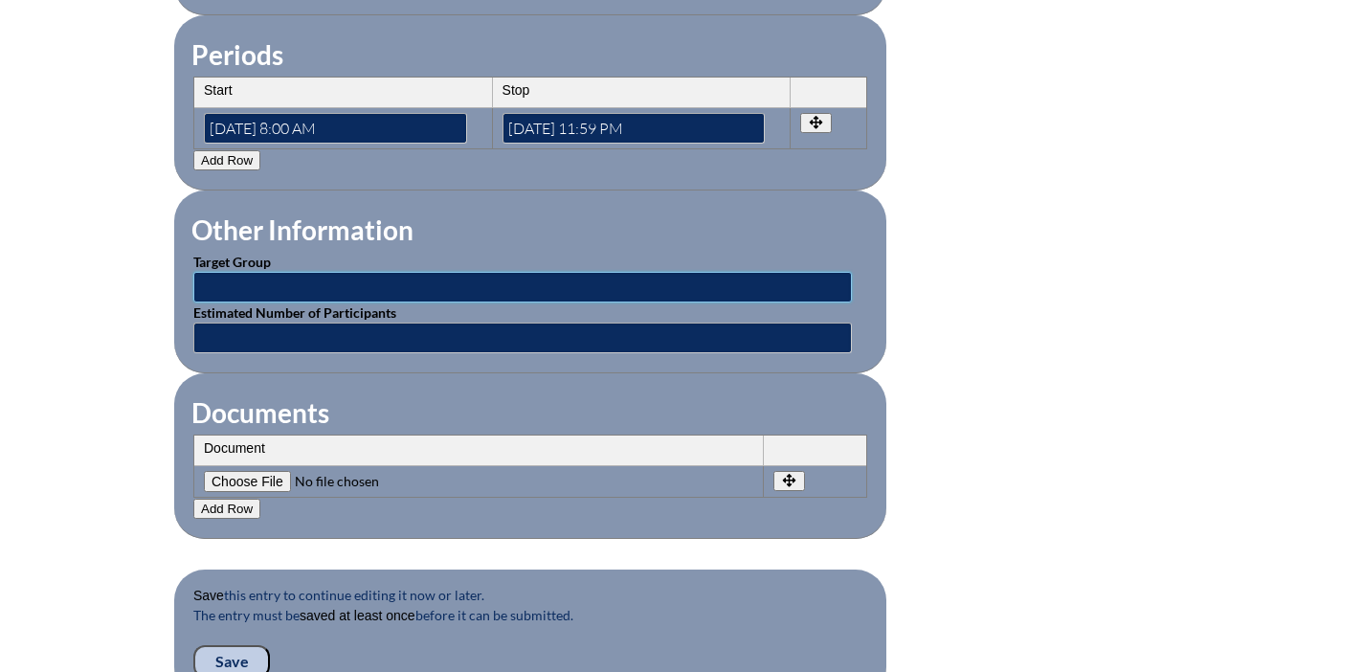
click at [421, 277] on input "text" at bounding box center [522, 287] width 658 height 31
type input "Renewing Staff"
click at [312, 337] on input "text" at bounding box center [522, 337] width 658 height 31
type input "1"
click at [652, 451] on th "Document" at bounding box center [478, 450] width 569 height 31
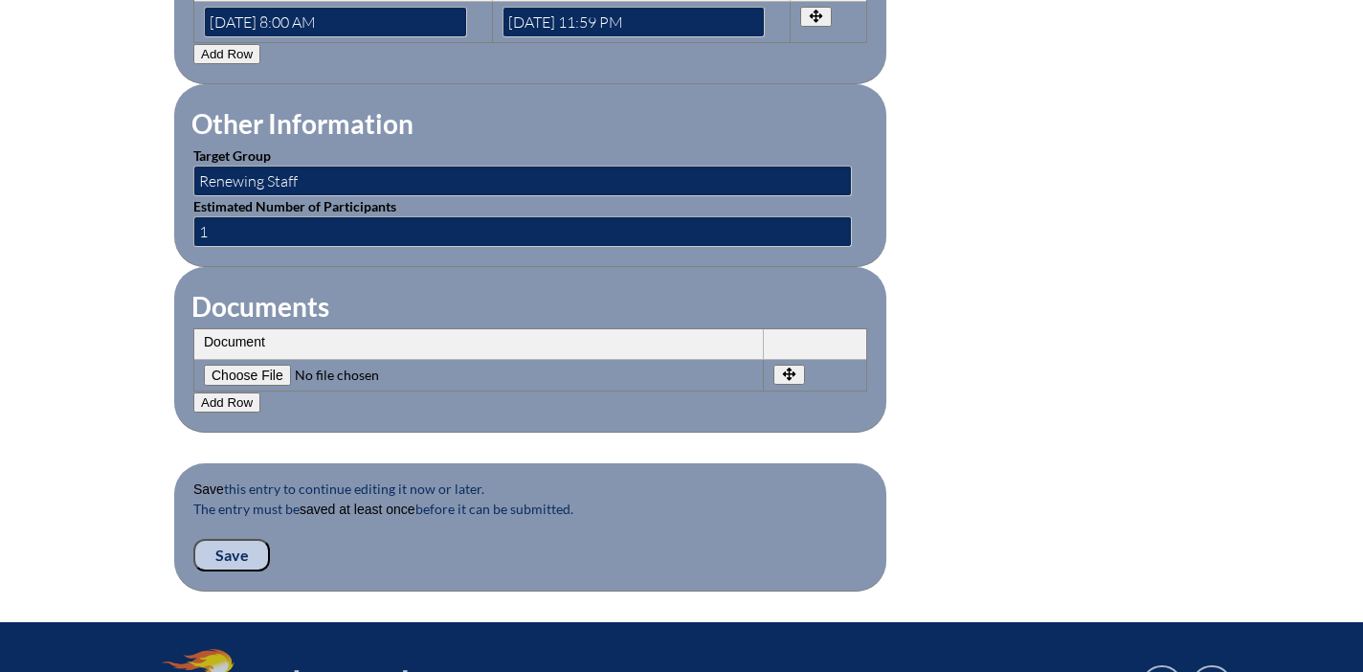
scroll to position [1728, 0]
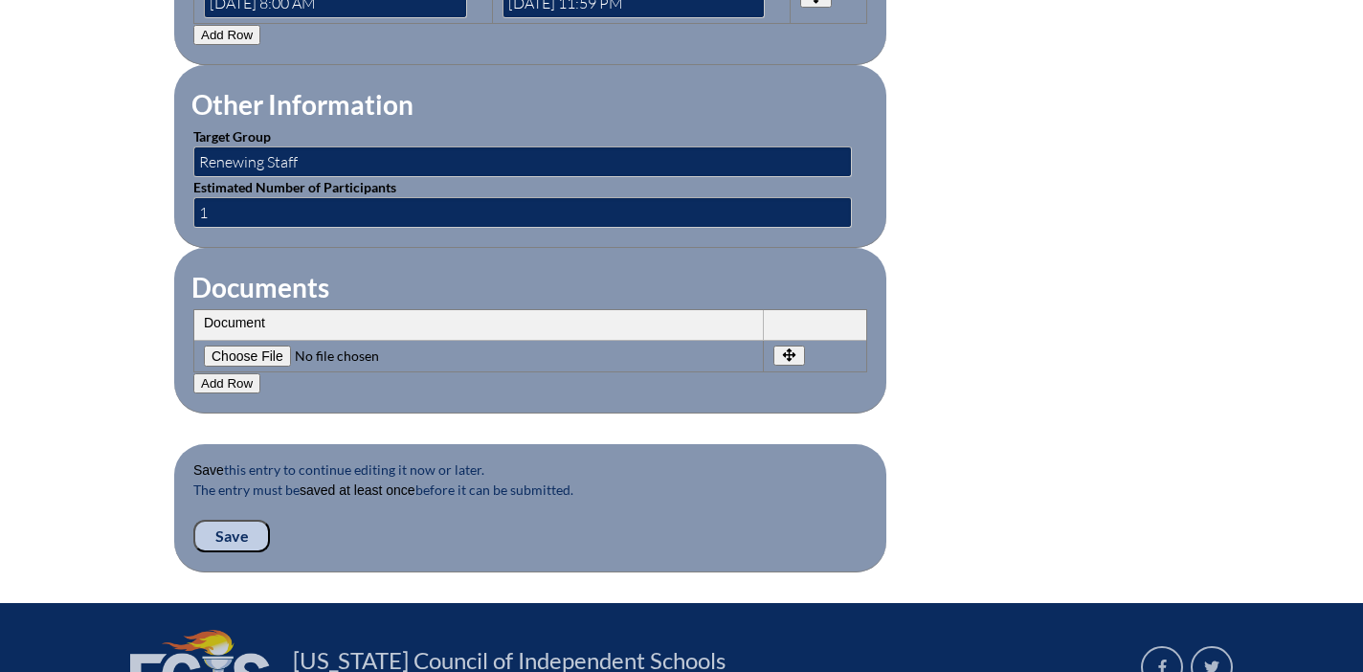
click at [228, 526] on input "Save" at bounding box center [231, 536] width 77 height 33
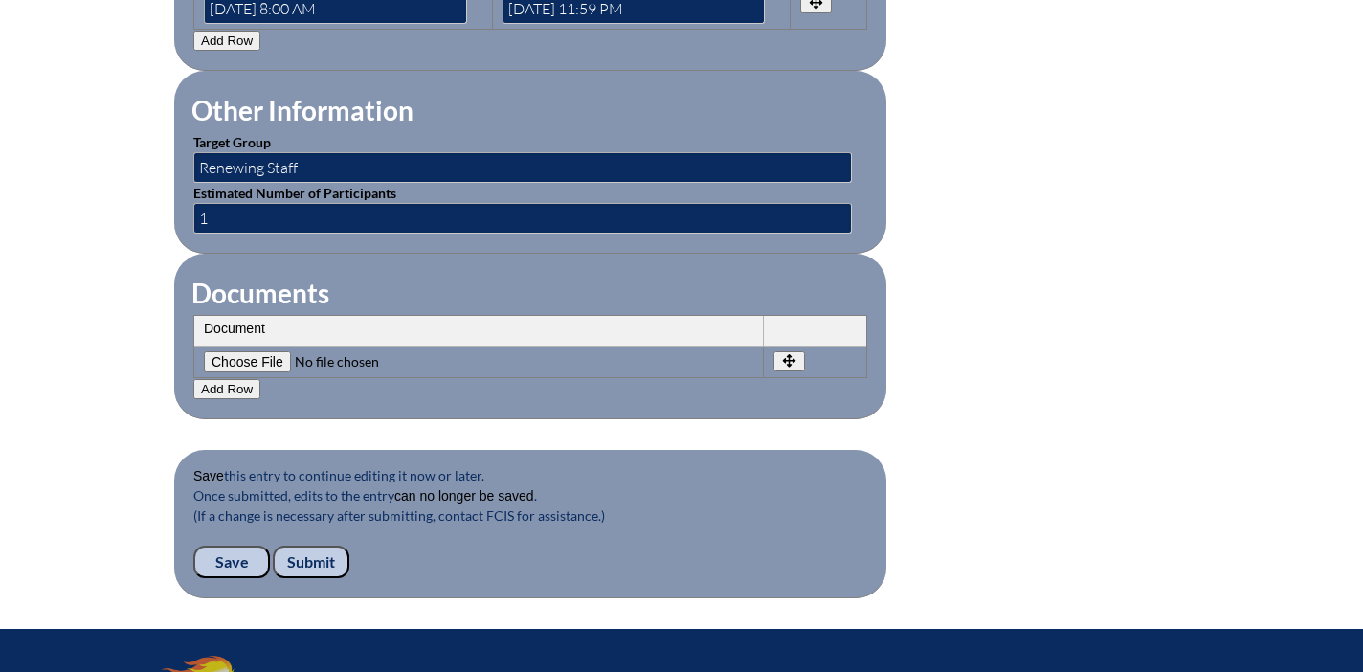
scroll to position [2024, 0]
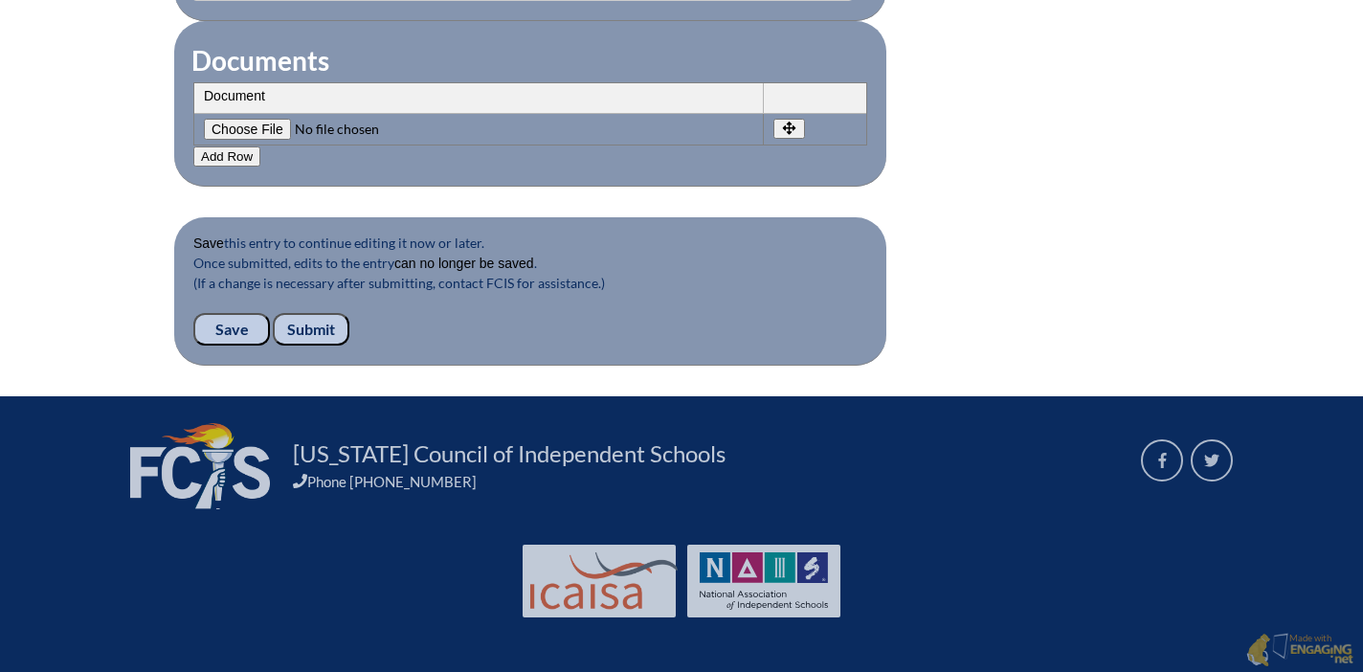
click at [309, 328] on input "Submit" at bounding box center [311, 329] width 77 height 33
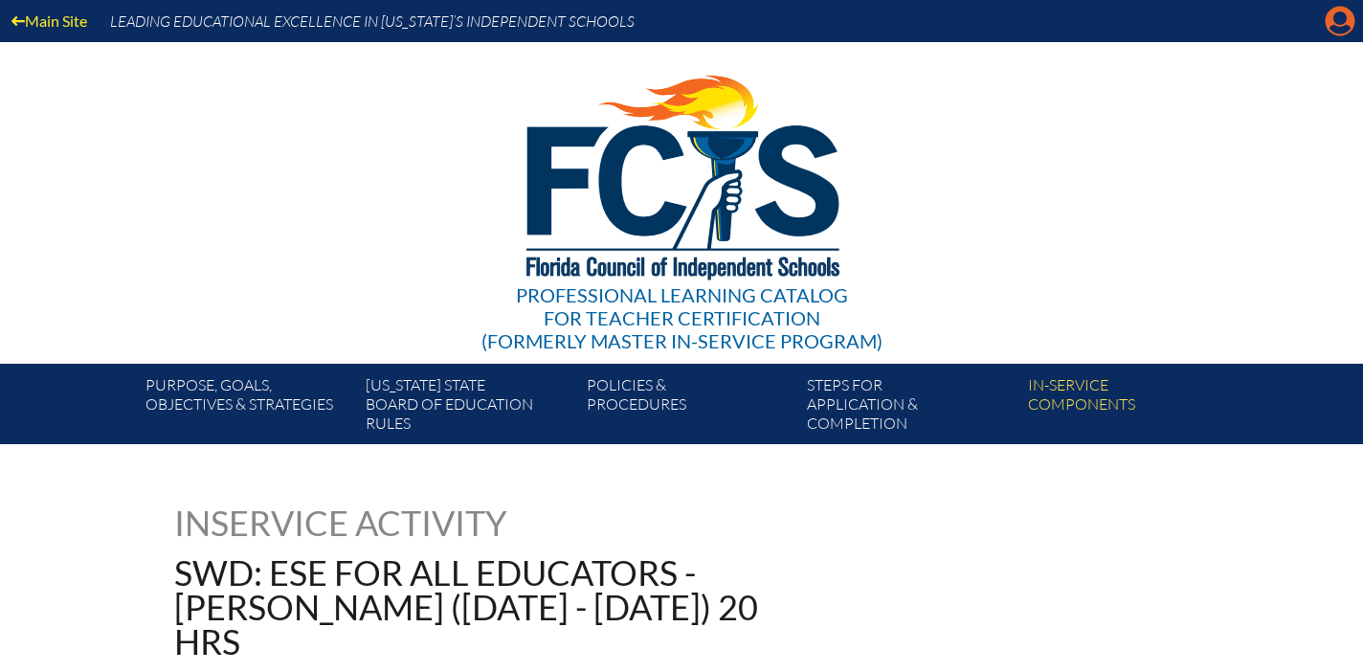
click at [1325, 25] on icon at bounding box center [1340, 22] width 30 height 30
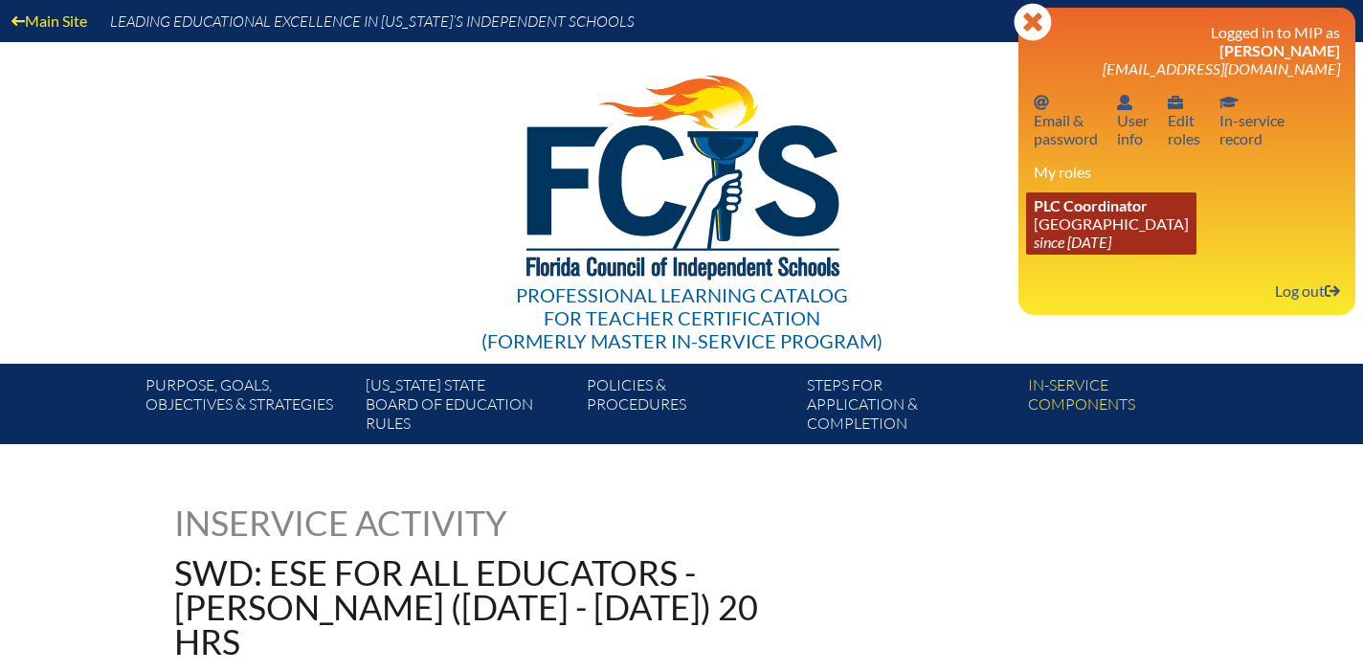
click at [1051, 244] on icon "since [DATE]" at bounding box center [1072, 242] width 78 height 18
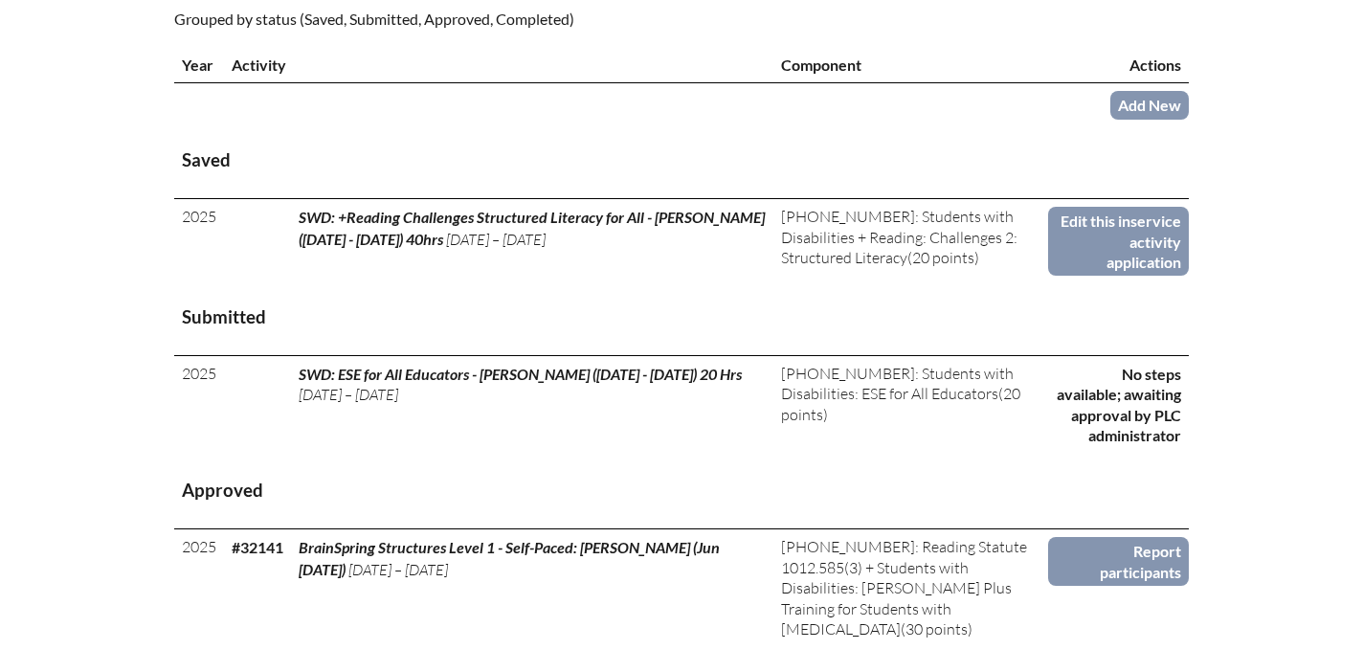
scroll to position [680, 0]
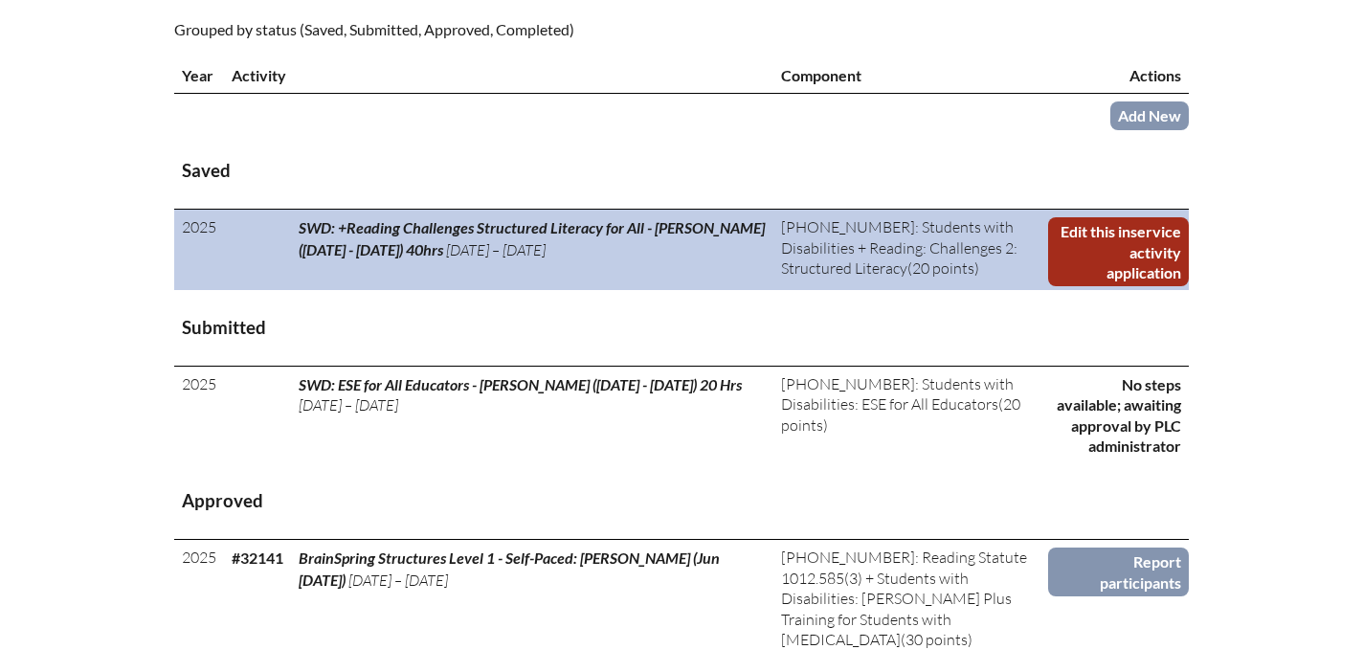
click at [1077, 241] on link "Edit this inservice activity application" at bounding box center [1118, 251] width 141 height 69
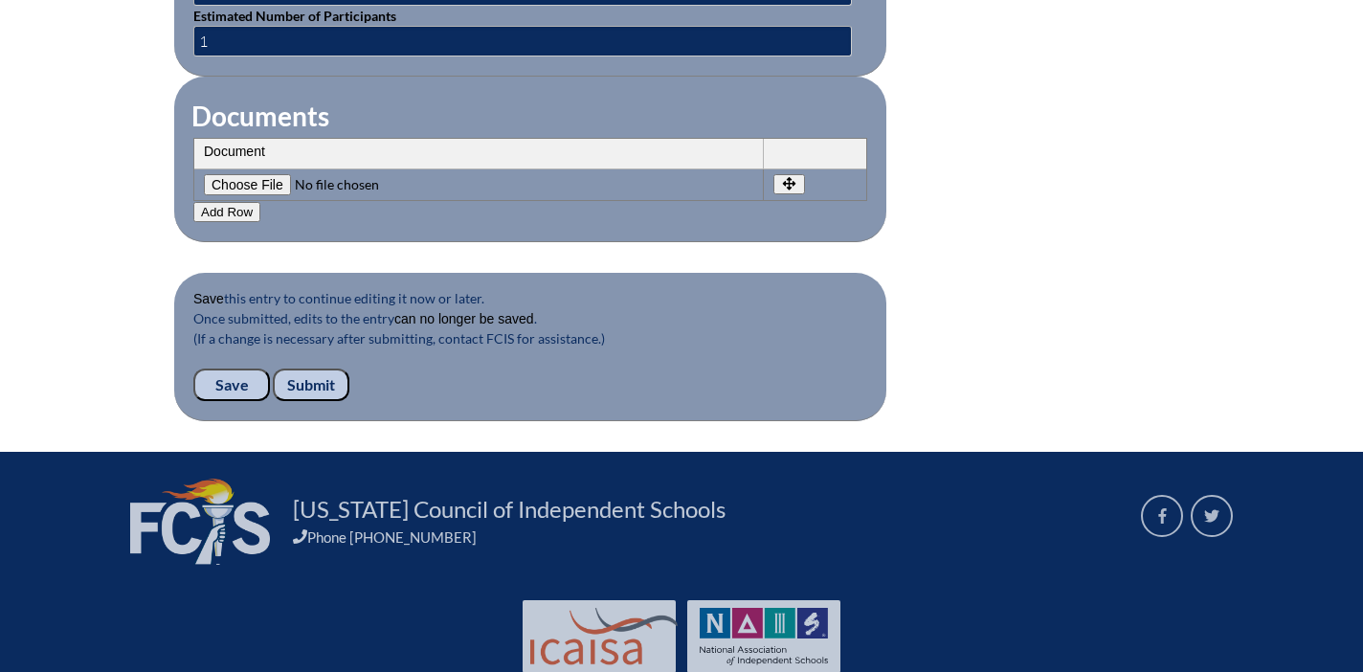
scroll to position [2078, 0]
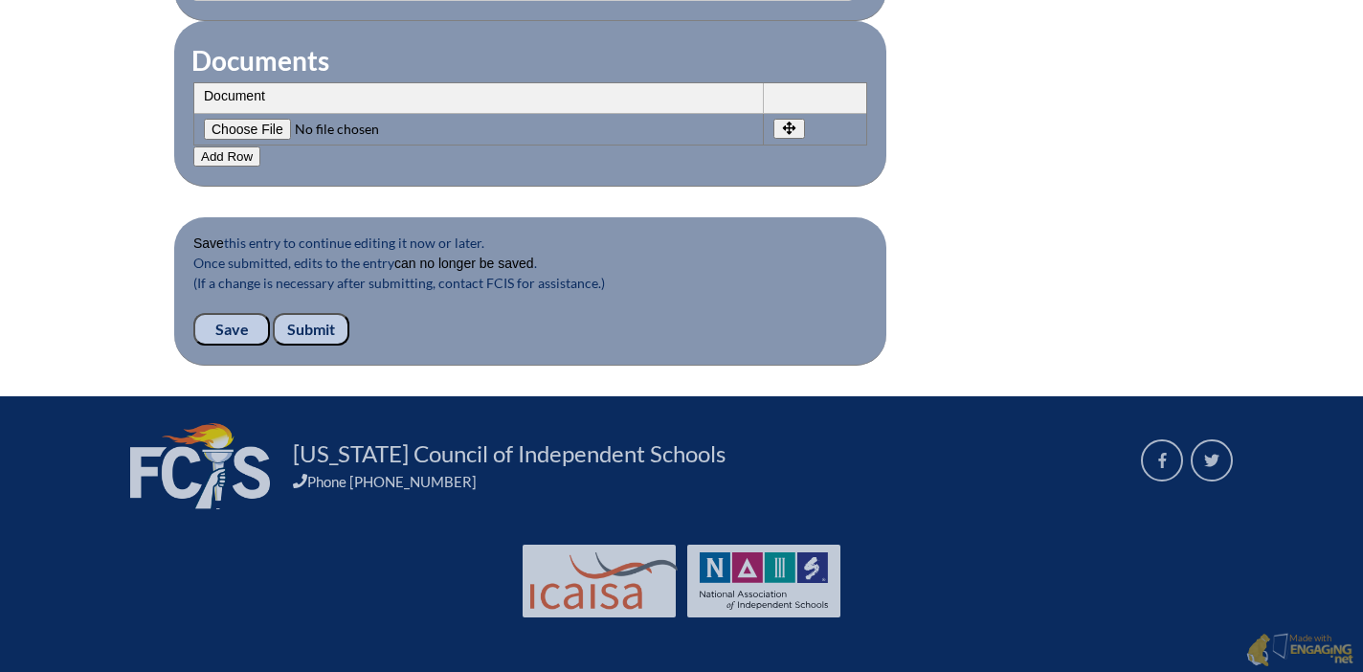
click at [319, 320] on input "Submit" at bounding box center [311, 329] width 77 height 33
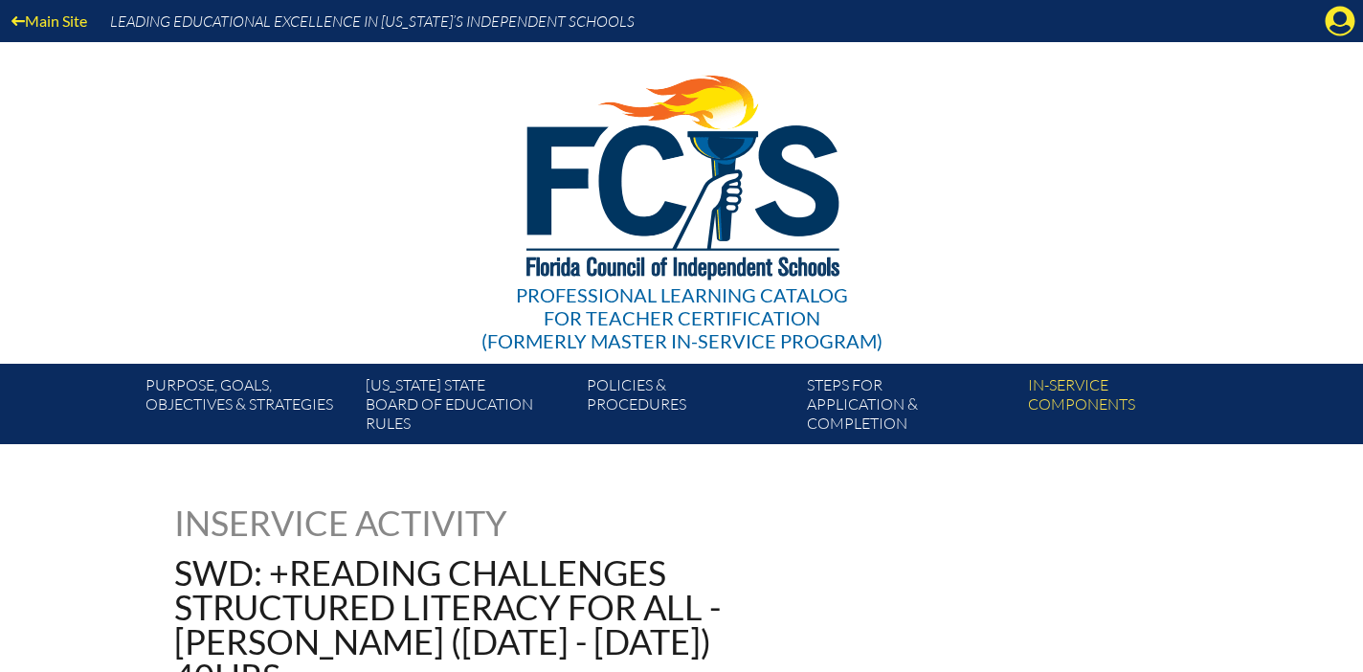
click at [1321, 31] on div "Main Site Leading Educational Excellence in [US_STATE]’s Independent Schools" at bounding box center [681, 21] width 1363 height 42
click at [1329, 31] on icon at bounding box center [1340, 22] width 30 height 30
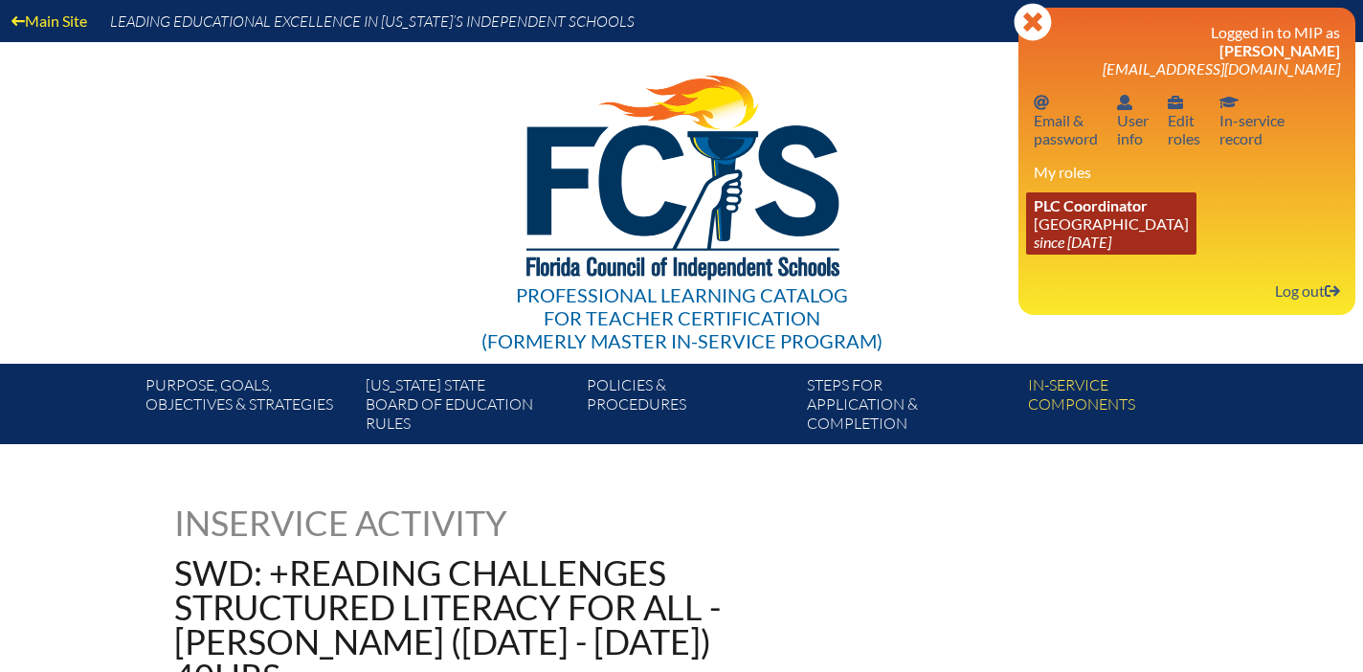
click at [1129, 220] on link "PLC Coordinator Carrollwood Day School since 2012 Jul 11" at bounding box center [1111, 223] width 170 height 62
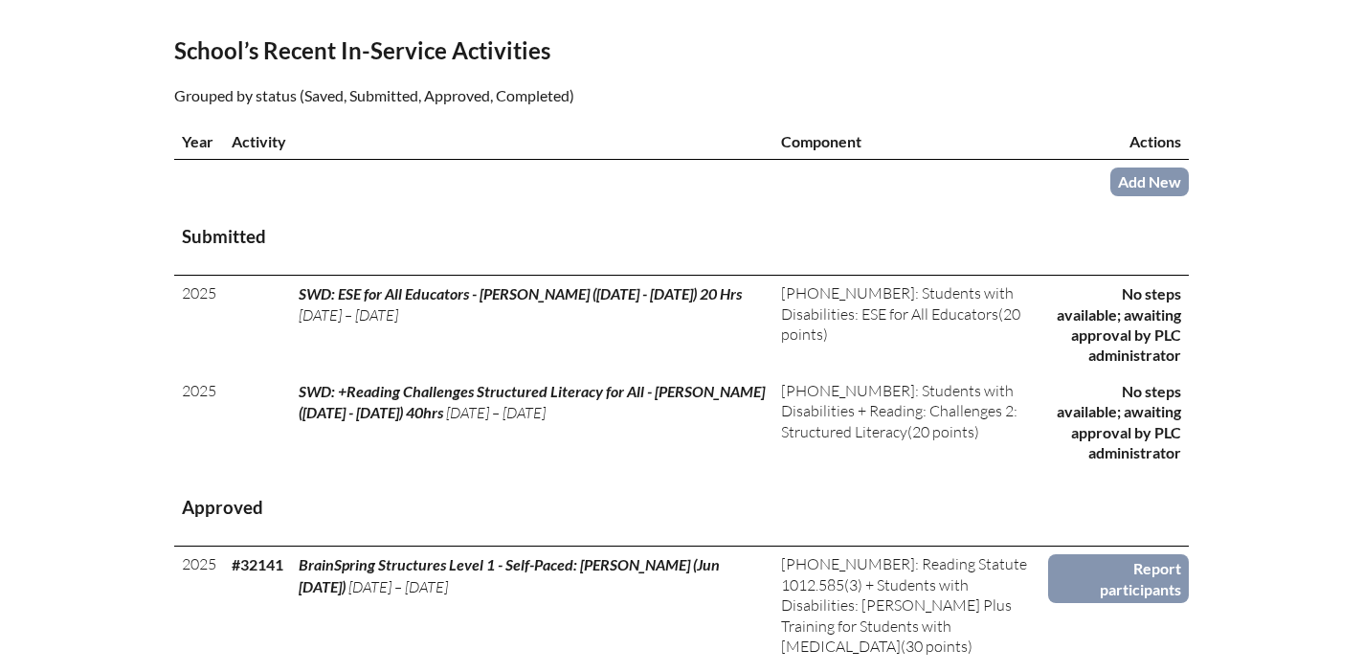
scroll to position [616, 0]
click at [1139, 179] on link "Add New" at bounding box center [1149, 180] width 78 height 28
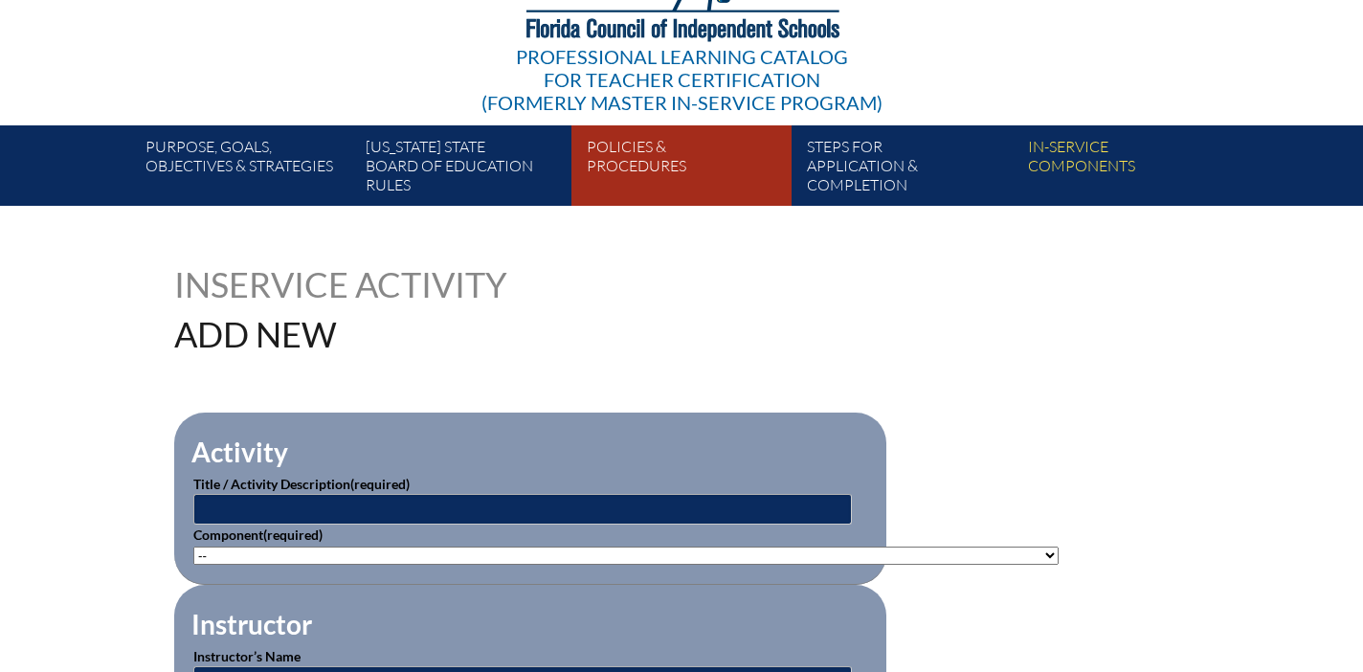
scroll to position [388, 0]
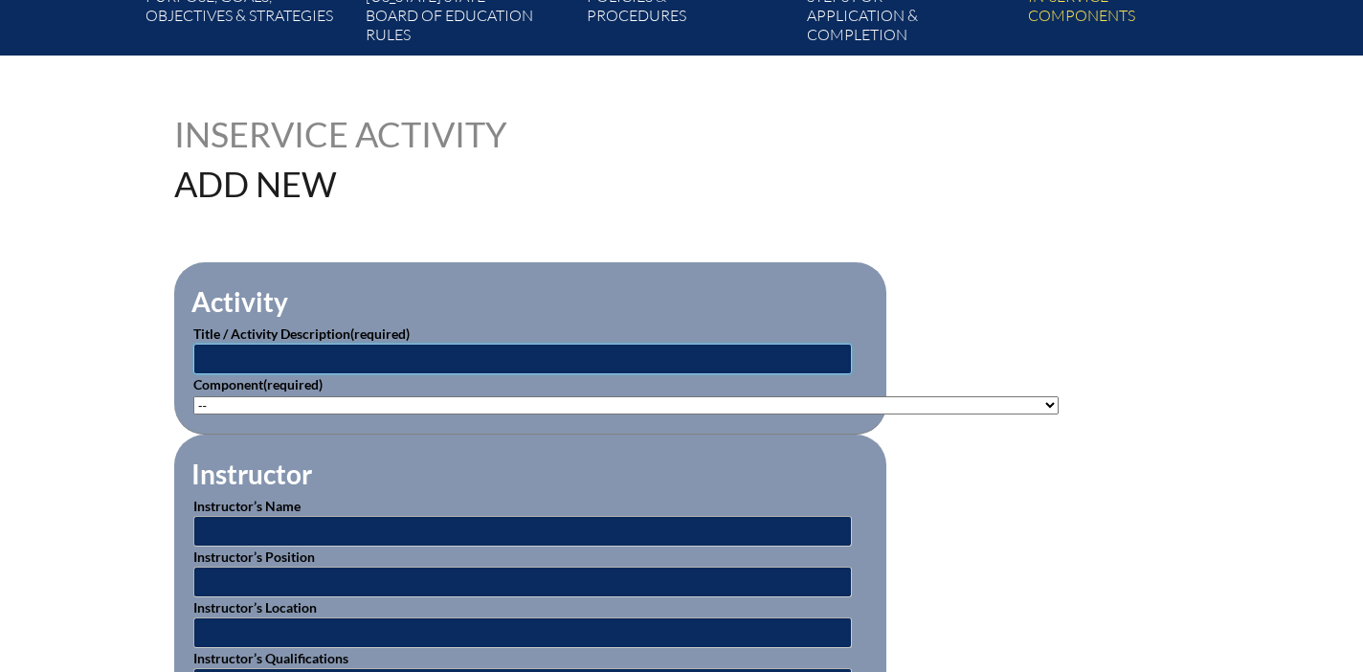
click at [488, 354] on input "text" at bounding box center [522, 359] width 658 height 31
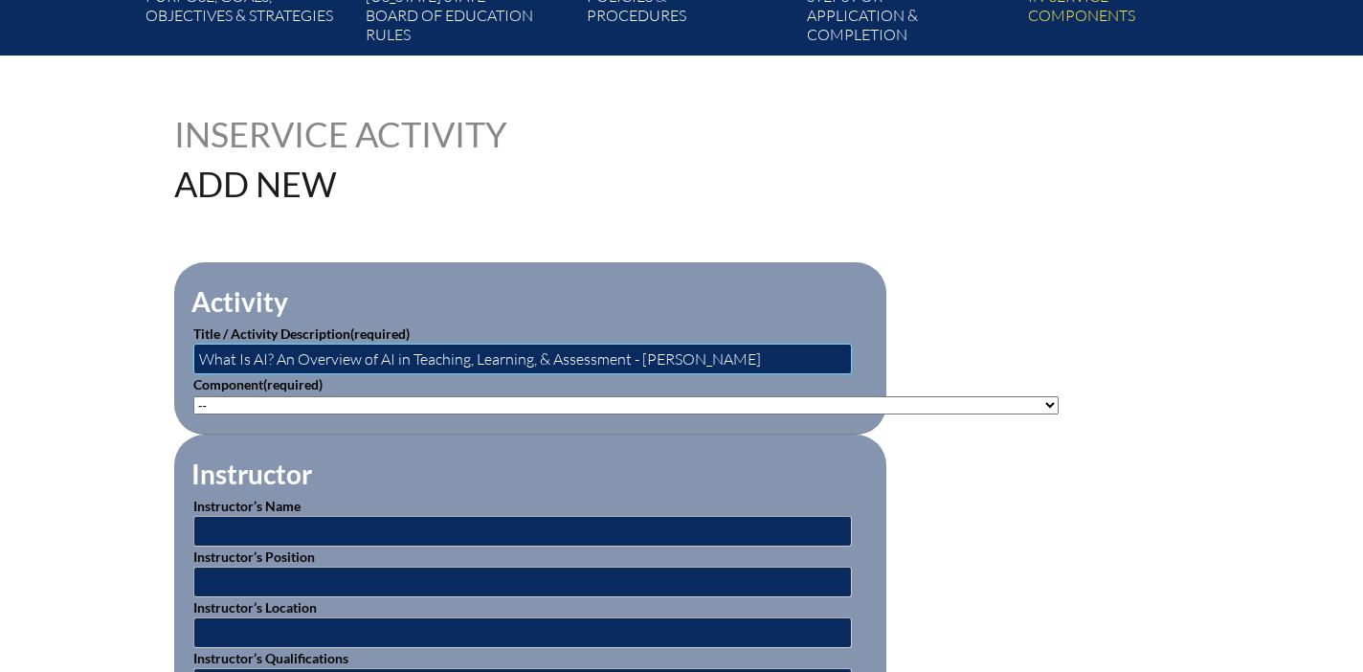
click at [630, 358] on input "What Is AI? An Overview of AI in Teaching, Learning, & Assessment - [PERSON_NAM…" at bounding box center [522, 359] width 658 height 31
click at [202, 355] on input "What Is AI? An Overview of AI in Teaching, Learning, & Assessment - [PERSON_NAM…" at bounding box center [522, 359] width 658 height 31
click at [650, 360] on input "IB: What Is AI? An Overview of AI in Teaching, Learning, & Assessment - Barbie …" at bounding box center [522, 359] width 658 height 31
click at [794, 356] on input "IB: What Is AI? An Overview of AI in Teaching, Learning, & Assessment CAT 3 - B…" at bounding box center [522, 359] width 658 height 31
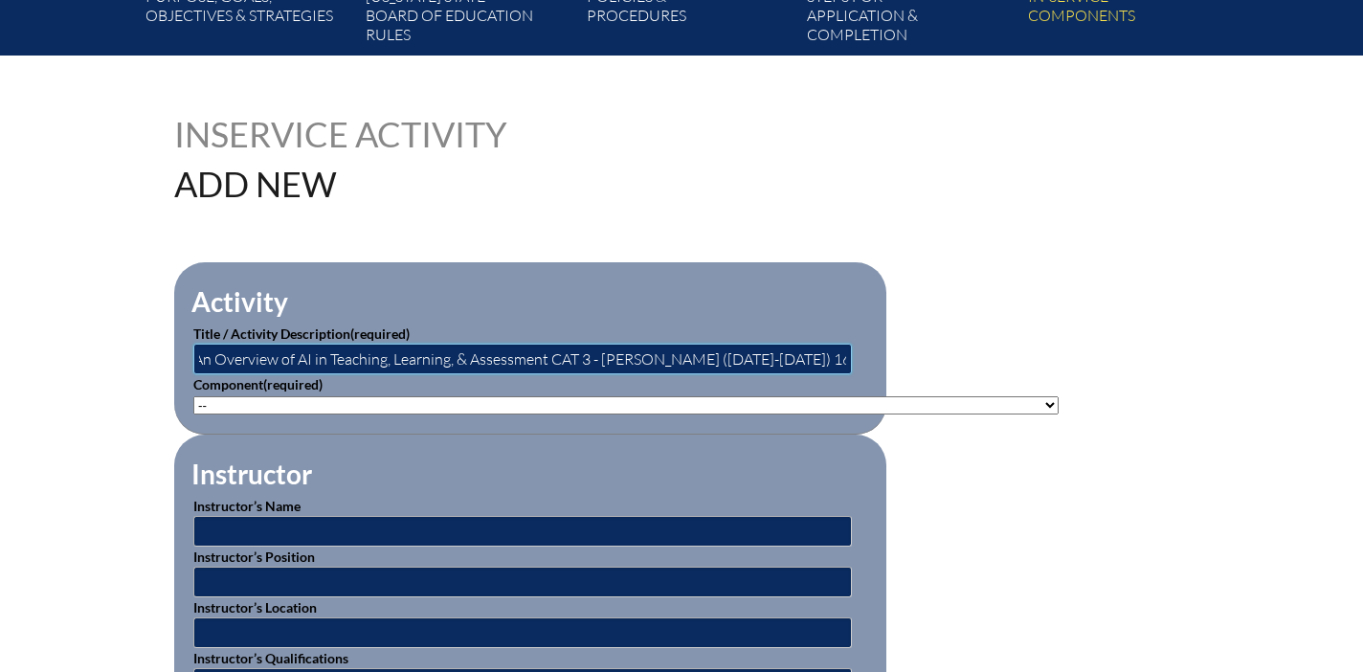
type input "IB: What Is AI? An Overview of AI in Teaching, Learning, & Assessment CAT 3 - […"
click at [652, 399] on select"]"] "-- 1-000-001: Appropriate Art Activities 1-000-002: Concept and Art Process for…" at bounding box center [625, 405] width 865 height 18
select select"]"] "235077"
click at [193, 396] on select"]"] "-- 1-000-001: Appropriate Art Activities 1-000-002: Concept and Art Process for…" at bounding box center [625, 405] width 865 height 18
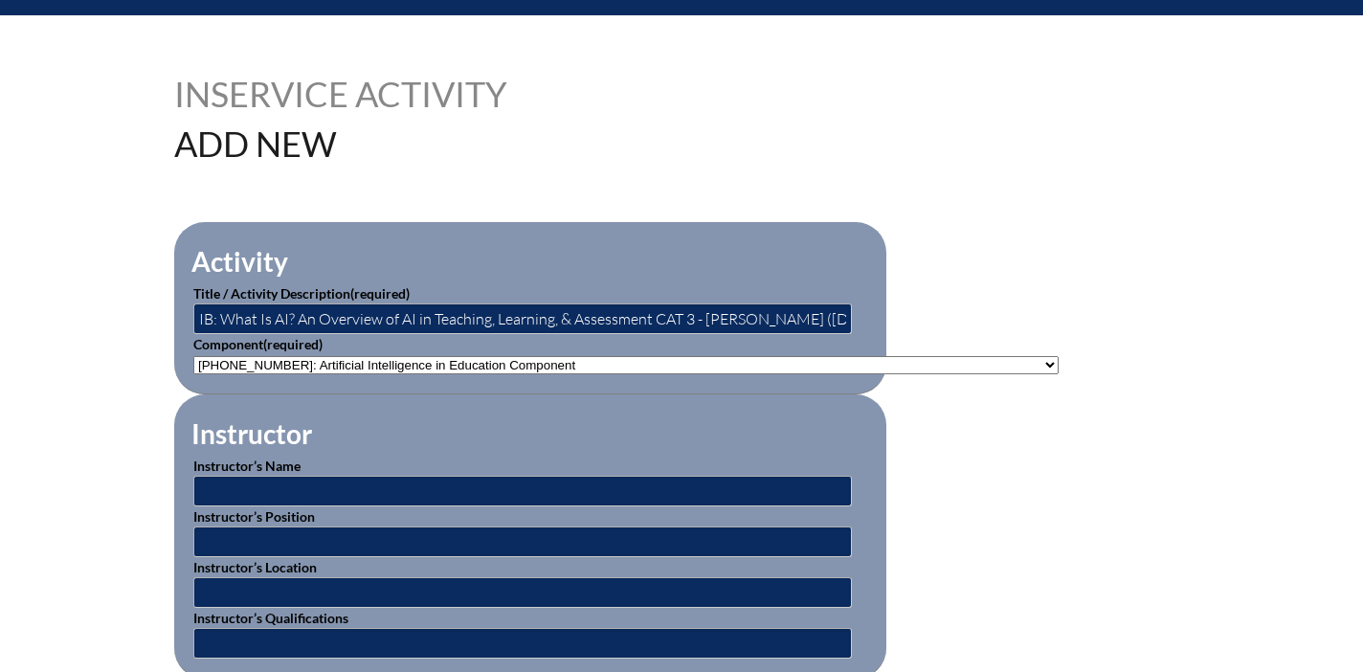
scroll to position [476, 0]
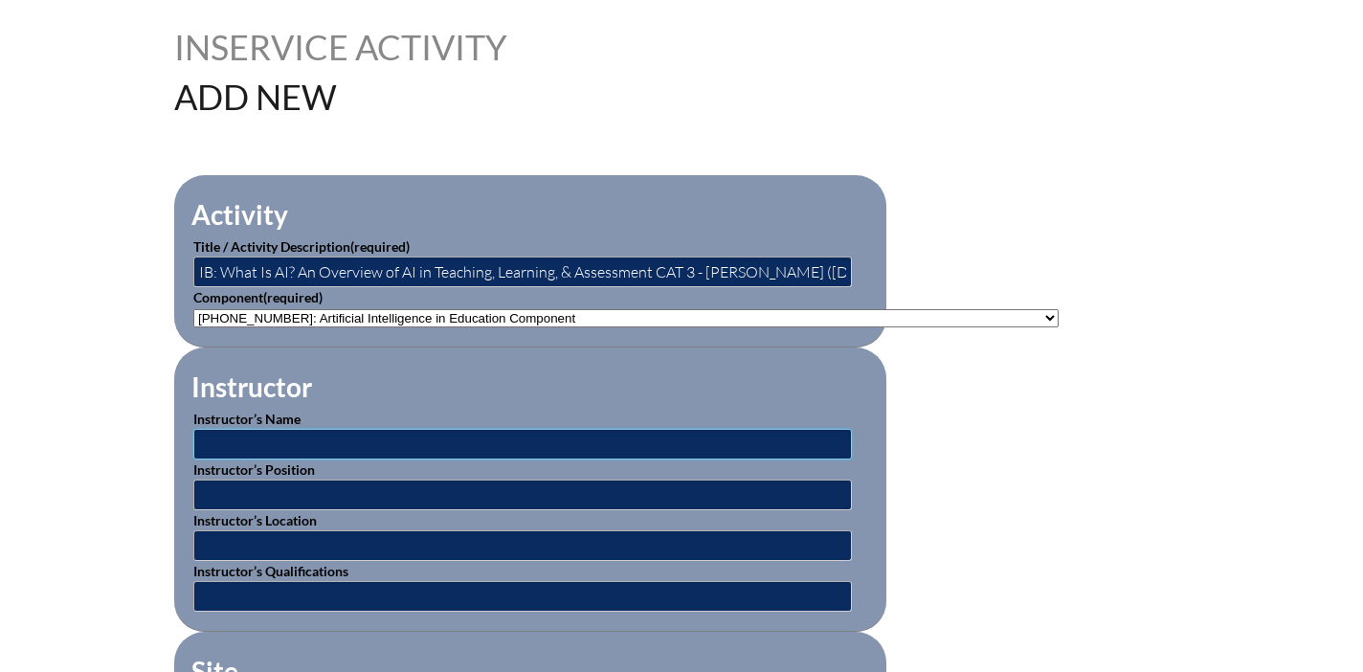
click at [419, 448] on input "text" at bounding box center [522, 444] width 658 height 31
click at [344, 444] on input "text" at bounding box center [522, 444] width 658 height 31
paste input "[PERSON_NAME]"
type input "[PERSON_NAME]"
click at [244, 498] on input "text" at bounding box center [522, 494] width 658 height 31
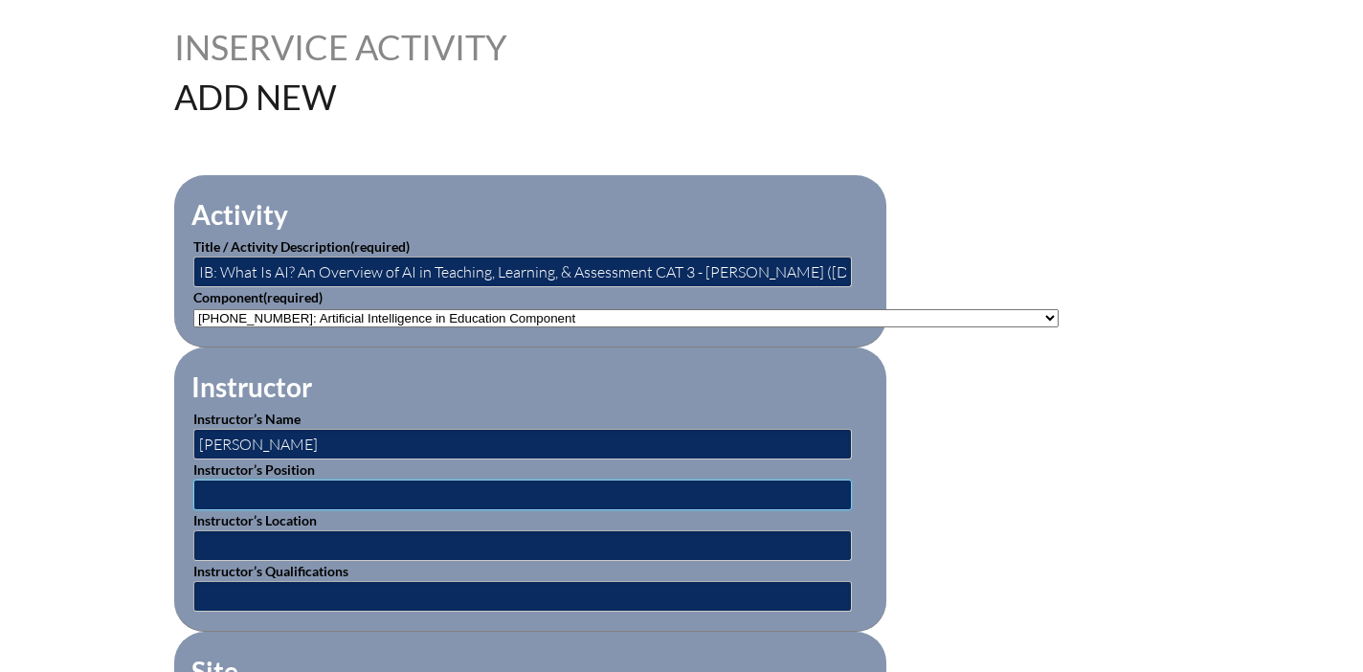
click at [269, 487] on input "text" at bounding box center [522, 494] width 658 height 31
paste input "Senior Leadership Team at an IB Continuum School."
click at [388, 496] on input "Senior Leadership Team at an IB Continuum School" at bounding box center [522, 494] width 658 height 31
click at [545, 498] on input "Senior Leadership Team at an IB Continuum School" at bounding box center [522, 494] width 658 height 31
type input "Senior Leadership Team at an IB Continuum School in Dubai"
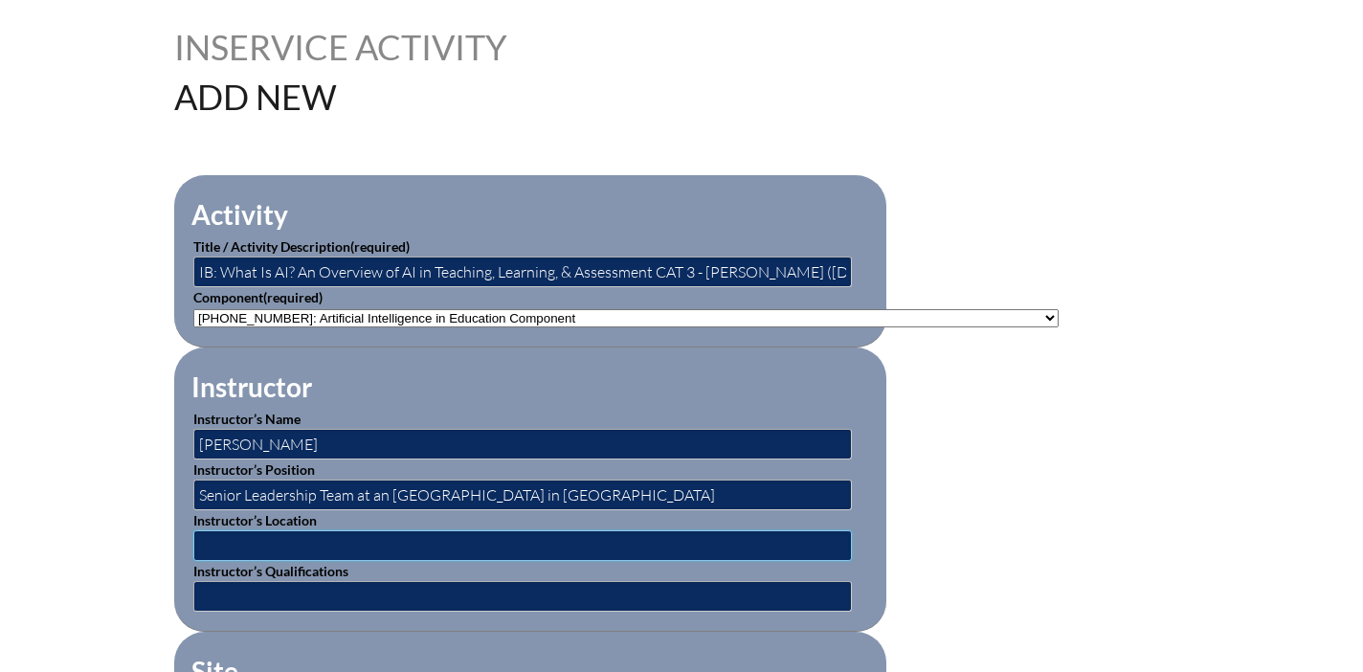
click at [441, 543] on input "text" at bounding box center [522, 545] width 658 height 31
type input "Dubai"
click at [350, 587] on input "text" at bounding box center [522, 596] width 658 height 31
type input "IB Certified Trainer"
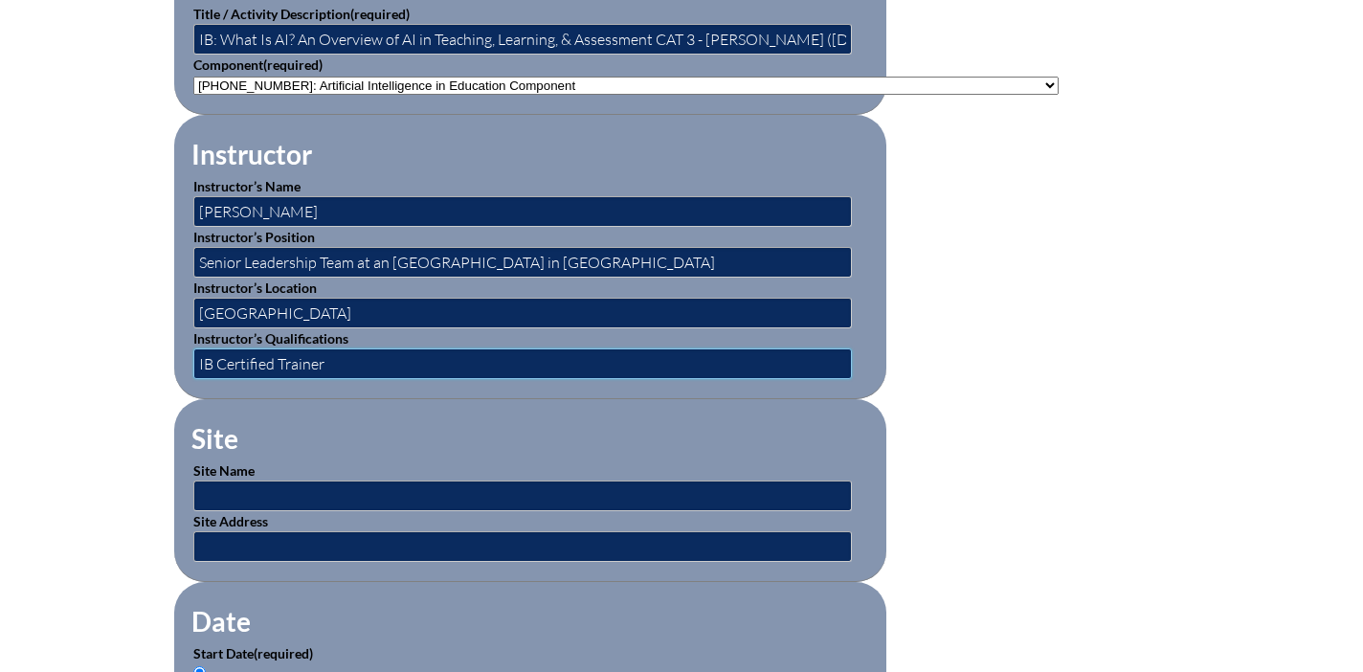
scroll to position [764, 0]
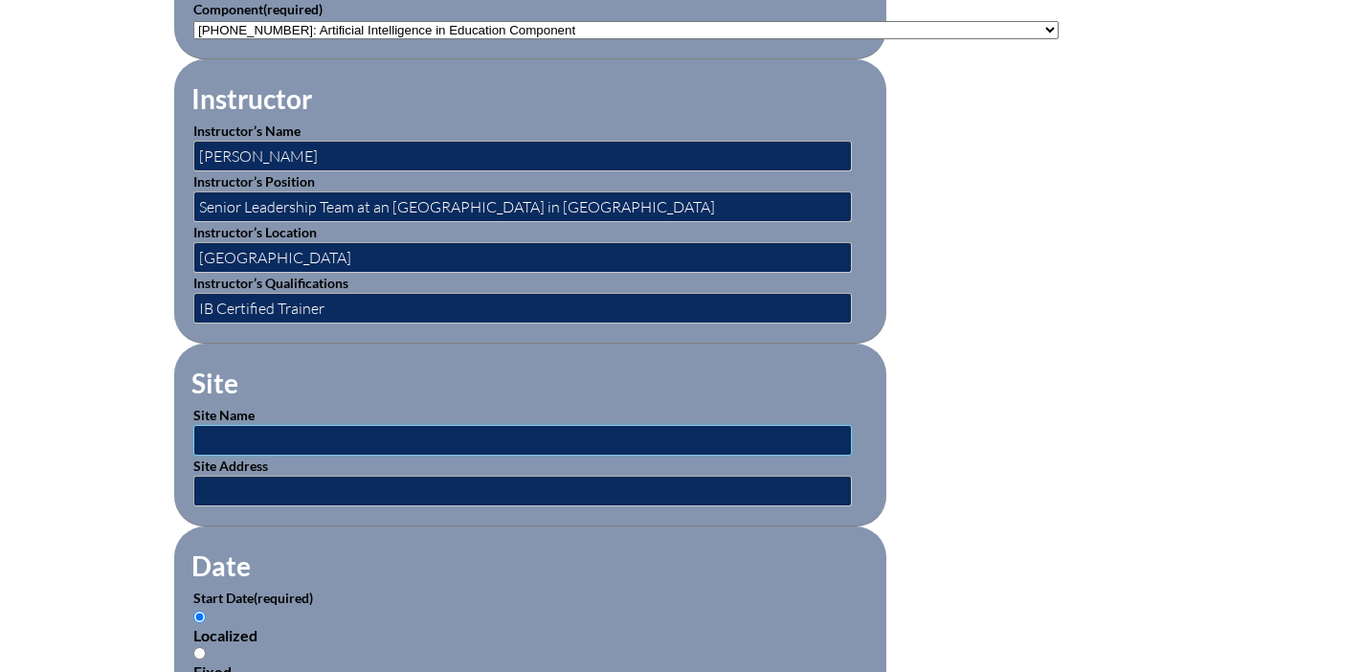
click at [286, 439] on input "text" at bounding box center [522, 440] width 658 height 31
click at [262, 431] on input "text" at bounding box center [522, 440] width 658 height 31
paste input "https://onlinepl.ibo.org/mod/forum/discuss.php?d=507139"
drag, startPoint x: 590, startPoint y: 438, endPoint x: 358, endPoint y: 446, distance: 232.6
click at [358, 446] on input "https://onlinepl.ibo.org/mod/forum/discuss.php?d=507139" at bounding box center [522, 440] width 658 height 31
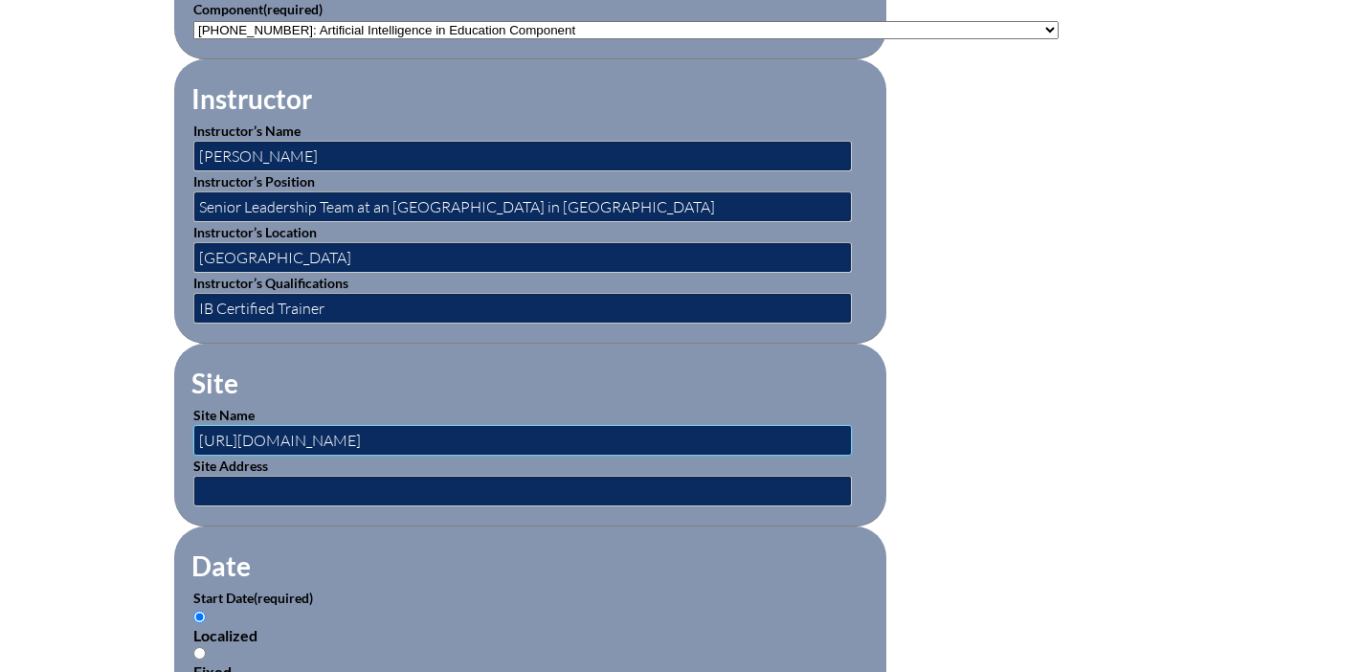
type input "https://onlinepl.ibo.org/mod/forum/discuss.php?d=507139"
click at [308, 491] on input "text" at bounding box center [522, 491] width 658 height 31
paste input "https://onlinepl.ibo.org/my/courses.php"
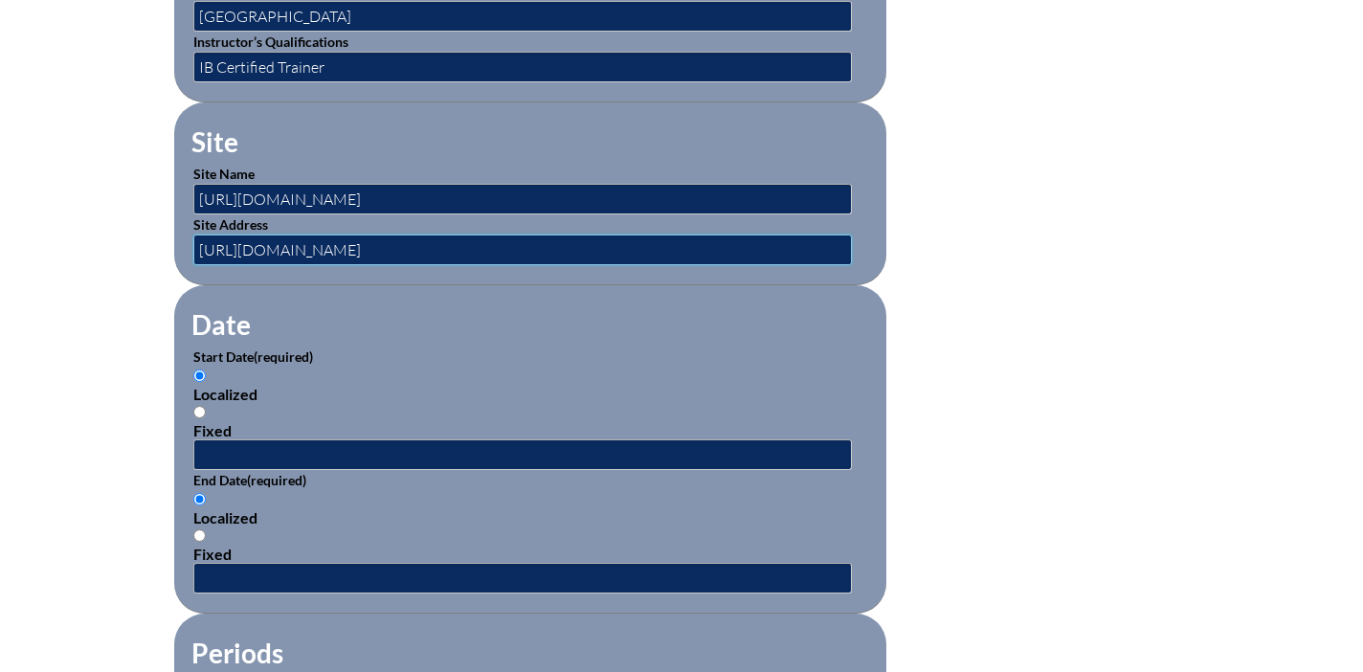
scroll to position [1031, 0]
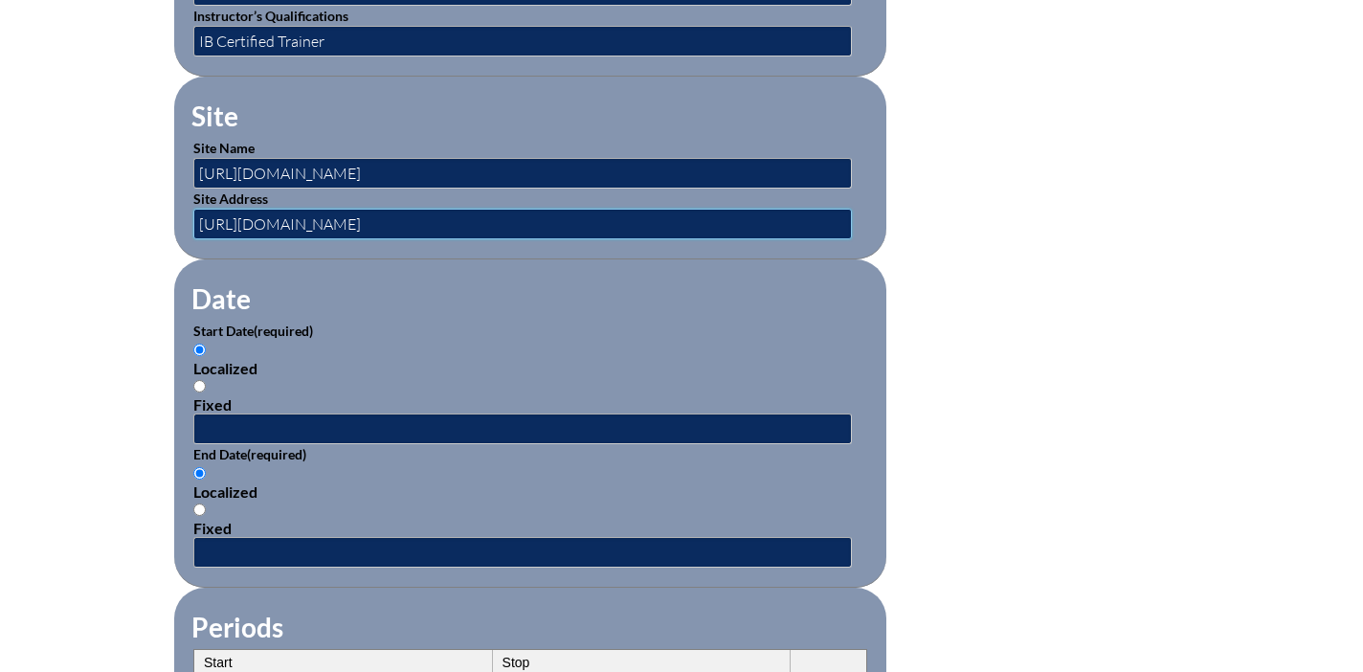
type input "https://onlinepl.ibo.org/my/courses.php"
click at [314, 424] on input "text" at bounding box center [522, 428] width 658 height 31
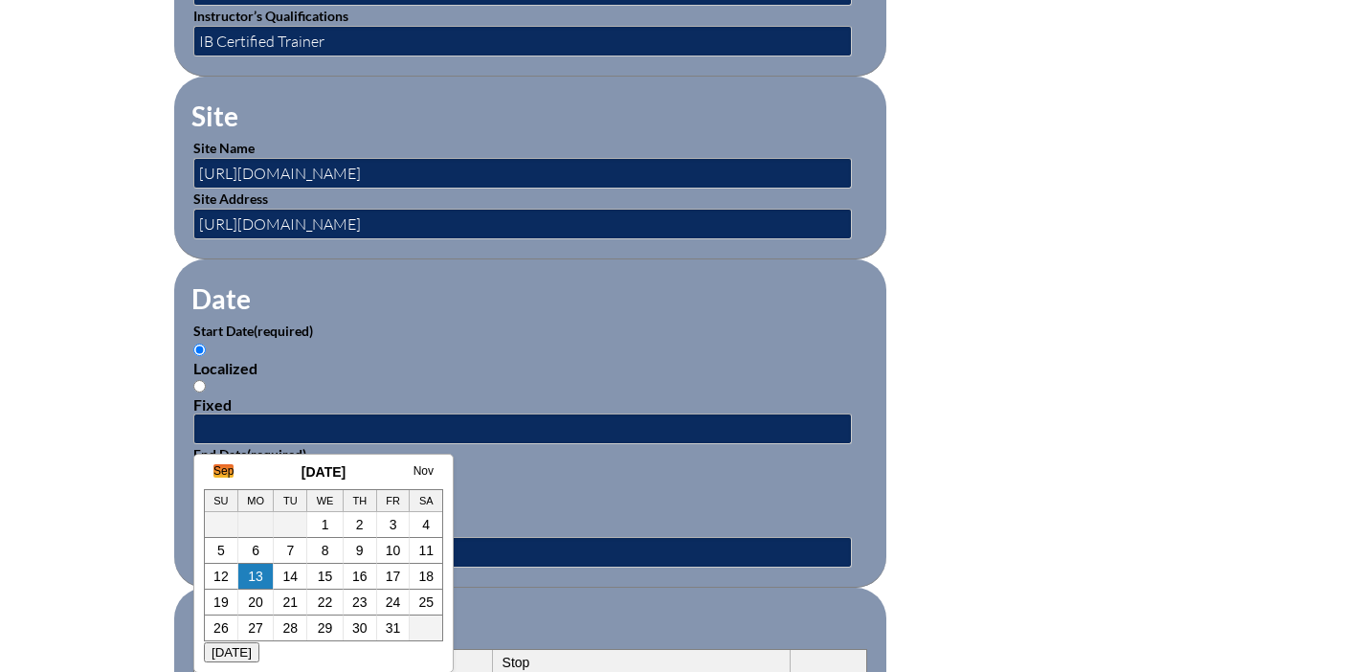
click at [223, 471] on link "Sep" at bounding box center [223, 470] width 20 height 13
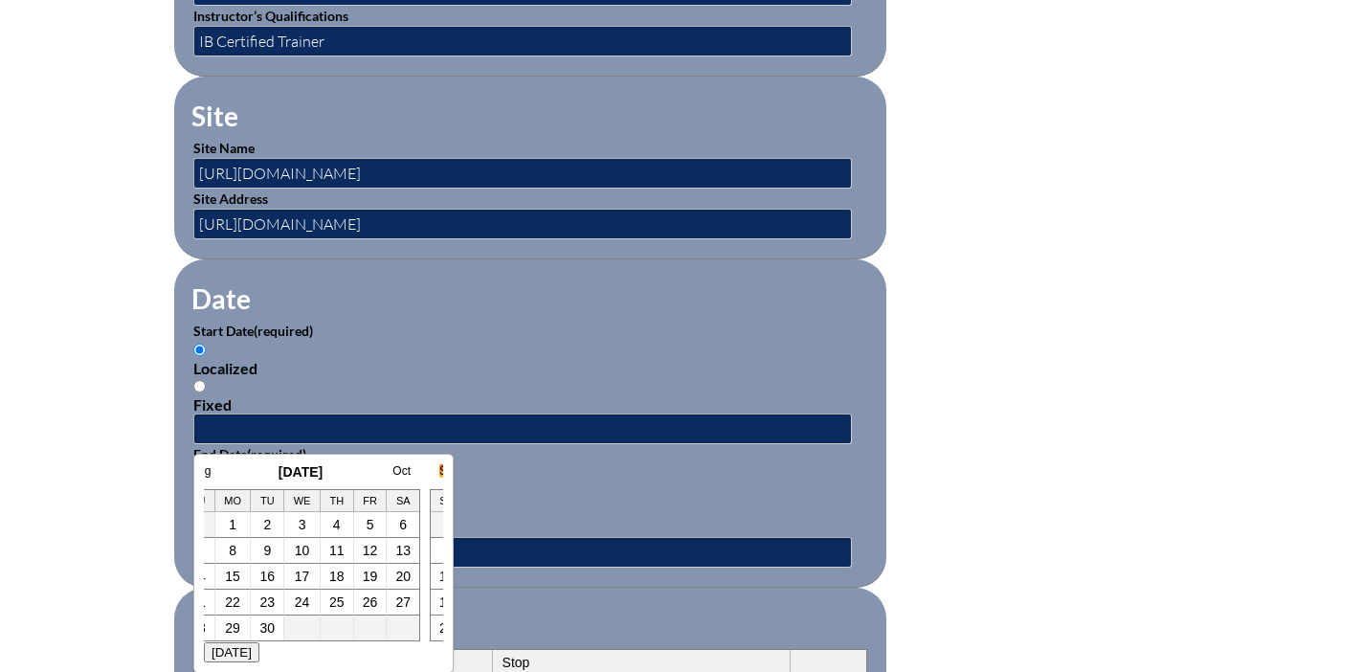
scroll to position [0, 19]
click at [207, 471] on link "Aug" at bounding box center [204, 470] width 20 height 13
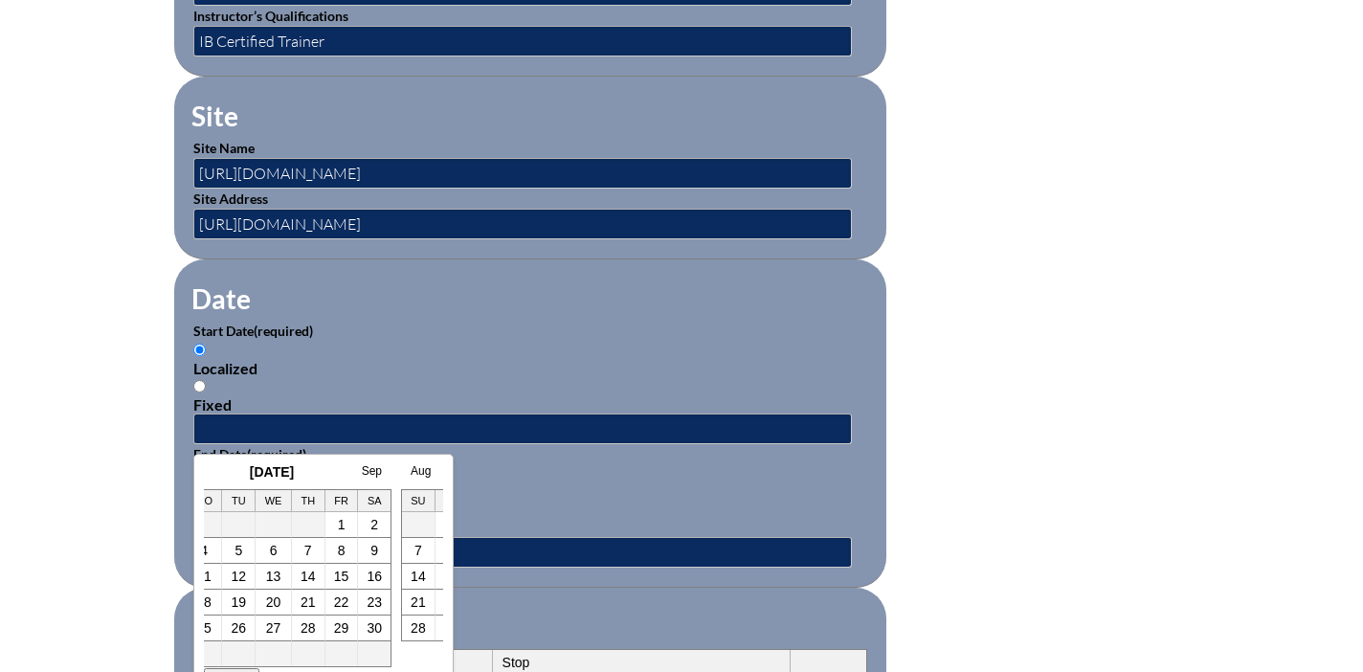
scroll to position [0, 38]
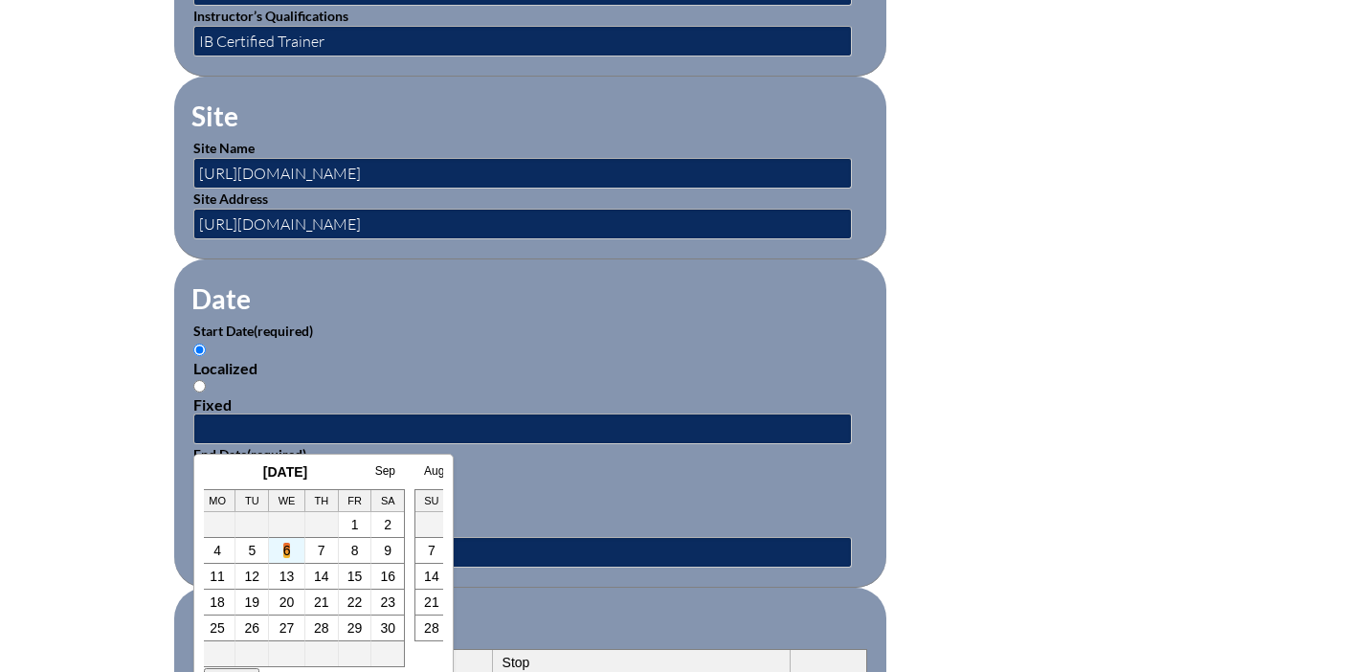
click at [286, 549] on link "6" at bounding box center [287, 550] width 8 height 15
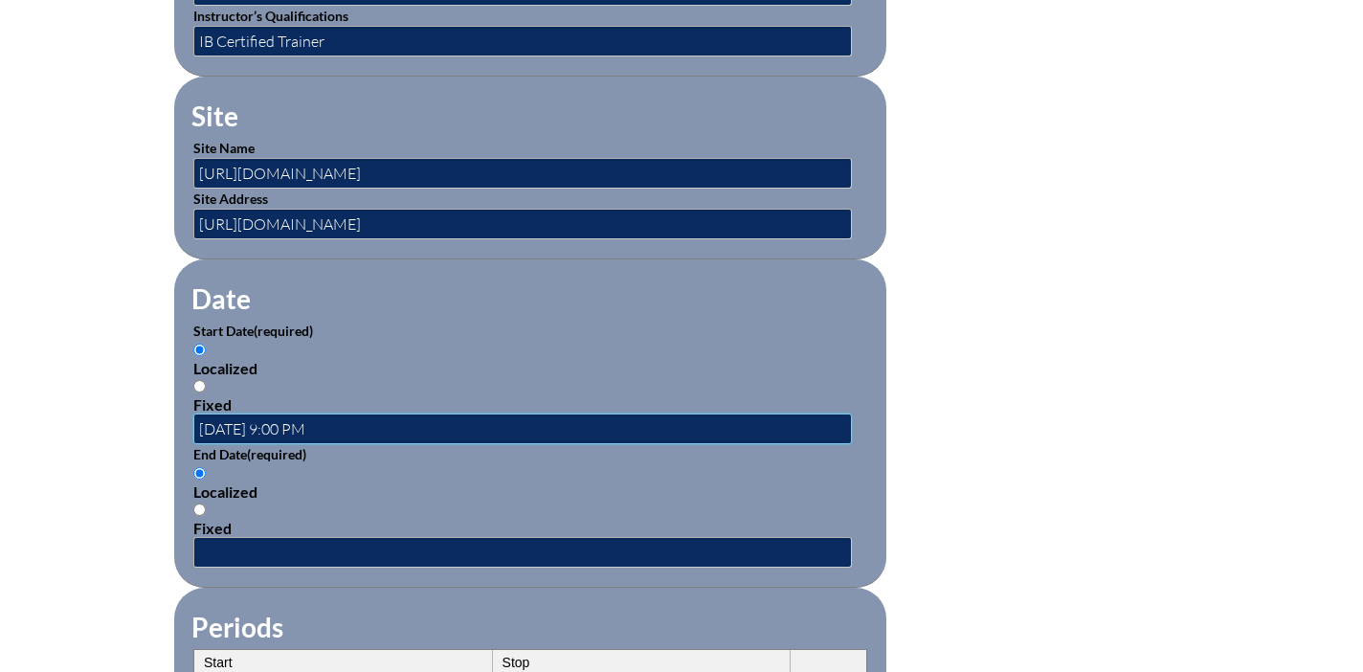
click at [289, 431] on input "2025-08-06 9:00 PM" at bounding box center [522, 428] width 658 height 31
type input "2025-08-06 8:00 AM"
click at [254, 546] on input "text" at bounding box center [522, 552] width 658 height 31
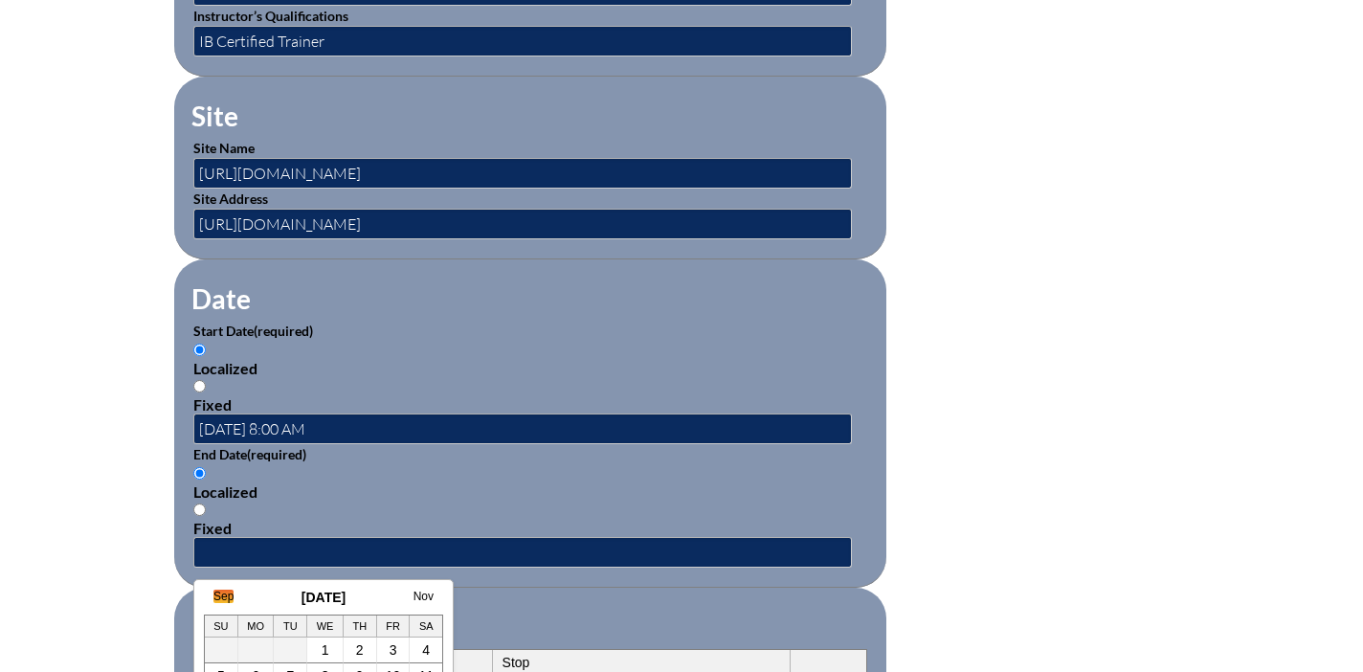
click at [223, 597] on link "Sep" at bounding box center [223, 595] width 20 height 13
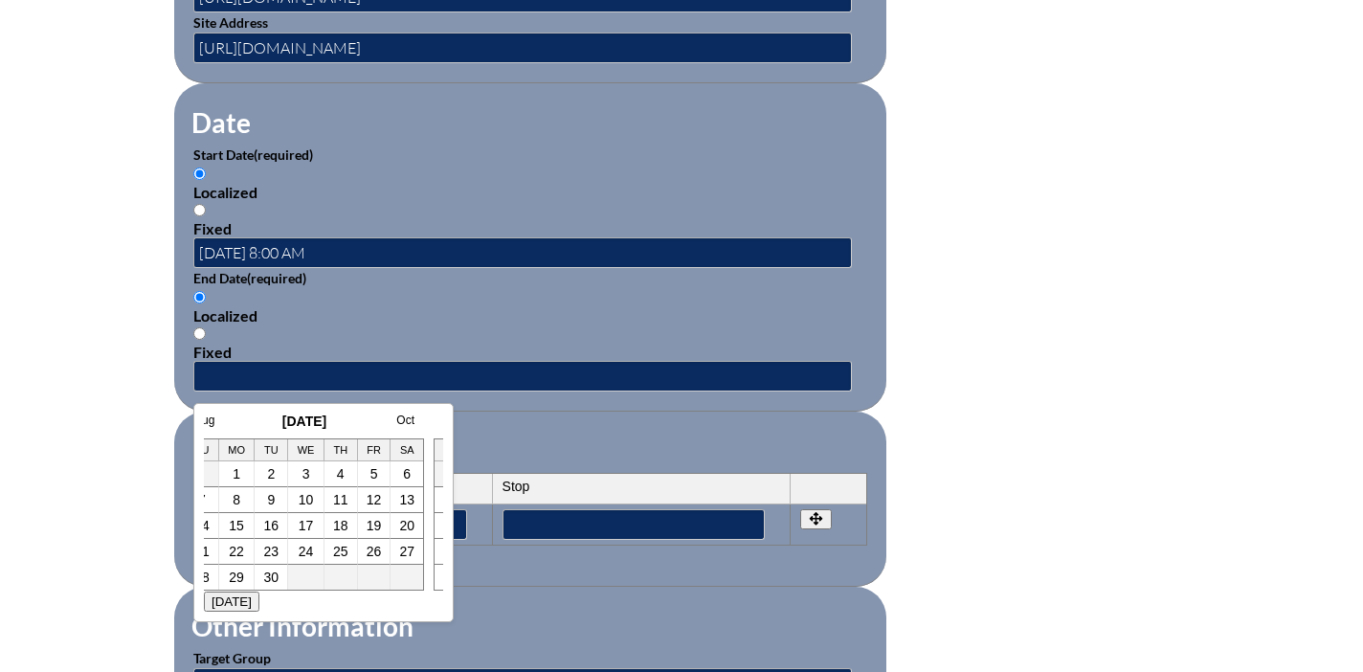
scroll to position [1210, 0]
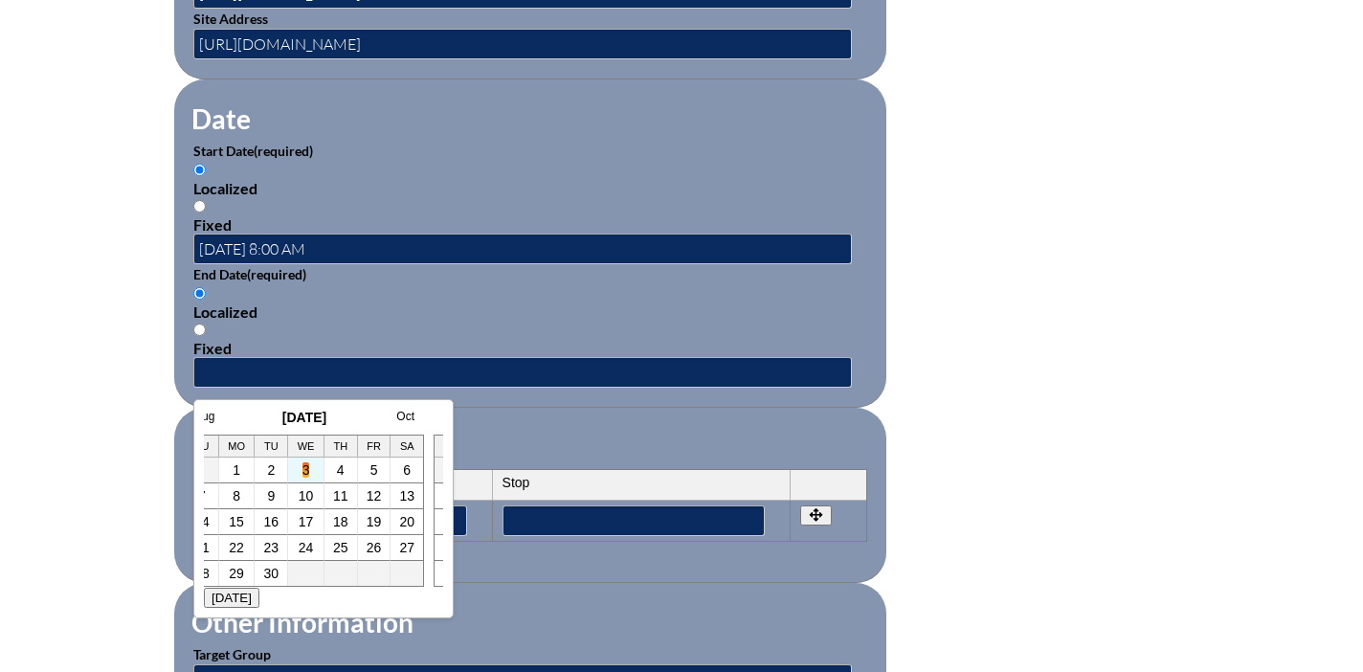
click at [306, 475] on link "3" at bounding box center [306, 469] width 8 height 15
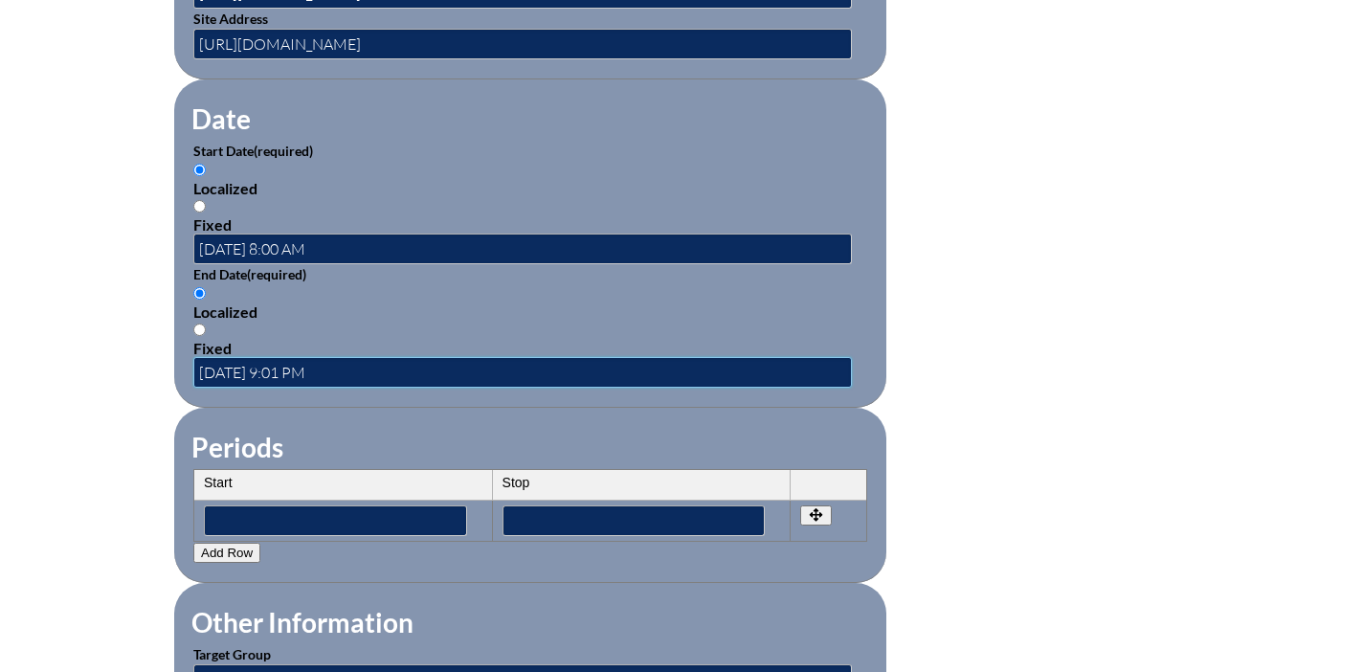
click at [289, 373] on input "2025-09-03 9:01 PM" at bounding box center [522, 372] width 658 height 31
type input "2025-09-03 11:59 PM"
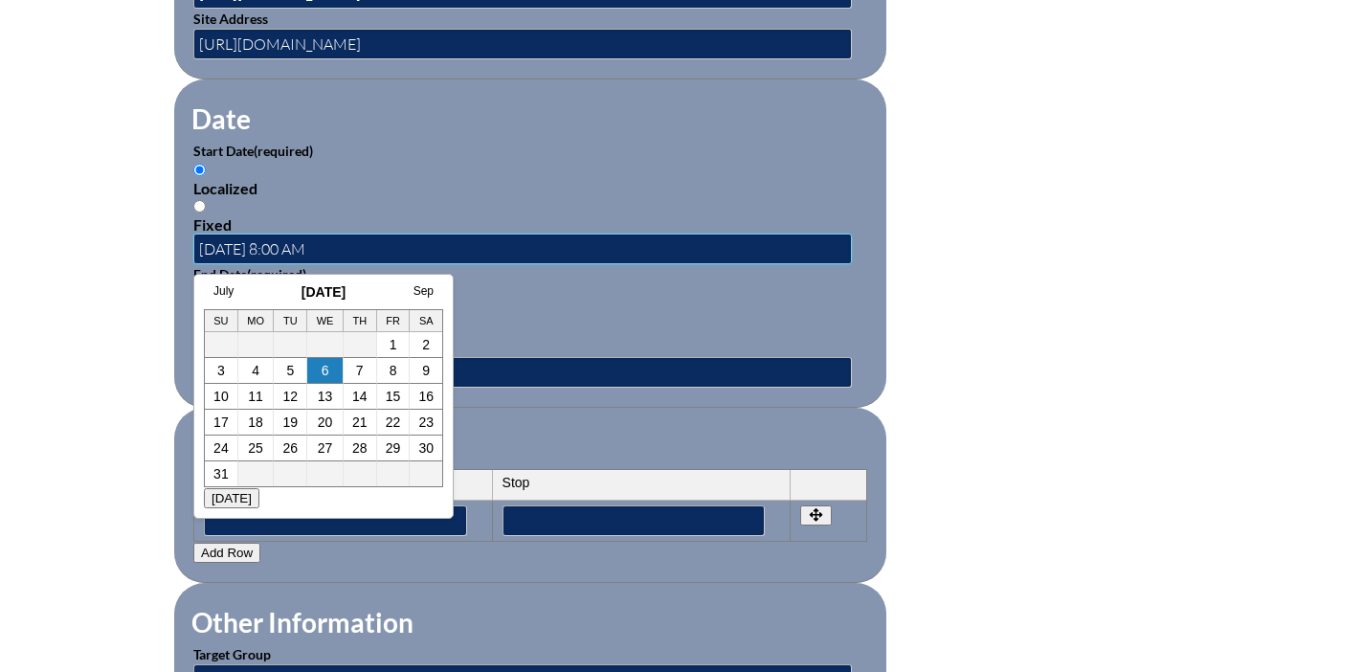
drag, startPoint x: 347, startPoint y: 242, endPoint x: 194, endPoint y: 247, distance: 153.2
click at [194, 247] on input "2025-08-06 8:00 AM" at bounding box center [522, 248] width 658 height 31
click at [424, 526] on input"] "text" at bounding box center [335, 520] width 263 height 31
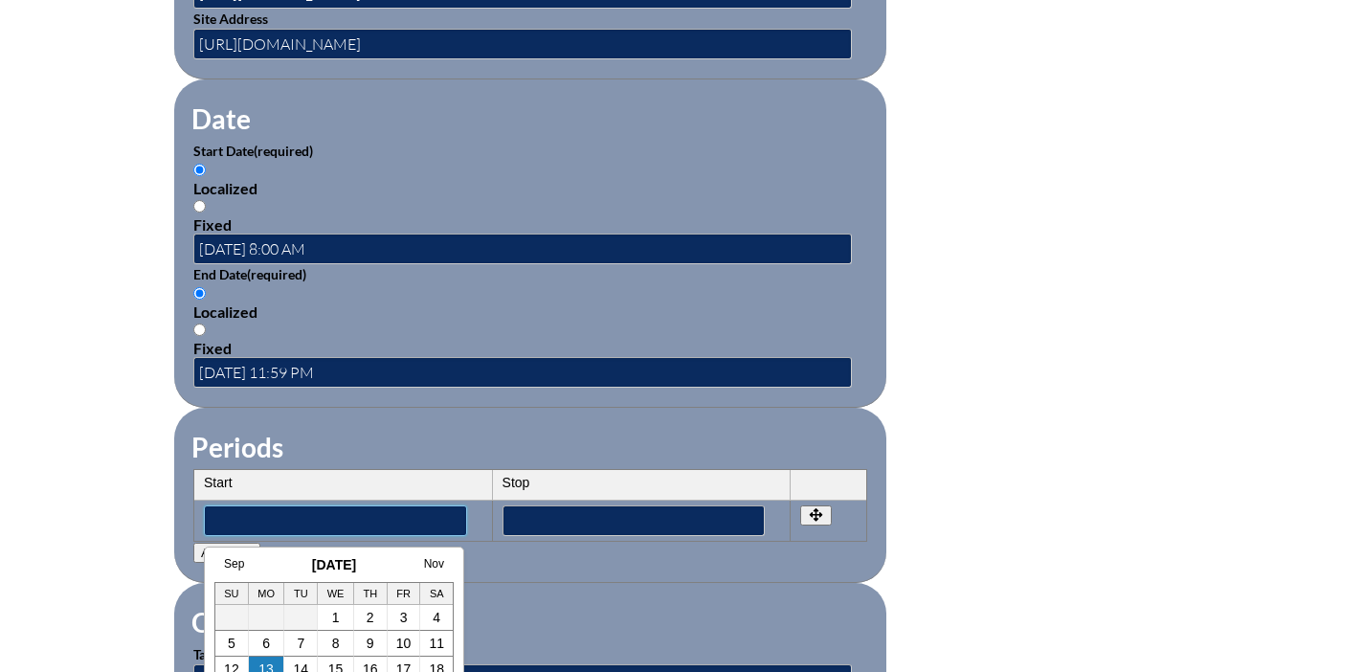
paste input"] "2025-08-06 8:00 AM"
type input"] "2025-08-06 8:00 AM"
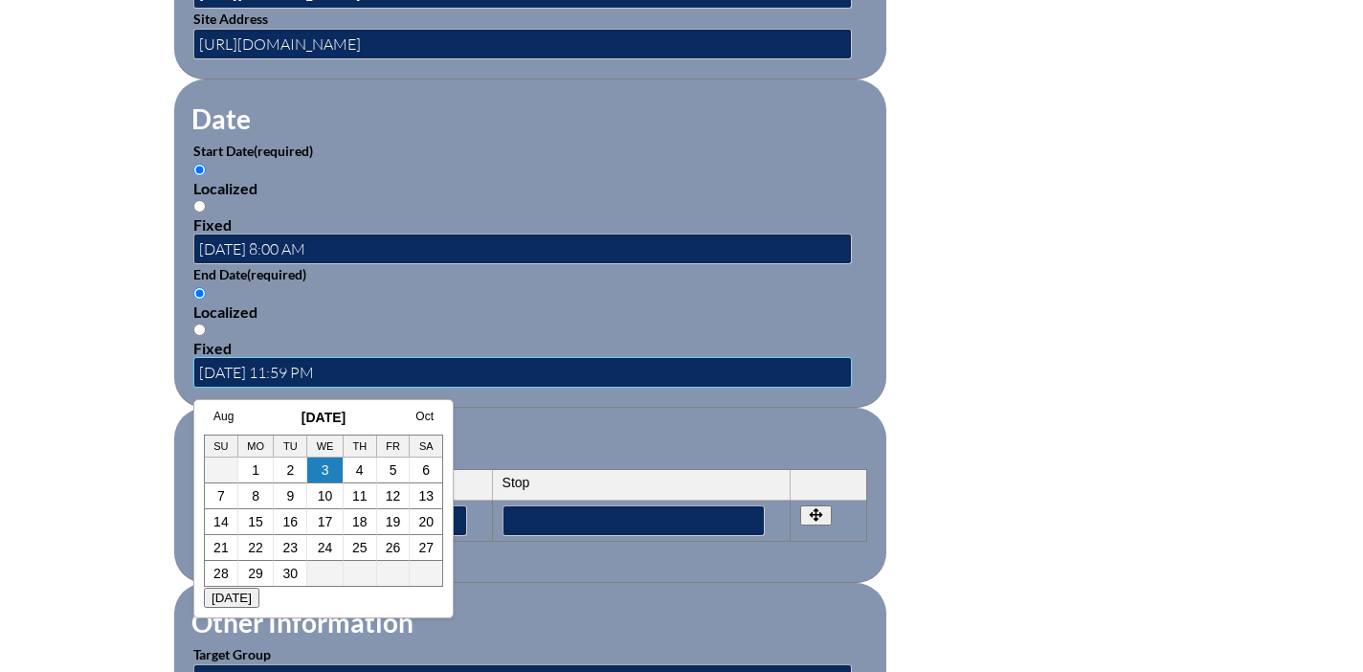
drag, startPoint x: 370, startPoint y: 375, endPoint x: 200, endPoint y: 371, distance: 170.4
click at [200, 371] on input "2025-09-03 11:59 PM" at bounding box center [522, 372] width 658 height 31
click at [536, 521] on input"] "text" at bounding box center [633, 520] width 263 height 31
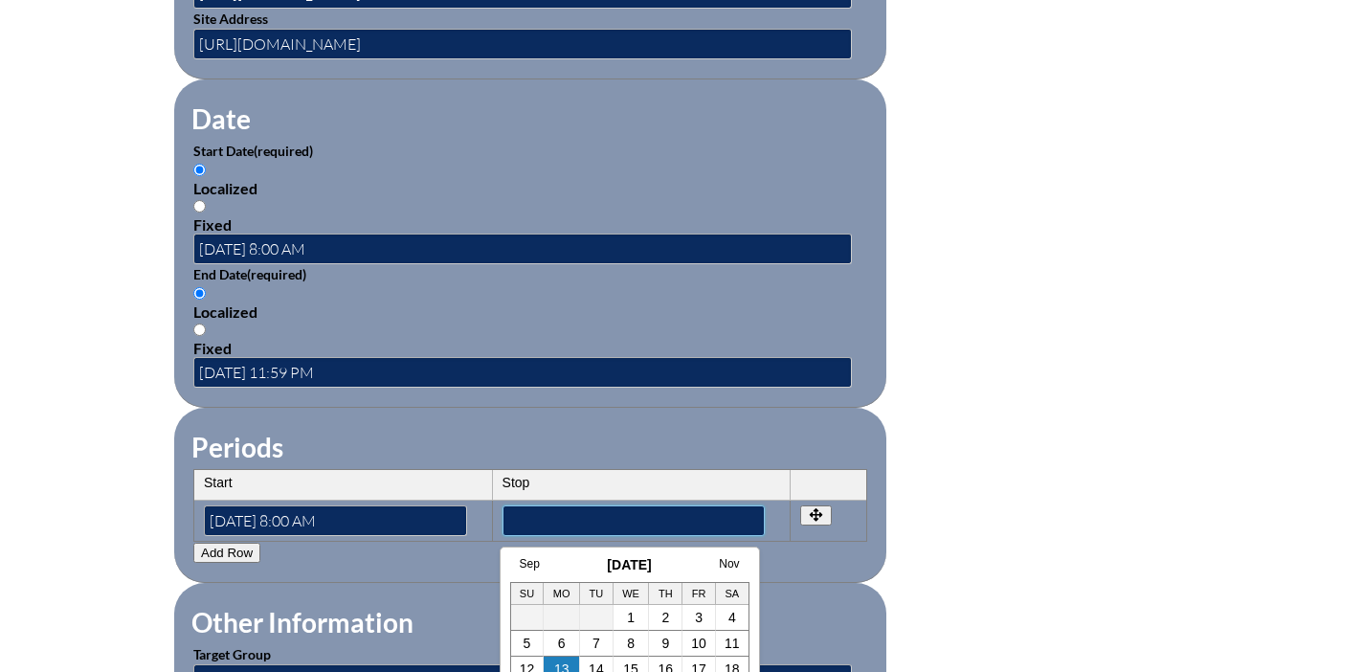
paste input"] "2025-09-03 11:59 PM"
type input"] "2025-09-03 11:59 PM"
click at [809, 574] on fieldset "Periods Start Stop No rows created Add new row Start Stop Start 2025-08-06 8:00…" at bounding box center [530, 495] width 712 height 175
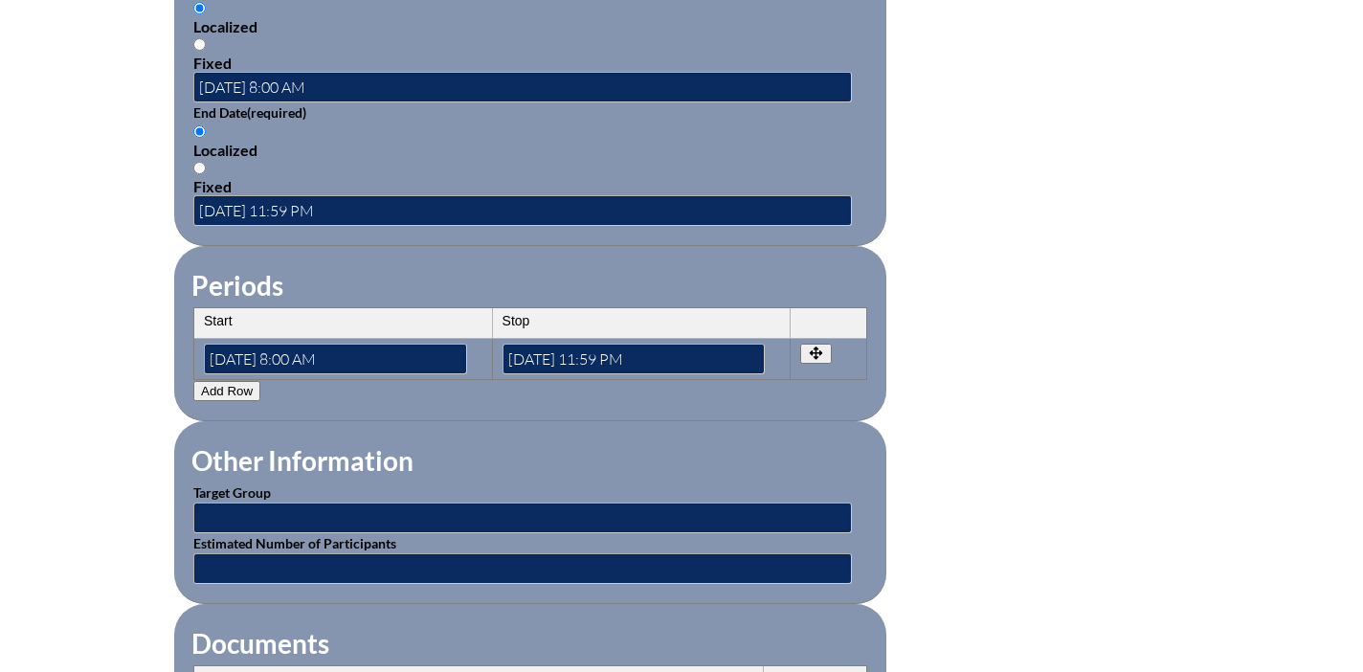
scroll to position [1414, 0]
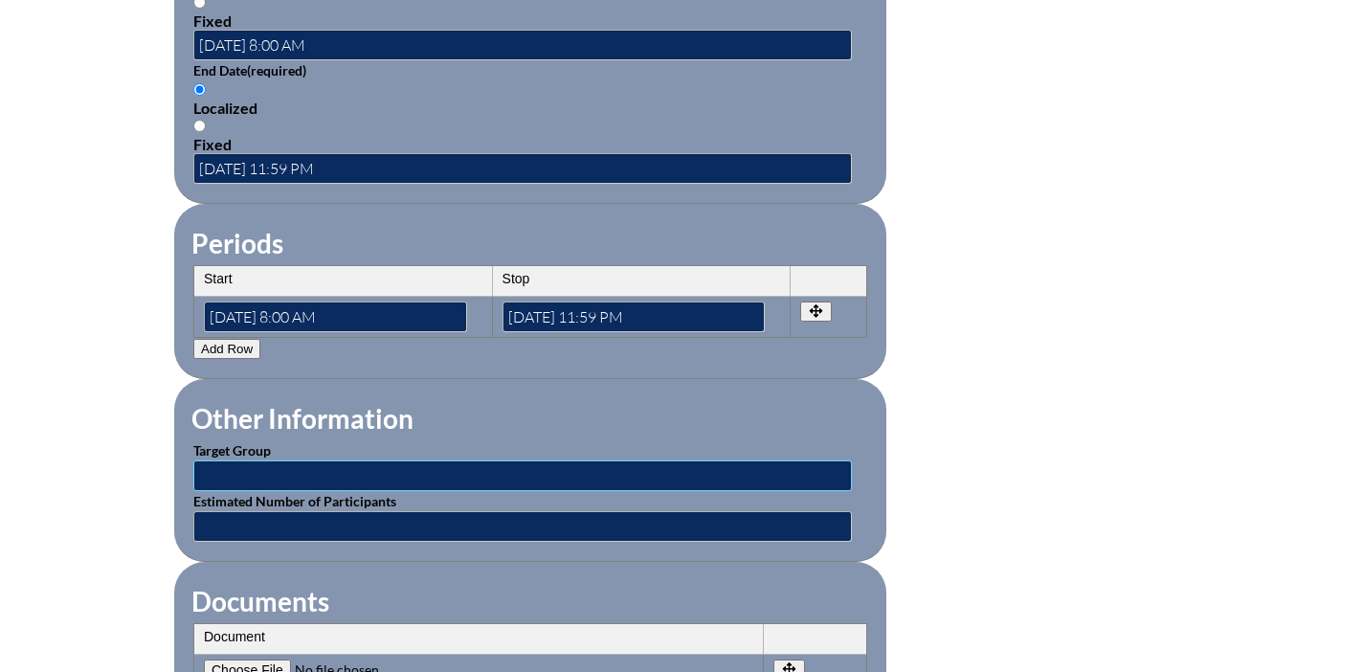
click at [485, 479] on input "text" at bounding box center [522, 475] width 658 height 31
type input "Any Staff"
click at [273, 516] on input "text" at bounding box center [522, 526] width 658 height 31
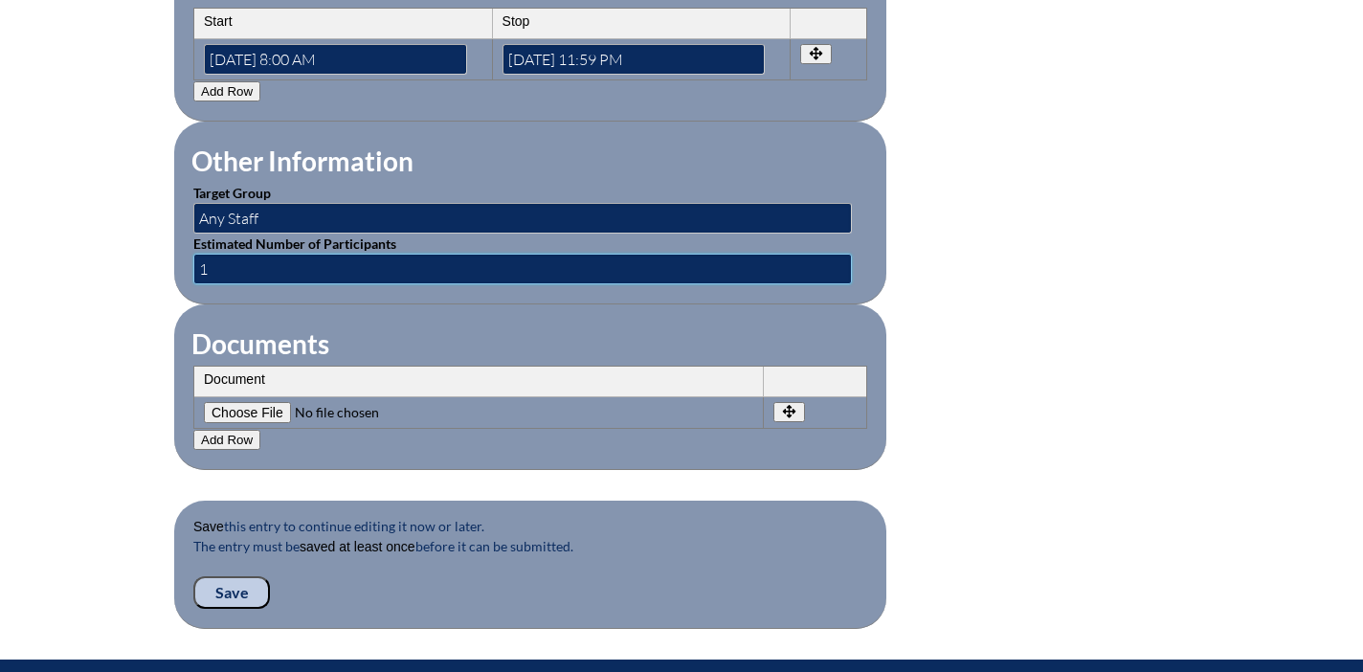
scroll to position [1675, 0]
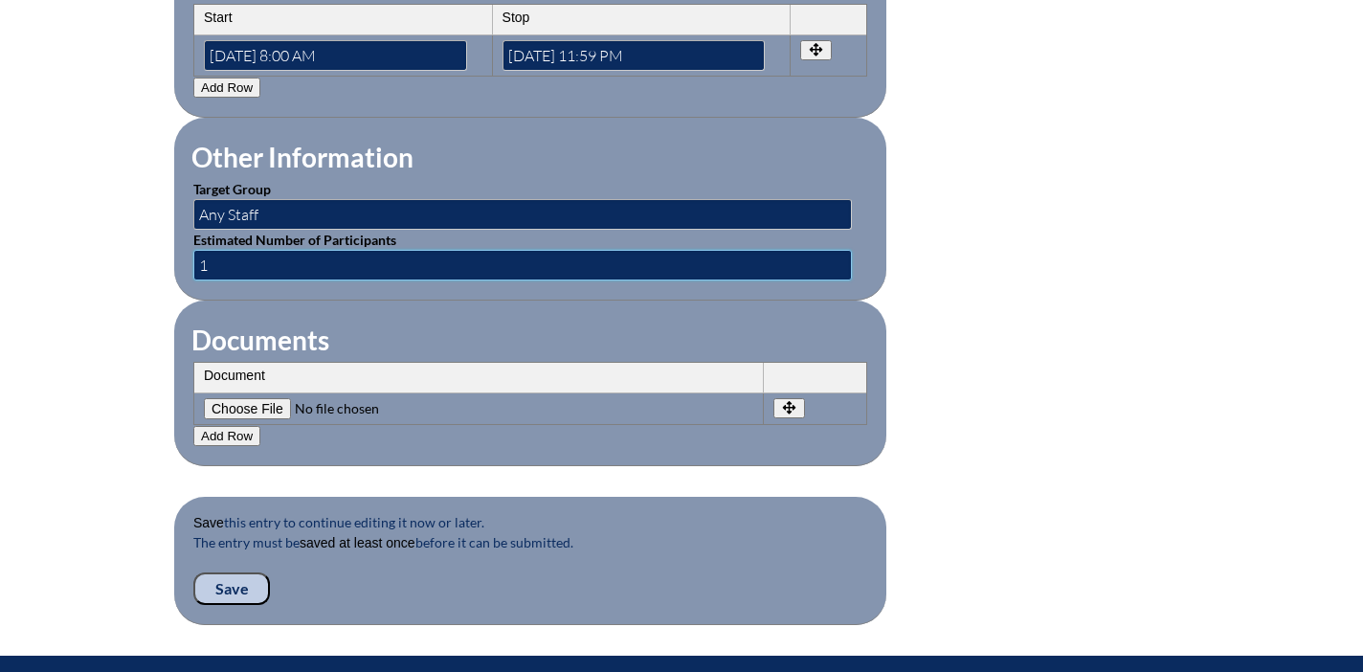
type input "1"
click at [241, 582] on input "Save" at bounding box center [231, 588] width 77 height 33
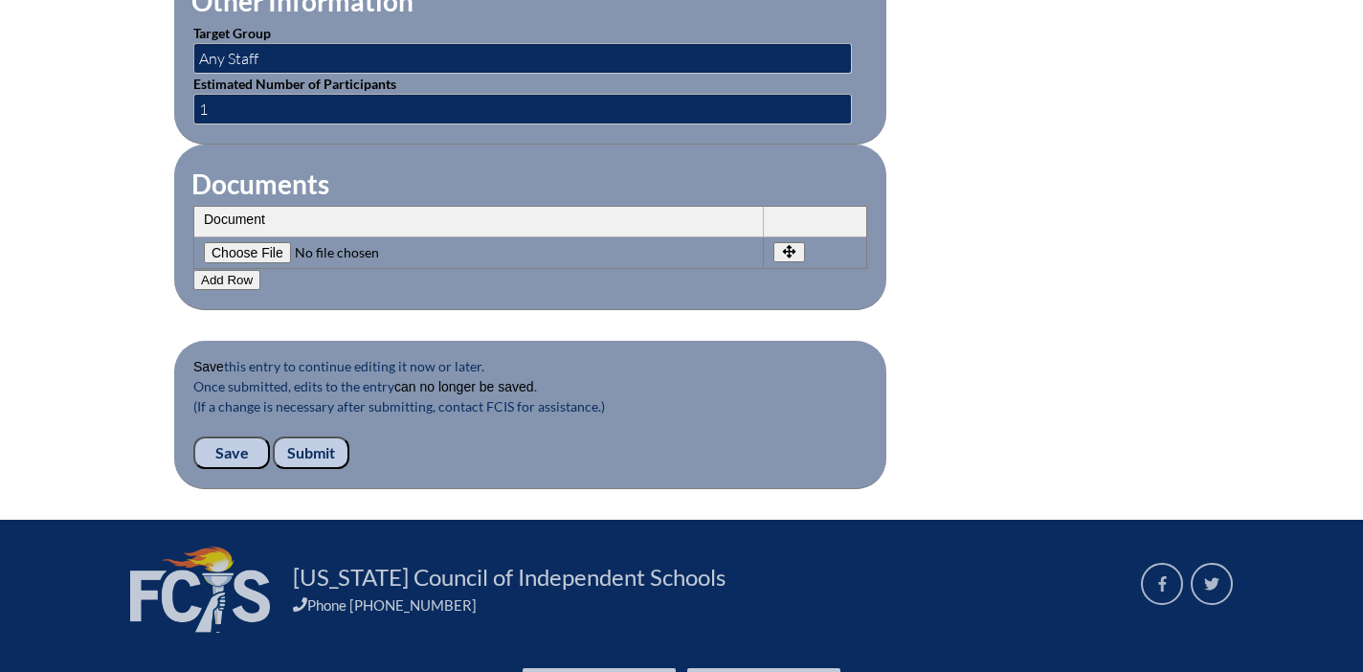
scroll to position [1988, 0]
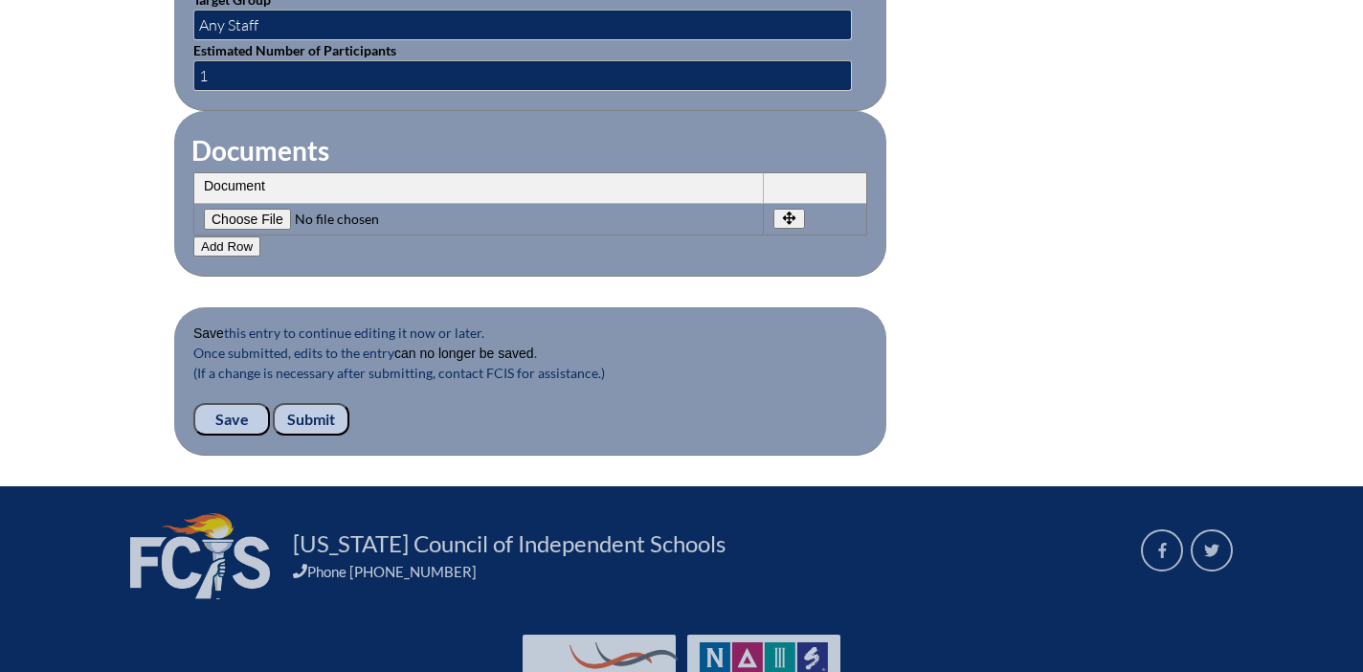
click at [323, 410] on input "Submit" at bounding box center [311, 419] width 77 height 33
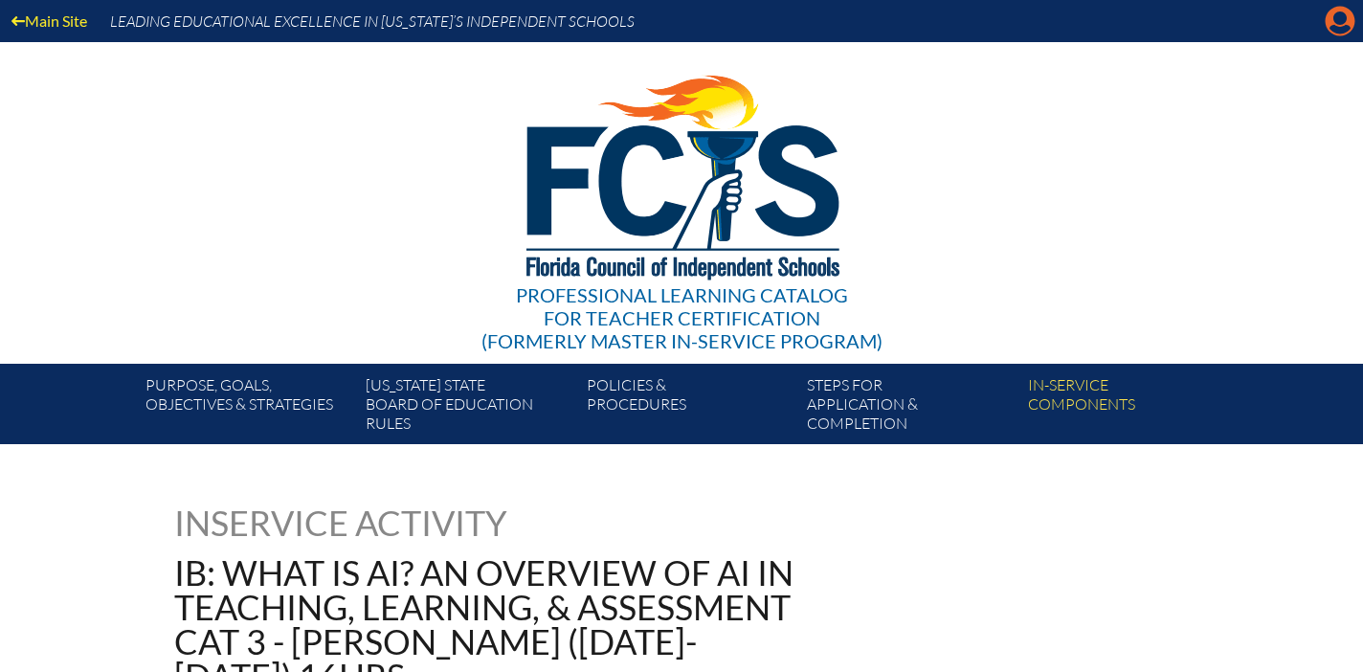
click at [1328, 22] on icon at bounding box center [1340, 22] width 30 height 30
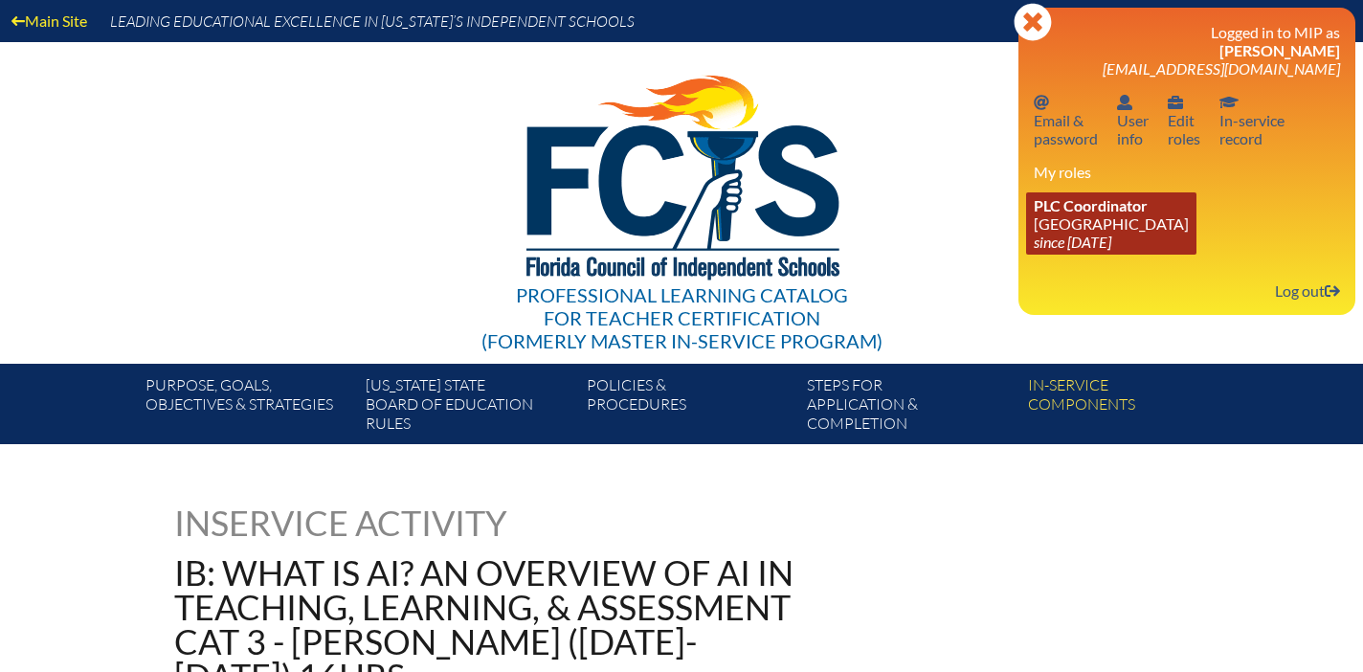
click at [1055, 249] on icon "since [DATE]" at bounding box center [1072, 242] width 78 height 18
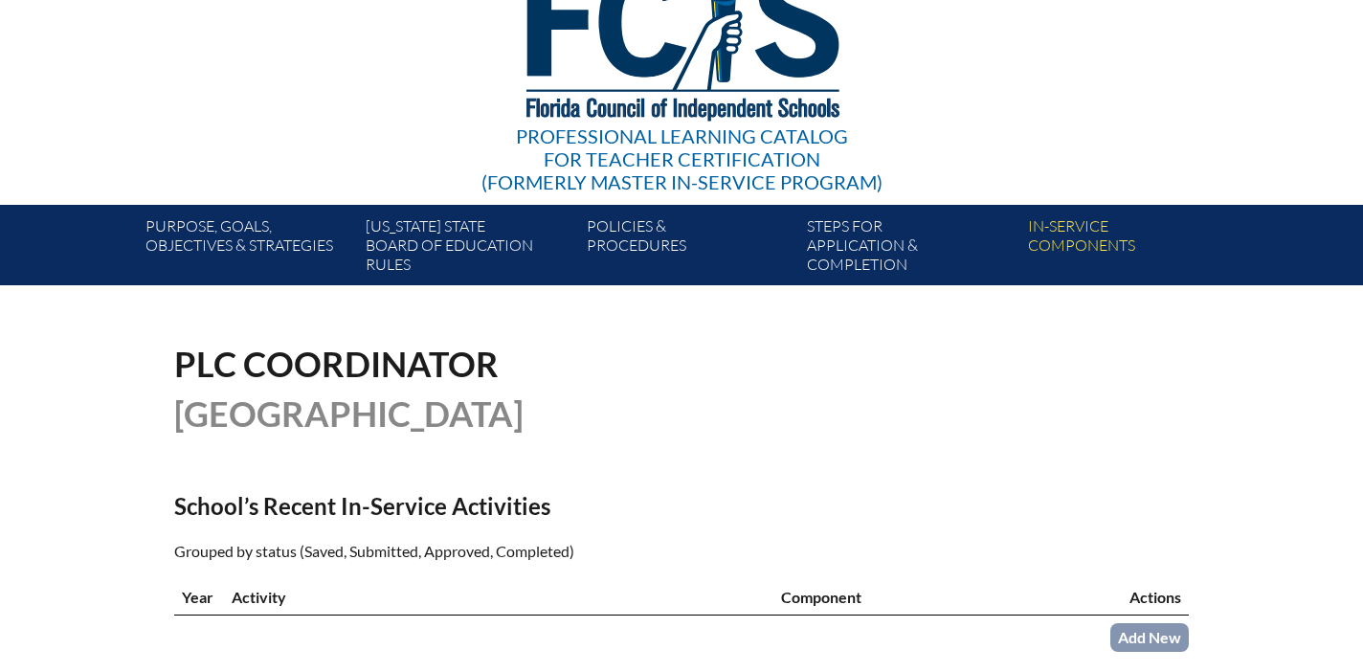
scroll to position [156, 0]
